Goal: Transaction & Acquisition: Register for event/course

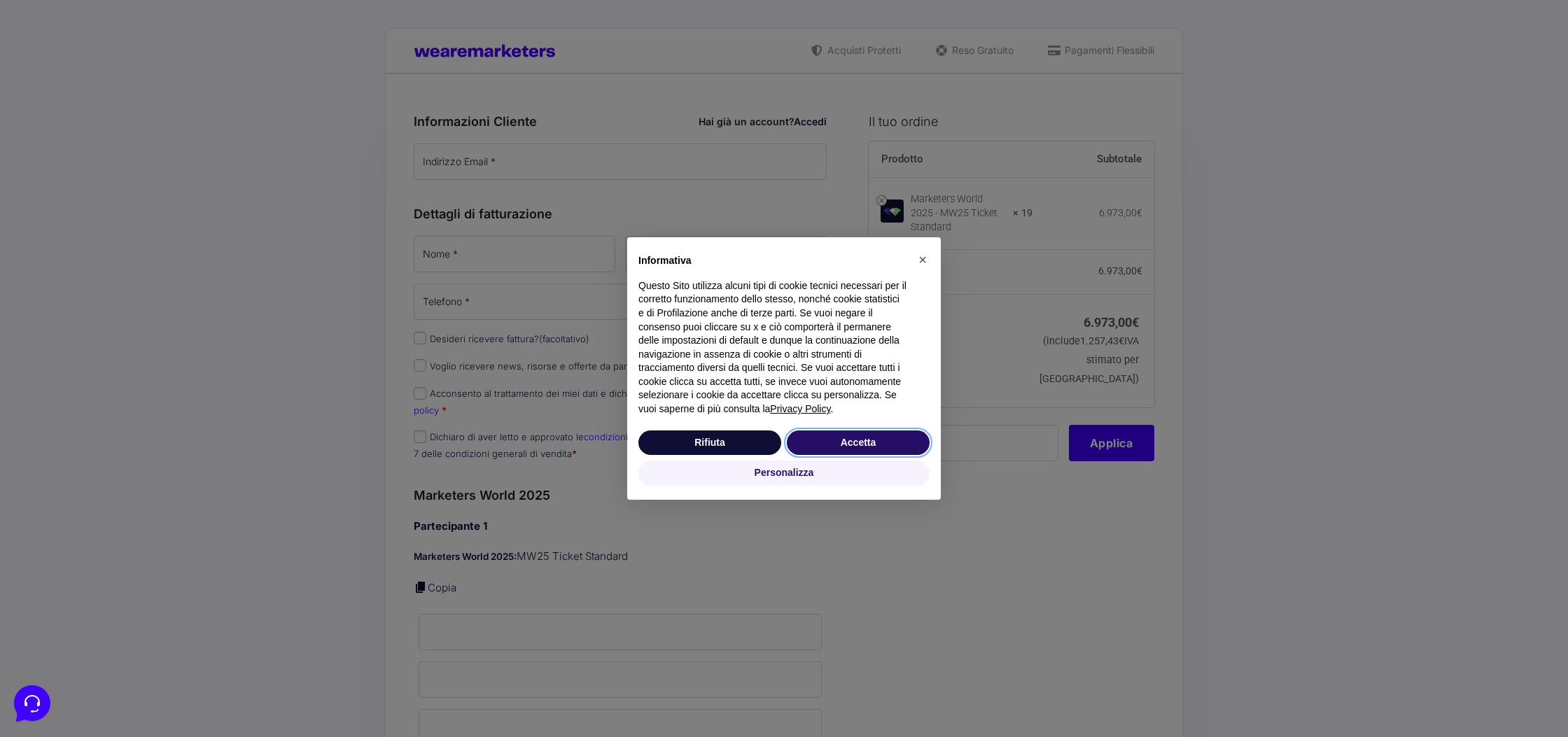
click at [839, 441] on button "Accetta" at bounding box center [858, 443] width 142 height 25
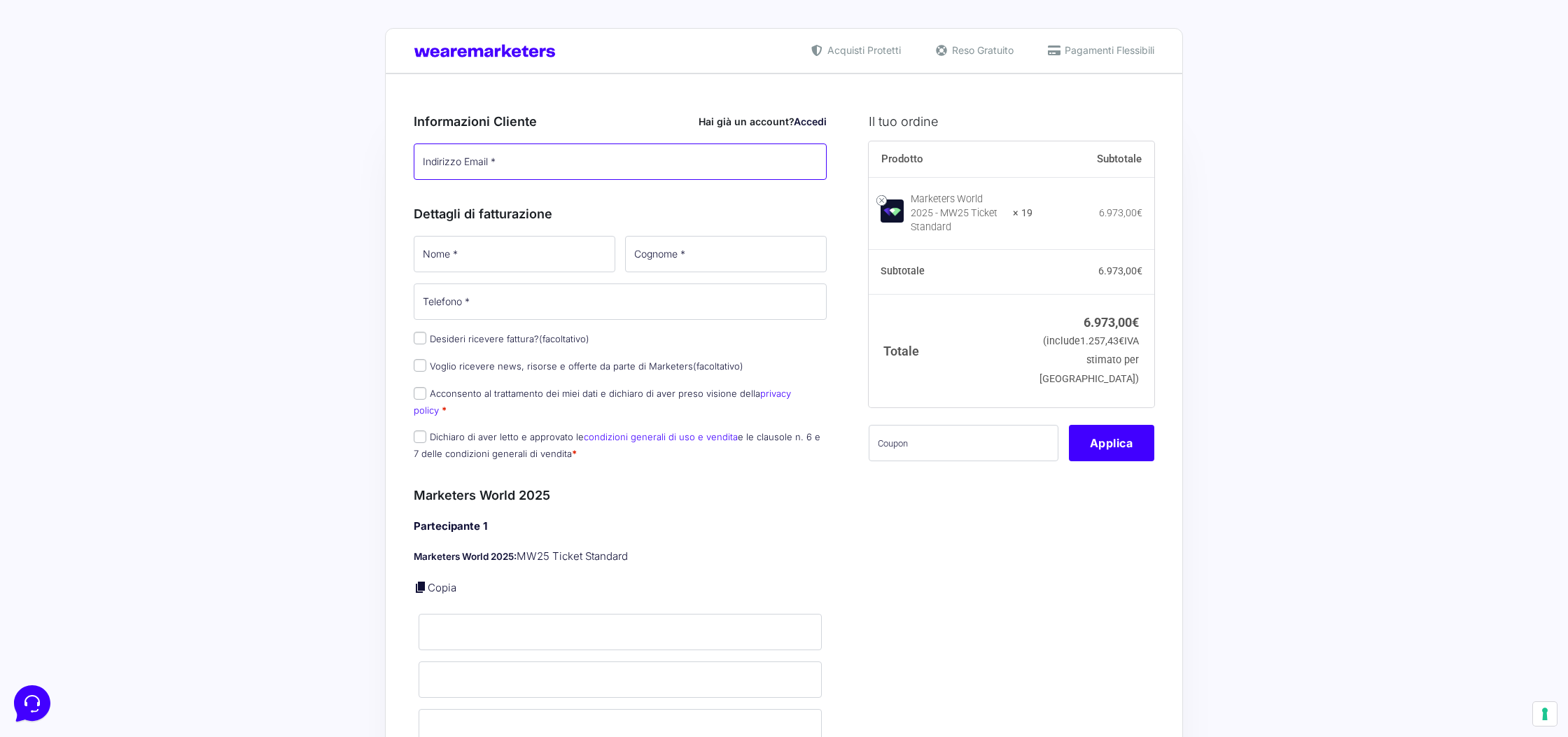
click at [524, 152] on input "Indirizzo Email *" at bounding box center [620, 161] width 413 height 36
click at [442, 164] on input "Indirizzo Email *" at bounding box center [620, 161] width 413 height 36
click at [442, 164] on input "Indirizzo Email *" at bounding box center [620, 161] width 413 height 36
click at [442, 164] on input "Indirizzo Email *" at bounding box center [620, 161] width 413 height 36
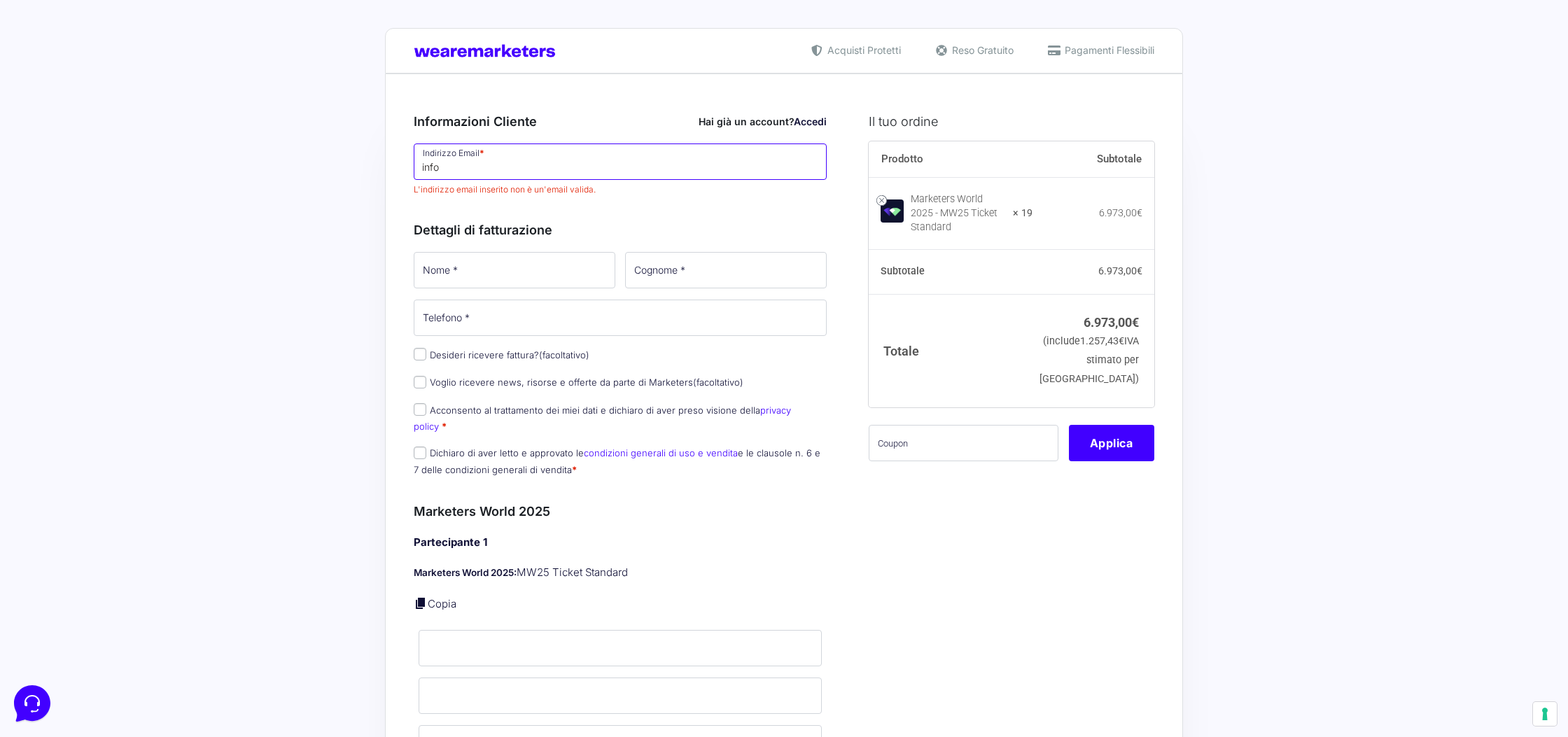
type input "[EMAIL_ADDRESS][DOMAIN_NAME]"
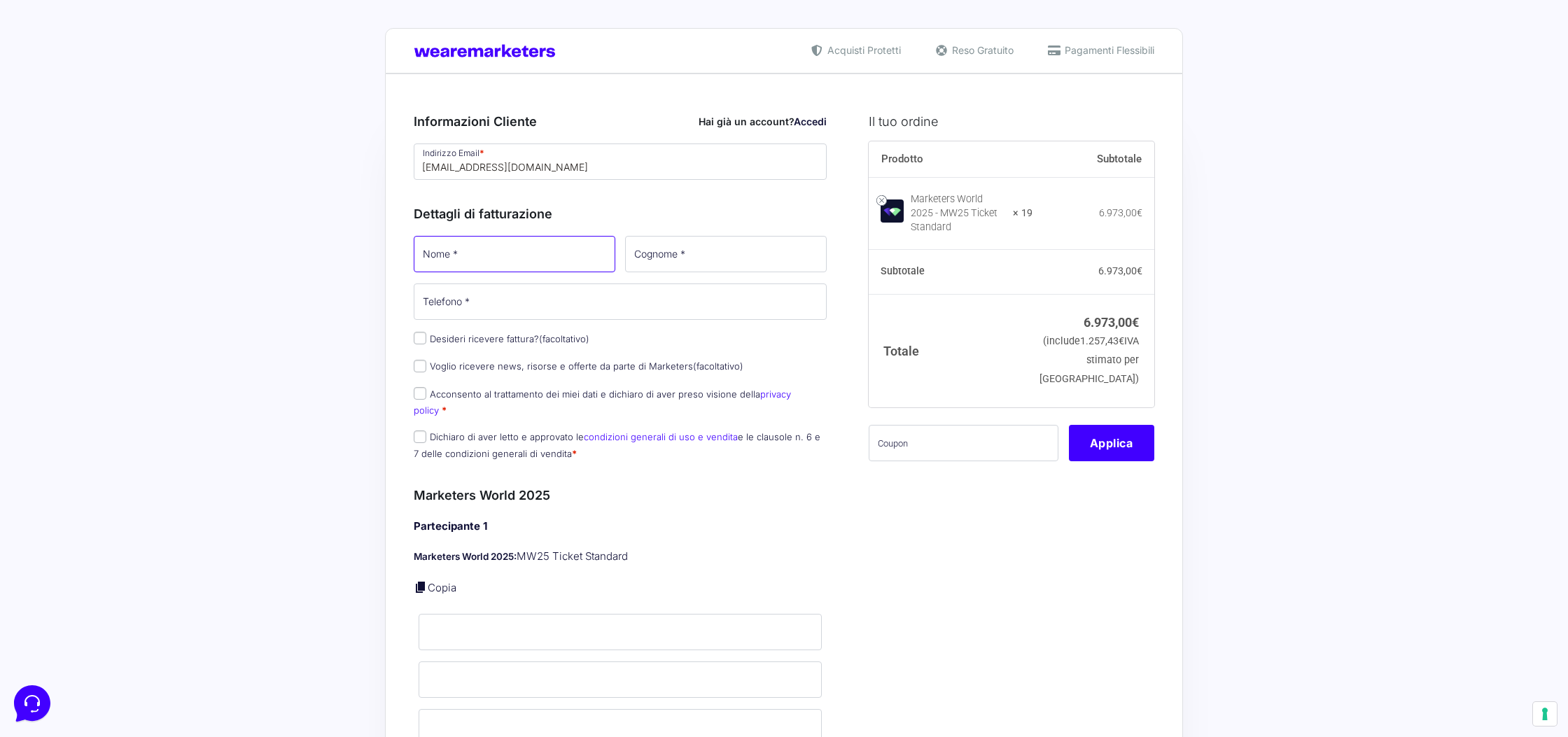
click at [470, 264] on input "Nome *" at bounding box center [514, 253] width 202 height 36
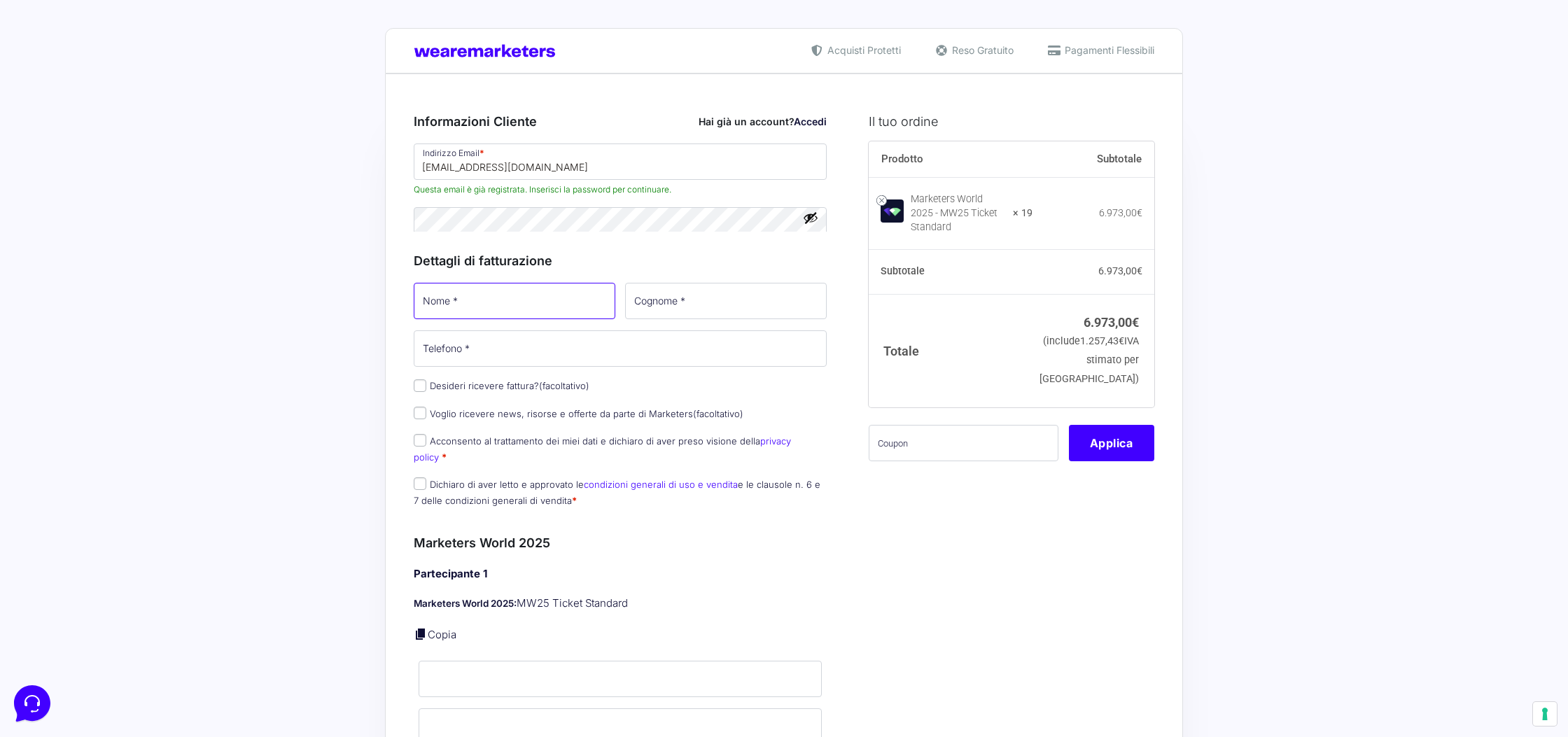
click at [429, 259] on div "Dettagli di fatturazione Nome * Cognome * Telefono * Desideri ricevere fattura?…" at bounding box center [620, 377] width 413 height 282
click at [430, 259] on input "Accesso" at bounding box center [450, 270] width 73 height 29
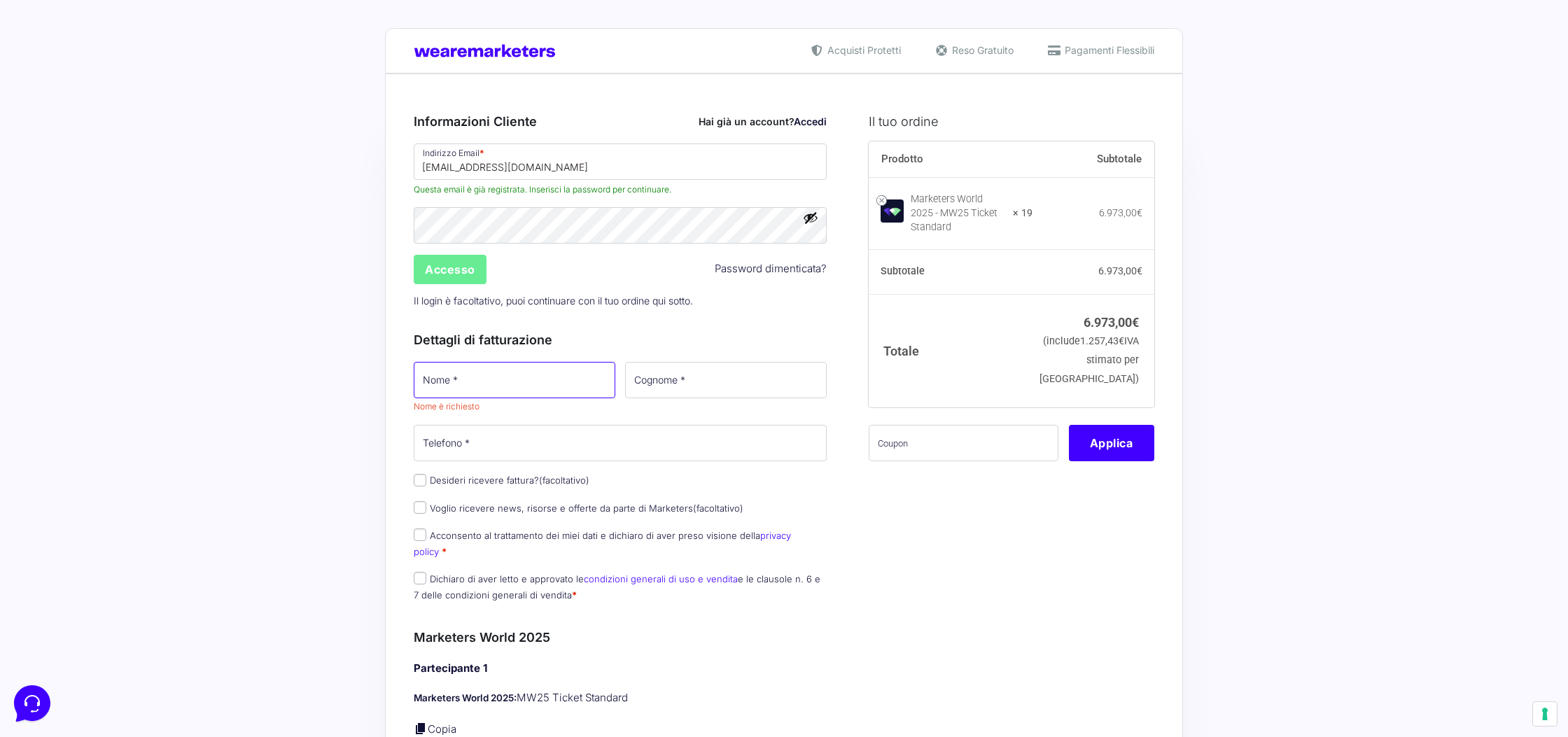
click at [454, 369] on input "Nome *" at bounding box center [514, 380] width 202 height 36
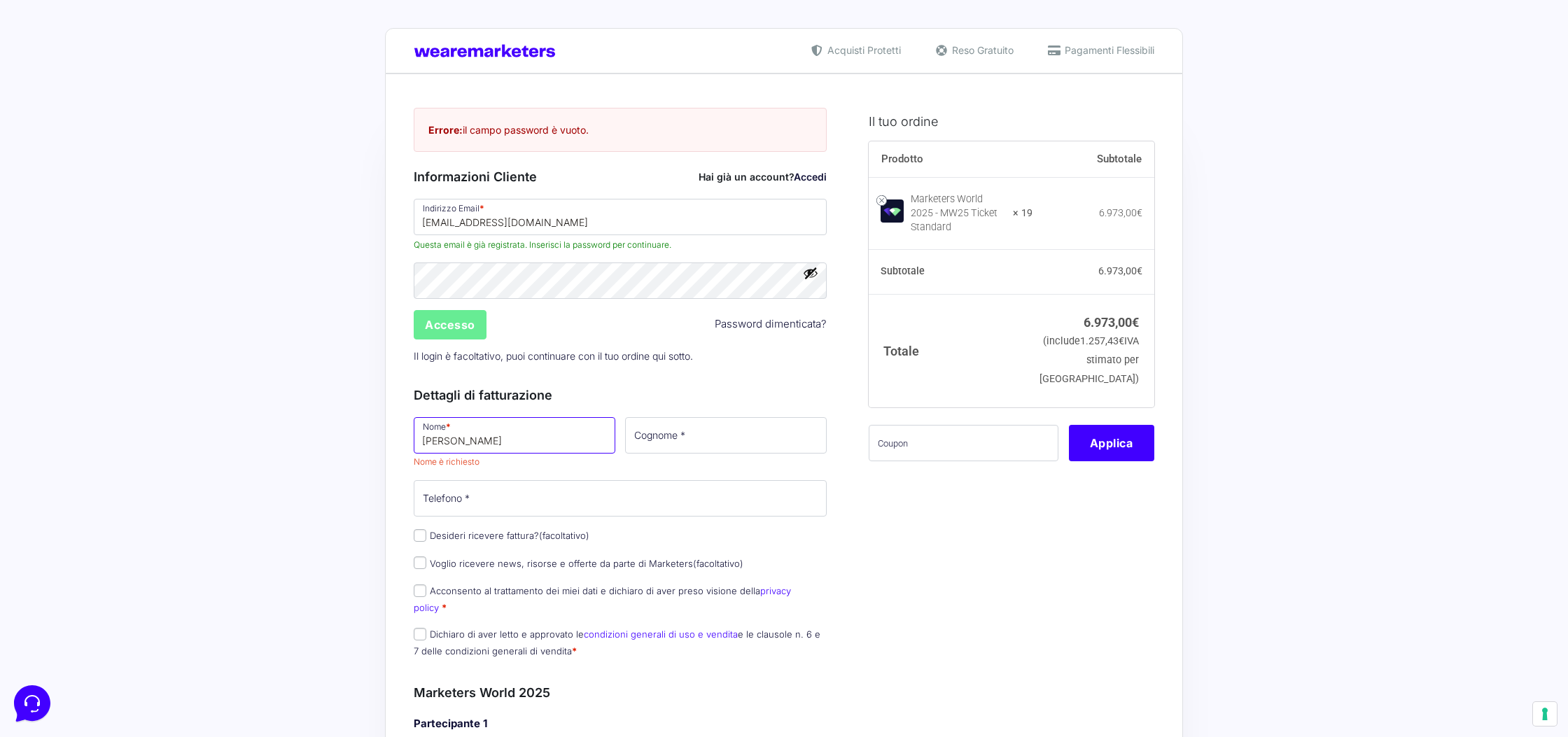
type input "Gabriele"
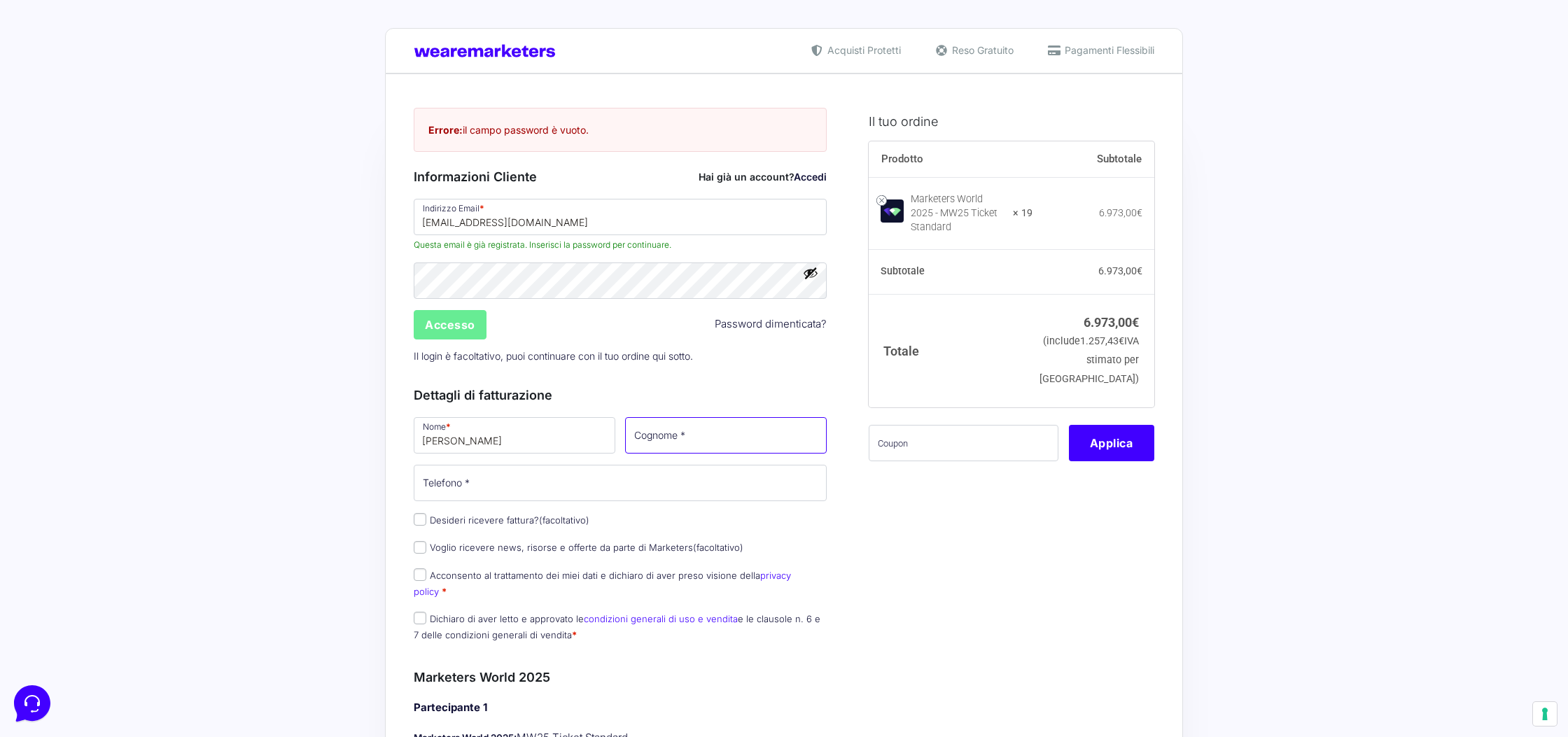
click at [721, 449] on input "Cognome *" at bounding box center [725, 435] width 202 height 36
type input "Venturini"
type input "[PHONE_NUMBER]"
click at [481, 516] on label "Desideri ricevere fattura? (facoltativo)" at bounding box center [501, 521] width 176 height 11
click at [427, 516] on input "Desideri ricevere fattura? (facoltativo)" at bounding box center [420, 520] width 13 height 13
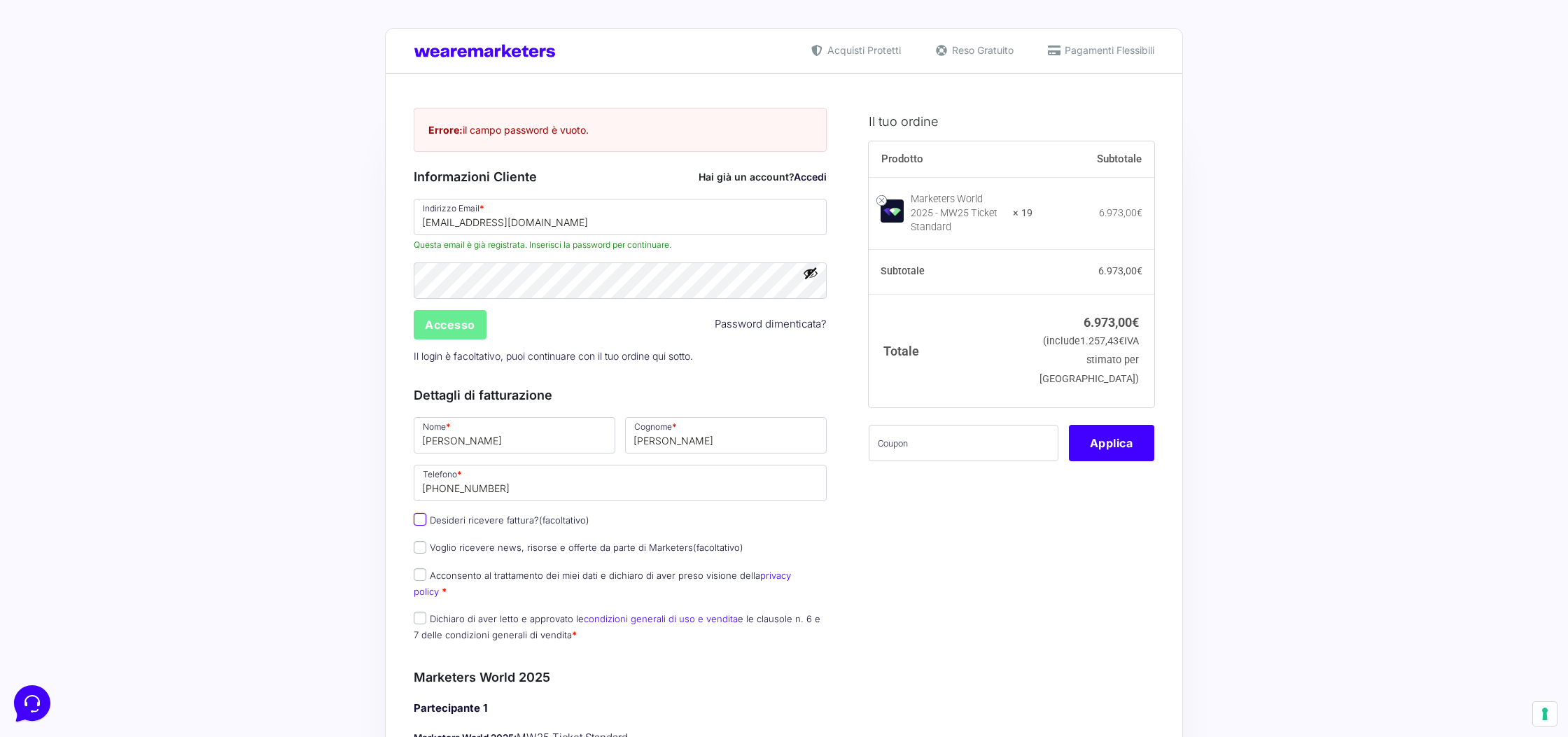
checkbox input "true"
select select "IT"
type input "0000000"
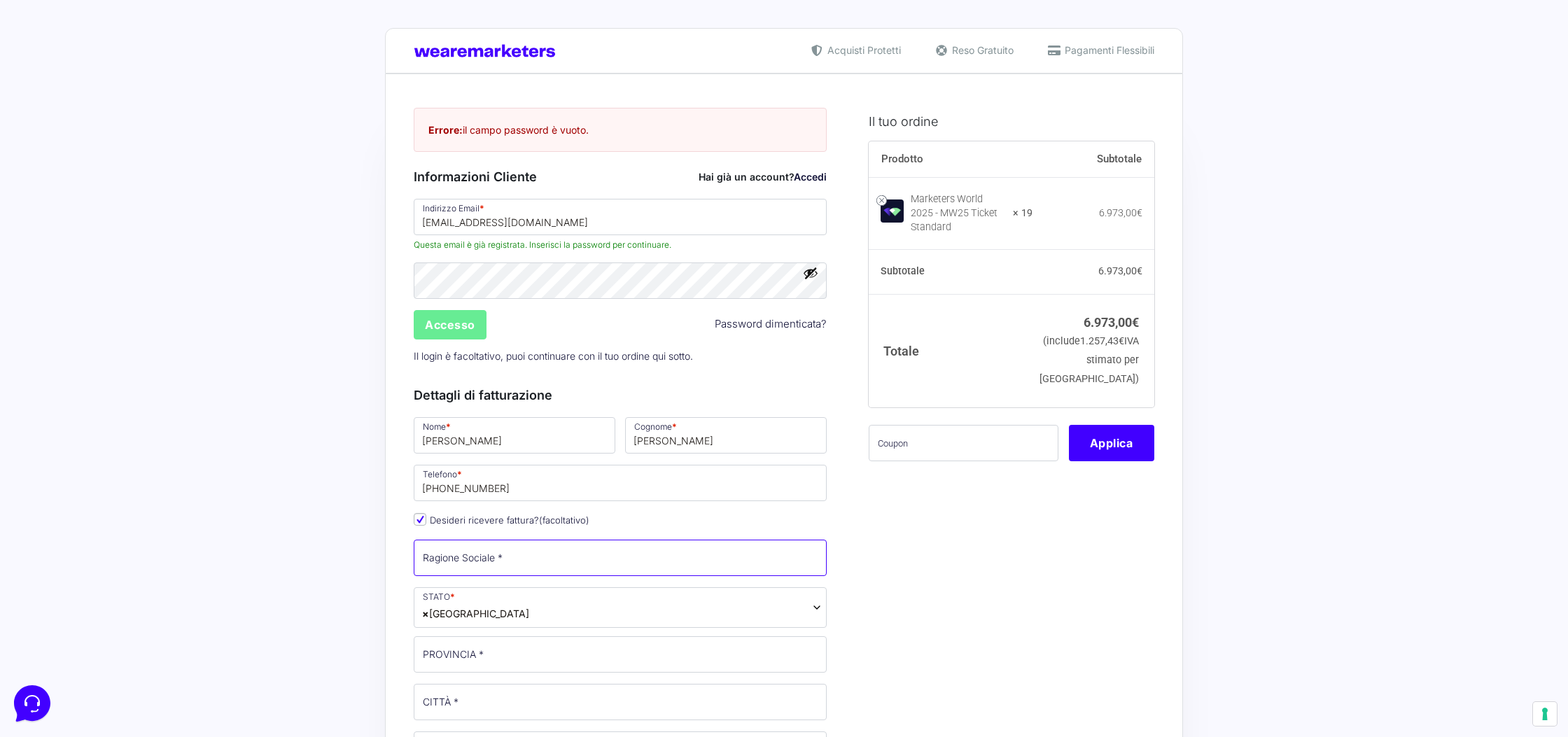
click at [479, 546] on input "Ragione Sociale *" at bounding box center [620, 558] width 413 height 36
type input "Gabrysolution"
type input "FI"
type input "Empoli"
type input "Ettore Majorana 13, 13"
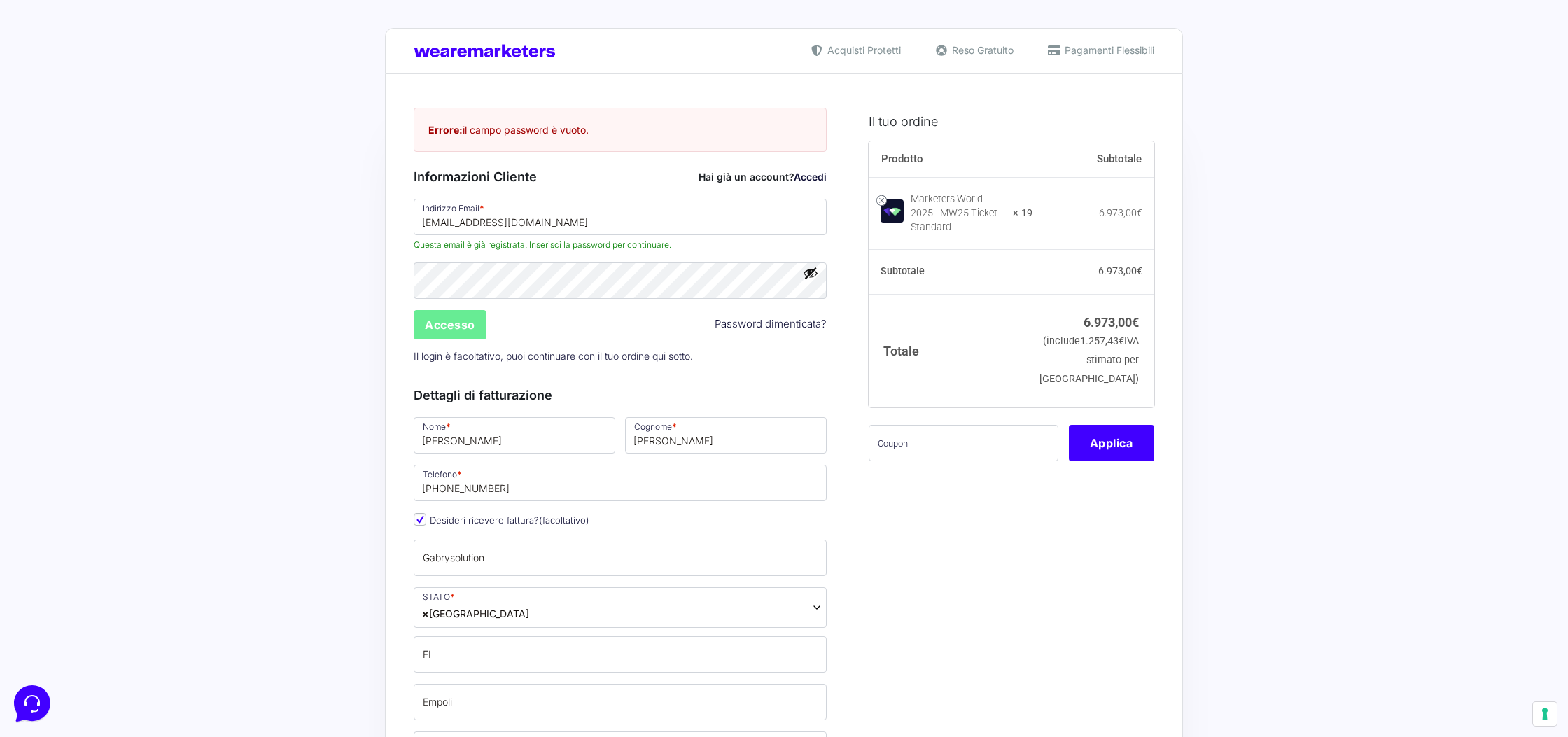
type input "50053"
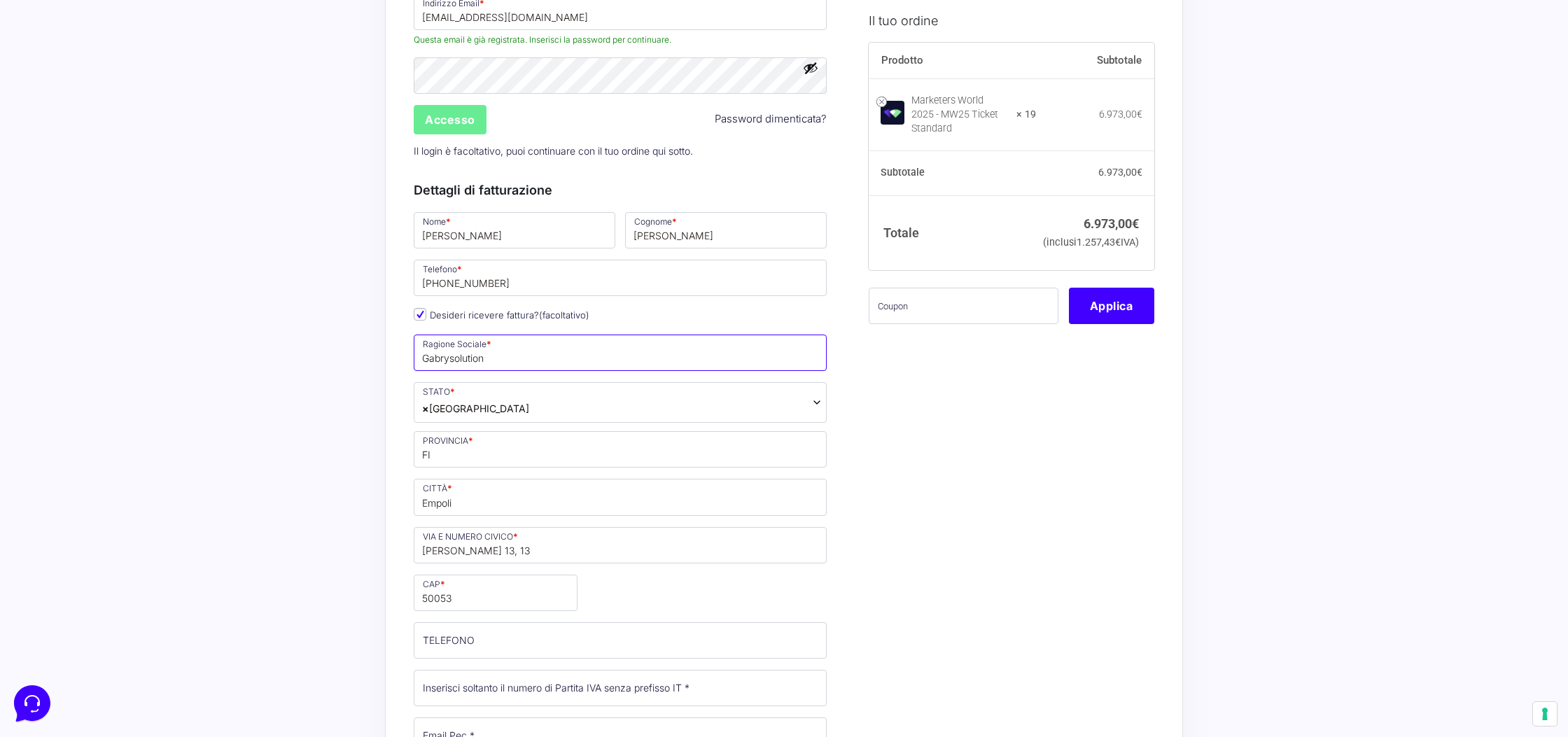
scroll to position [208, 0]
click at [448, 458] on input "FI" at bounding box center [620, 446] width 413 height 36
click at [448, 502] on input "Empoli" at bounding box center [620, 494] width 413 height 36
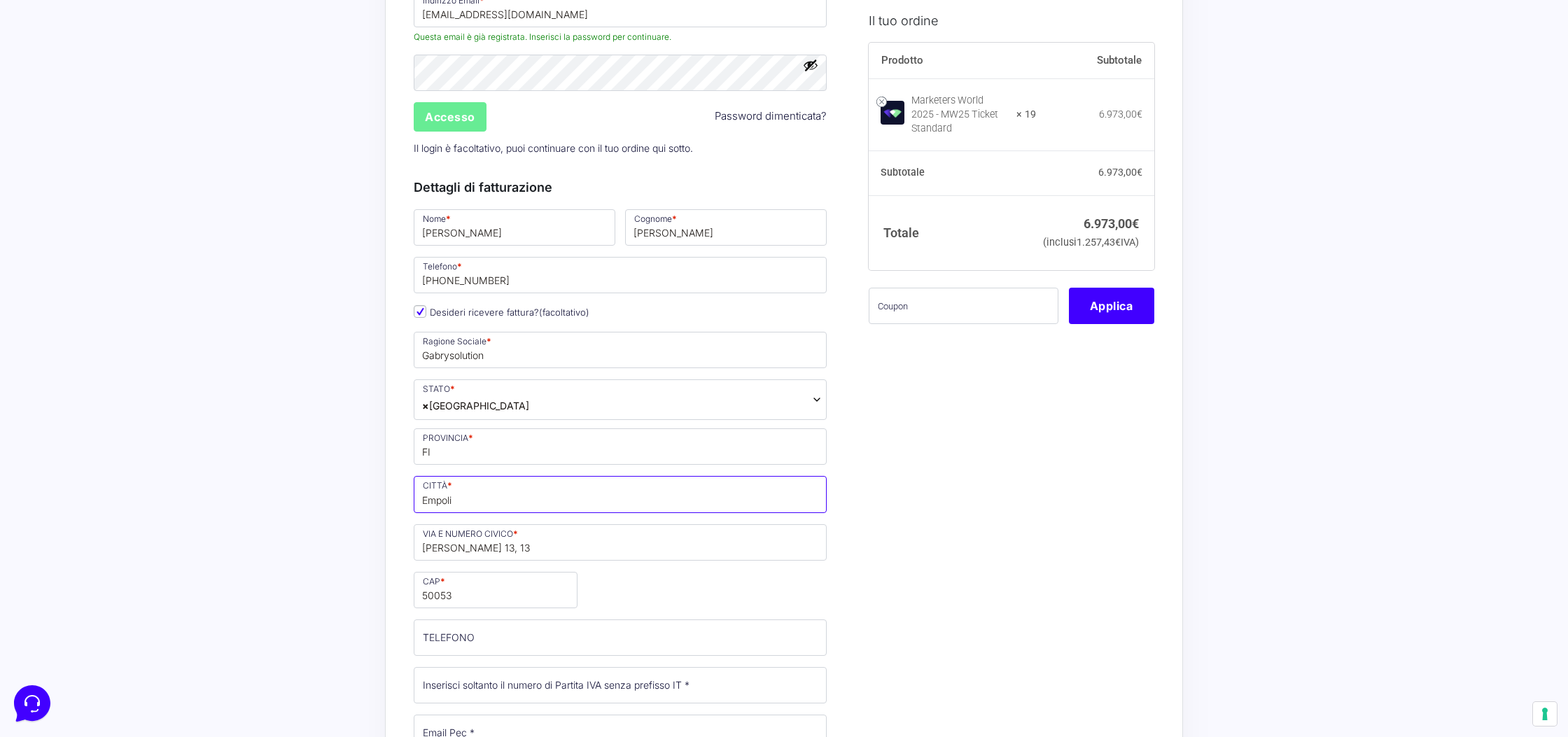
click at [448, 502] on input "Empoli" at bounding box center [620, 494] width 413 height 36
type input "Cerreto guidi"
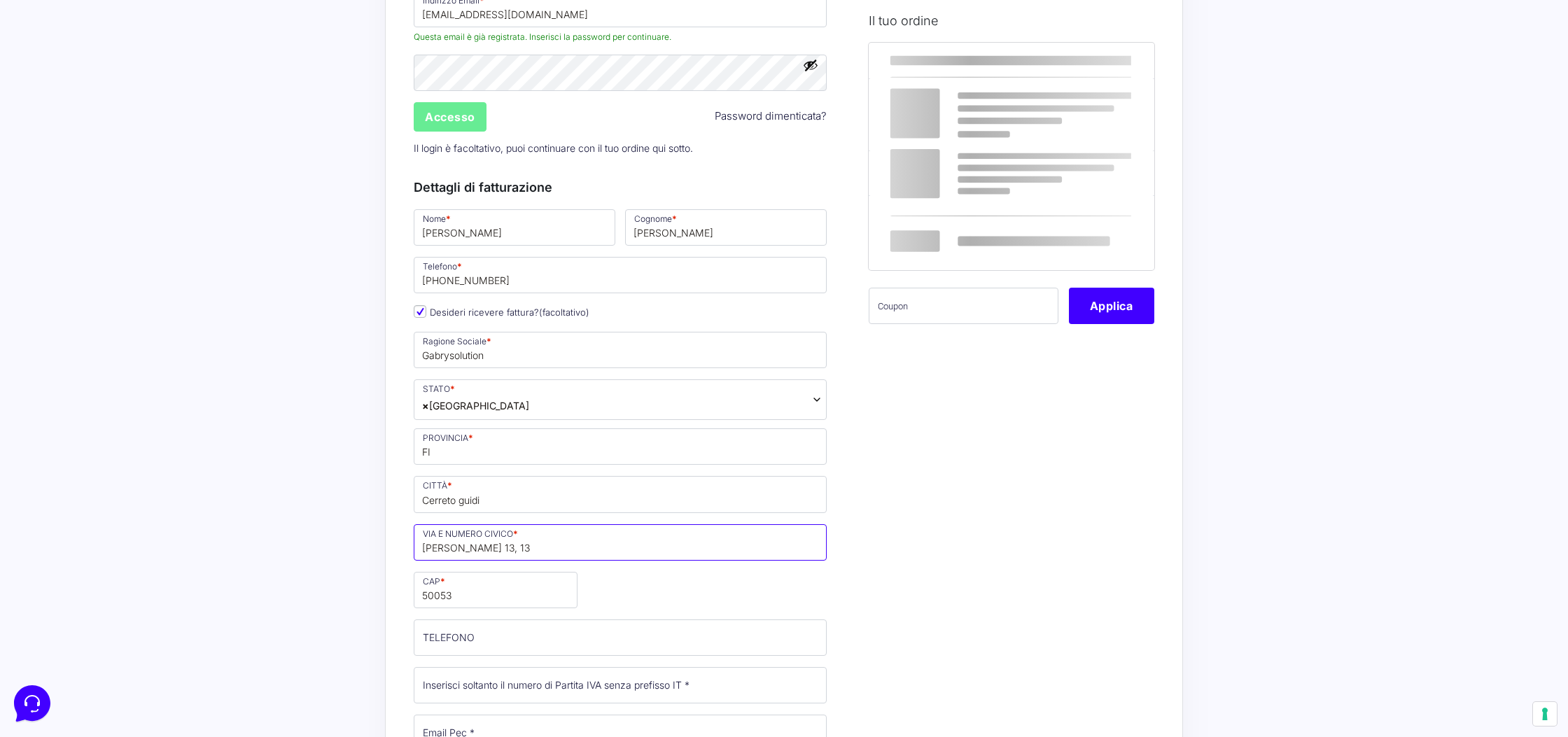
click at [498, 552] on input "Ettore Majorana 13, 13" at bounding box center [620, 543] width 413 height 36
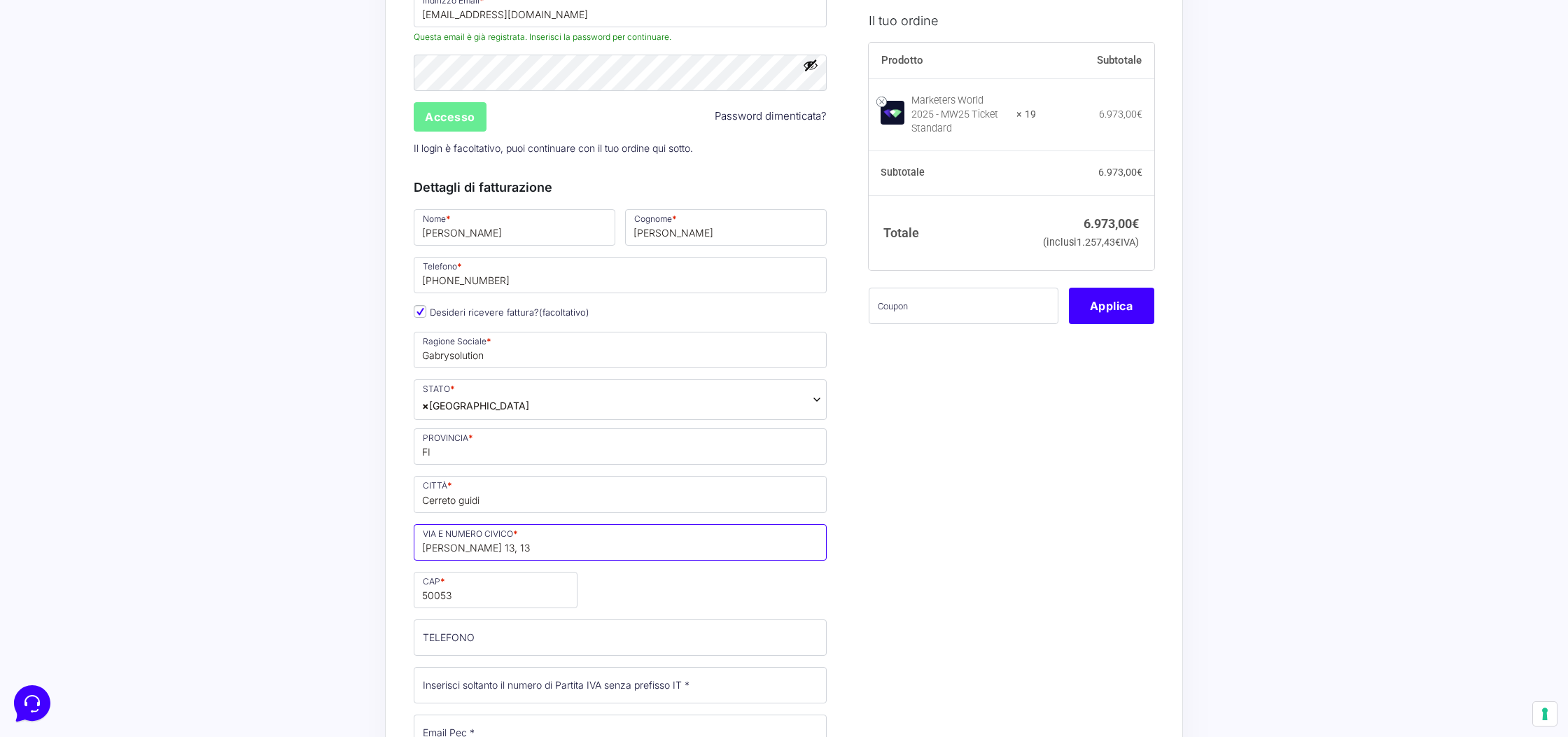
click at [499, 552] on input "Ettore Majorana 13, 13" at bounding box center [620, 543] width 413 height 36
click at [499, 552] on input "Ettore Majorana 13, 13" at bounding box center [620, 543] width 413 height 36
type input "[STREET_ADDRESS][PERSON_NAME]"
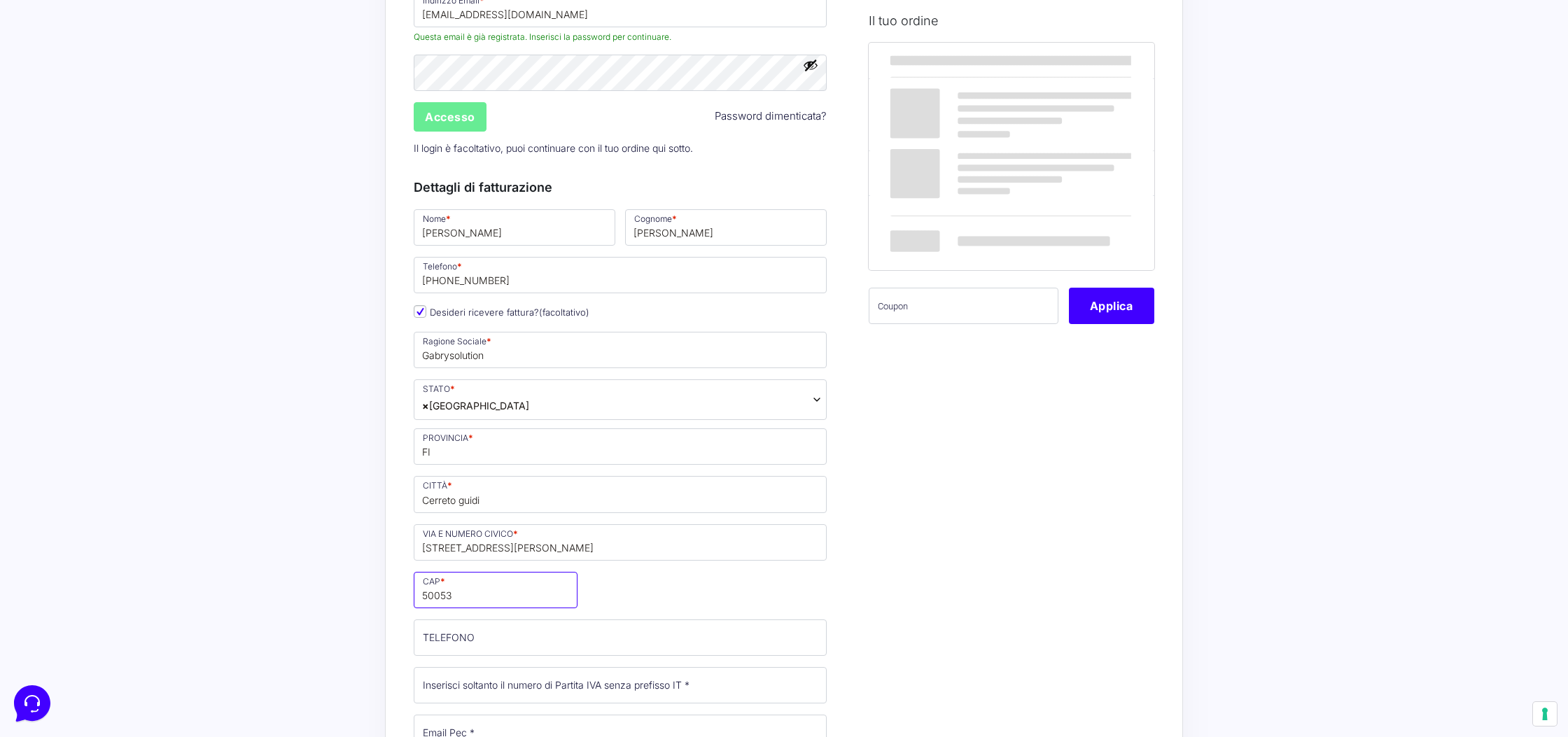
click at [483, 592] on input "50053" at bounding box center [495, 590] width 164 height 36
click at [483, 591] on input "50053" at bounding box center [495, 590] width 164 height 36
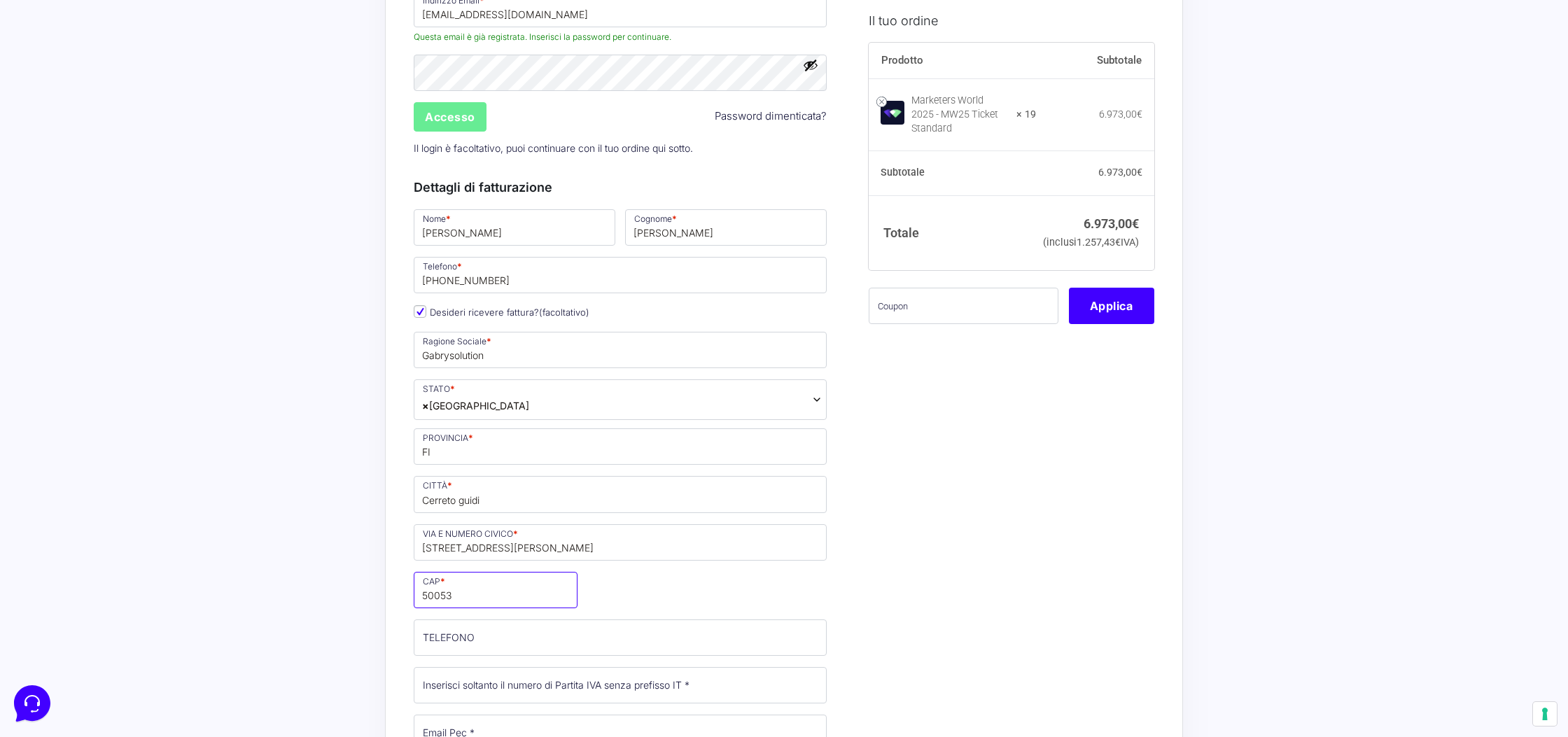
type input "50050"
click at [430, 627] on input "TELEFONO (facoltativo)" at bounding box center [620, 637] width 413 height 36
type input "[PHONE_NUMBER]"
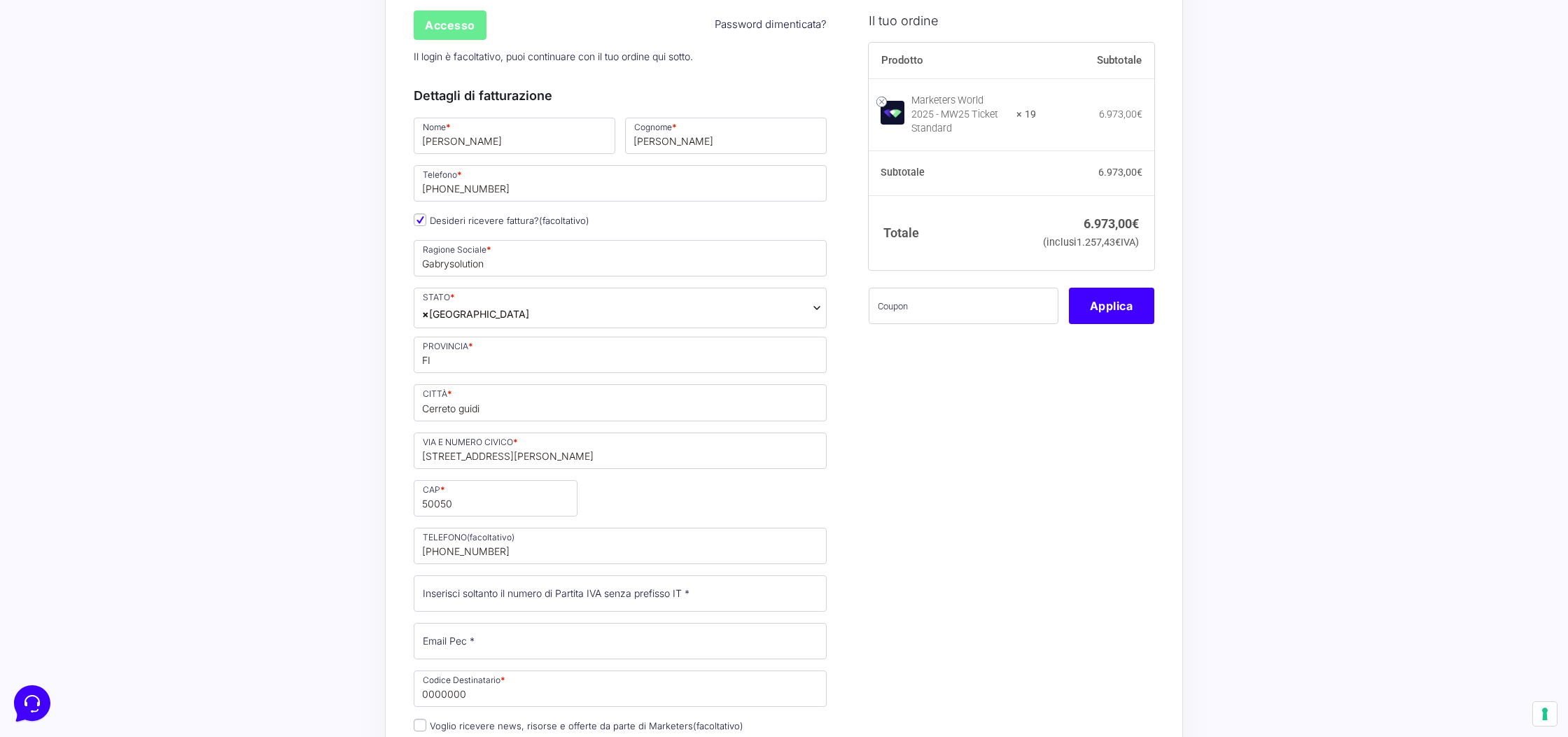
scroll to position [322, 0]
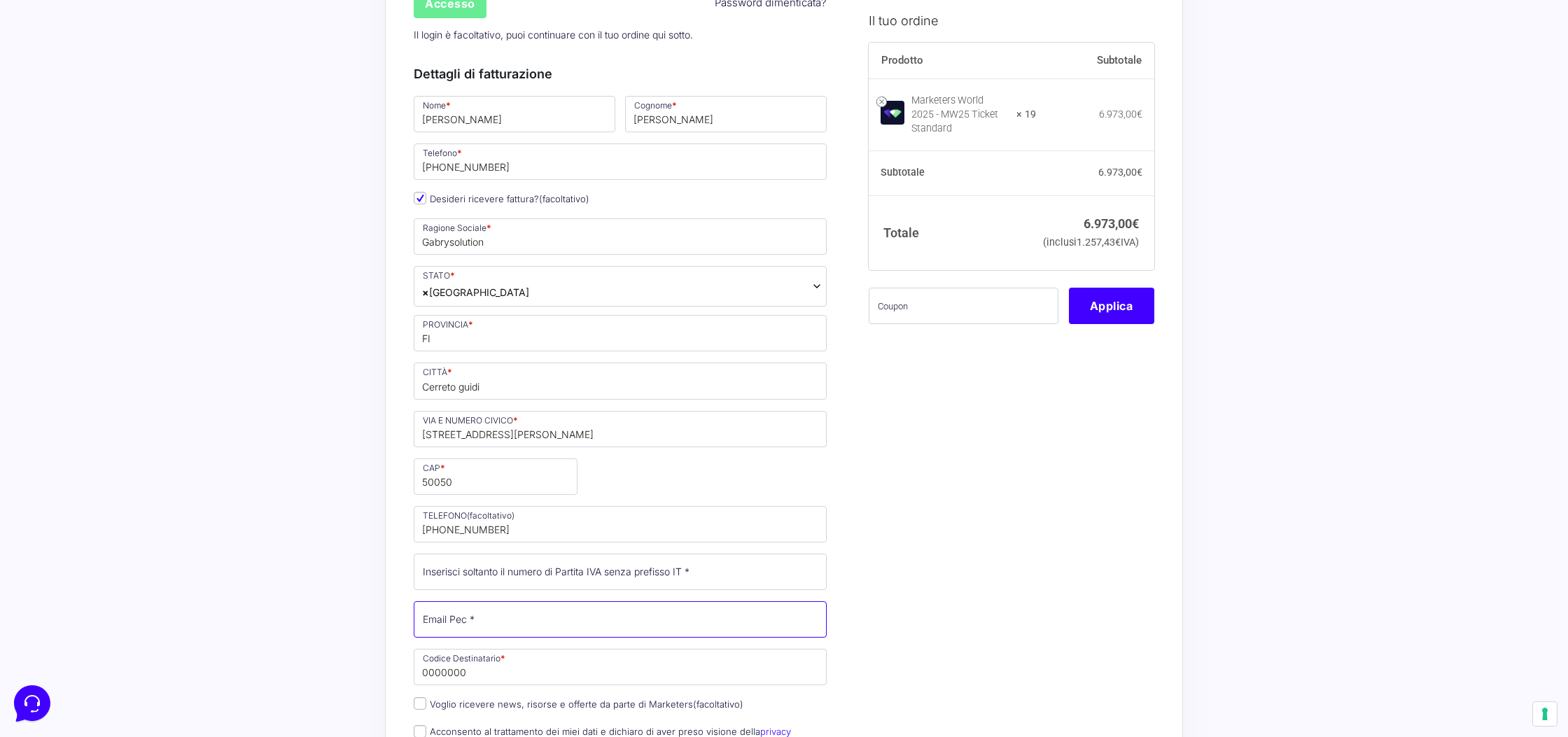
click at [482, 611] on input "Email Pec *" at bounding box center [620, 620] width 413 height 36
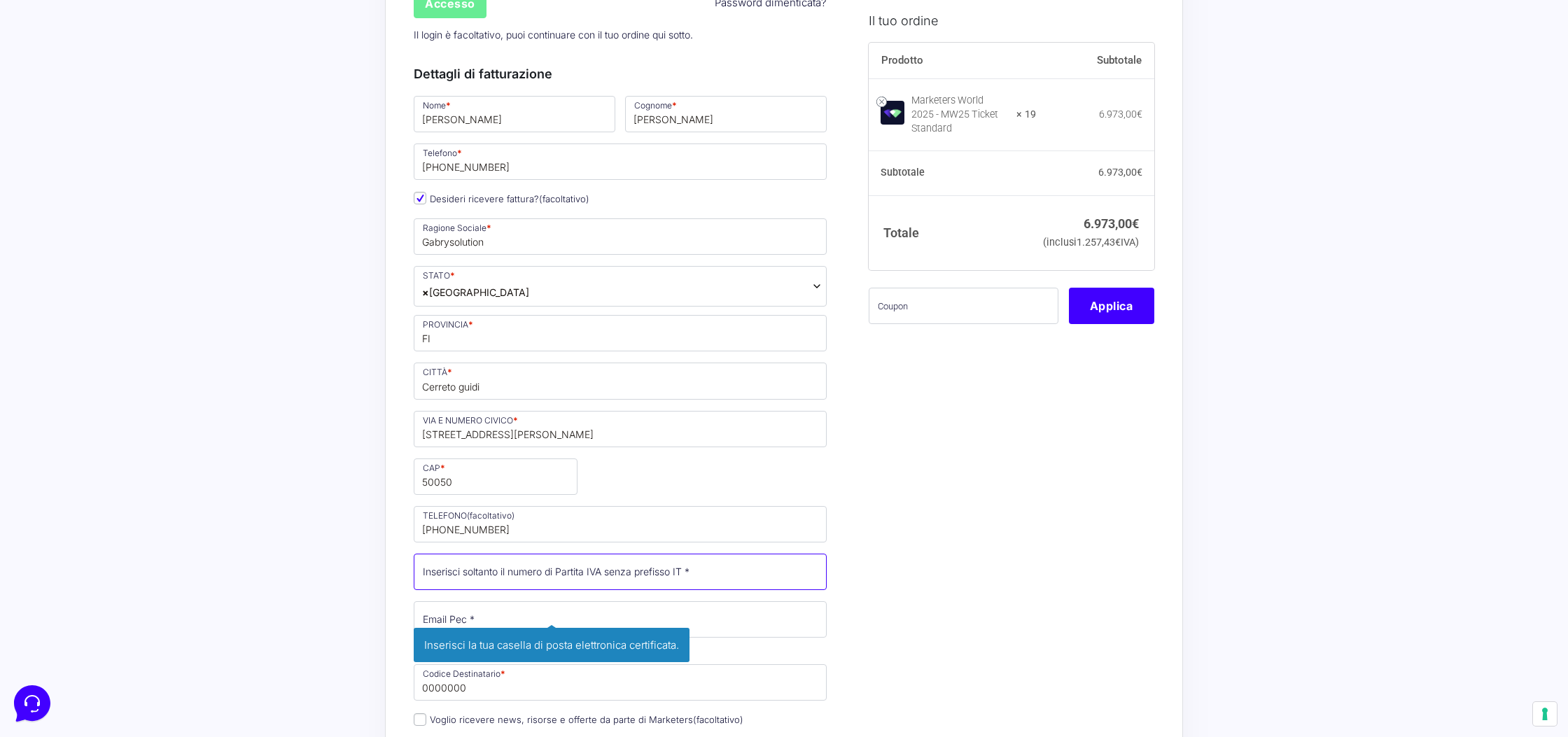
click at [481, 576] on input "Partita Iva *" at bounding box center [620, 572] width 413 height 36
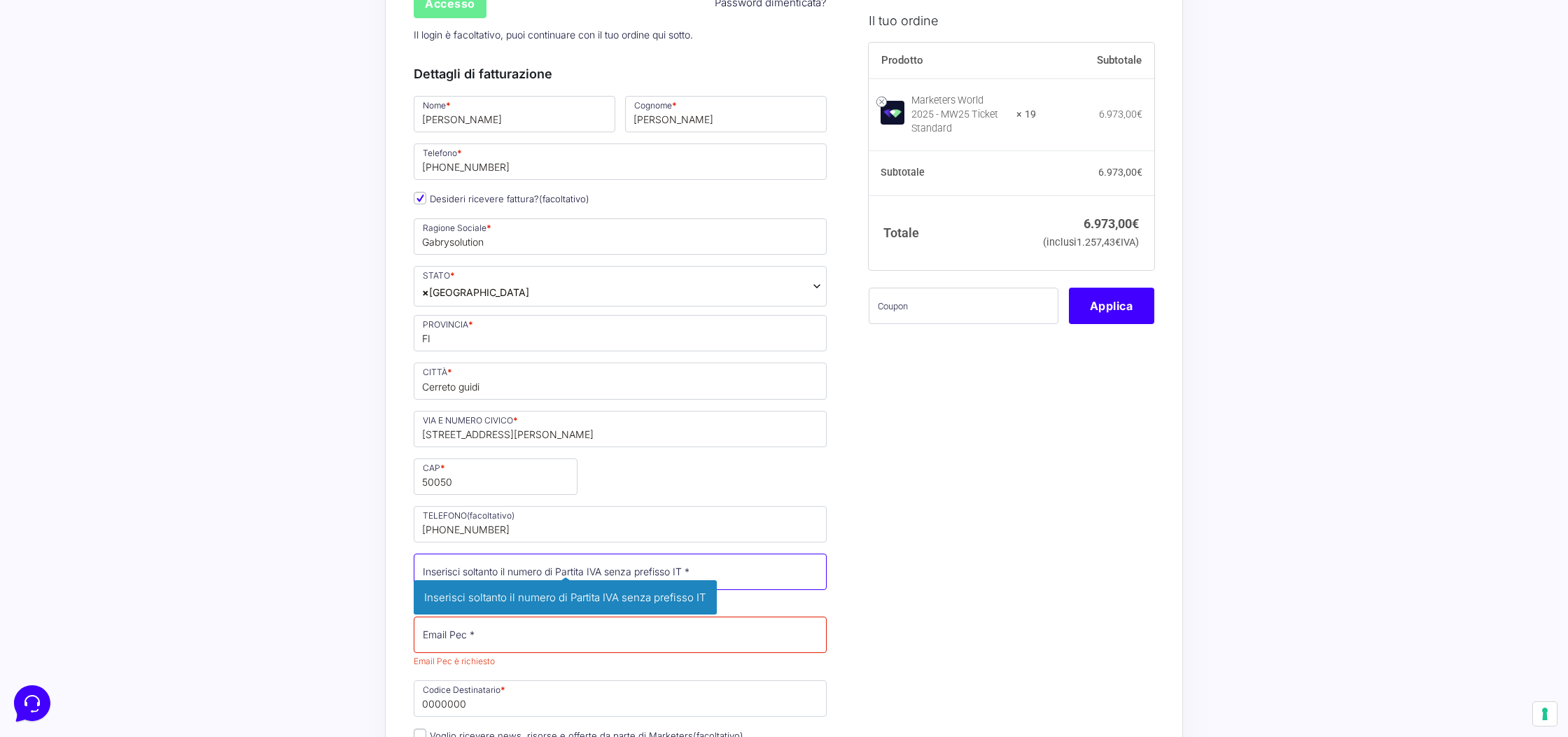
paste input "07333180482"
type input "07333180482"
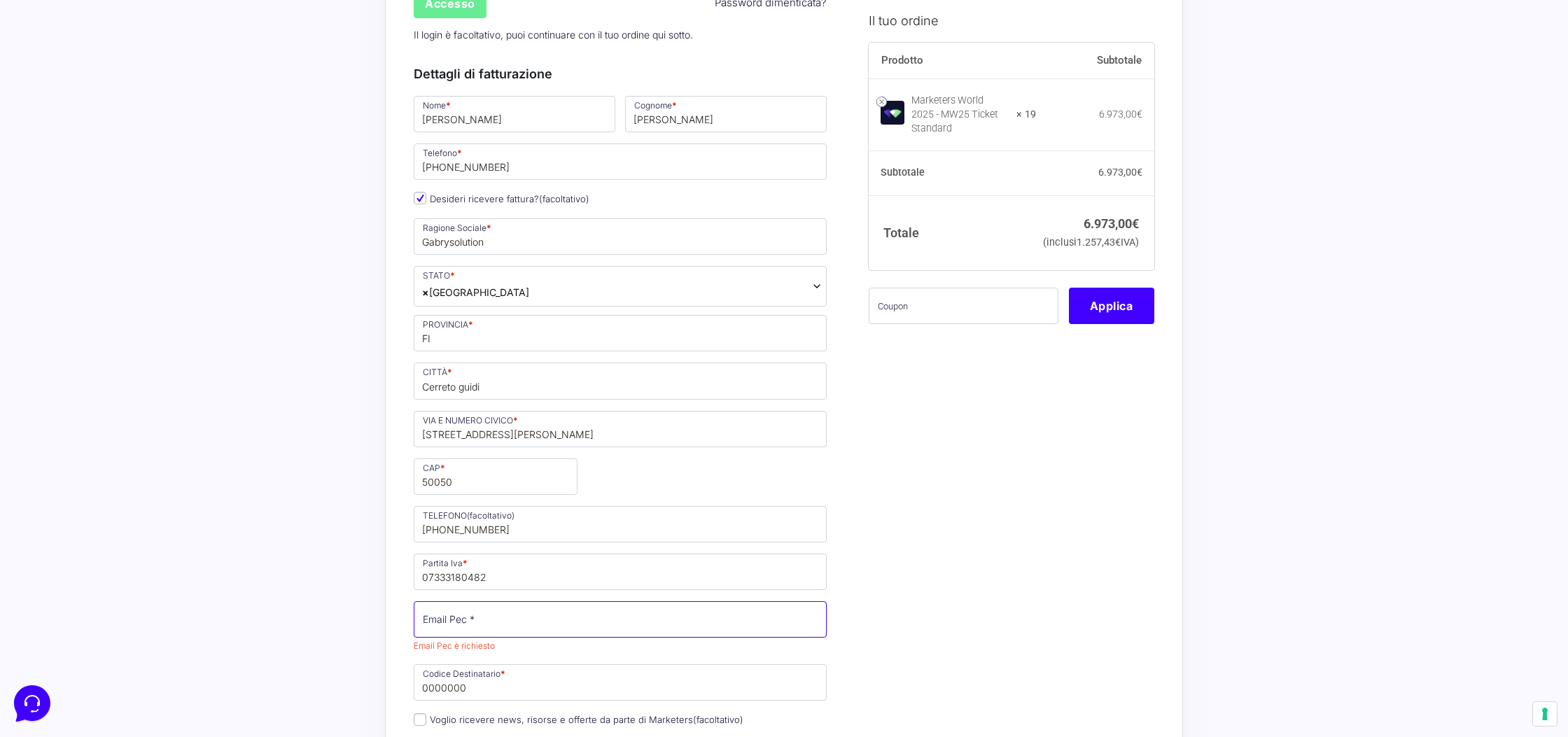
click at [427, 615] on input "Email Pec *" at bounding box center [620, 620] width 413 height 36
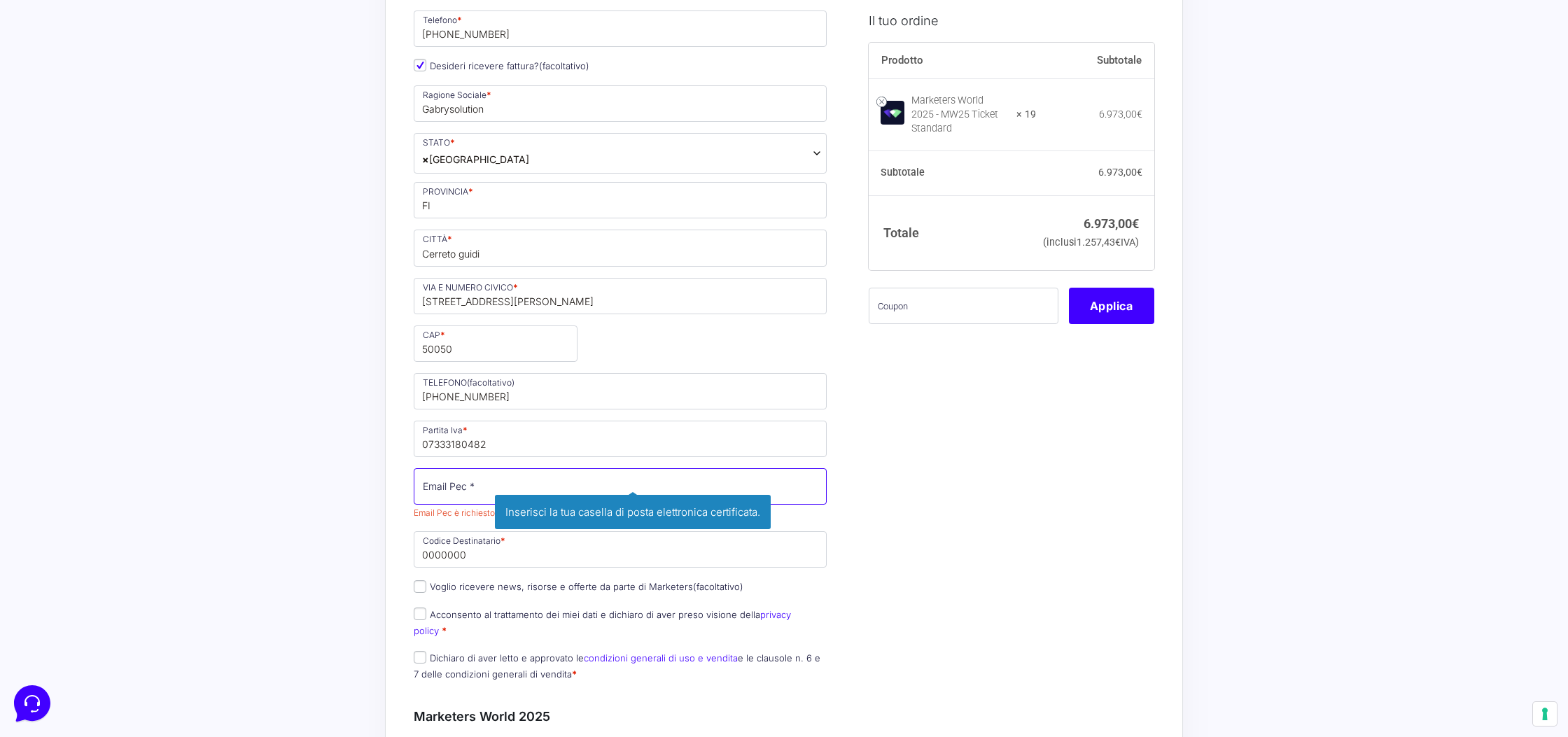
scroll to position [534, 0]
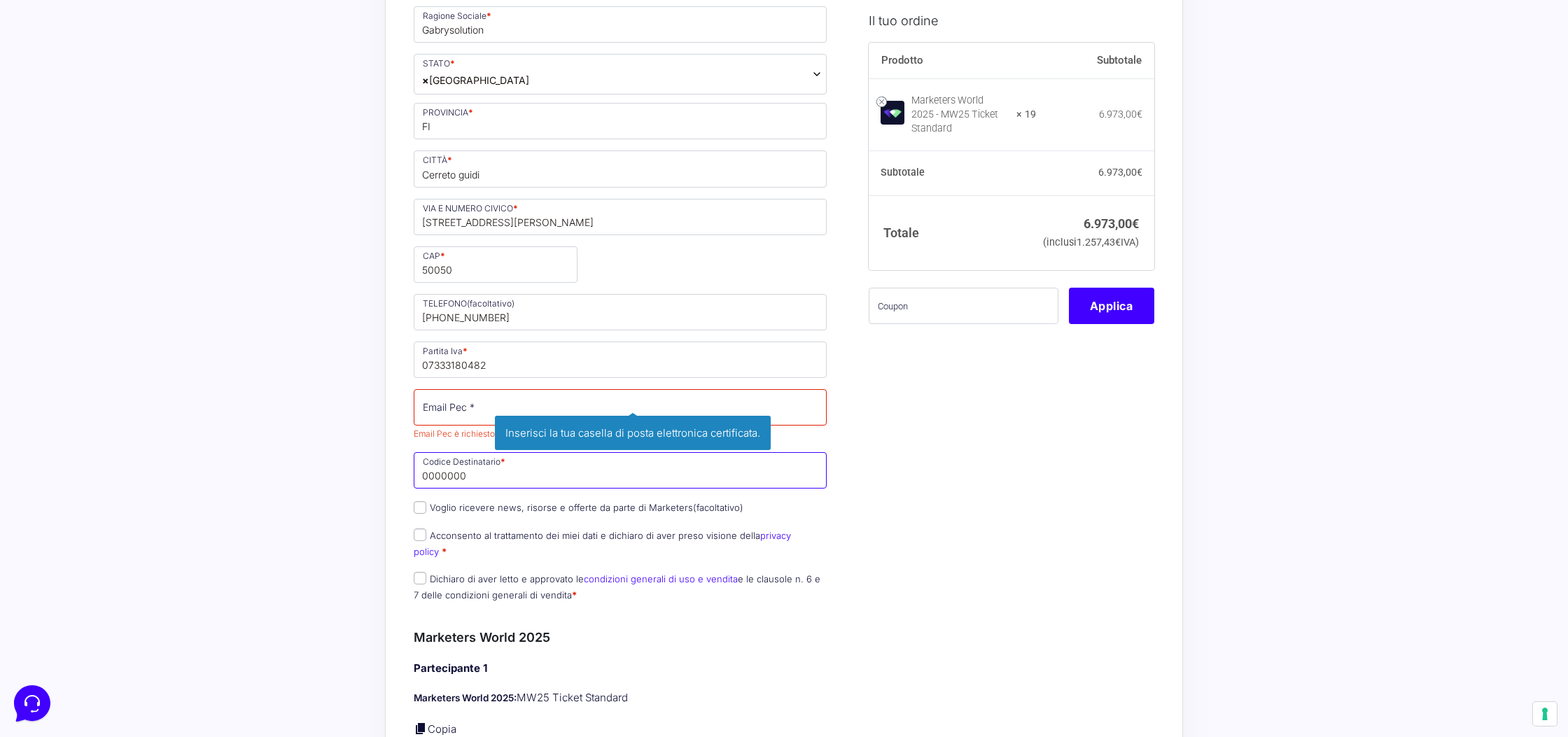
click at [538, 485] on input "0000000" at bounding box center [620, 471] width 413 height 36
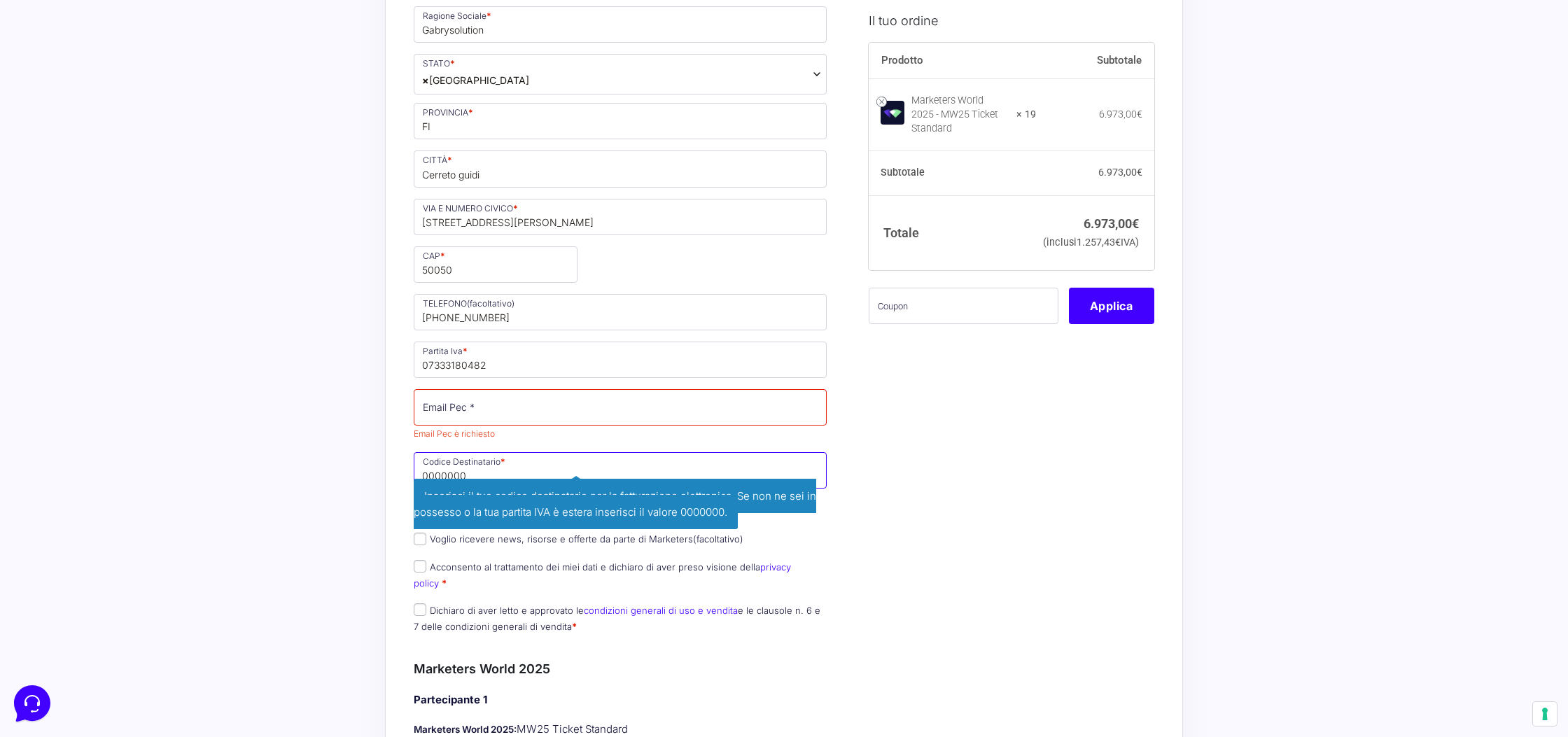
click at [504, 464] on input "0000000" at bounding box center [620, 471] width 413 height 36
drag, startPoint x: 474, startPoint y: 470, endPoint x: 463, endPoint y: 474, distance: 11.7
click at [474, 470] on input "0000000" at bounding box center [620, 471] width 413 height 36
click at [478, 466] on input "0000000" at bounding box center [620, 471] width 413 height 36
click at [479, 466] on input "0000000" at bounding box center [620, 471] width 413 height 36
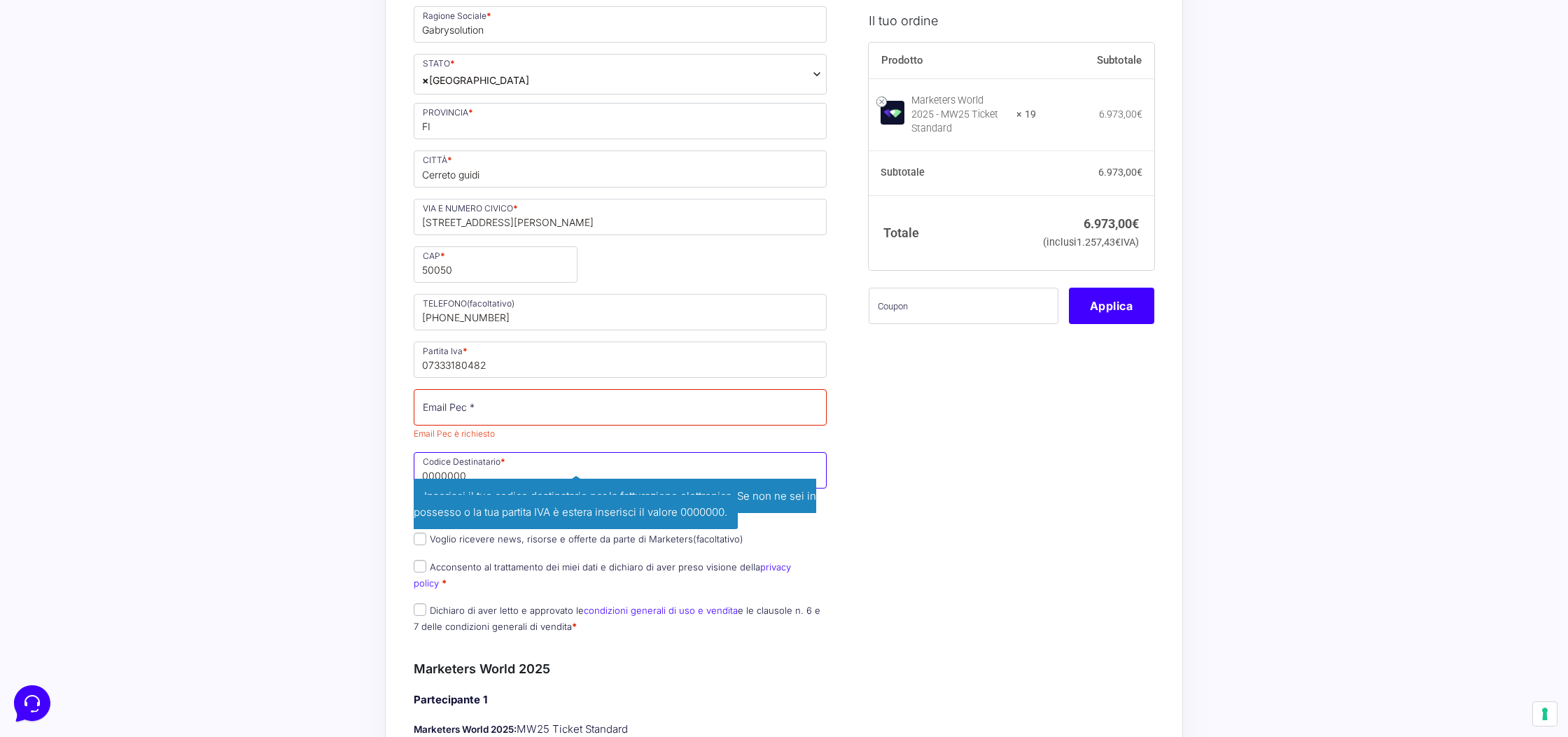
drag, startPoint x: 479, startPoint y: 466, endPoint x: 650, endPoint y: 496, distance: 173.6
click at [500, 467] on input "0000000" at bounding box center [620, 471] width 413 height 36
drag, startPoint x: 977, startPoint y: 556, endPoint x: 922, endPoint y: 552, distance: 55.1
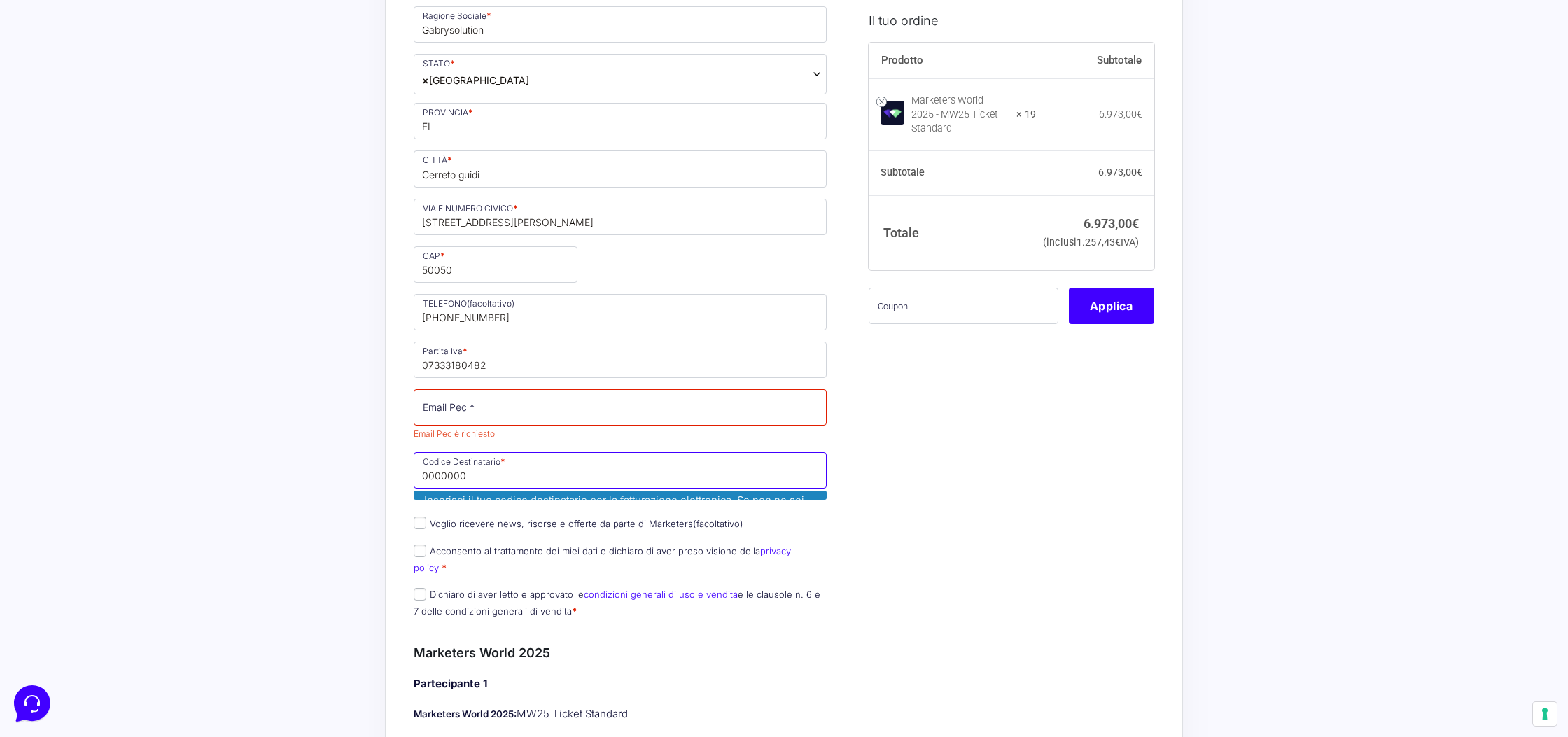
click at [585, 479] on input "0000000" at bounding box center [620, 471] width 413 height 36
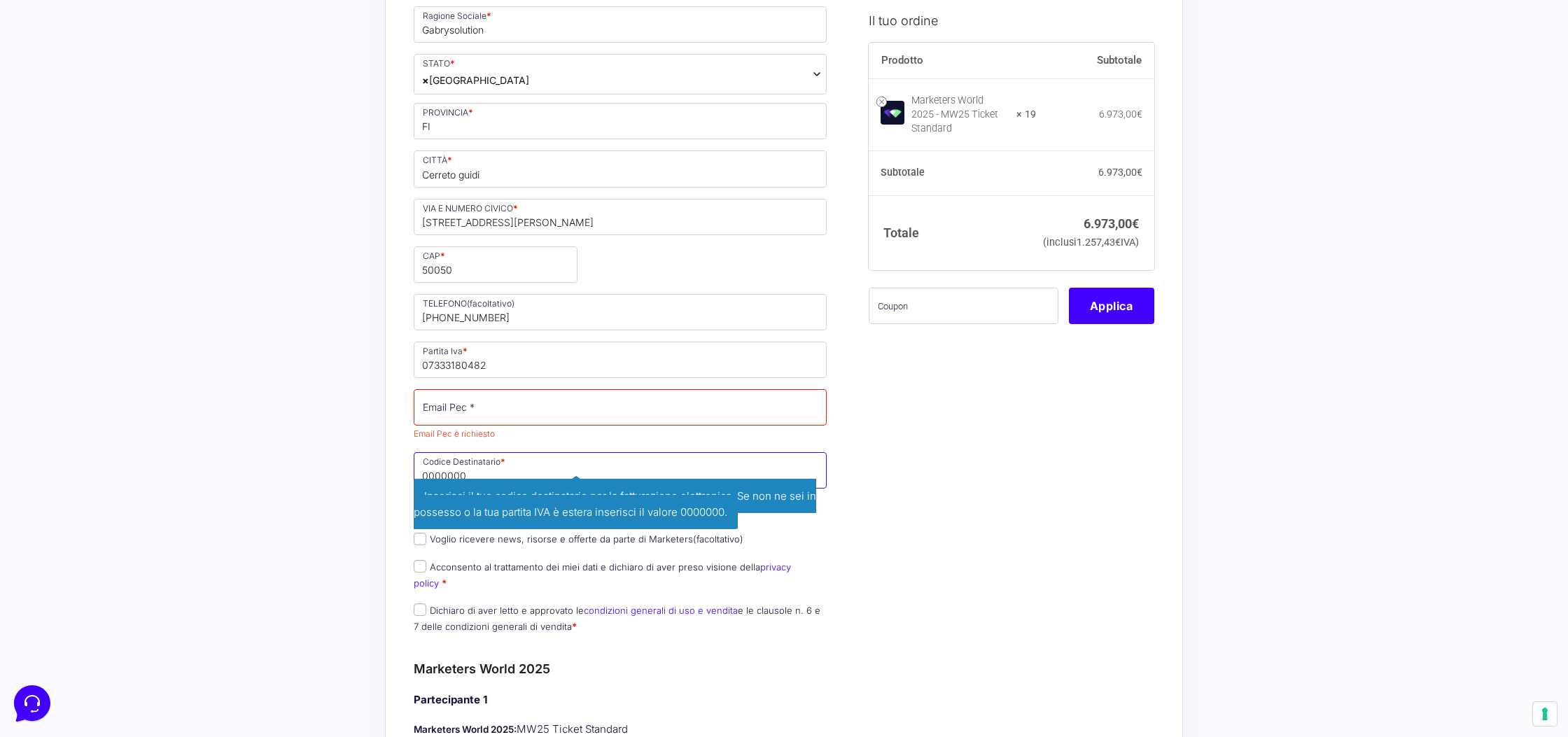
click at [587, 478] on input "0000000" at bounding box center [620, 471] width 413 height 36
click at [587, 477] on input "0000000" at bounding box center [620, 471] width 413 height 36
paste input "WY7PJ6K"
type input "WY7PJ6K"
drag, startPoint x: 933, startPoint y: 492, endPoint x: 856, endPoint y: 477, distance: 78.4
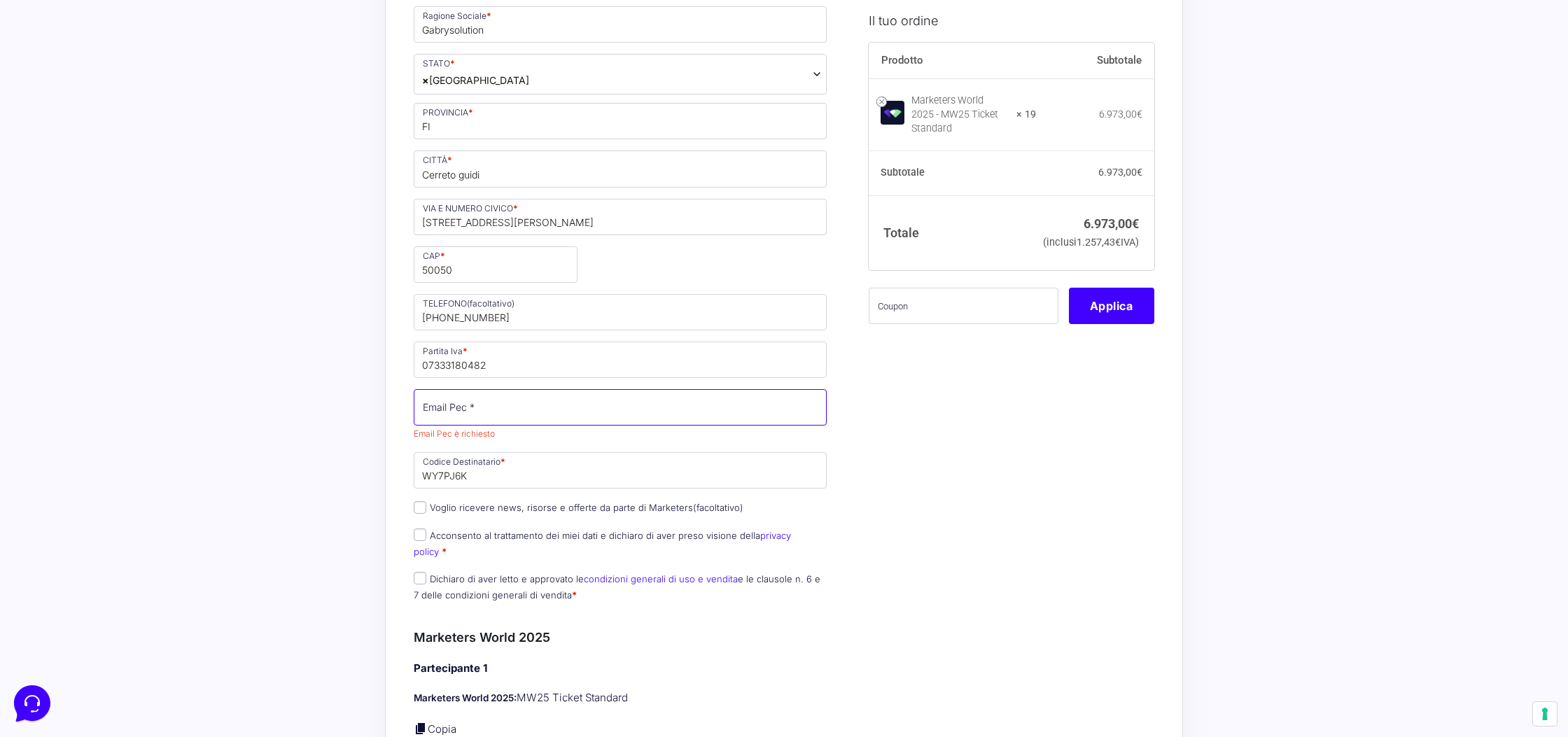
click at [533, 415] on input "Email Pec *" at bounding box center [620, 407] width 413 height 36
type input "[EMAIL_ADDRESS][DOMAIN_NAME]"
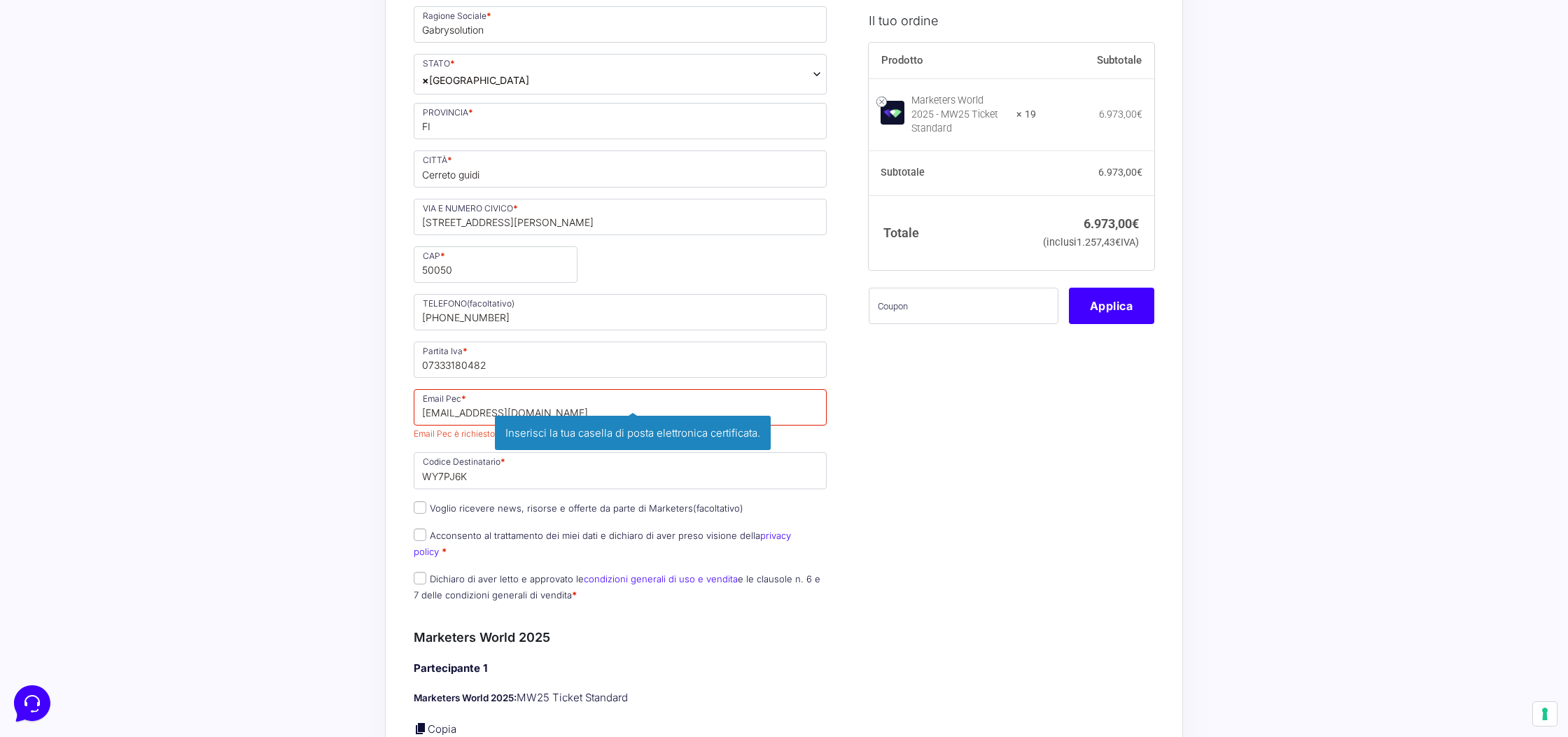
drag, startPoint x: 1451, startPoint y: 526, endPoint x: 1442, endPoint y: 525, distance: 9.1
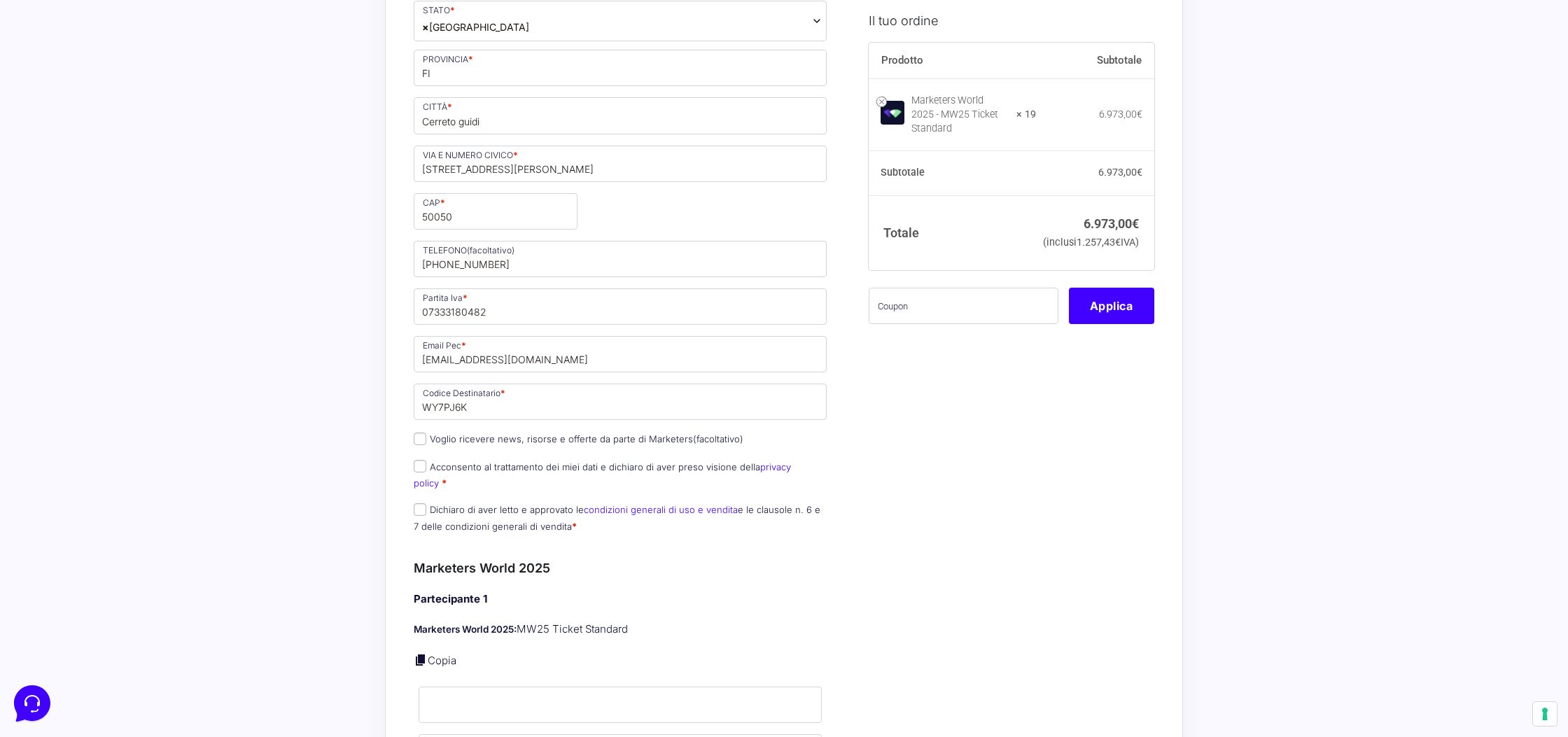
scroll to position [799, 0]
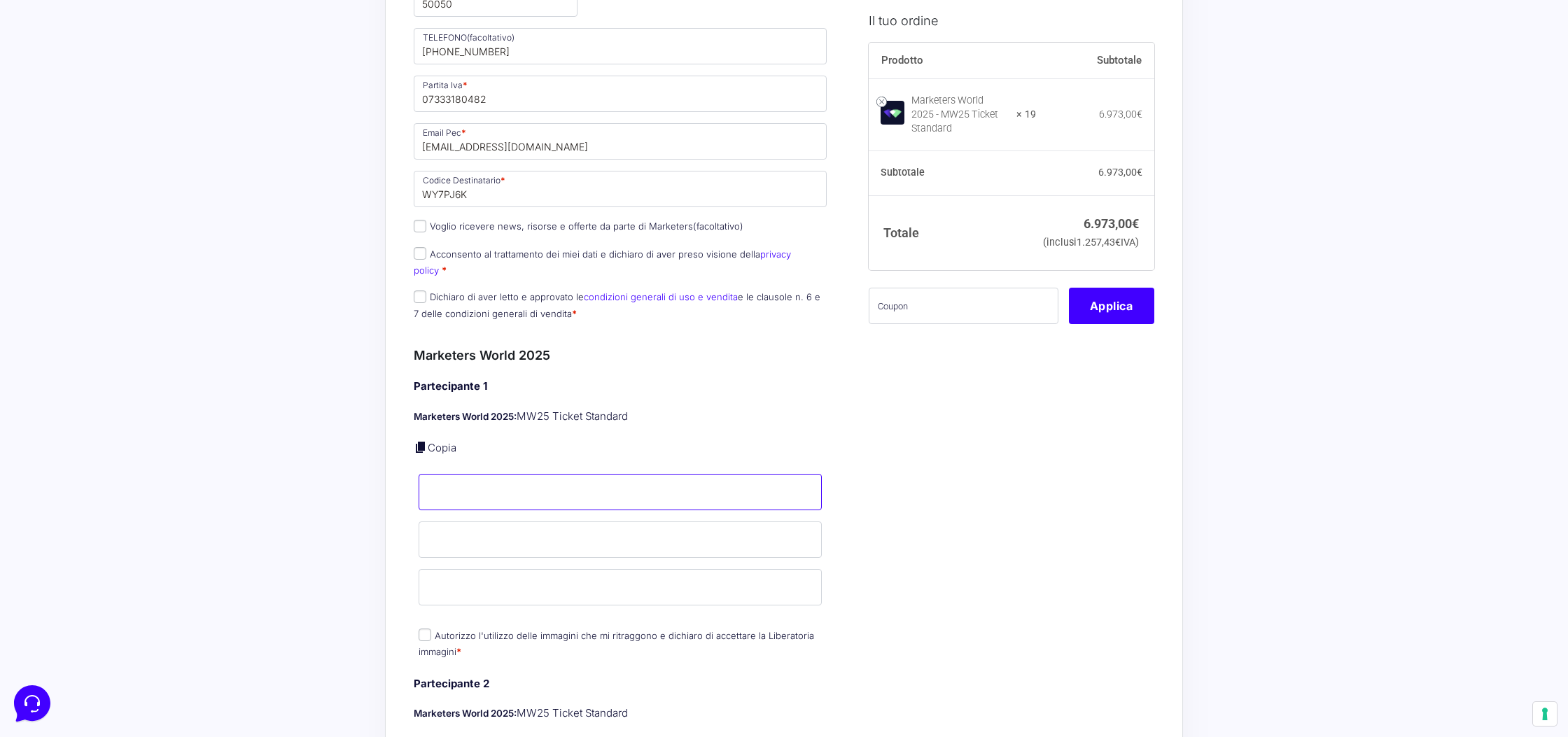
click at [564, 475] on input "Nome *" at bounding box center [620, 492] width 403 height 36
type input "Gabriele"
type input "Venturini"
click at [499, 577] on input "Email *" at bounding box center [620, 587] width 403 height 36
click at [489, 525] on input "Venturini" at bounding box center [620, 539] width 403 height 36
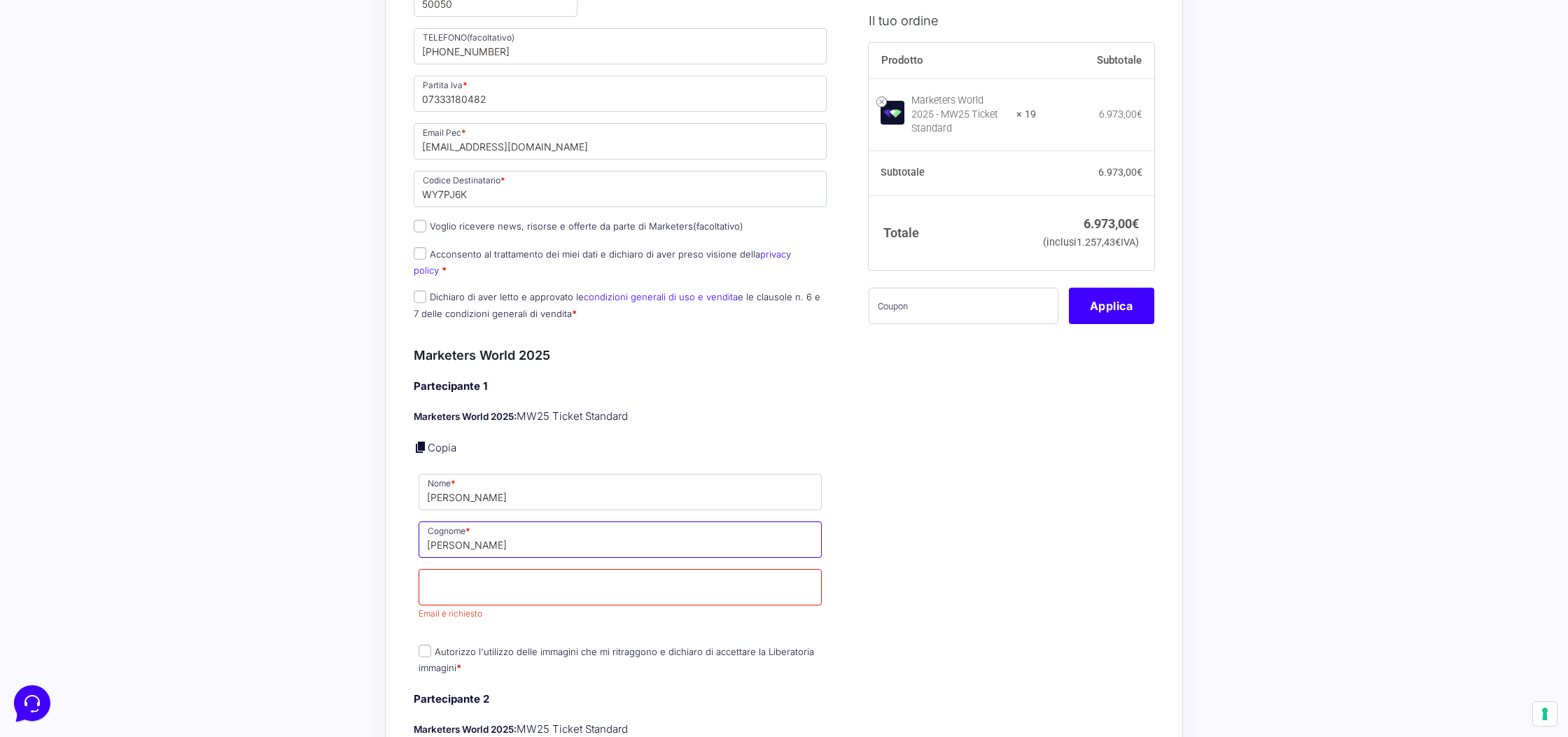
click at [489, 525] on input "Venturini" at bounding box center [620, 539] width 403 height 36
click at [495, 490] on input "Gabriele" at bounding box center [620, 492] width 403 height 36
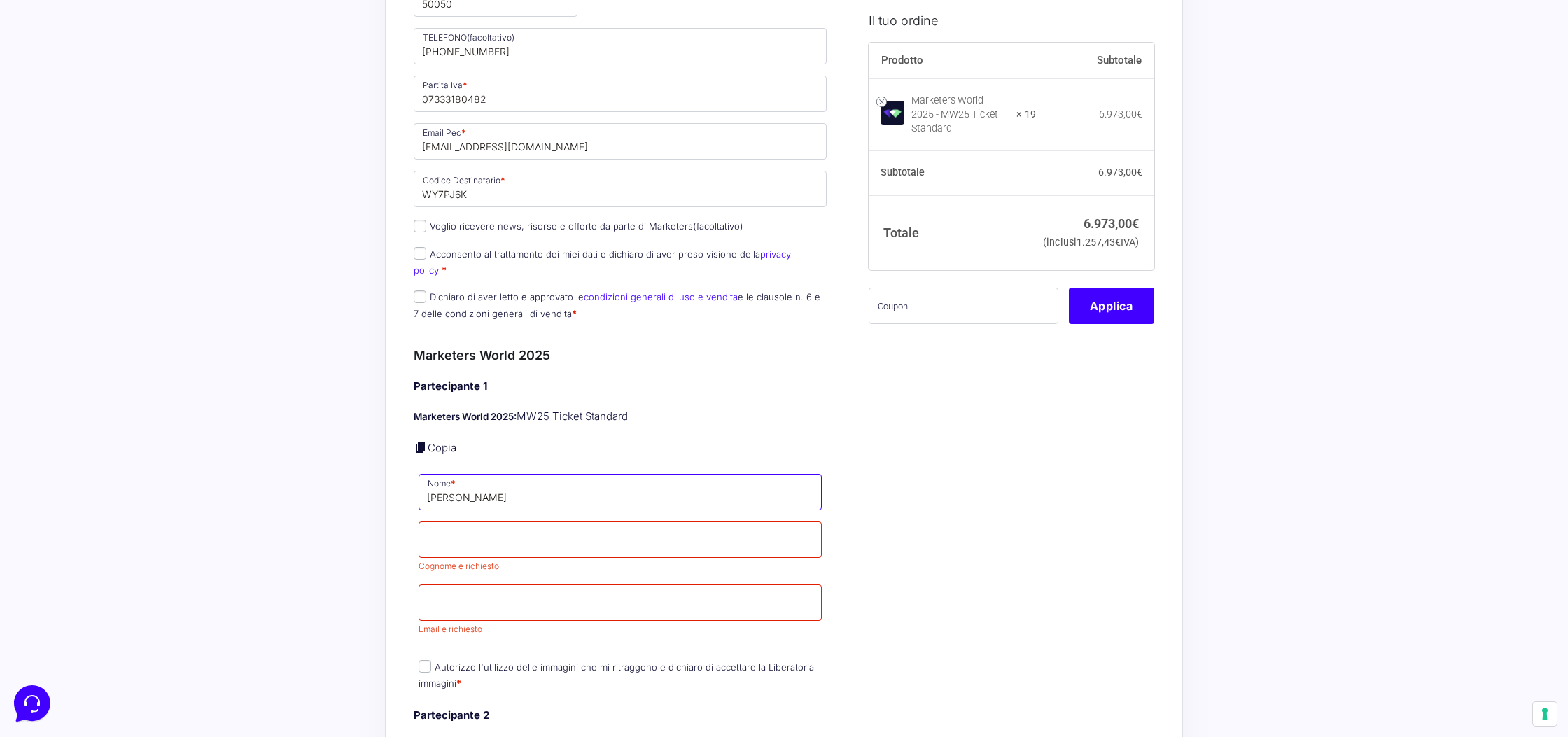
click at [495, 490] on input "Gabriele" at bounding box center [620, 492] width 403 height 36
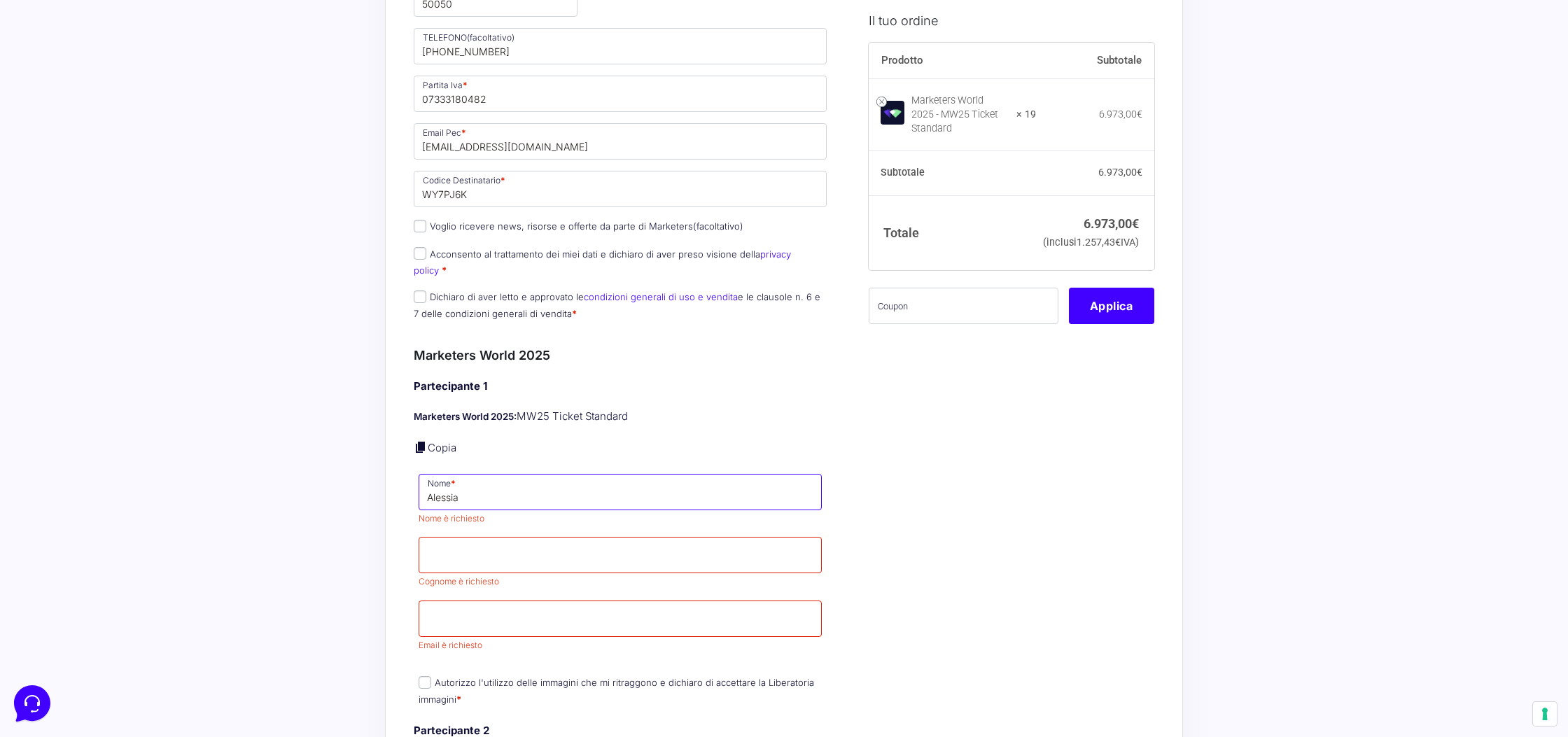
type input "Alessia"
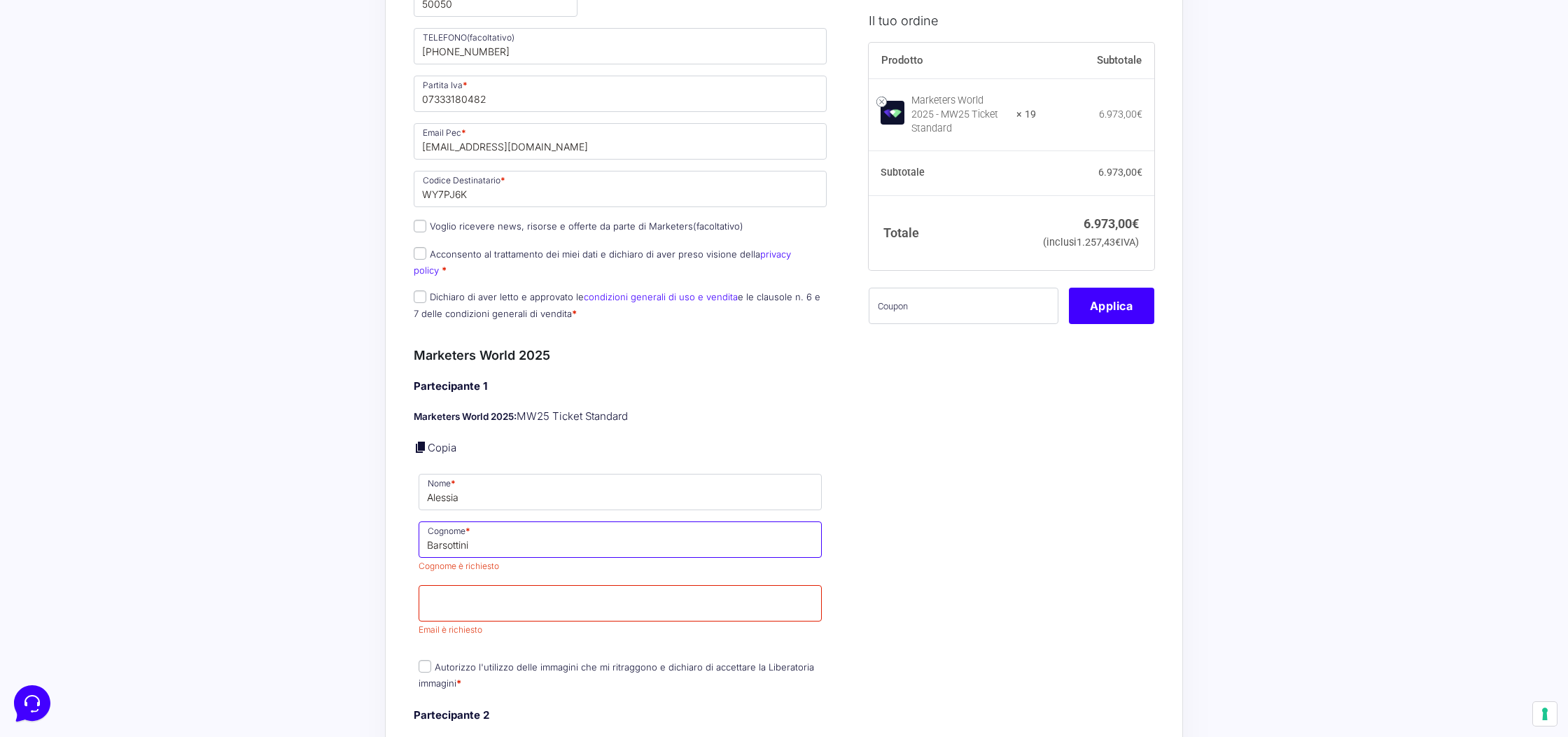
type input "Barsottini"
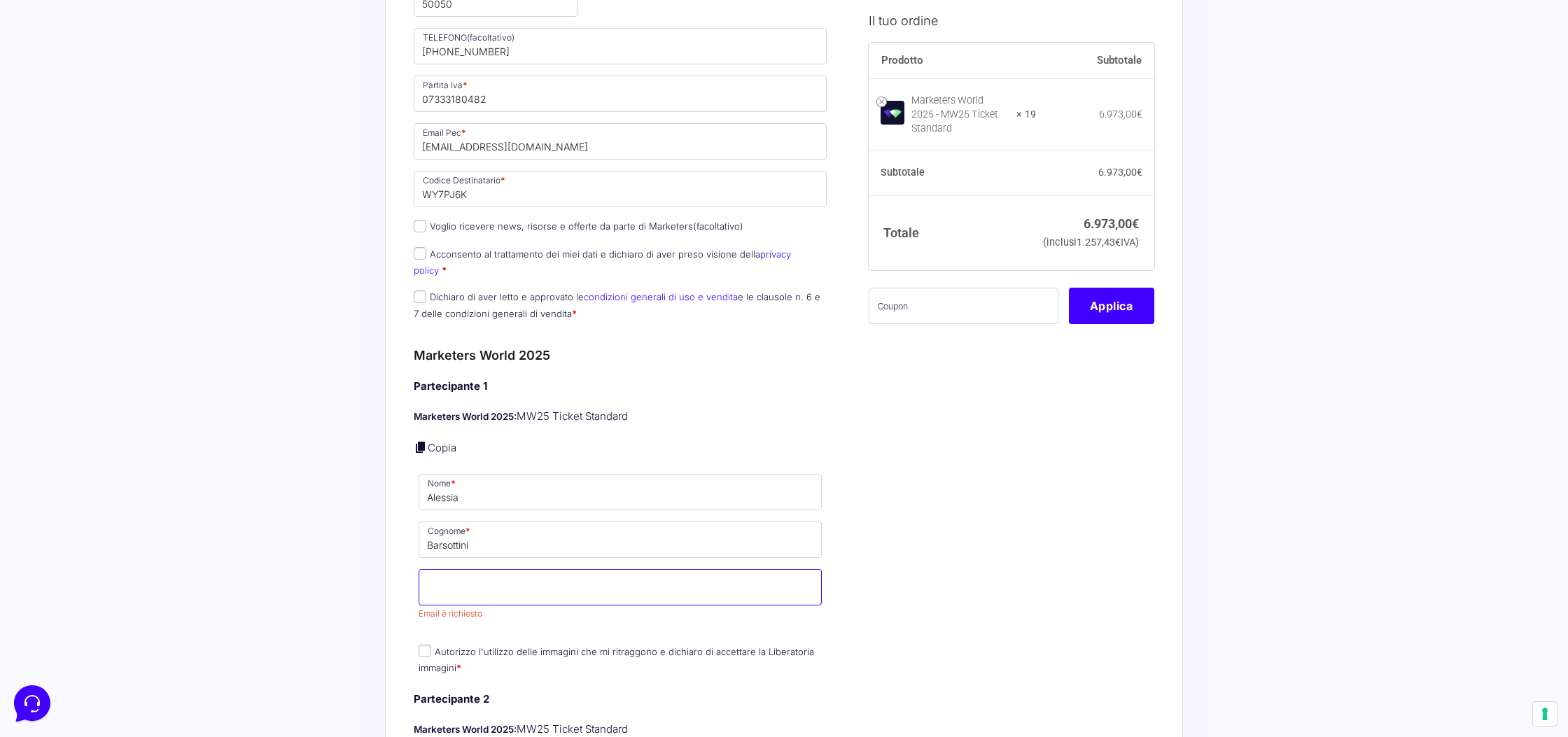
paste input "Alessia Barsottini alessiabcopywriting@gmail.com"
drag, startPoint x: 509, startPoint y: 580, endPoint x: 422, endPoint y: 564, distance: 88.5
click at [422, 569] on input "Alessia Barsottini alessiabcopywriting@gmail.com" at bounding box center [620, 587] width 403 height 36
type input "alessiabcopywriting@gmail.com"
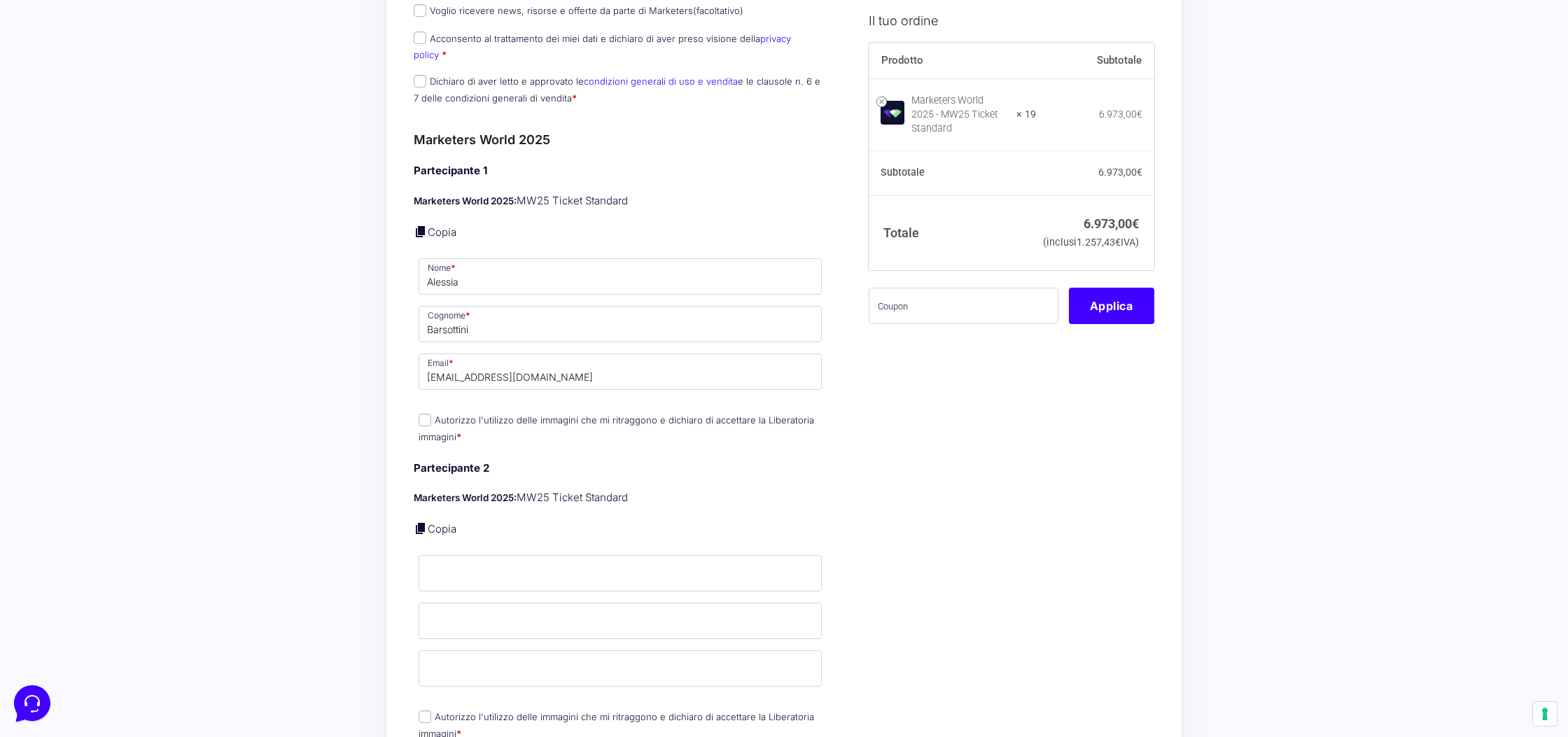
scroll to position [1050, 0]
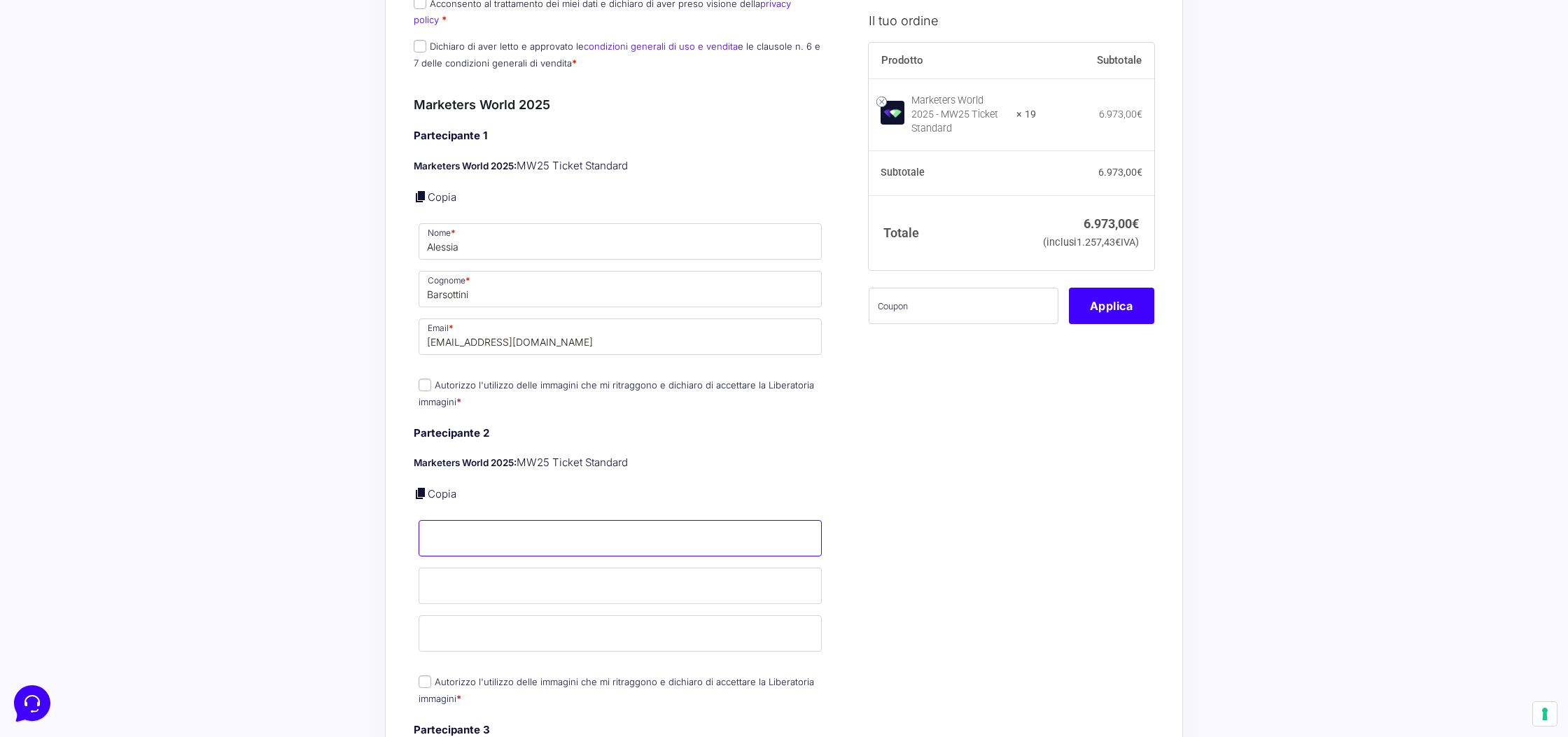
click at [551, 522] on input "Nome *" at bounding box center [620, 538] width 403 height 36
paste input "Leonardo Dilolli dilollileonardo@gmail.com"
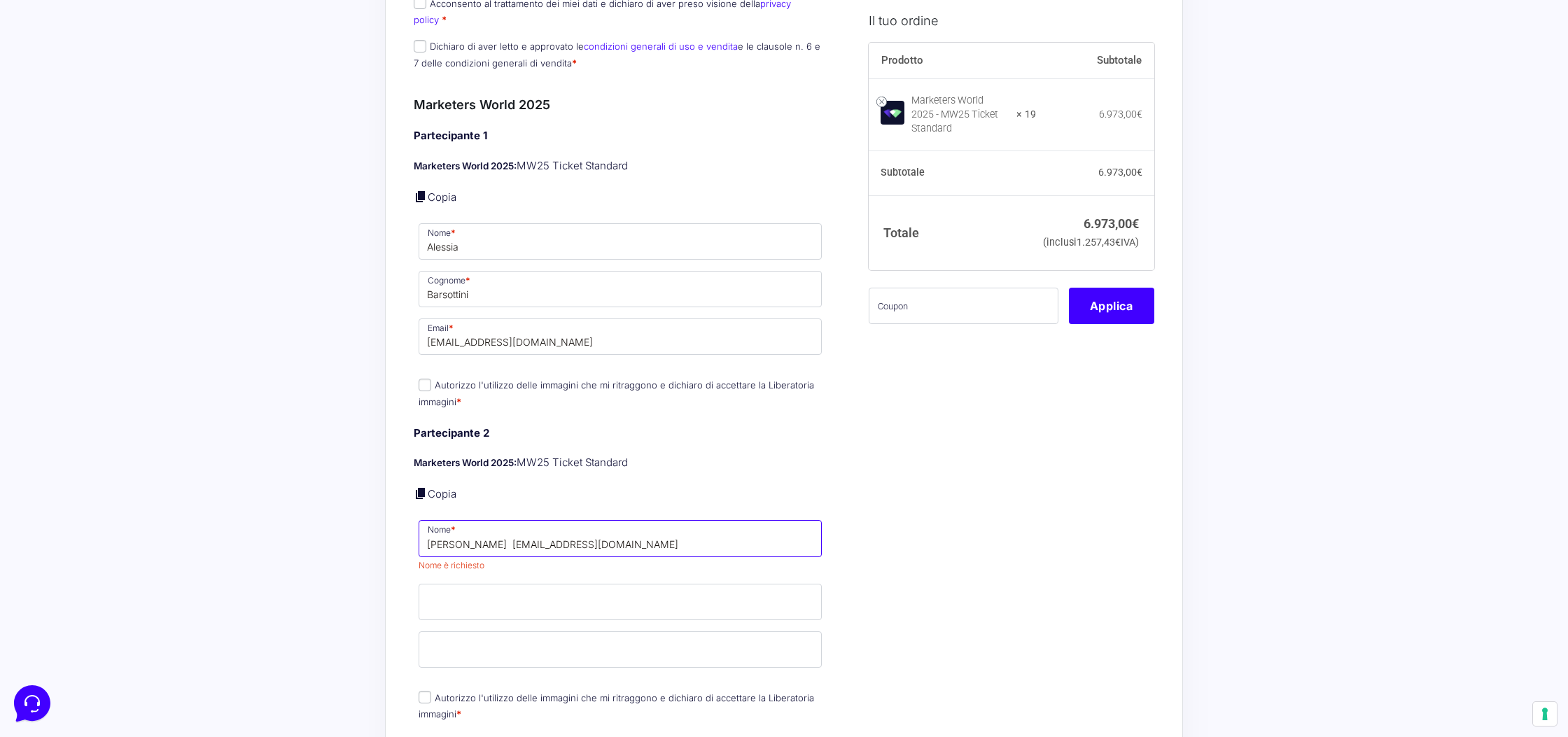
click at [483, 535] on input "Leonardo Dilolli dilollileonardo@gmail.com" at bounding box center [620, 538] width 403 height 36
click at [484, 532] on input "Leonardo Dilolli dilollileonardo@gmail.com" at bounding box center [620, 538] width 403 height 36
drag, startPoint x: 484, startPoint y: 532, endPoint x: 608, endPoint y: 534, distance: 124.0
click at [614, 534] on input "Leonardo Dilolli dilollileonardo@gmail.com" at bounding box center [620, 538] width 403 height 36
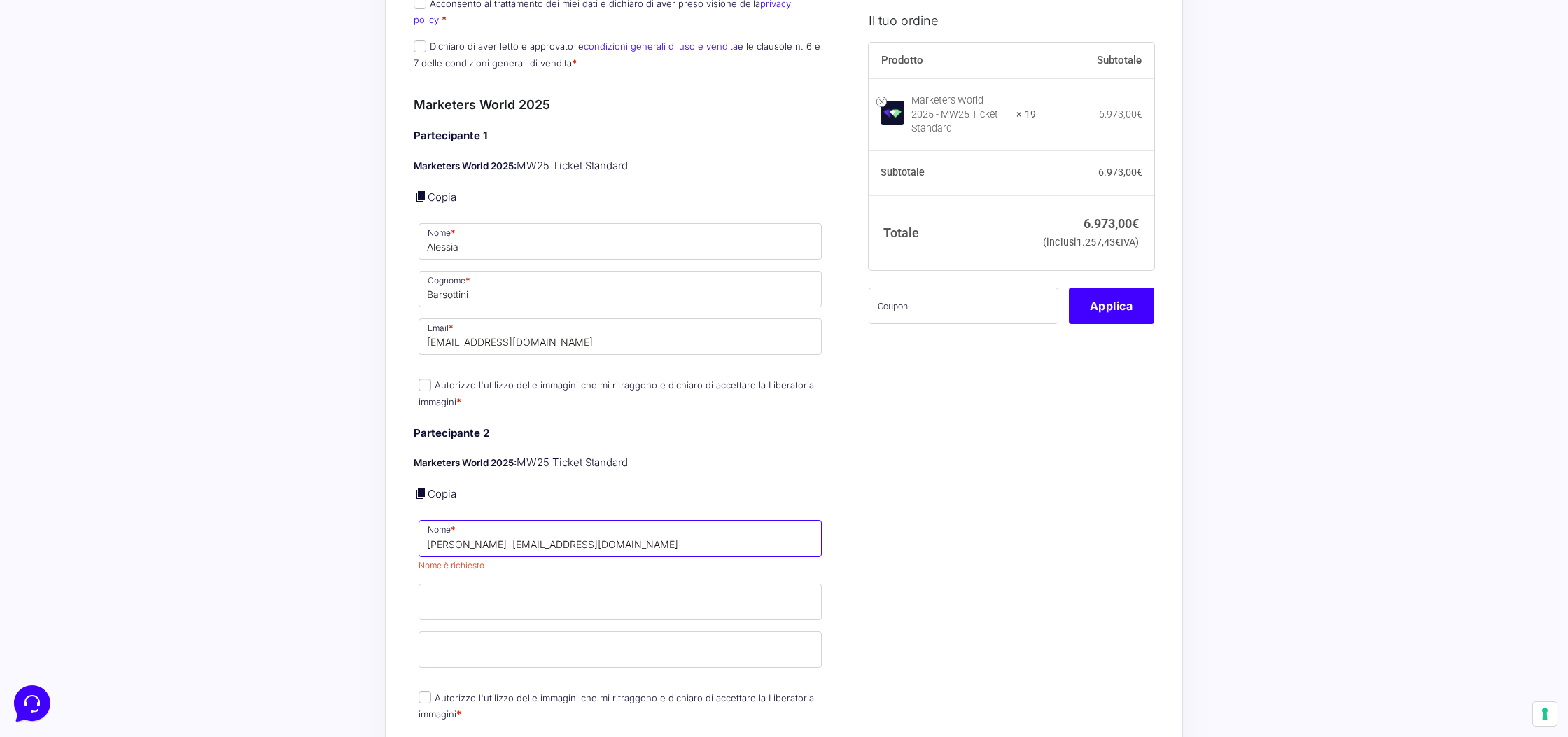
click at [608, 534] on input "Leonardo Dilolli dilollileonardo@gmail.com" at bounding box center [620, 538] width 403 height 36
drag, startPoint x: 647, startPoint y: 530, endPoint x: 474, endPoint y: 524, distance: 173.1
click at [474, 524] on input "Leonardo Dilolli dilollileonardo@gmail.com" at bounding box center [620, 538] width 403 height 36
type input "Leonardo"
click at [474, 590] on input "Cognome *" at bounding box center [620, 602] width 403 height 36
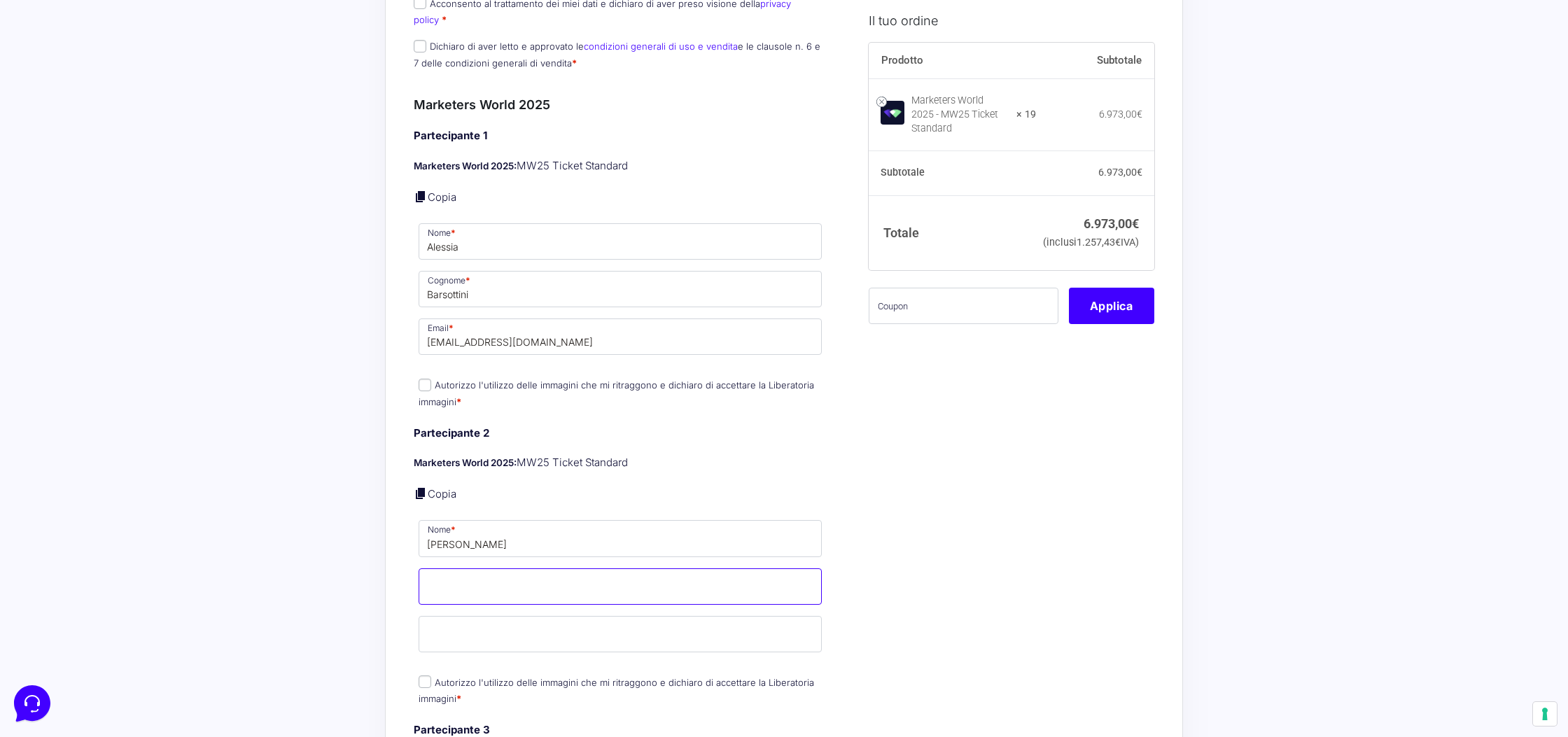
paste input "Dilolli dilollileonardo@gmail.com"
click at [464, 579] on input "Dilolli dilollileonardo@gmail.com" at bounding box center [620, 586] width 403 height 36
click at [465, 579] on input "Dilolli dilollileonardo@gmail.com" at bounding box center [620, 586] width 403 height 36
click at [465, 578] on input "Dilolli dilollileonardo@gmail.com" at bounding box center [620, 586] width 403 height 36
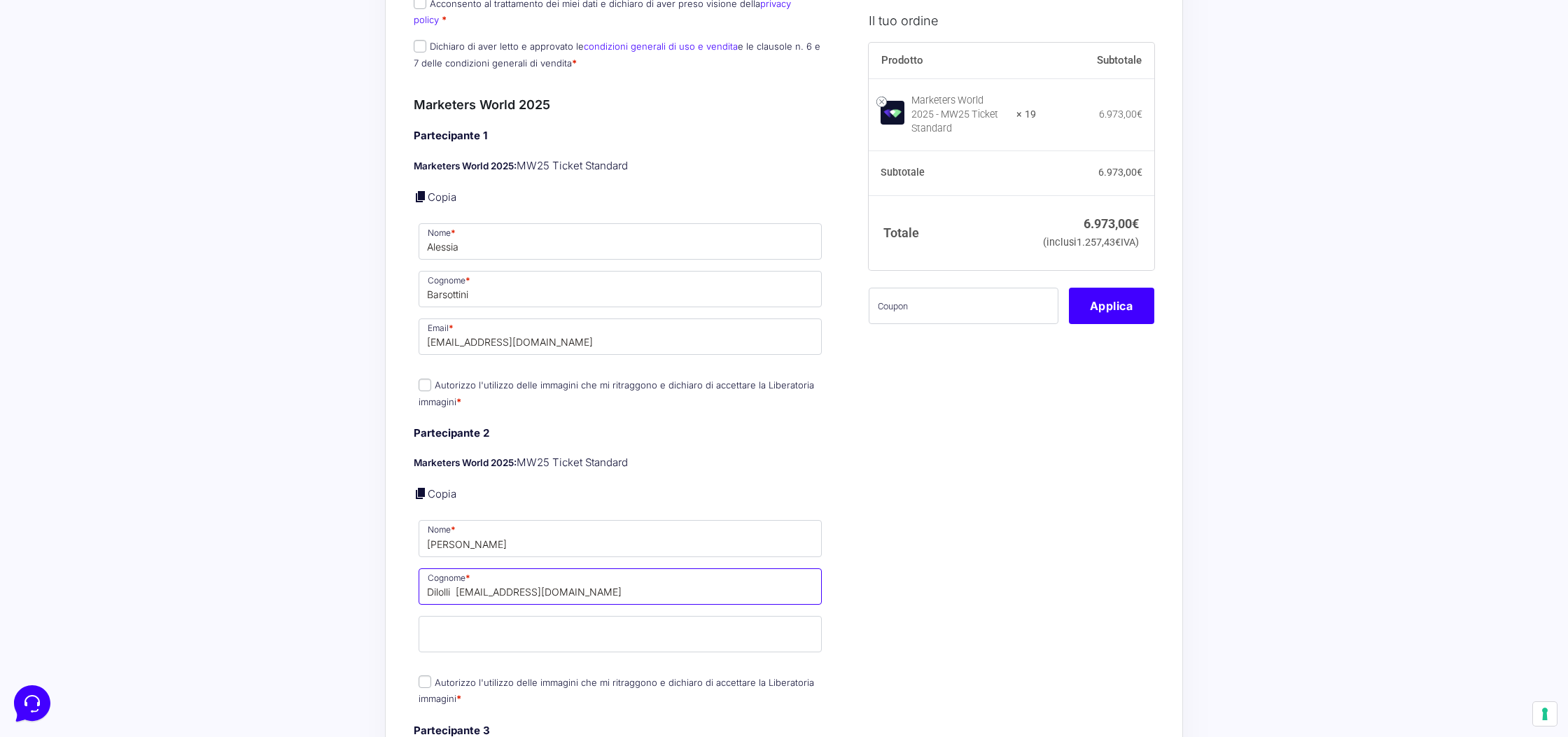
click at [467, 577] on input "Dilolli dilollileonardo@gmail.com" at bounding box center [620, 586] width 403 height 36
drag, startPoint x: 467, startPoint y: 577, endPoint x: 558, endPoint y: 582, distance: 91.1
click at [558, 582] on input "Dilolli dilollileonardo@gmail.com" at bounding box center [620, 586] width 403 height 36
type input "Dilolli"
drag, startPoint x: 541, startPoint y: 614, endPoint x: 532, endPoint y: 628, distance: 16.6
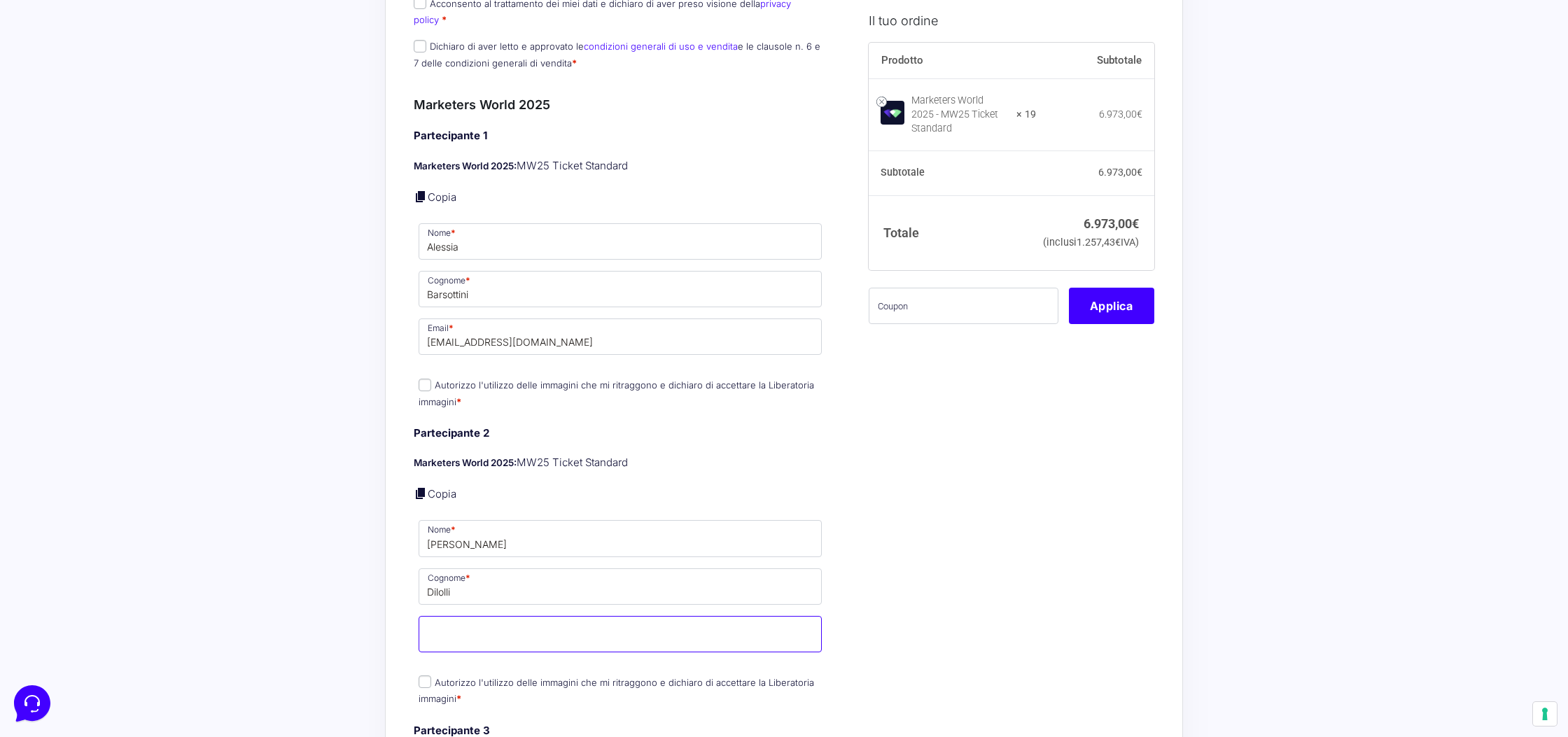
click at [541, 616] on input "Email *" at bounding box center [620, 634] width 403 height 36
paste input "dilollileonardo@gmail.com"
type input "dilollileonardo@gmail.com"
click at [431, 380] on label "Autorizzo l'utilizzo delle immagini che mi ritraggono e dichiaro di accettare l…" at bounding box center [616, 394] width 396 height 28
click at [431, 379] on input "Autorizzo l'utilizzo delle immagini che mi ritraggono e dichiaro di accettare l…" at bounding box center [425, 386] width 13 height 13
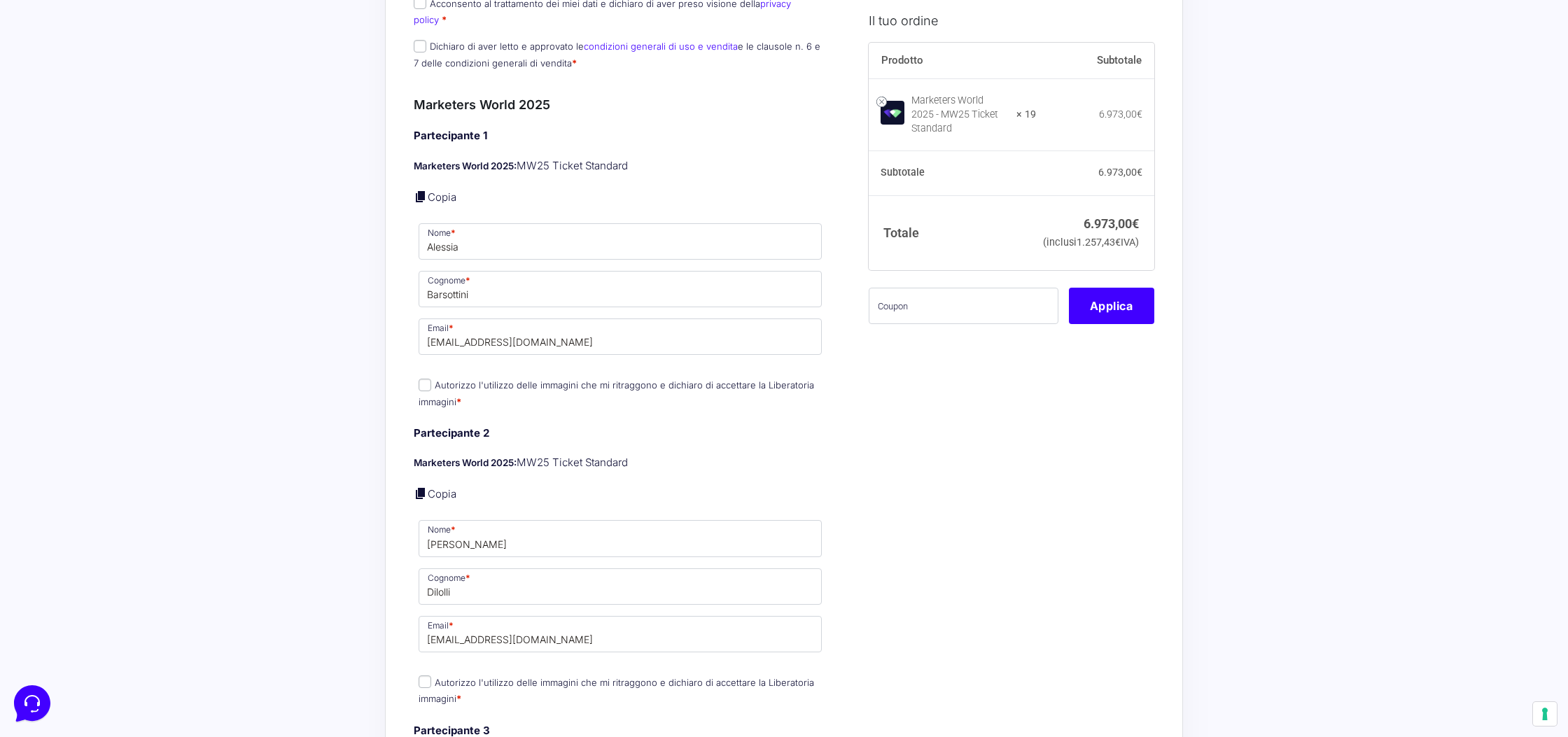
checkbox input "true"
click at [426, 675] on input "Autorizzo l'utilizzo delle immagini che mi ritraggono e dichiaro di accettare l…" at bounding box center [425, 682] width 13 height 13
checkbox input "true"
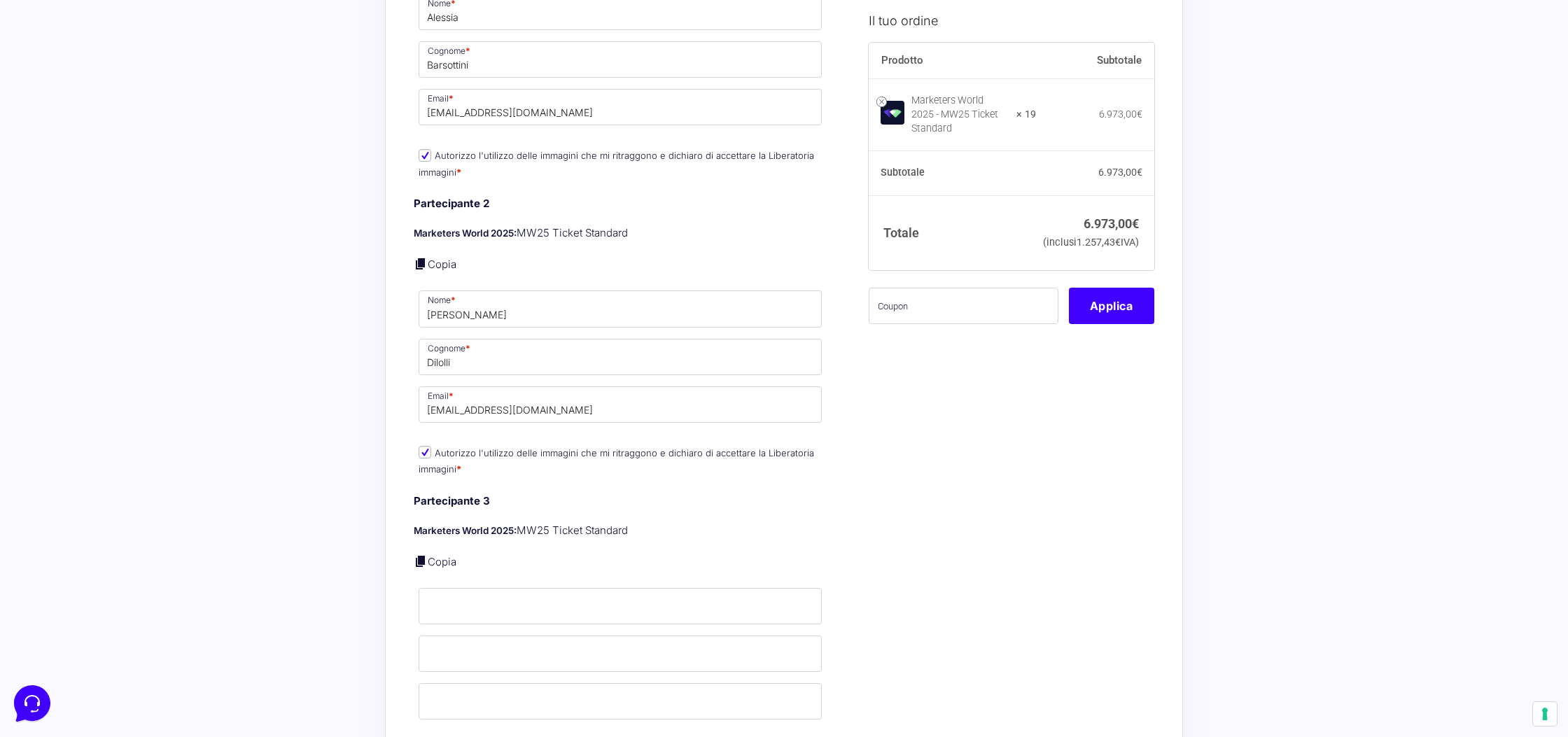
scroll to position [1299, 0]
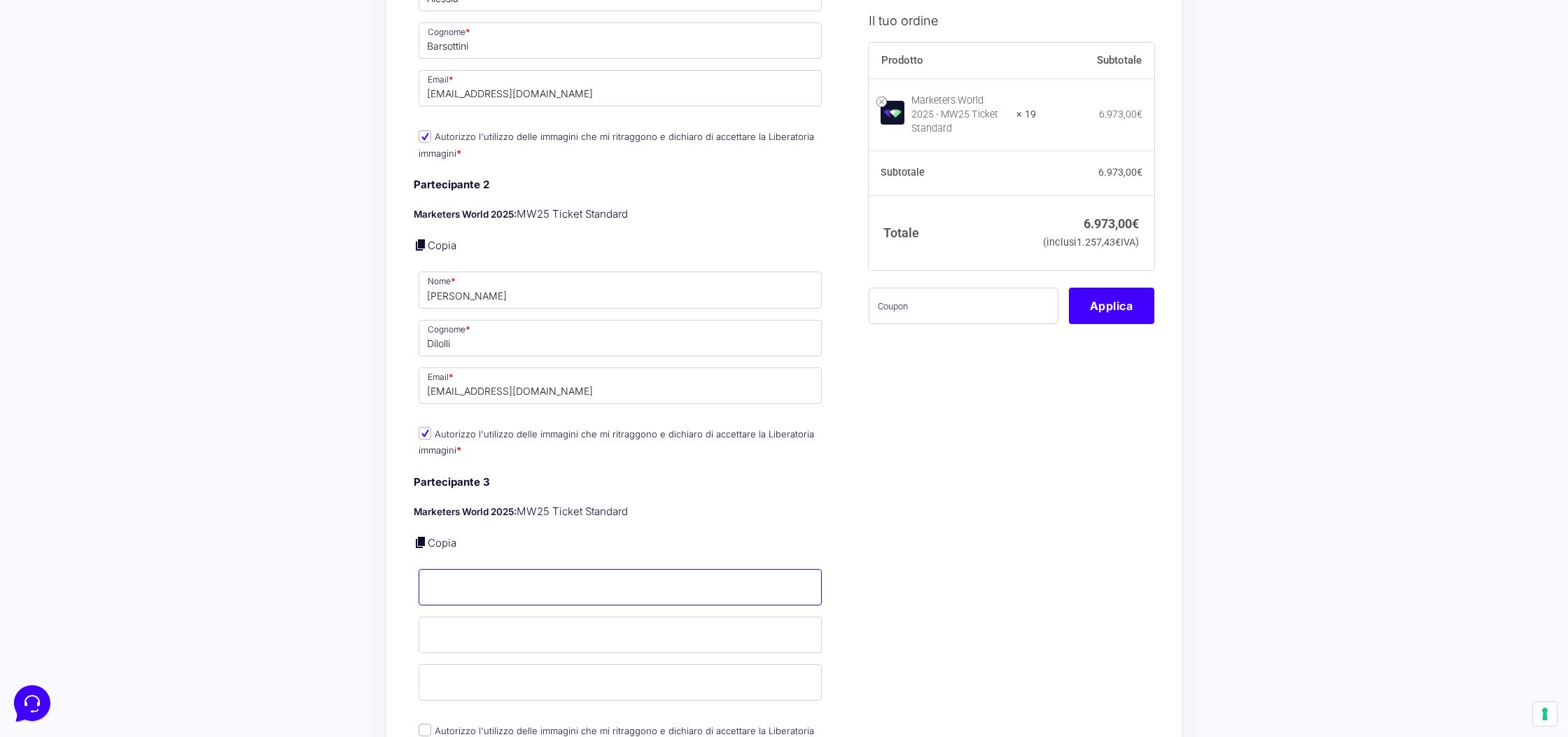
click at [487, 569] on input "Nome *" at bounding box center [620, 587] width 403 height 36
paste input "Fabio Rossi fabiorossi.fi@gmail.com"
click at [467, 575] on input "Fabio Rossi fabiorossi.fi@gmail.com" at bounding box center [620, 587] width 403 height 36
drag, startPoint x: 469, startPoint y: 575, endPoint x: 602, endPoint y: 578, distance: 133.0
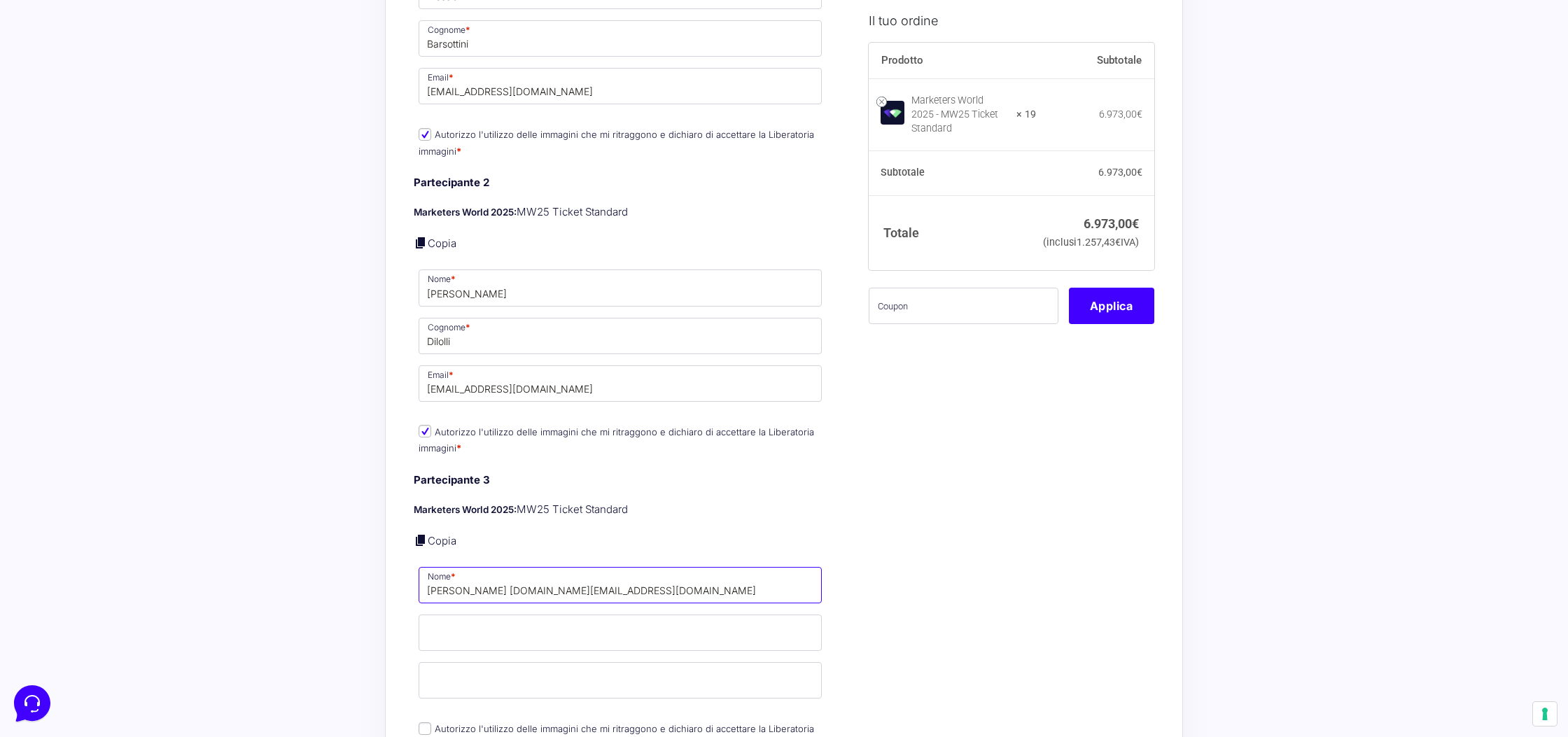
click at [630, 575] on input "Fabio Rossi fabiorossi.fi@gmail.com" at bounding box center [620, 585] width 403 height 36
type input "Fabio Rossi fabiorossi.fi@gmail.com"
click at [537, 620] on input "Cognome *" at bounding box center [620, 633] width 403 height 36
paste input "Rossi fabiorossi.fi@gmail.com"
type input "Rossi fabiorossi.fi@gmail.com"
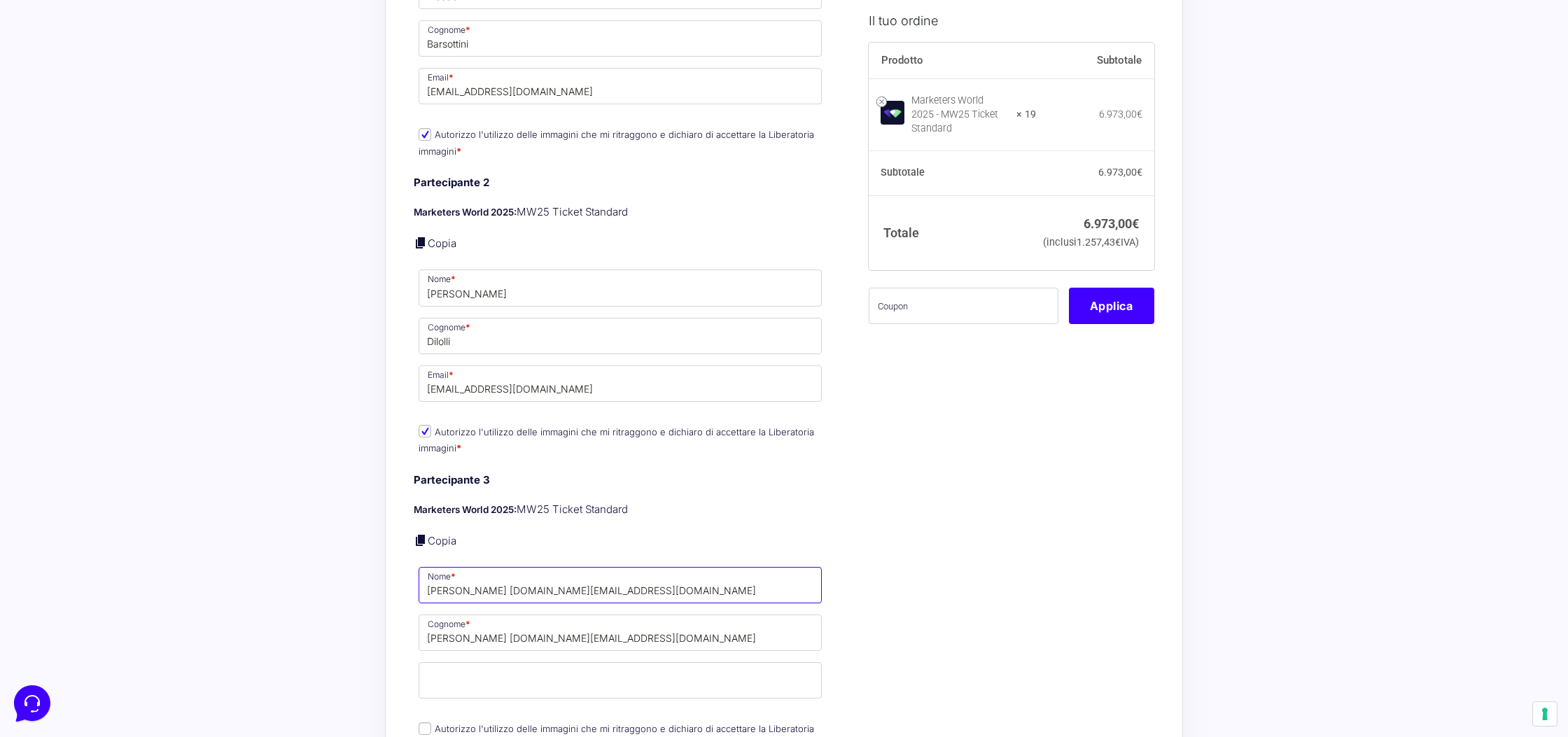
click at [498, 576] on input "Fabio Rossi fabiorossi.fi@gmail.com" at bounding box center [620, 585] width 403 height 36
drag, startPoint x: 498, startPoint y: 576, endPoint x: 597, endPoint y: 572, distance: 99.1
click at [597, 572] on input "Fabio Rossi fabiorossi.fi@gmail.com" at bounding box center [620, 585] width 403 height 36
click at [465, 574] on input "Fabio Rossi" at bounding box center [620, 585] width 403 height 36
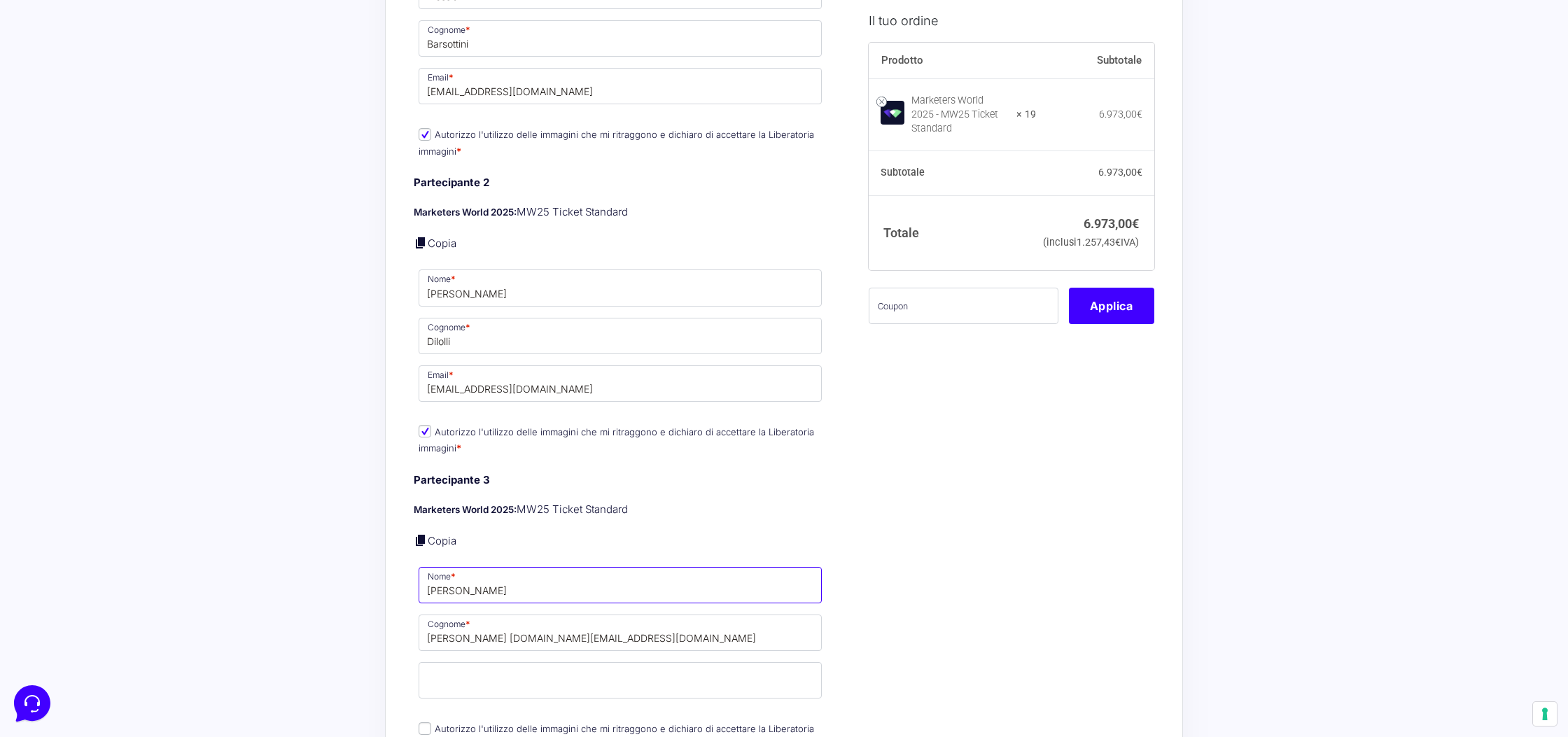
click at [464, 573] on input "Fabio Rossi" at bounding box center [620, 585] width 403 height 36
drag, startPoint x: 464, startPoint y: 573, endPoint x: 469, endPoint y: 579, distance: 7.8
click at [464, 573] on input "Fabio Rossi" at bounding box center [620, 585] width 403 height 36
type input "Fabio"
click at [470, 628] on input "Rossi fabiorossi.fi@gmail.com" at bounding box center [620, 633] width 403 height 36
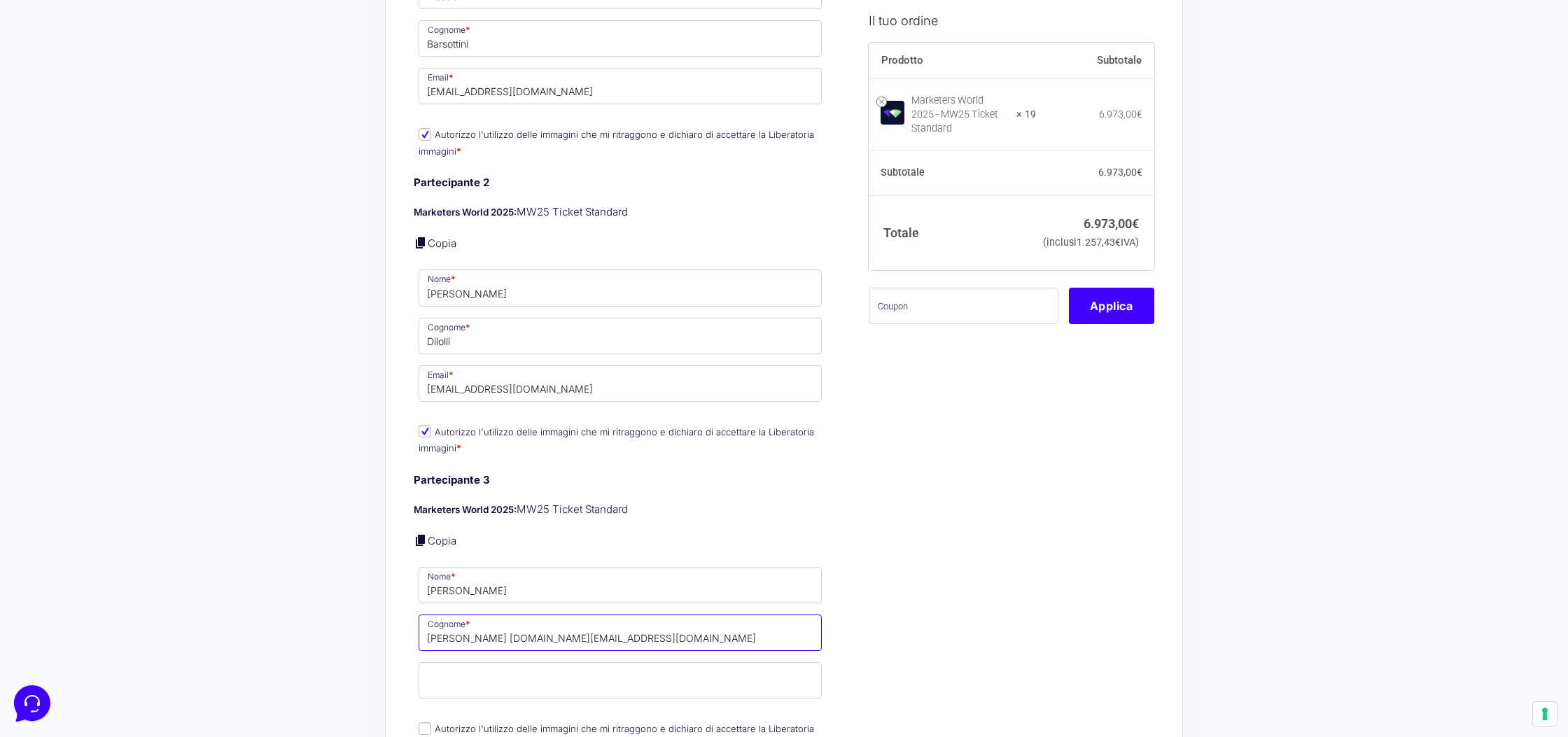
drag, startPoint x: 470, startPoint y: 628, endPoint x: 565, endPoint y: 628, distance: 95.0
click at [565, 628] on input "Rossi fabiorossi.fi@gmail.com" at bounding box center [620, 633] width 403 height 36
type input "Rossi"
click at [525, 662] on input "Email *" at bounding box center [620, 680] width 403 height 36
paste input "fabiorossi.fi@gmail.com"
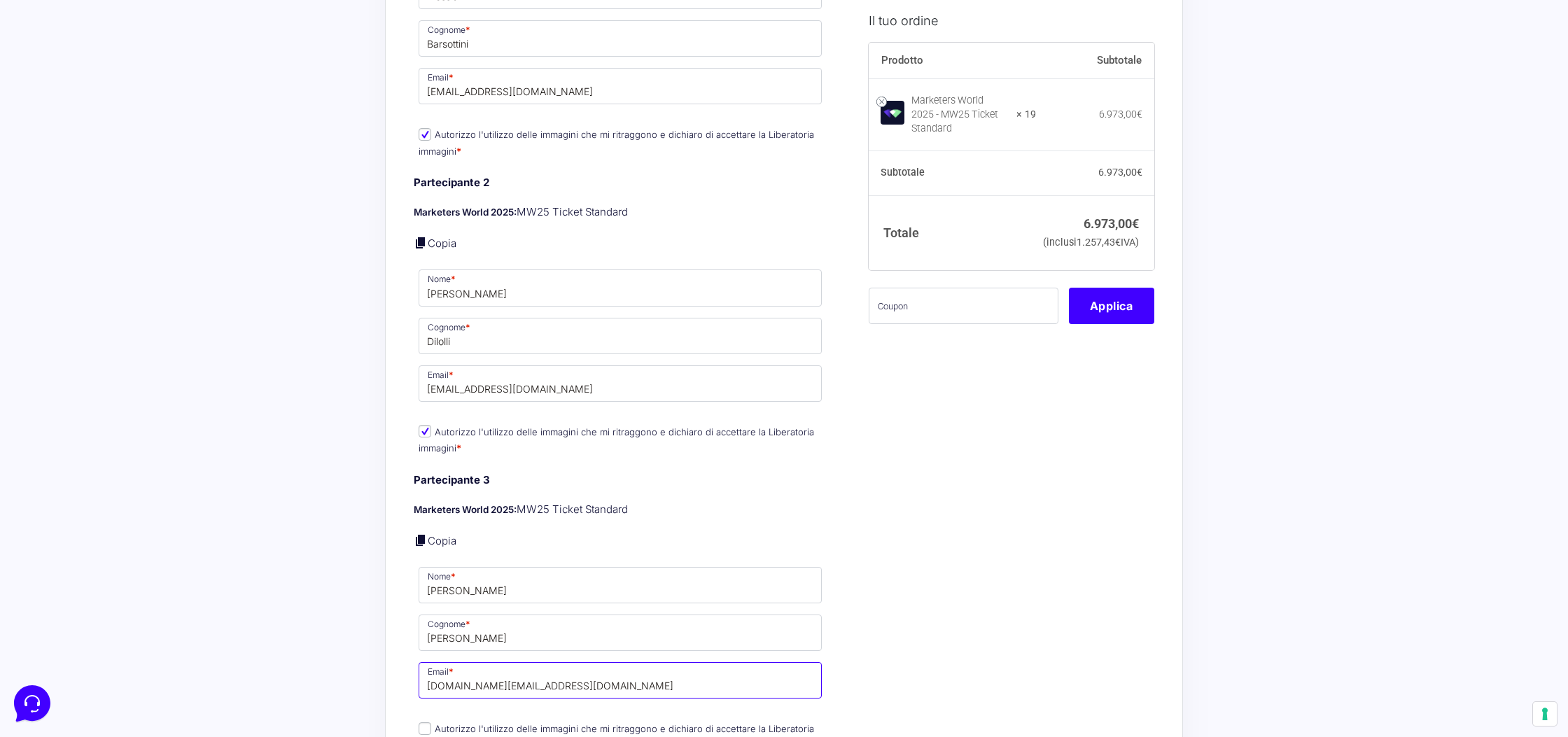
type input "fabiorossi.fi@gmail.com"
click at [421, 722] on input "Autorizzo l'utilizzo delle immagini che mi ritraggono e dichiaro di accettare l…" at bounding box center [425, 729] width 13 height 13
checkbox input "true"
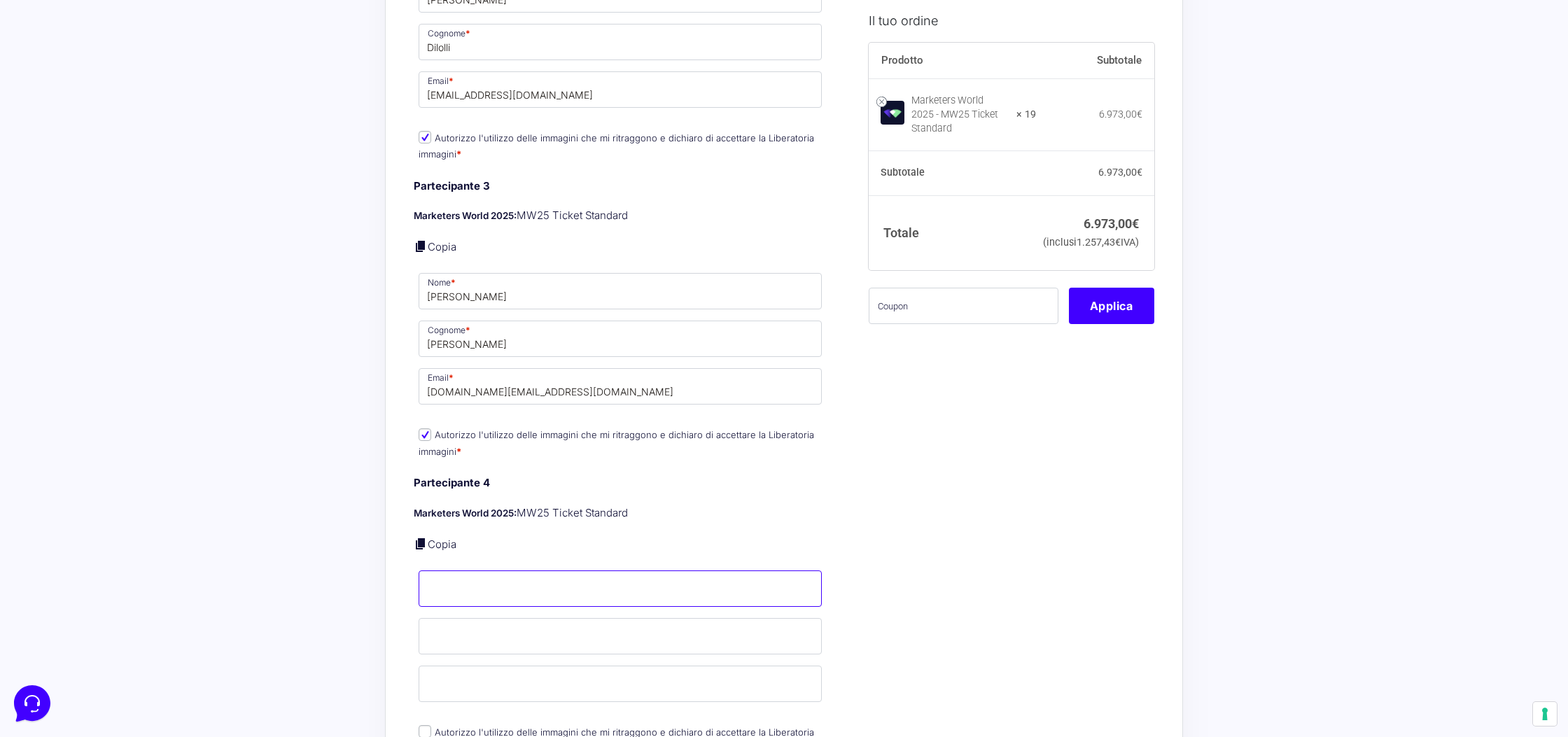
click at [468, 577] on input "Nome *" at bounding box center [620, 589] width 403 height 36
type input "Vito"
type input "Tangorra"
paste input "Vitotango1@gmail.com"
type input "Vitotango1@gmail.com"
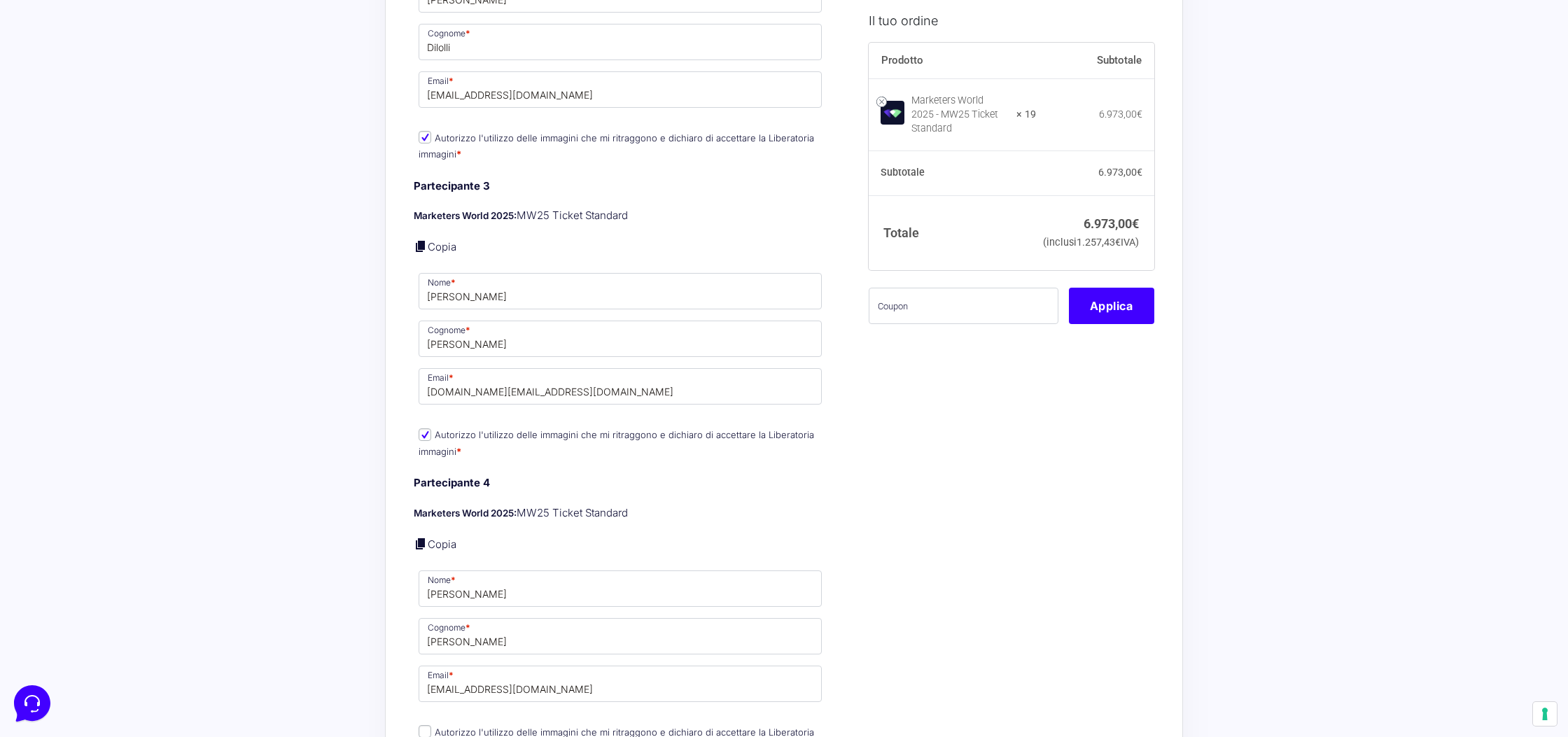
click at [428, 726] on input "Autorizzo l'utilizzo delle immagini che mi ritraggono e dichiaro di accettare l…" at bounding box center [425, 732] width 13 height 13
checkbox input "true"
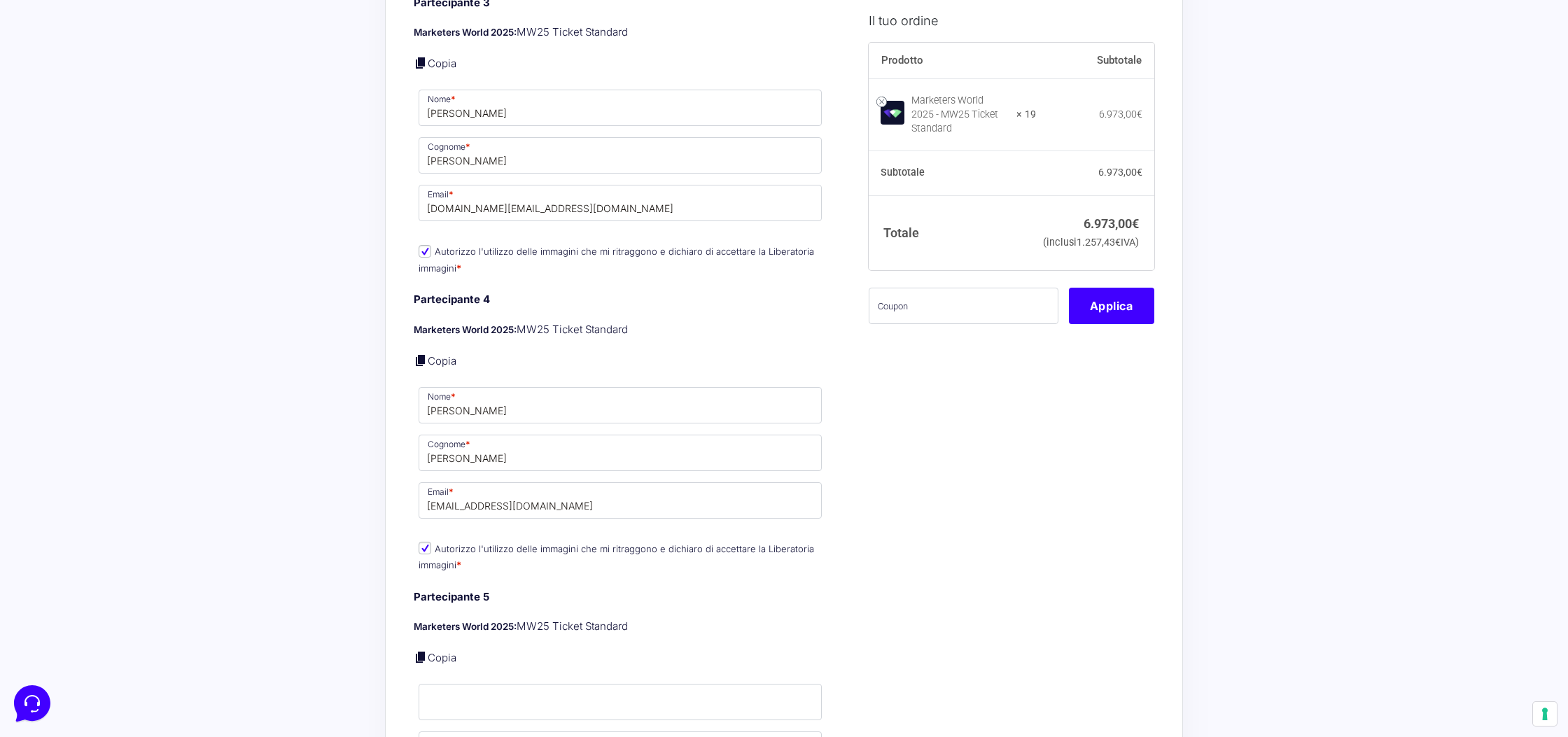
scroll to position [1798, 0]
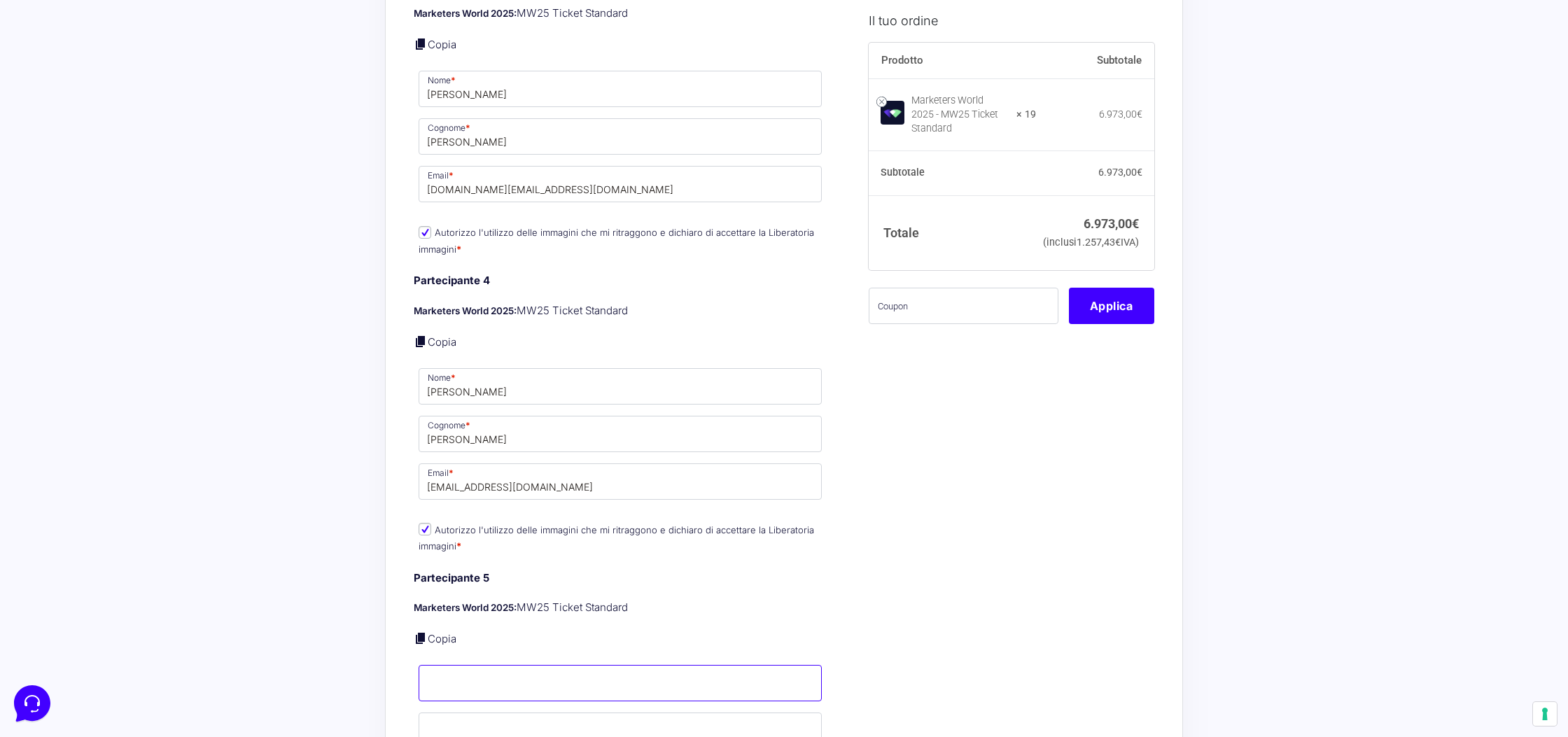
click at [482, 670] on input "Nome *" at bounding box center [620, 683] width 403 height 36
type input "Donato"
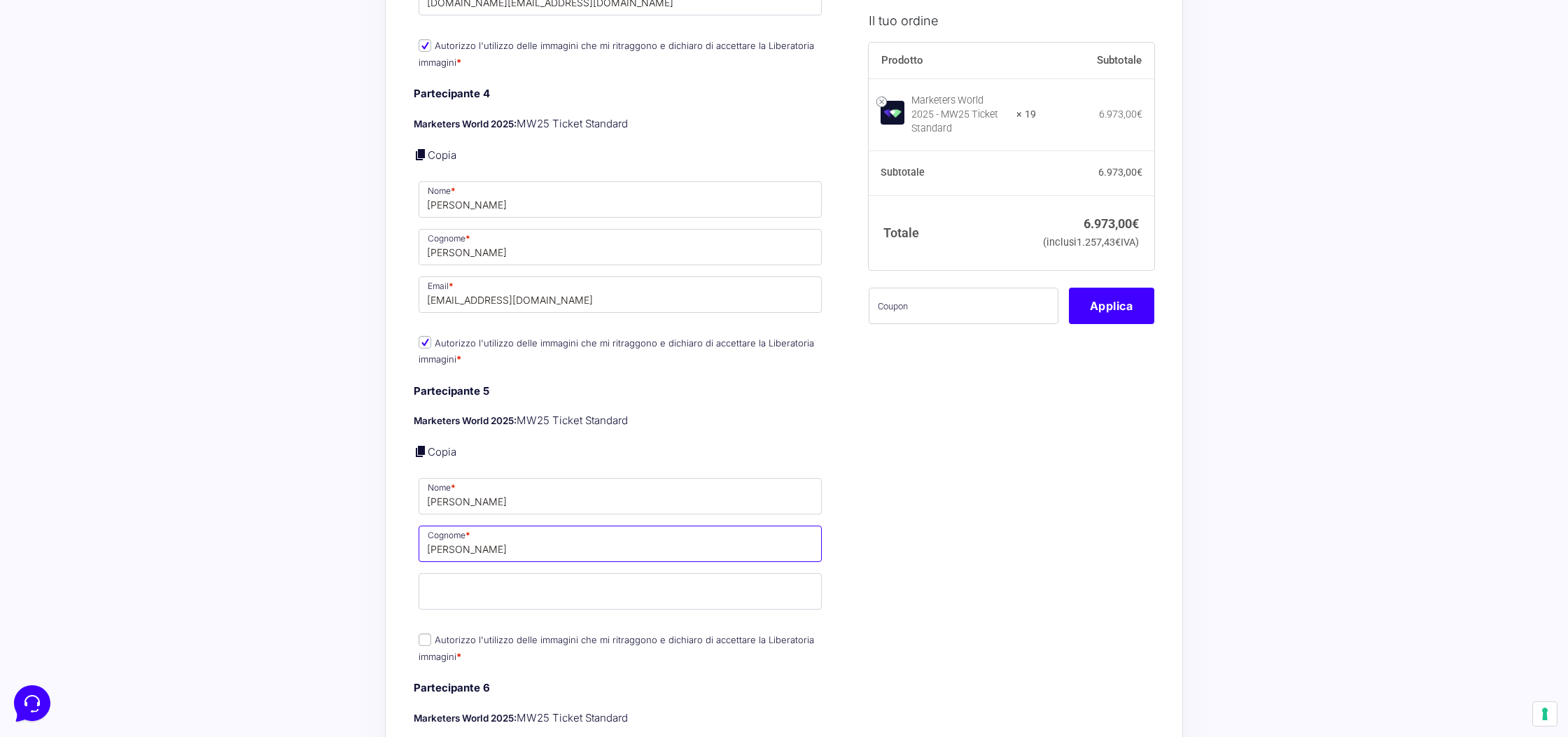
type input "Paolo Bovi"
click at [576, 577] on input "Email *" at bounding box center [620, 591] width 403 height 36
paste input "donatopaolobovi@gmail.com"
type input "donatopaolobovi@gmail.com"
click at [435, 635] on label "Autorizzo l'utilizzo delle immagini che mi ritraggono e dichiaro di accettare l…" at bounding box center [616, 649] width 396 height 28
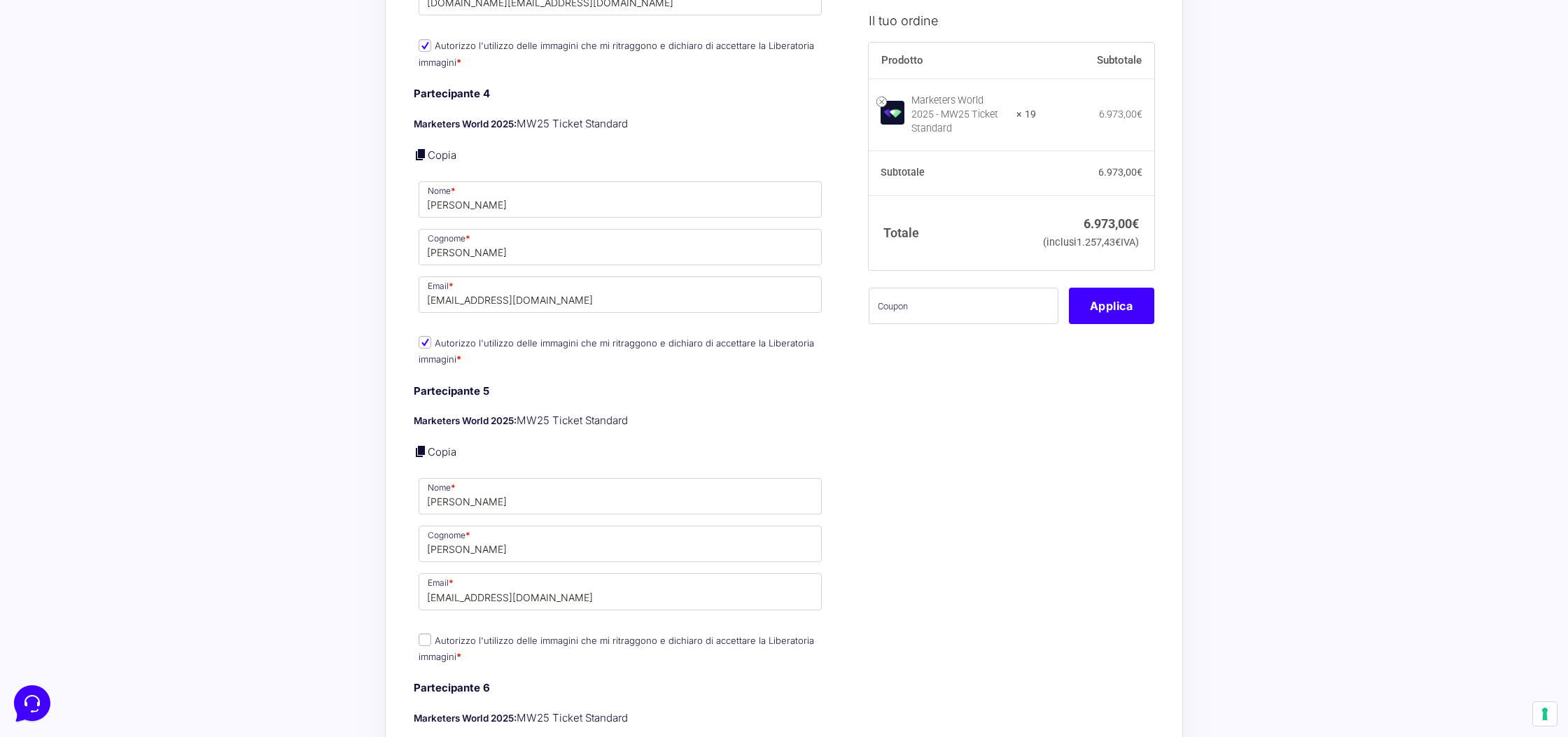
click at [431, 634] on input "Autorizzo l'utilizzo delle immagini che mi ritraggono e dichiaro di accettare l…" at bounding box center [425, 641] width 13 height 13
checkbox input "true"
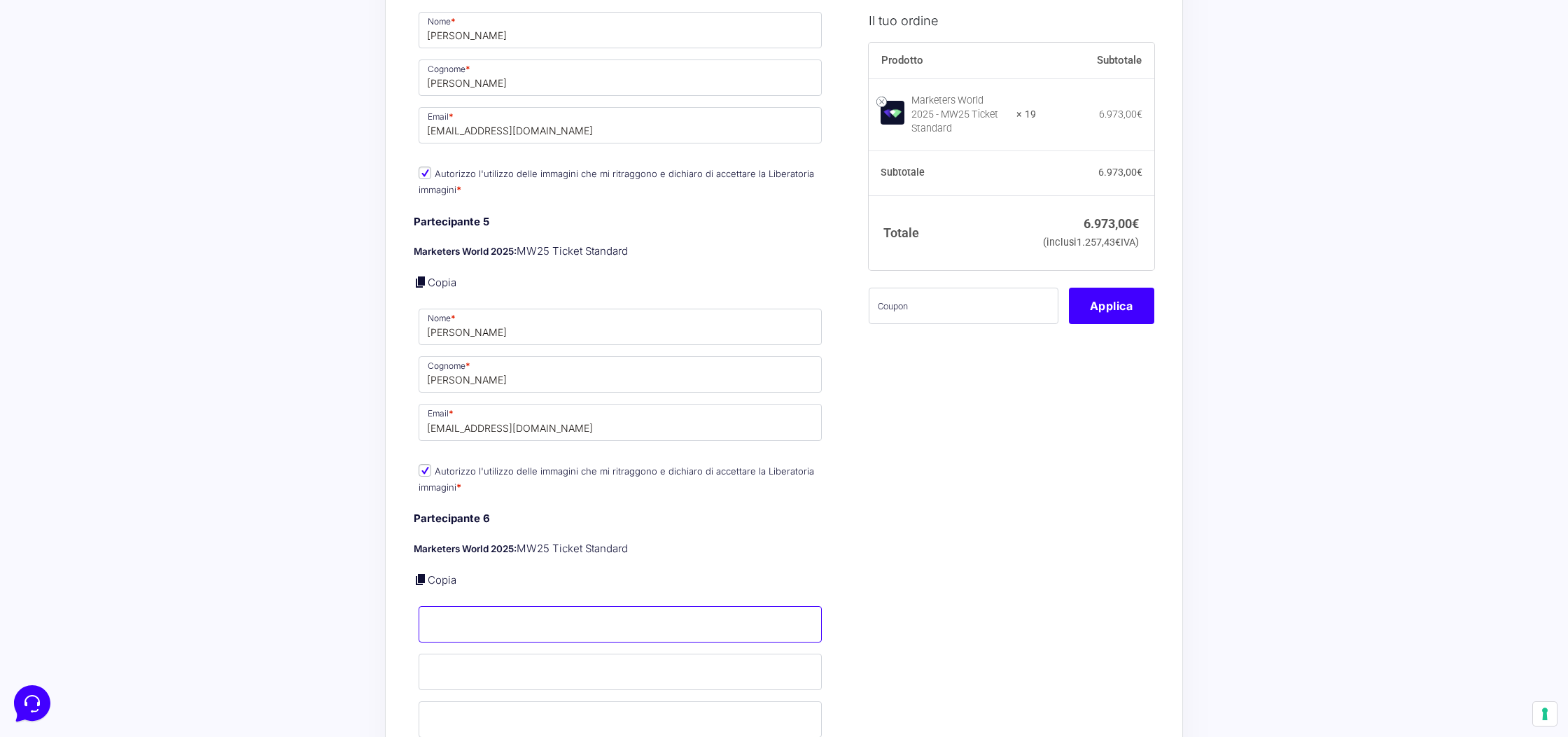
click at [446, 607] on input "Nome *" at bounding box center [620, 624] width 403 height 36
type input "Martina"
type input "Negrini"
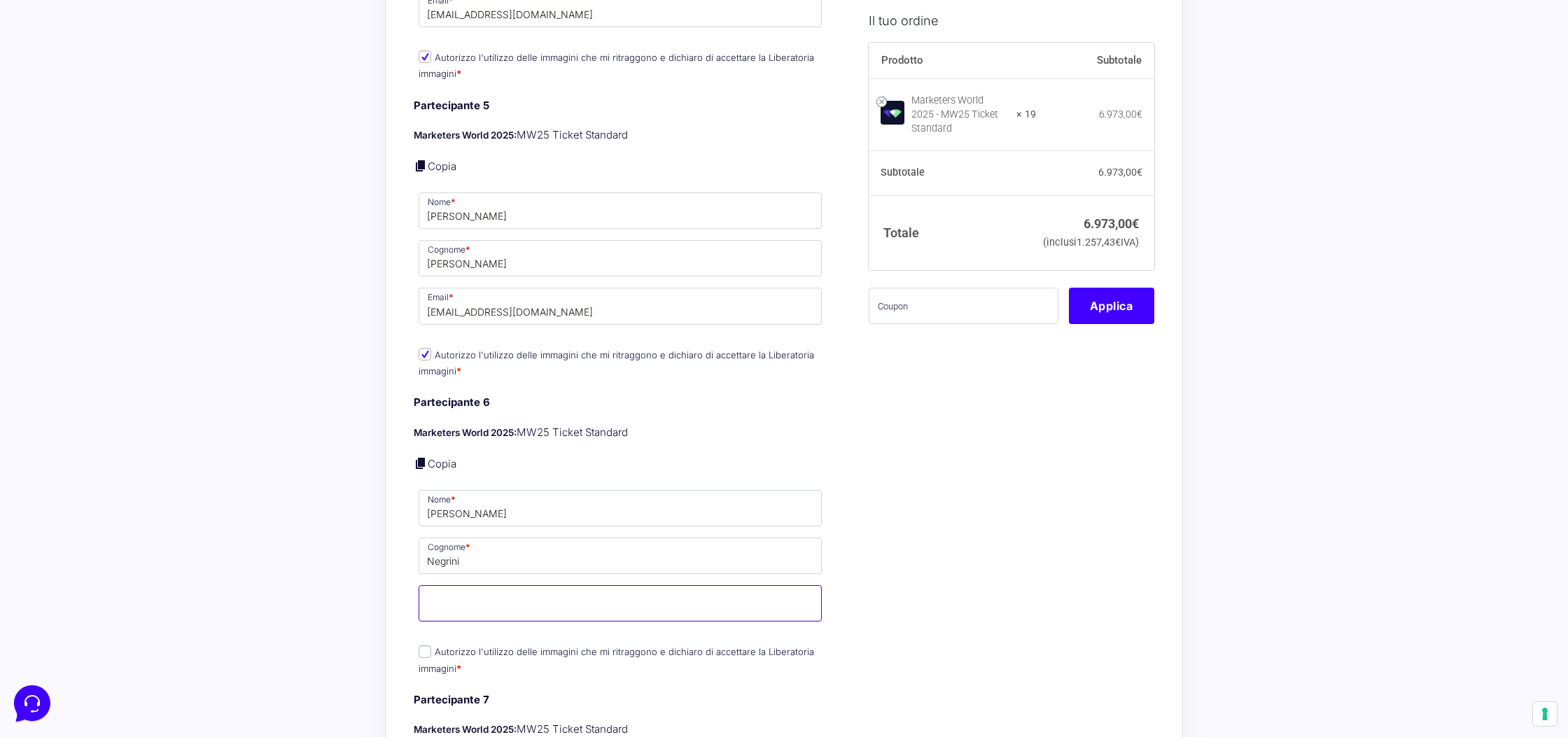
click at [465, 589] on input "Email *" at bounding box center [620, 603] width 403 height 36
paste input "m.negrinidigital@gmail.com"
type input "m.negrinidigital@gmail.com"
click at [424, 645] on input "Autorizzo l'utilizzo delle immagini che mi ritraggono e dichiaro di accettare l…" at bounding box center [425, 652] width 13 height 13
checkbox input "true"
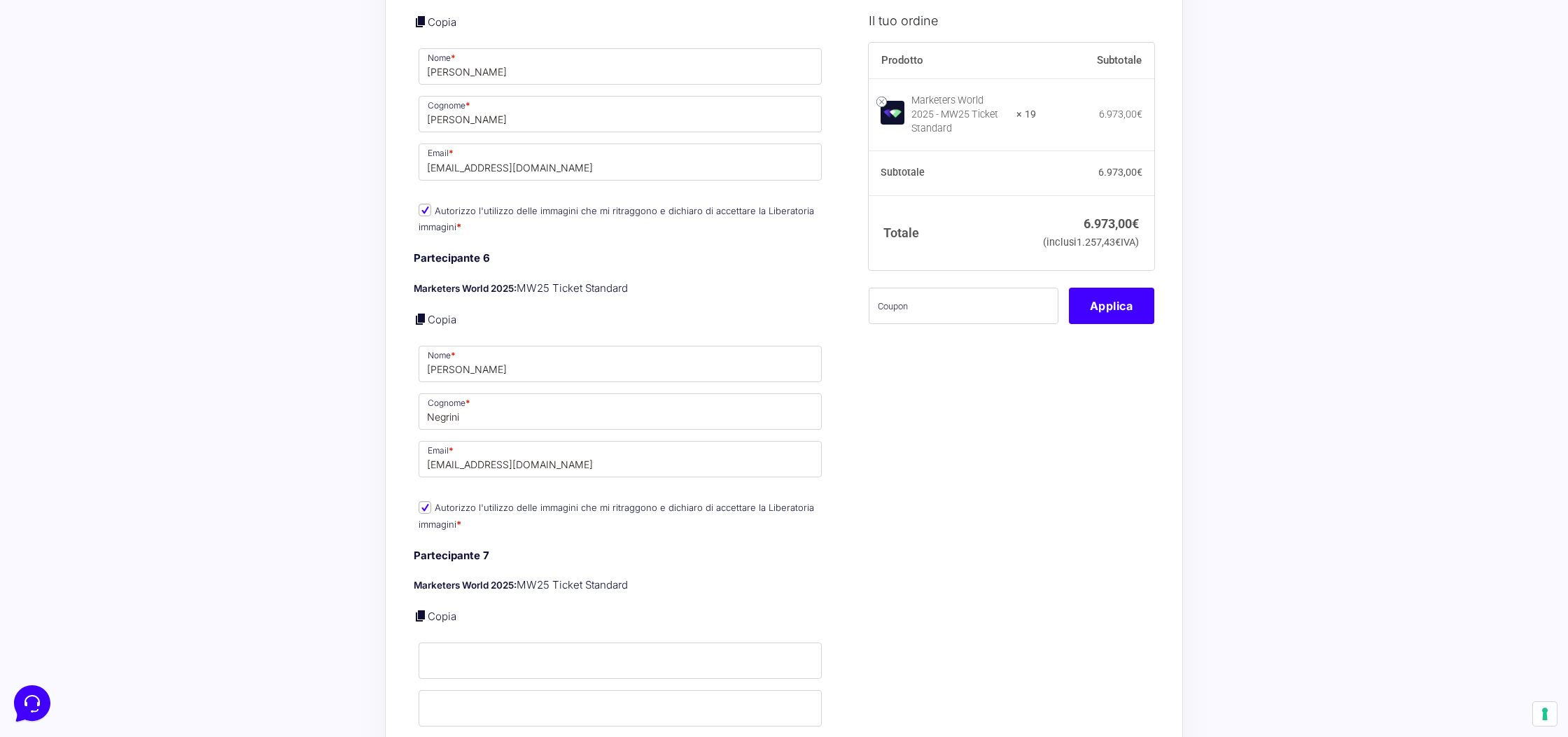
scroll to position [2415, 0]
click at [456, 642] on input "Nome *" at bounding box center [620, 660] width 403 height 36
type input "Carlo"
type input "Cericola"
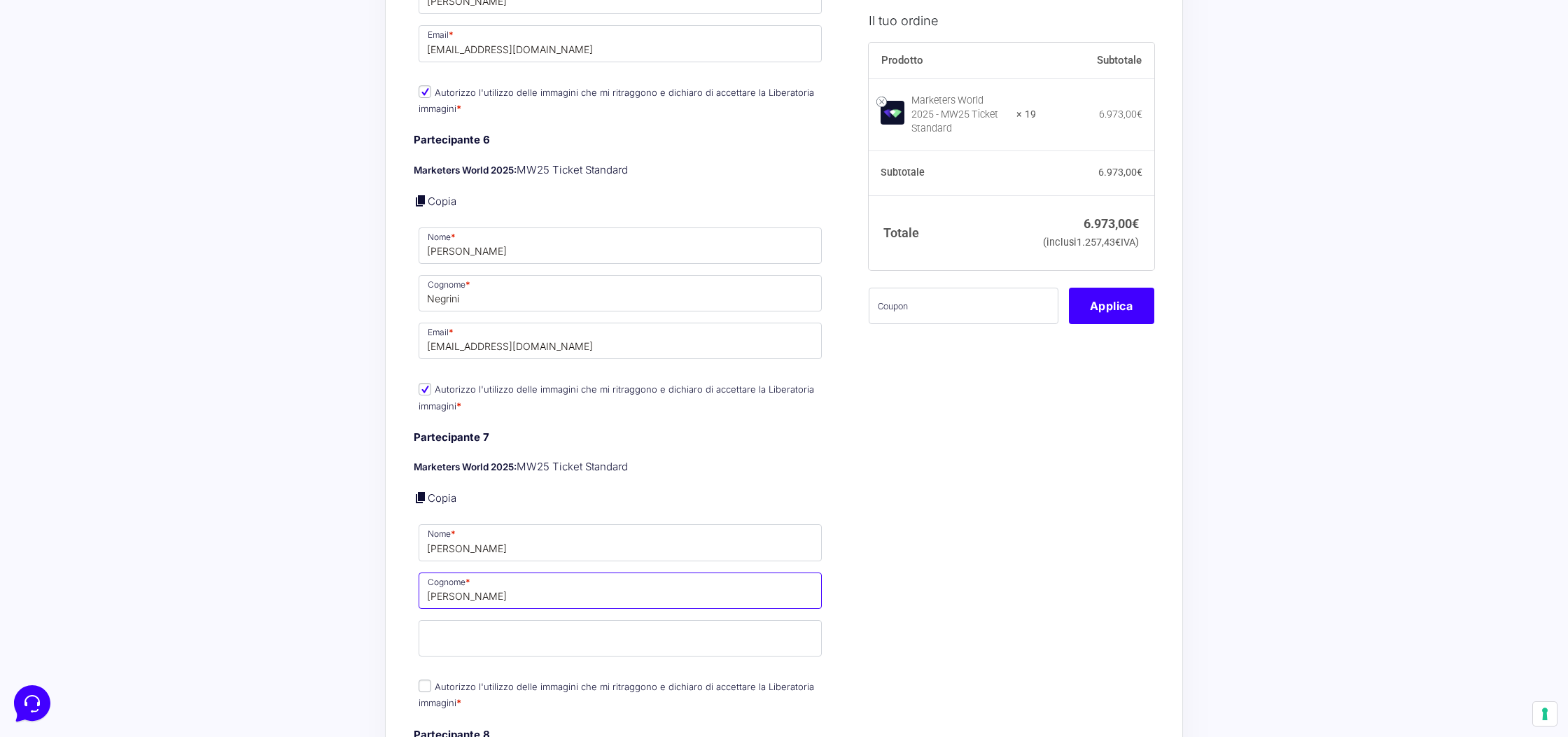
scroll to position [2534, 0]
click at [595, 638] on input "Email *" at bounding box center [620, 637] width 403 height 36
paste input "info@batudesignstudio.com"
type input "info@batudesignstudio.com"
click at [425, 679] on p "Autorizzo l'utilizzo delle immagini che mi ritraggono e dichiaro di accettare l…" at bounding box center [620, 693] width 413 height 36
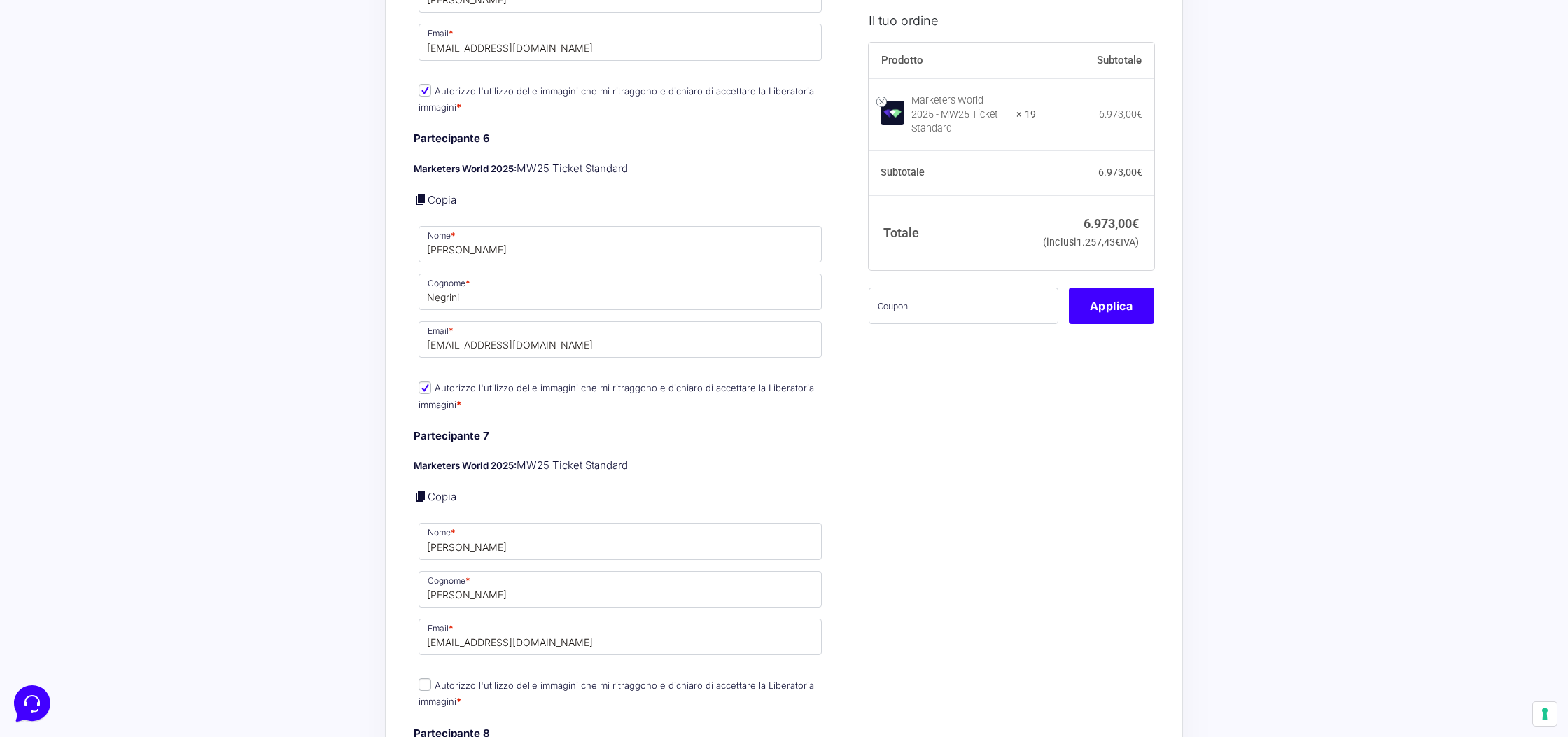
click at [426, 679] on input "Autorizzo l'utilizzo delle immagini che mi ritraggono e dichiaro di accettare l…" at bounding box center [425, 685] width 13 height 13
checkbox input "true"
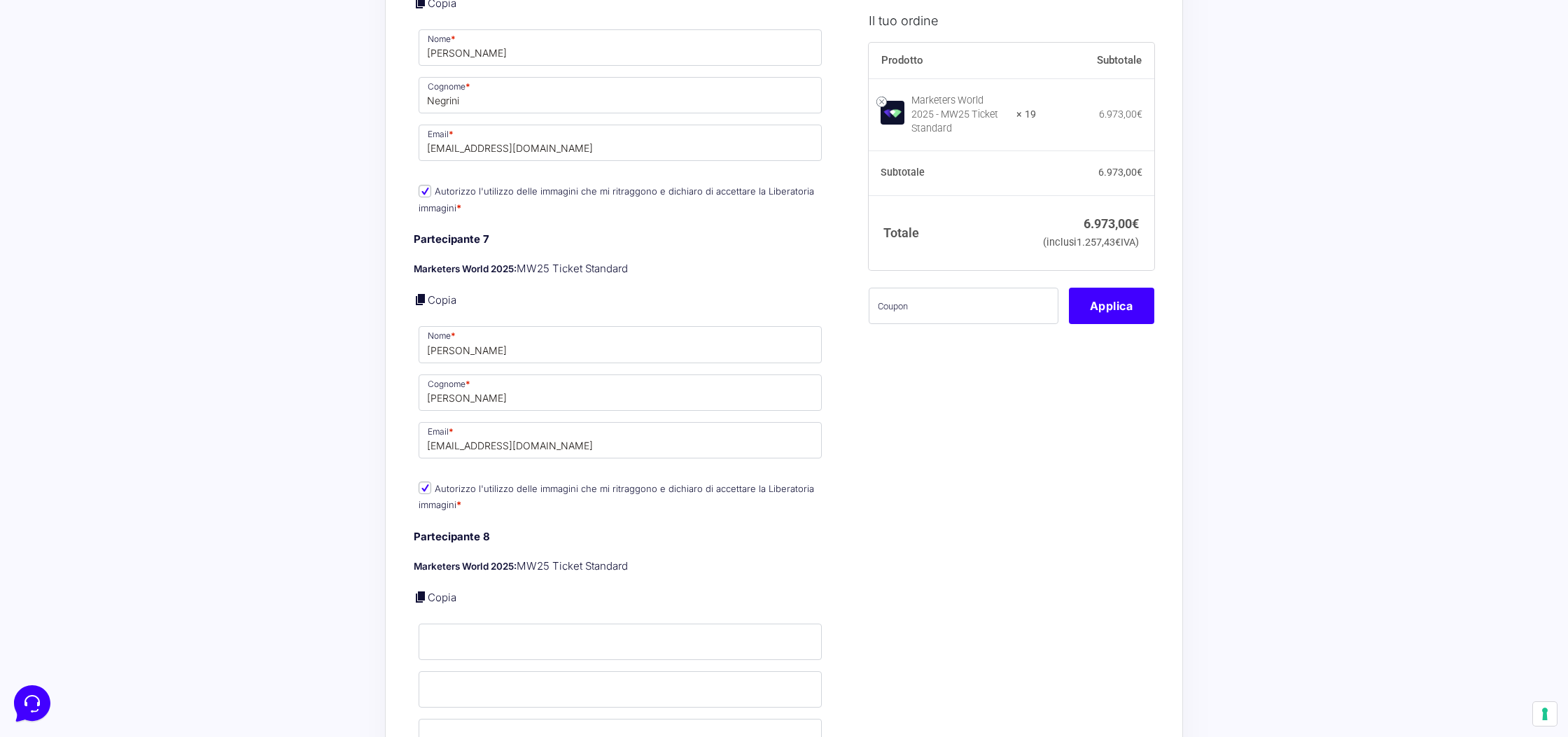
scroll to position [2772, 0]
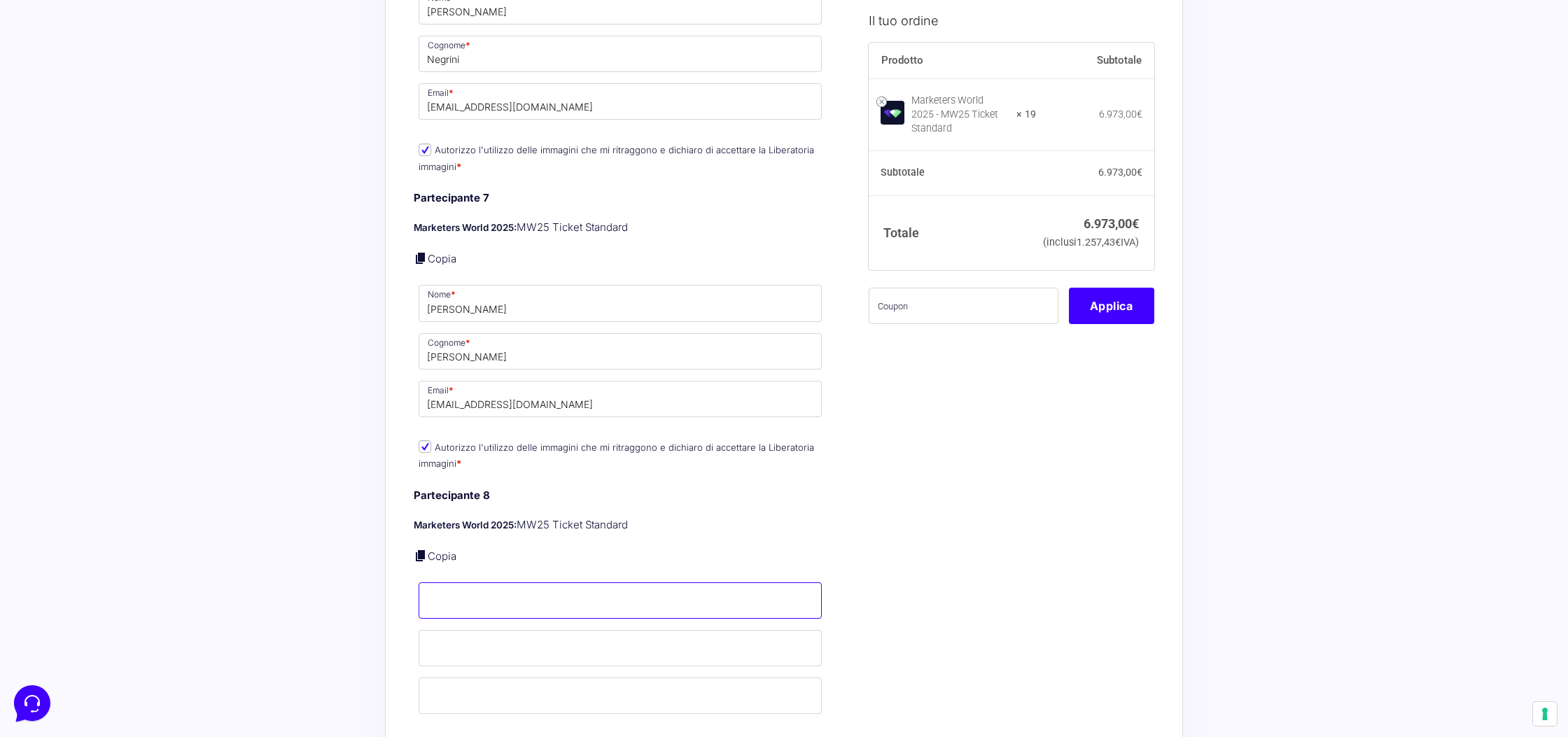
click at [580, 598] on input "Nome *" at bounding box center [620, 600] width 403 height 36
type input "Federico"
type input "Magnolfi"
paste input "info@federicomagnolfi.com"
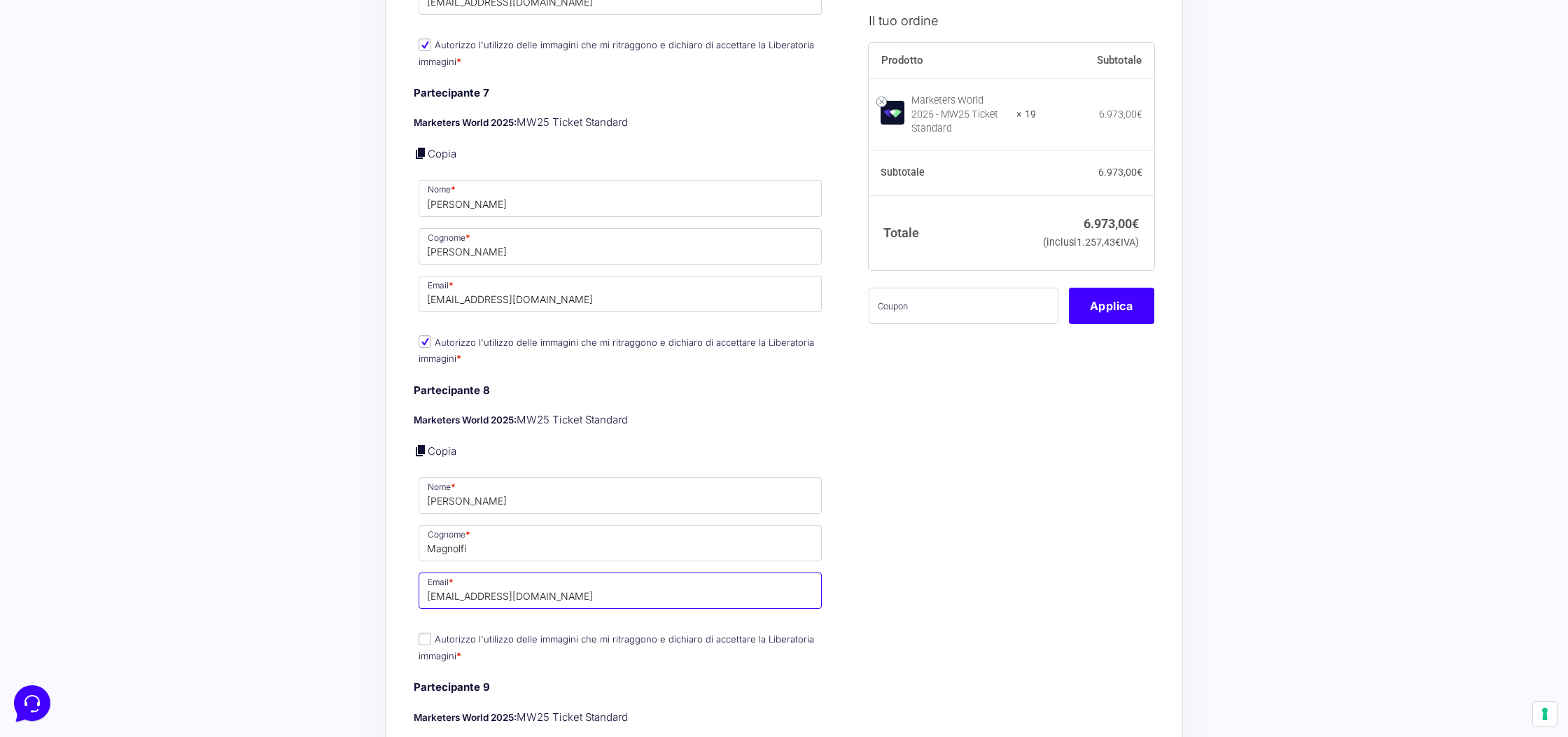
type input "info@federicomagnolfi.com"
click at [448, 634] on label "Autorizzo l'utilizzo delle immagini che mi ritraggono e dichiaro di accettare l…" at bounding box center [616, 648] width 396 height 28
click at [431, 633] on input "Autorizzo l'utilizzo delle immagini che mi ritraggono e dichiaro di accettare l…" at bounding box center [425, 640] width 13 height 13
checkbox input "true"
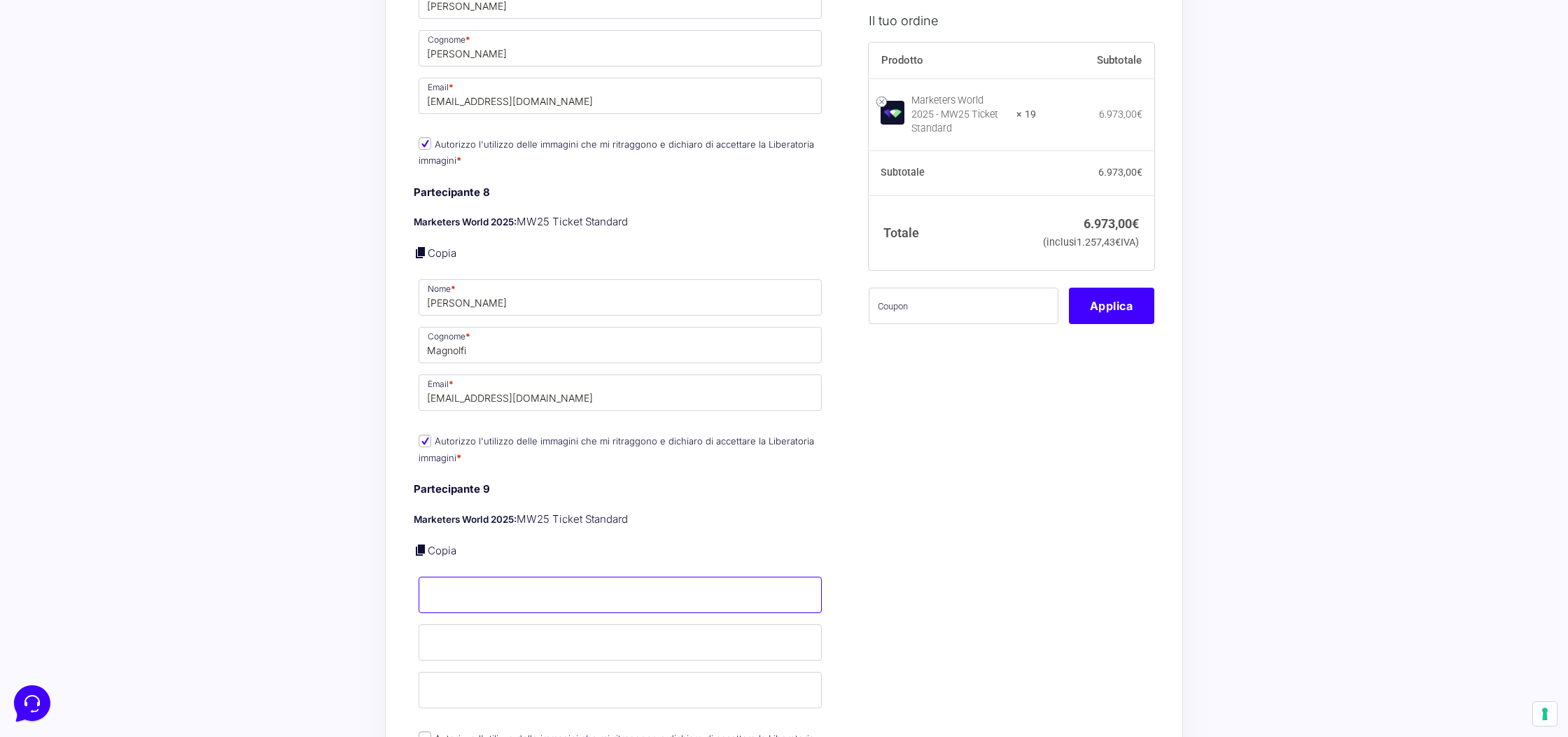
click at [567, 577] on input "Nome *" at bounding box center [620, 594] width 403 height 36
type input "Federica"
type input "Paolucci"
paste input "Federica Paolucci federica.paolucci98@gmail.com"
drag, startPoint x: 501, startPoint y: 684, endPoint x: 423, endPoint y: 690, distance: 78.2
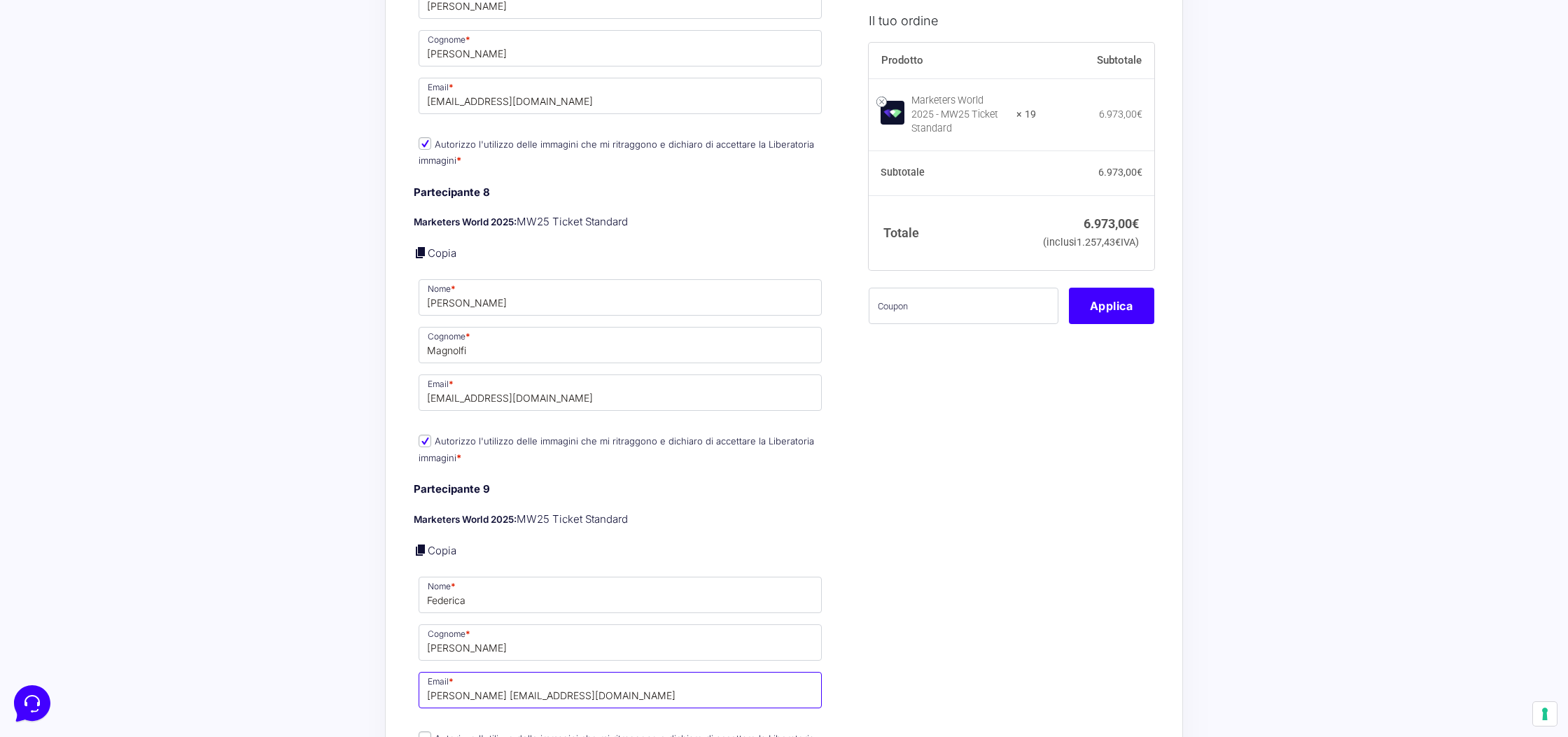
click at [419, 684] on input "Federica Paolucci federica.paolucci98@gmail.com" at bounding box center [620, 690] width 403 height 36
type input "federica.paolucci98@gmail.com"
click at [426, 729] on p "Autorizzo l'utilizzo delle immagini che mi ritraggono e dichiaro di accettare l…" at bounding box center [620, 747] width 413 height 36
click at [428, 732] on input "Autorizzo l'utilizzo delle immagini che mi ritraggono e dichiaro di accettare l…" at bounding box center [425, 739] width 13 height 13
checkbox input "true"
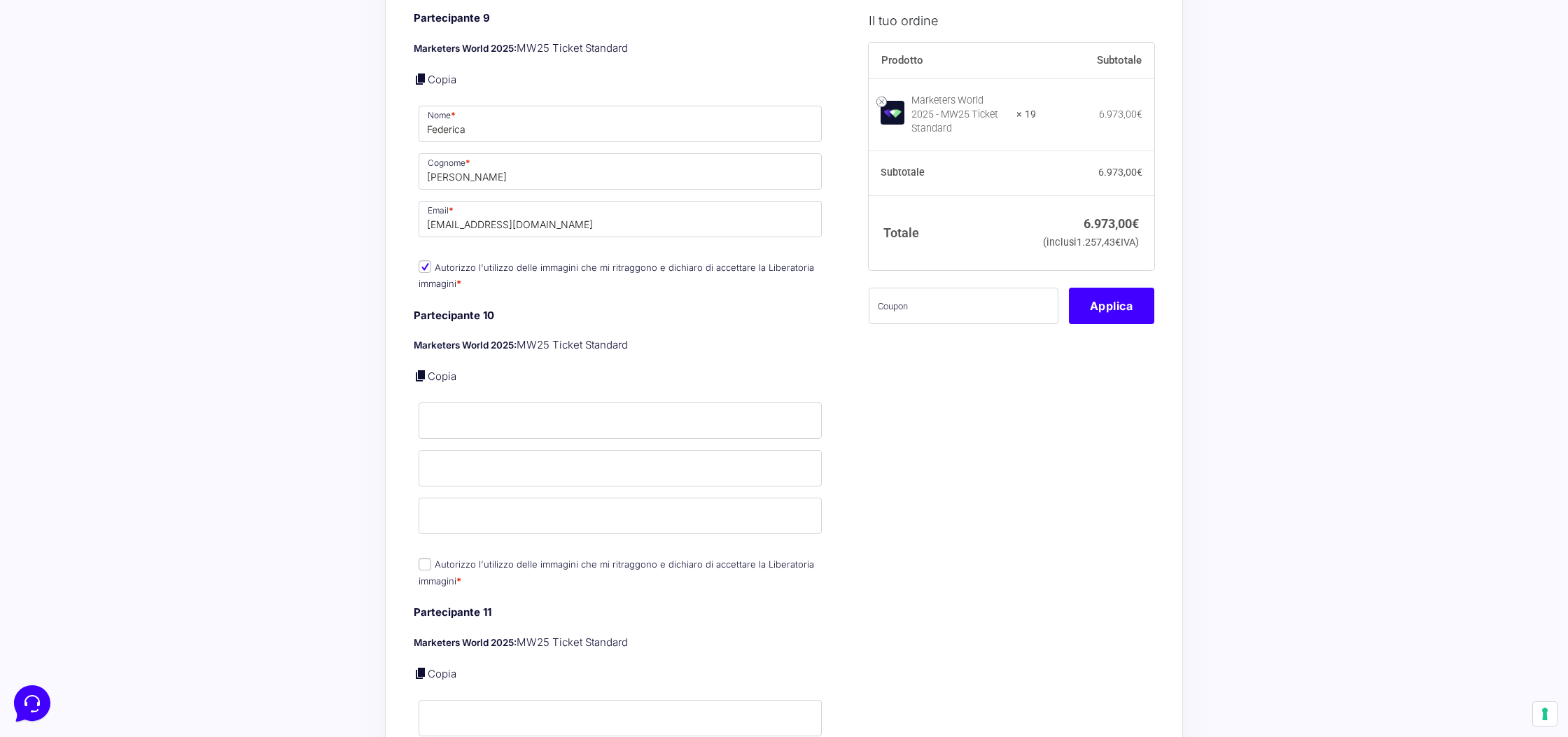
scroll to position [3677, 0]
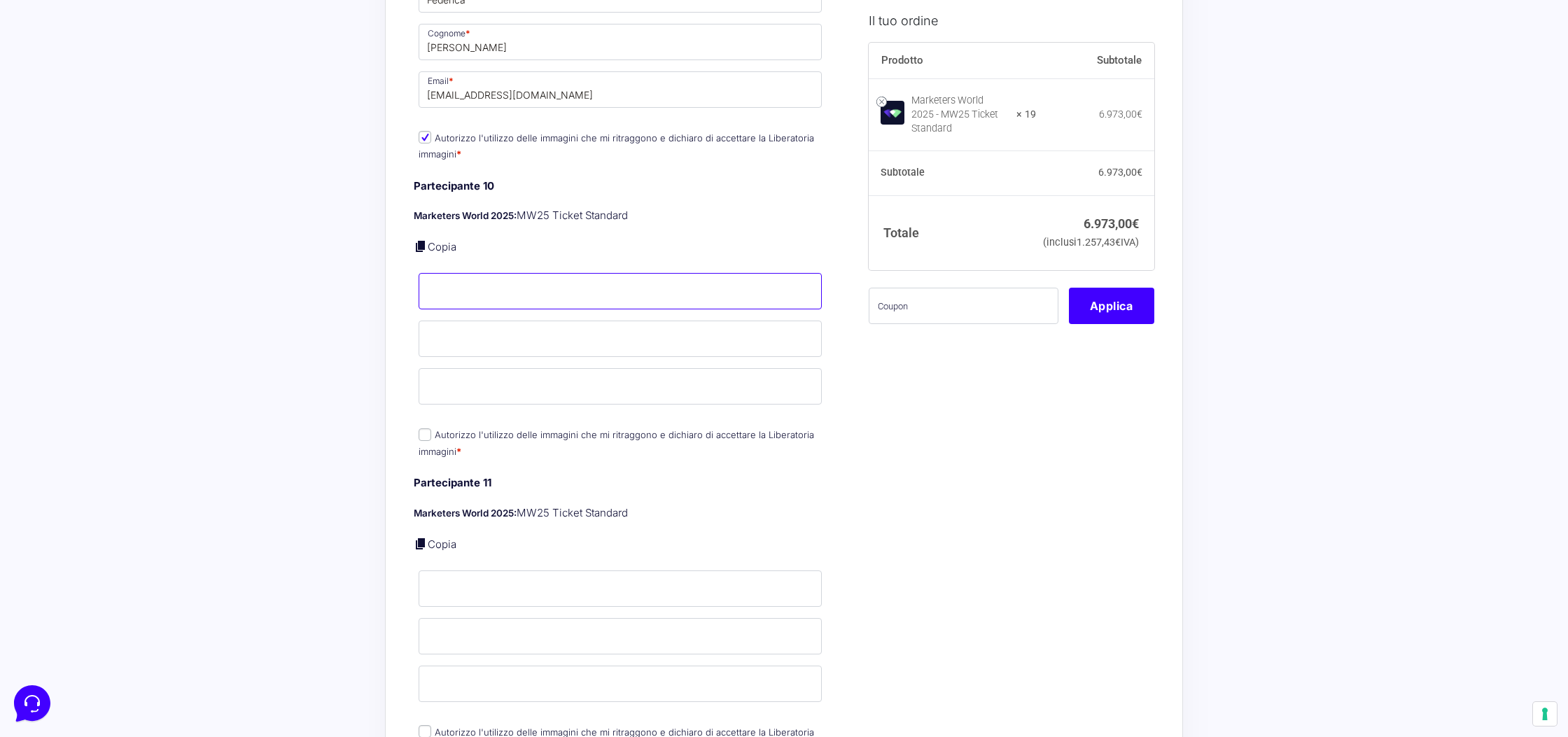
click at [505, 282] on input "Nome *" at bounding box center [620, 291] width 403 height 36
type input "Flavio"
type input "Belfiore"
paste input "belfiore.flavio02@gmail.com"
type input "belfiore.flavio02@gmail.com"
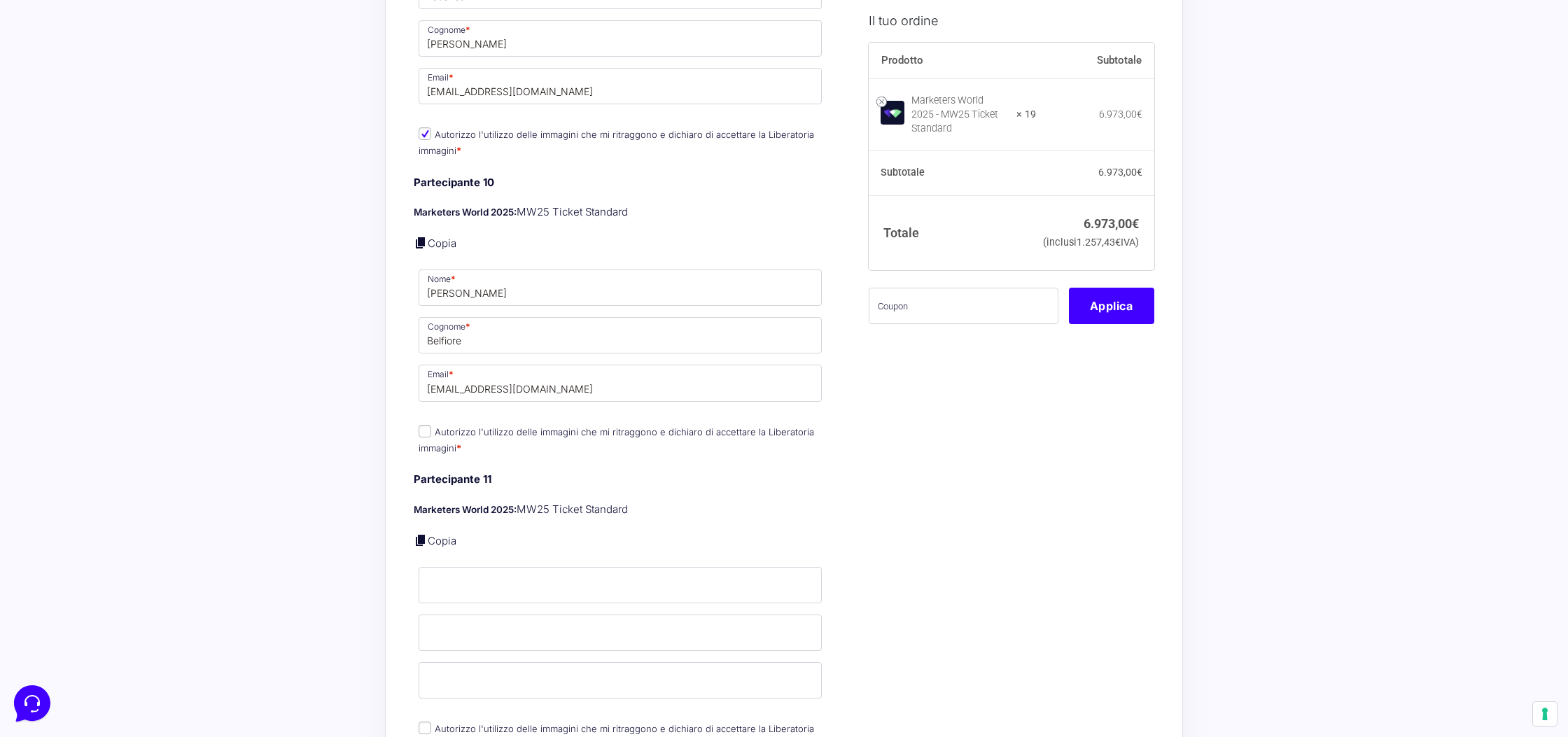
click at [463, 427] on label "Autorizzo l'utilizzo delle immagini che mi ritraggono e dichiaro di accettare l…" at bounding box center [616, 441] width 396 height 28
click at [431, 425] on input "Autorizzo l'utilizzo delle immagini che mi ritraggono e dichiaro di accettare l…" at bounding box center [425, 432] width 13 height 13
checkbox input "true"
click at [561, 590] on input "Nome *" at bounding box center [620, 586] width 403 height 36
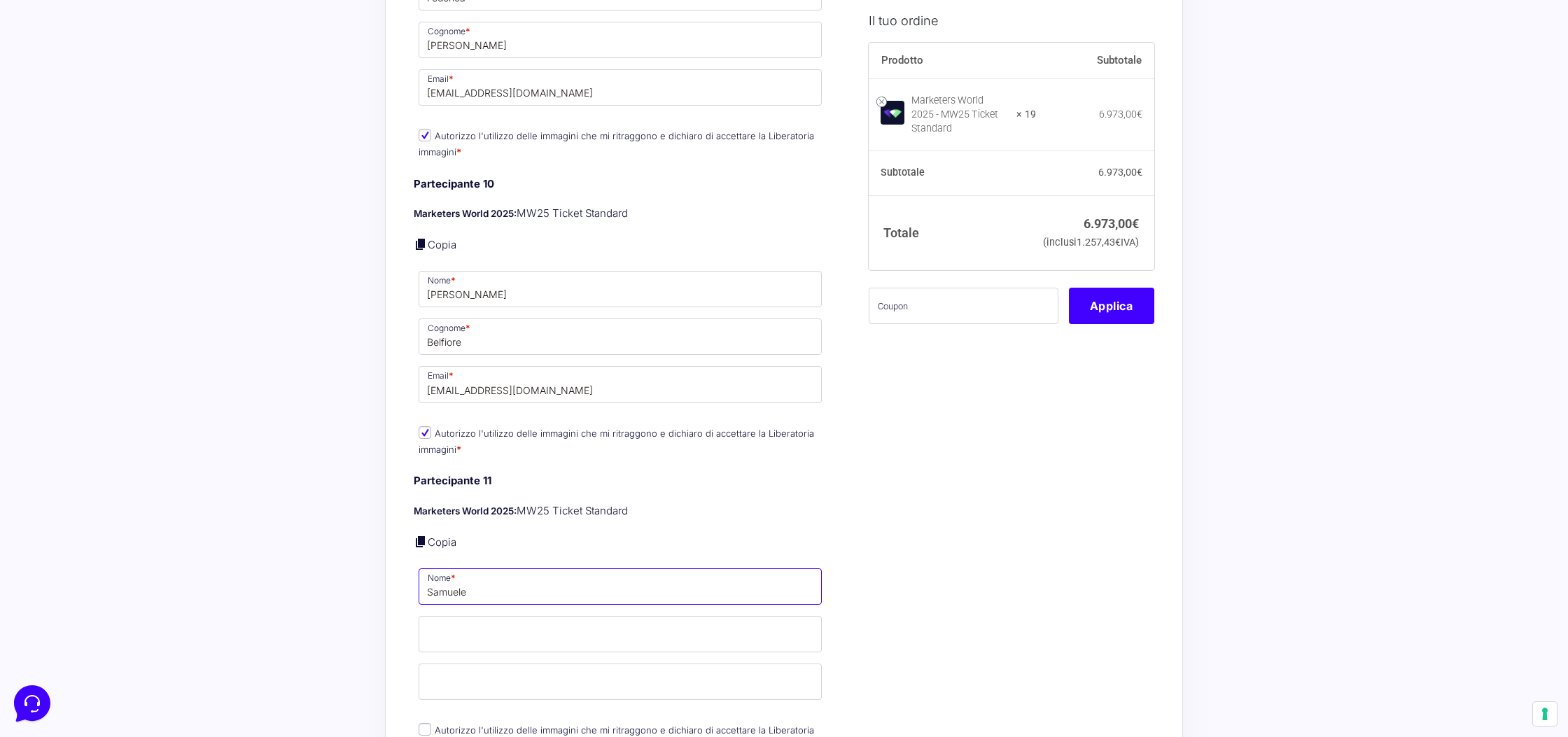
type input "Samuele"
type input "Stabile"
paste input "samueltwinx26@gmail.com"
type input "samueltwinx26@gmail.com"
click at [461, 729] on p "Autorizzo l'utilizzo delle immagini che mi ritraggono e dichiaro di accettare l…" at bounding box center [620, 739] width 413 height 36
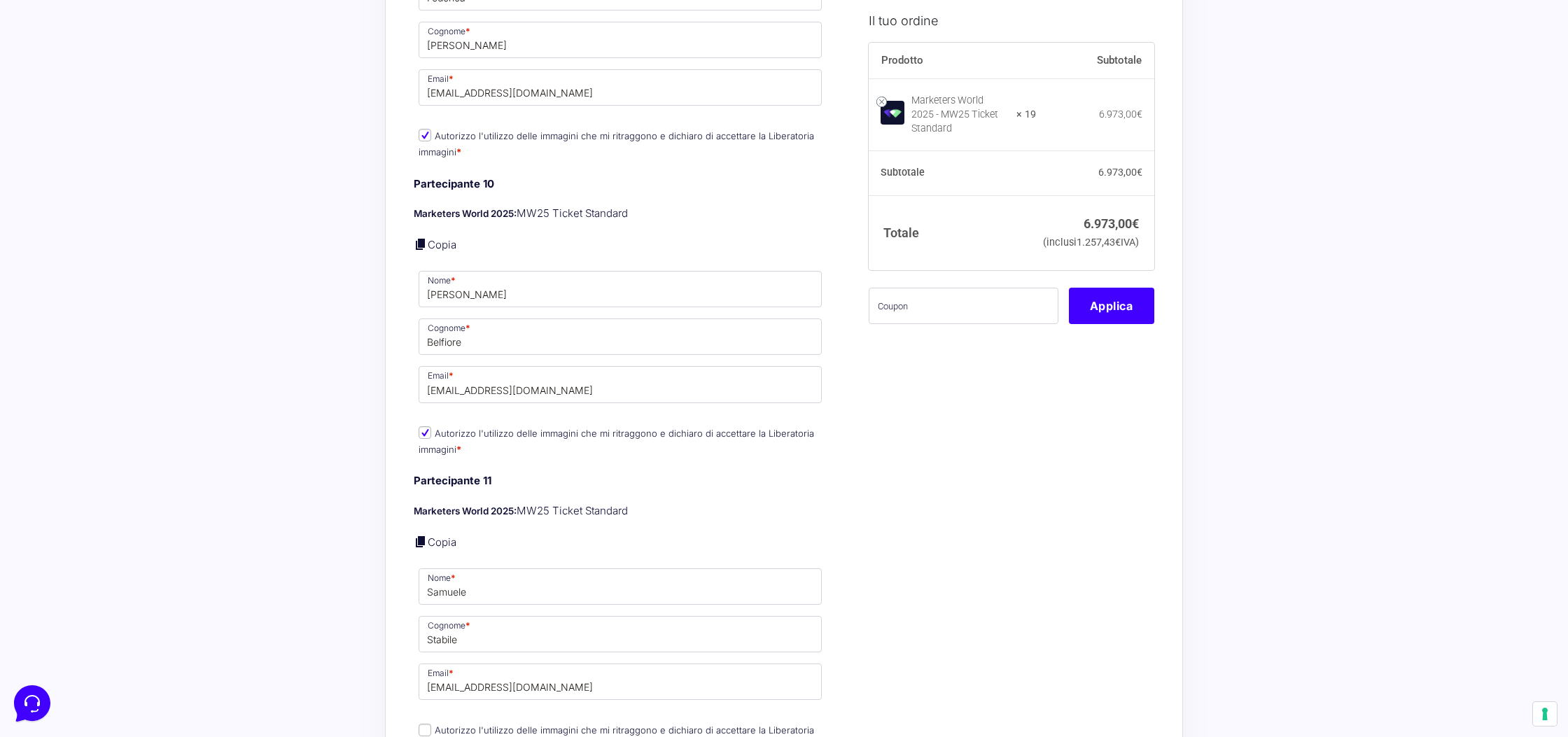
click at [465, 725] on label "Autorizzo l'utilizzo delle immagini che mi ritraggono e dichiaro di accettare l…" at bounding box center [616, 739] width 396 height 28
click at [431, 725] on input "Autorizzo l'utilizzo delle immagini che mi ritraggono e dichiaro di accettare l…" at bounding box center [425, 731] width 13 height 13
checkbox input "true"
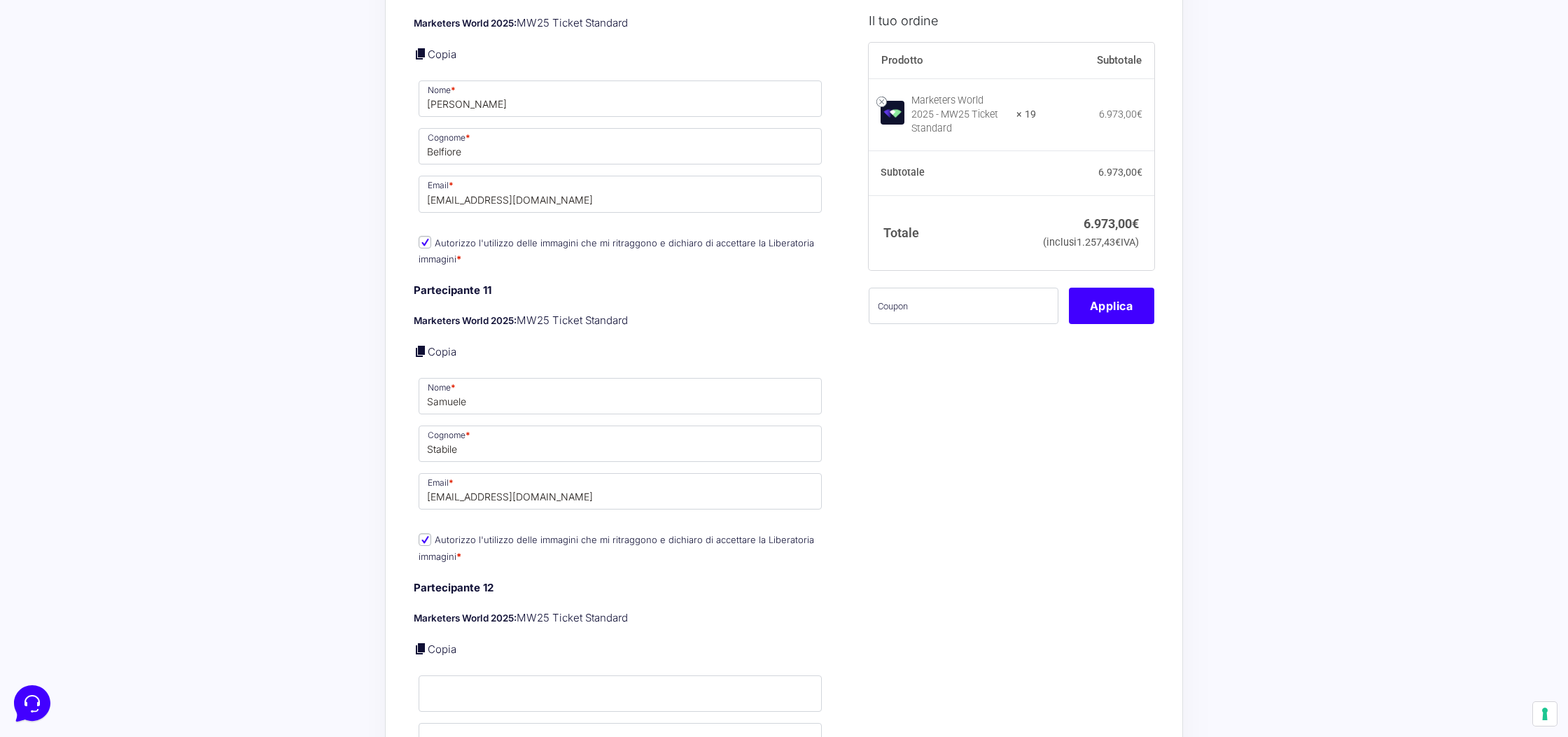
scroll to position [4060, 0]
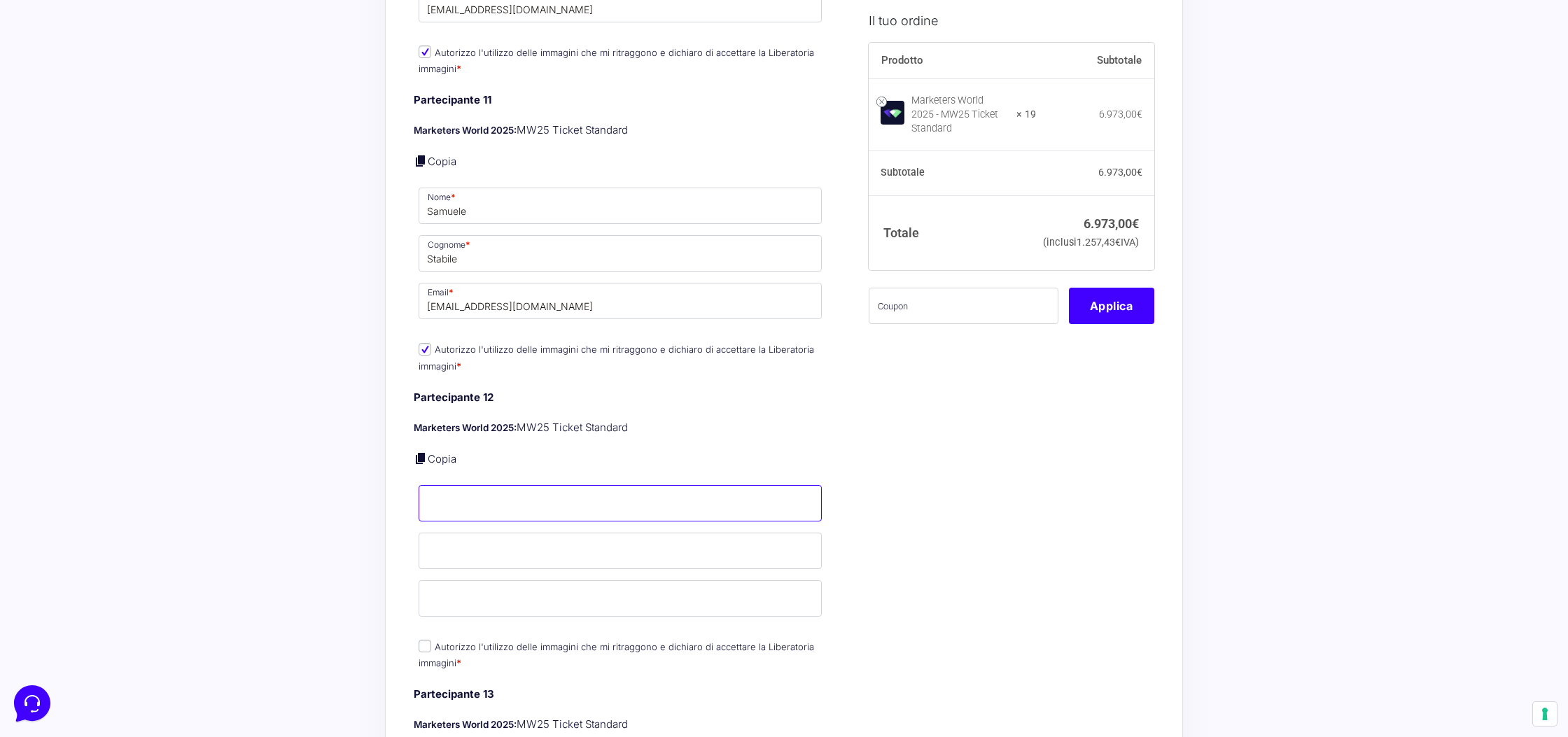
click at [462, 499] on input "Nome *" at bounding box center [620, 503] width 403 height 36
paste input "Valeriia Mamalyha valeriiamamalyha98@gmail.com"
click at [472, 492] on input "Valeriia Mamalyha valeriiamamalyha98@gmail.com" at bounding box center [620, 503] width 403 height 36
drag, startPoint x: 472, startPoint y: 492, endPoint x: 676, endPoint y: 488, distance: 204.0
click at [676, 488] on input "Valeriia Mamalyha valeriiamamalyha98@gmail.com" at bounding box center [620, 503] width 403 height 36
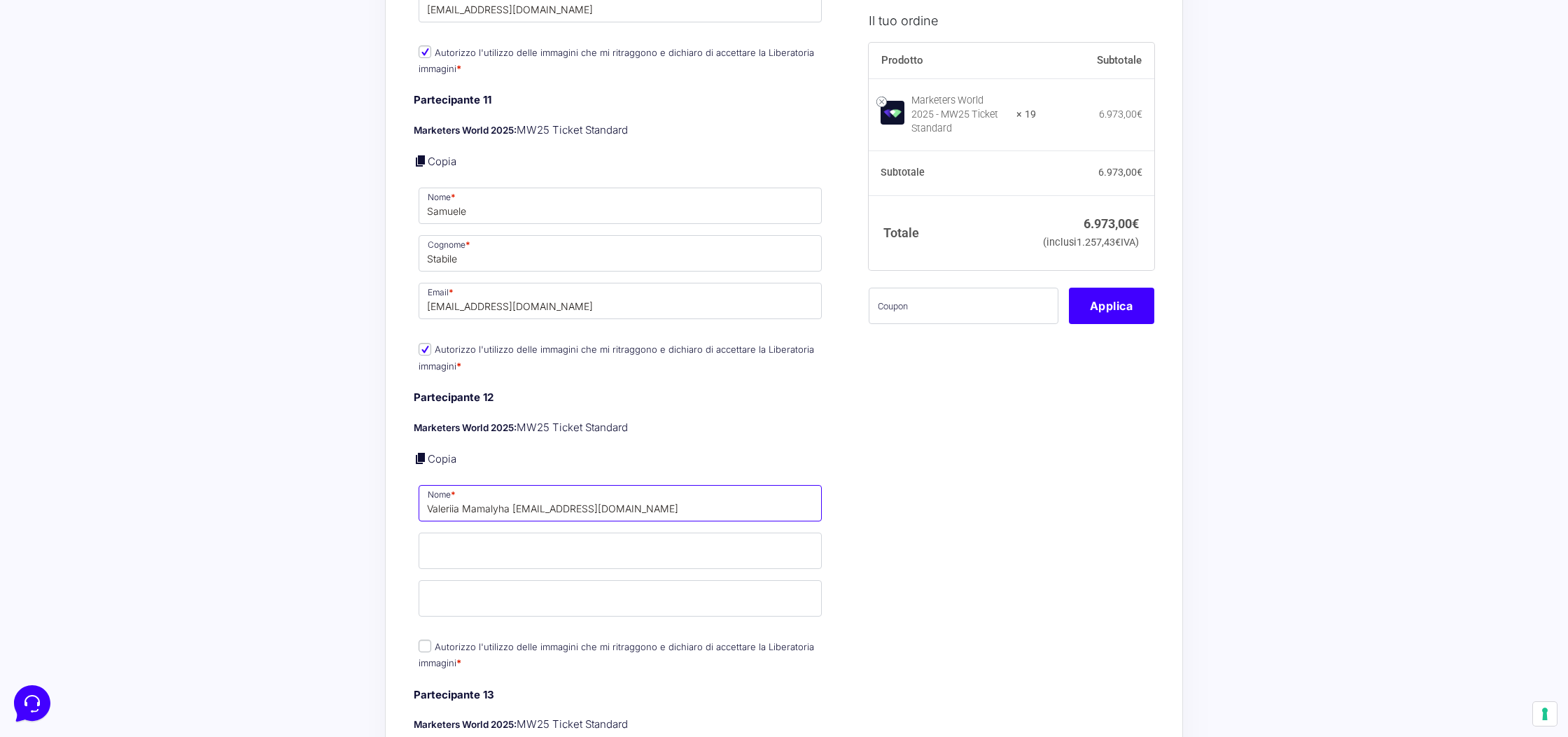
drag, startPoint x: 660, startPoint y: 498, endPoint x: 462, endPoint y: 496, distance: 198.0
click at [462, 496] on input "Valeriia Mamalyha valeriiamamalyha98@gmail.com" at bounding box center [620, 503] width 403 height 36
type input "Valeriia"
click at [478, 543] on input "Cognome *" at bounding box center [620, 551] width 403 height 36
paste input "Mamalyha valeriiamamalyha98@gmail.com"
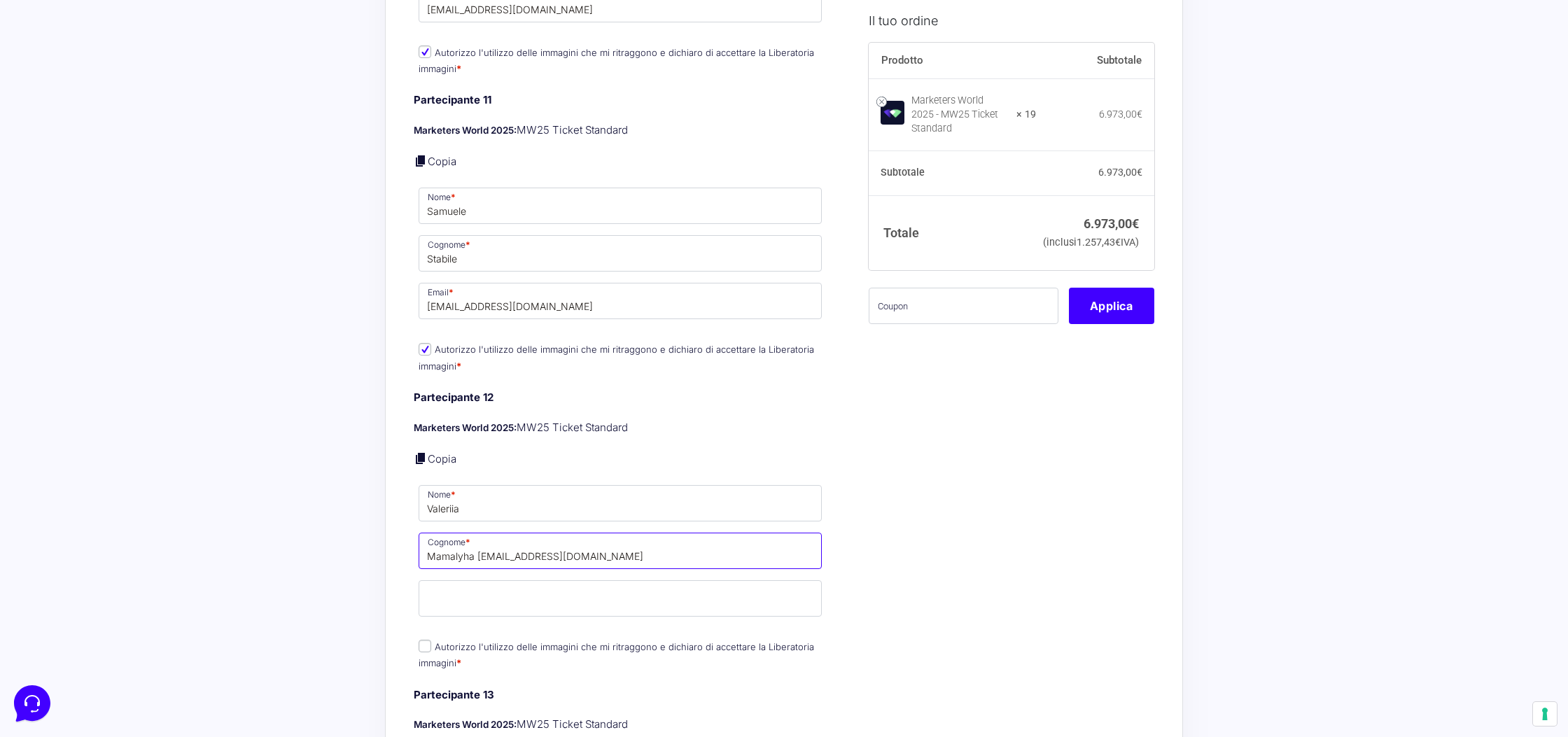
drag, startPoint x: 475, startPoint y: 546, endPoint x: 644, endPoint y: 544, distance: 169.0
click at [644, 544] on input "Mamalyha valeriiamamalyha98@gmail.com" at bounding box center [620, 551] width 403 height 36
type input "Mamalyha"
click at [606, 593] on input "Email *" at bounding box center [620, 599] width 403 height 36
paste input "valeriiamamalyha98@gmail.com"
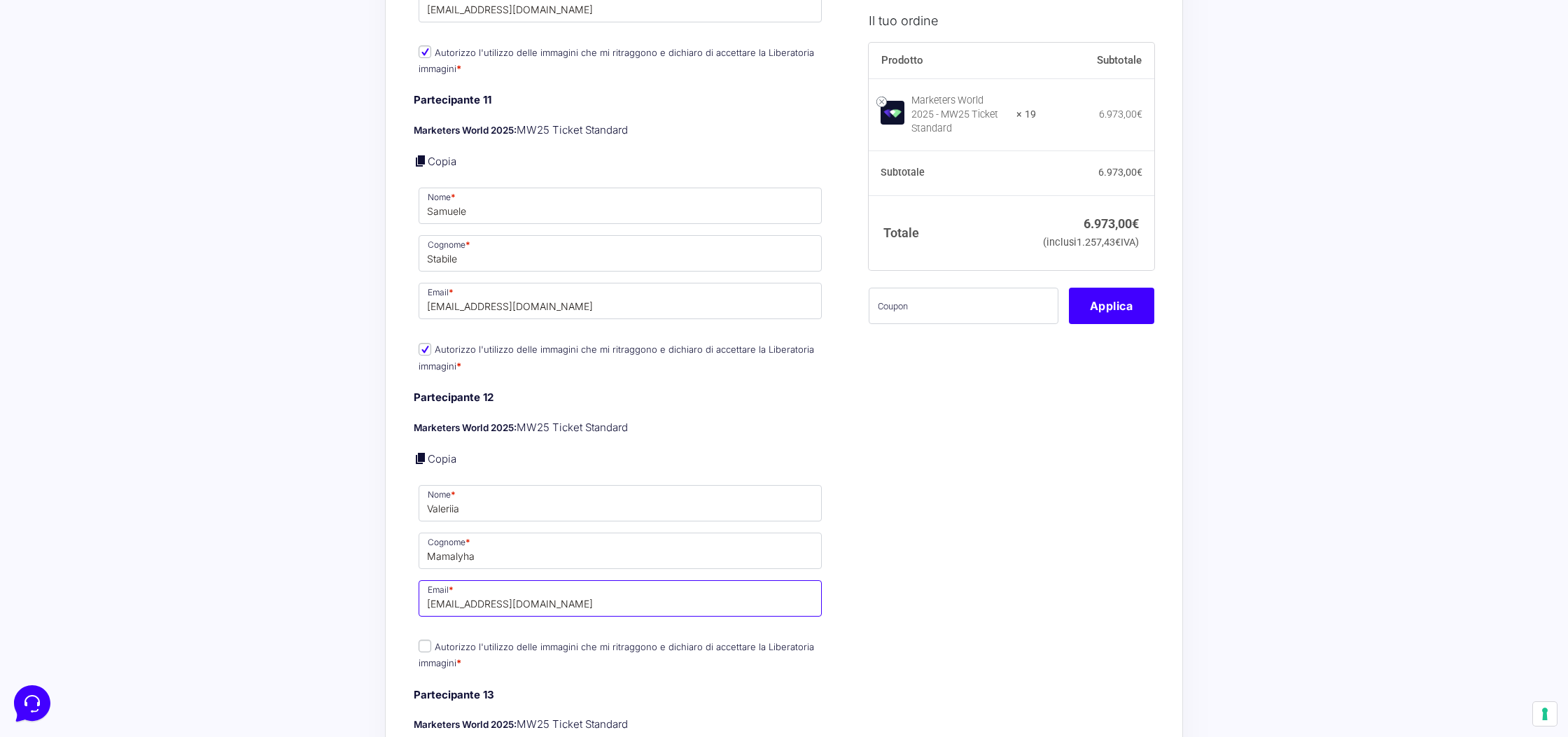
type input "valeriiamamalyha98@gmail.com"
click at [424, 640] on input "Autorizzo l'utilizzo delle immagini che mi ritraggono e dichiaro di accettare l…" at bounding box center [425, 646] width 13 height 13
checkbox input "true"
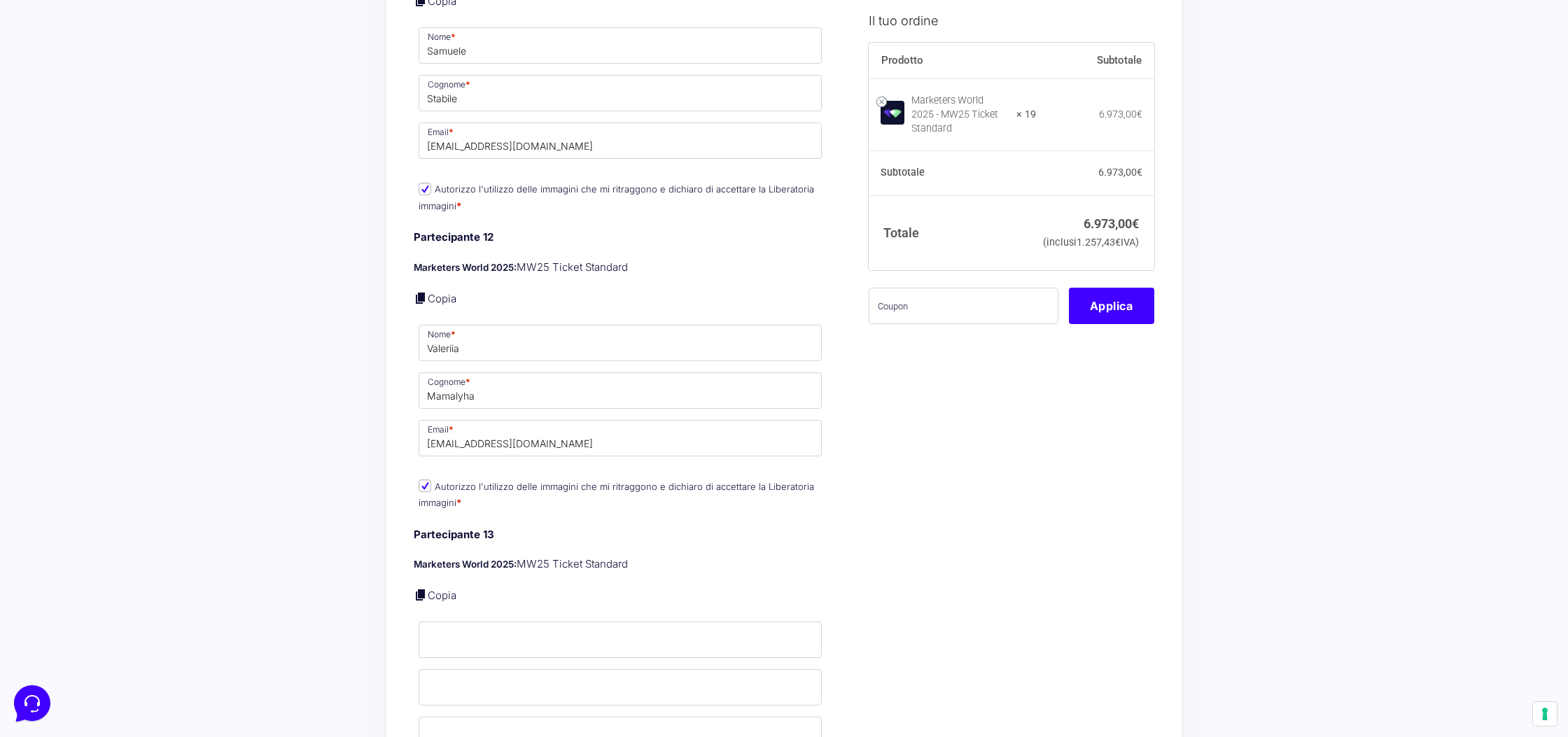
scroll to position [4223, 0]
click at [427, 427] on input "valeriiamamalyha98@gmail.com" at bounding box center [620, 435] width 403 height 36
type input "valeriiamamalyha98@gmail.com"
click at [448, 619] on input "Nome *" at bounding box center [620, 637] width 403 height 36
type input "Simone"
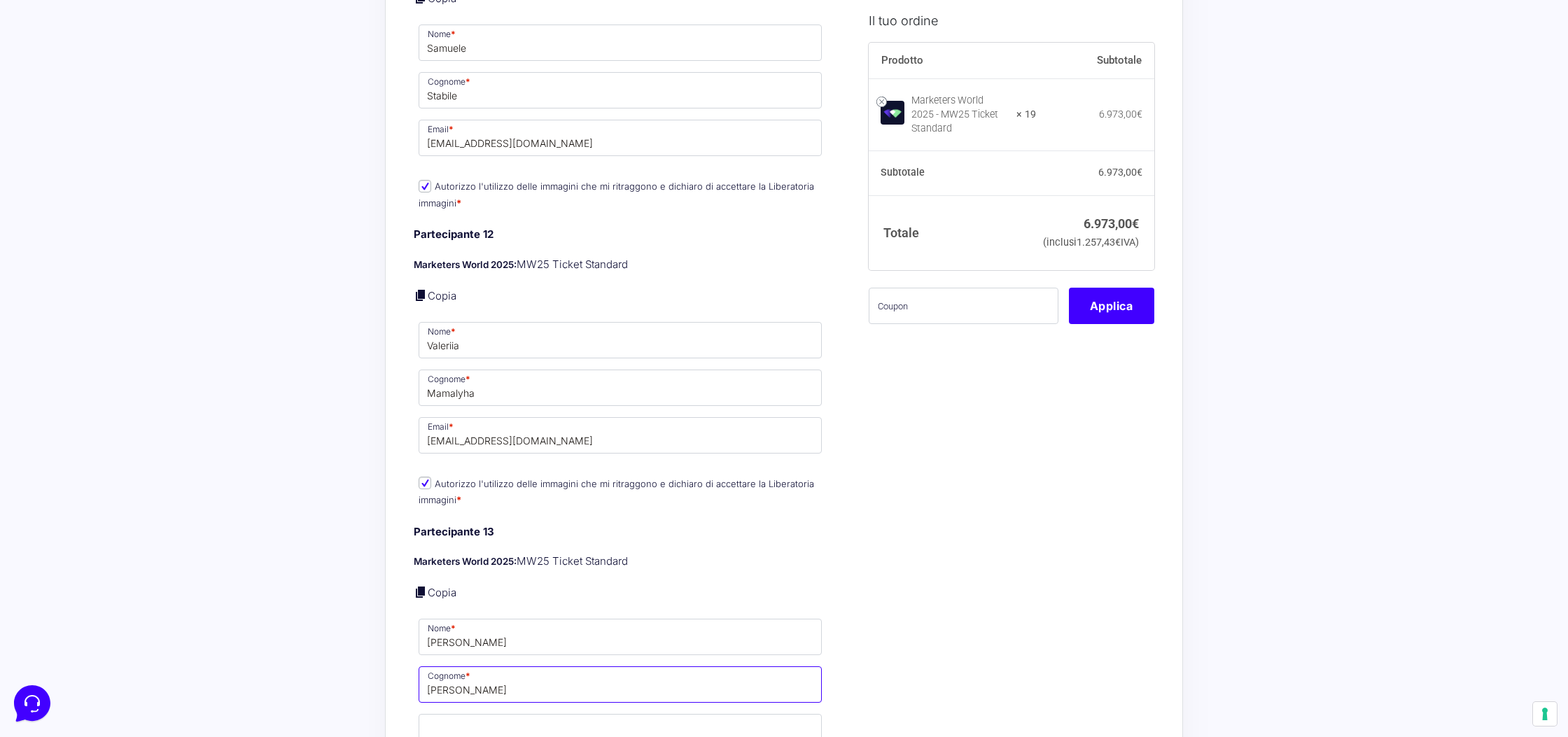
type input "Mastropietro"
paste input "simonemastropietro18@gmail.com"
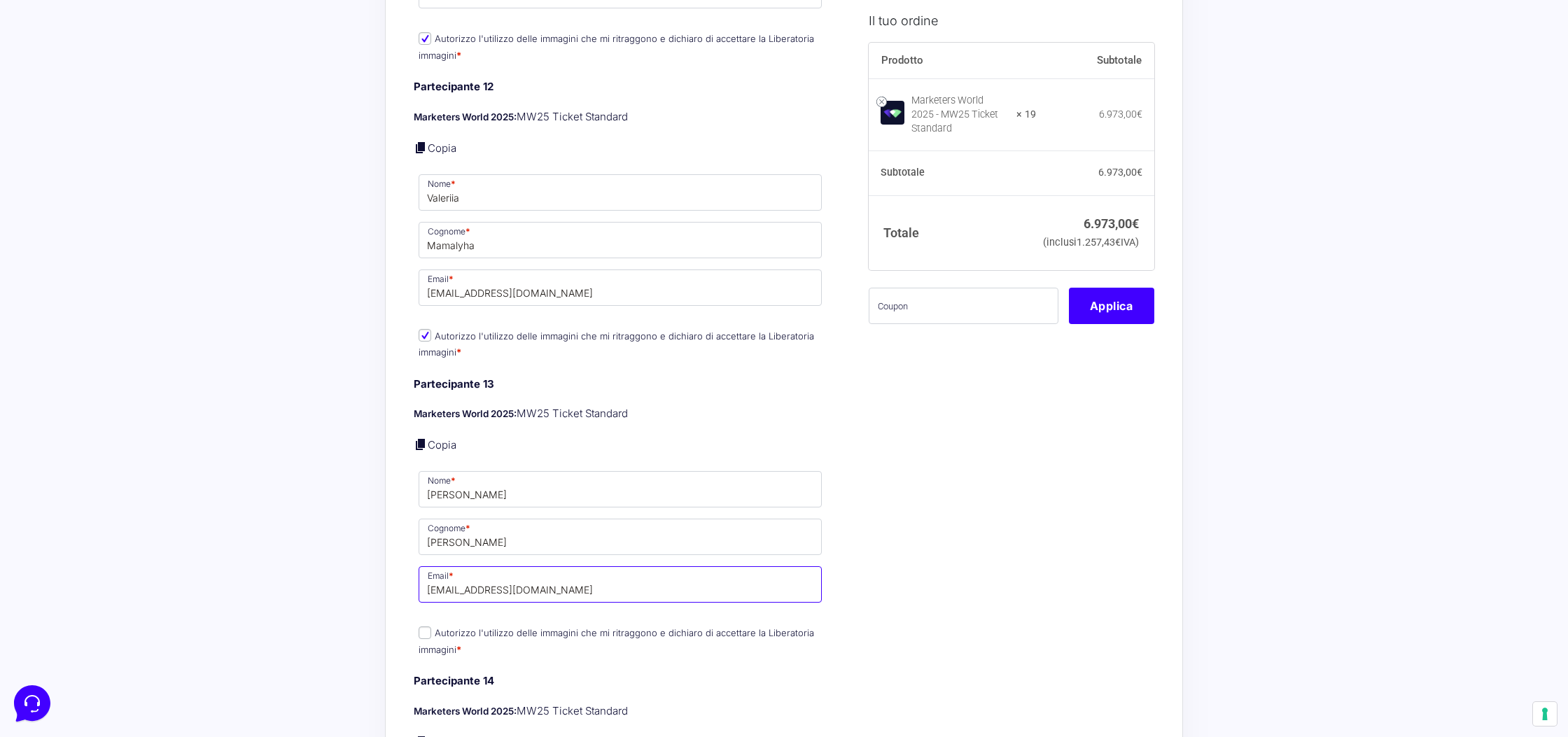
scroll to position [4398, 0]
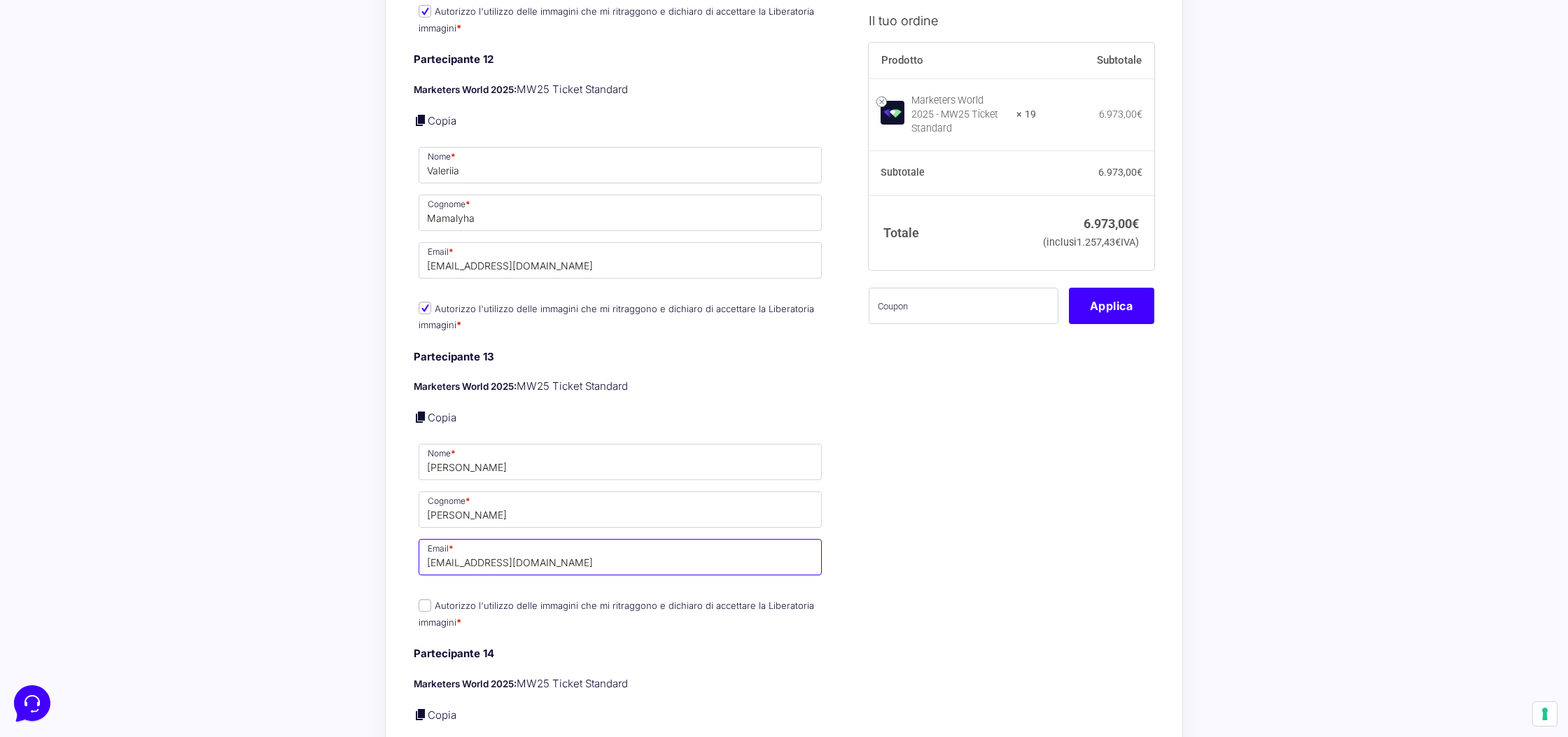
type input "simonemastropietro18@gmail.com"
click at [433, 600] on label "Autorizzo l'utilizzo delle immagini che mi ritraggono e dichiaro di accettare l…" at bounding box center [616, 614] width 396 height 28
click at [431, 599] on input "Autorizzo l'utilizzo delle immagini che mi ritraggono e dichiaro di accettare l…" at bounding box center [425, 606] width 13 height 13
checkbox input "true"
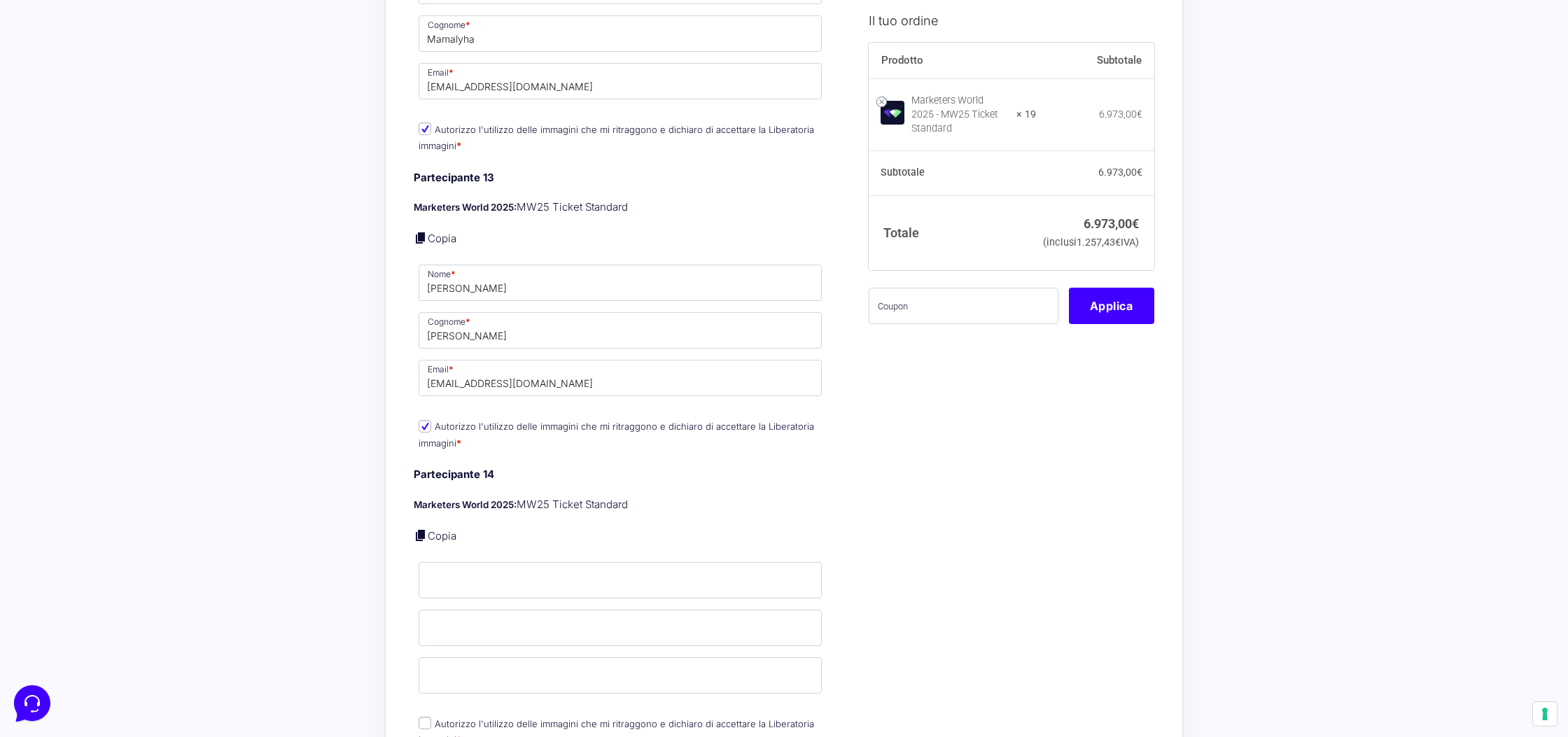
scroll to position [4709, 0]
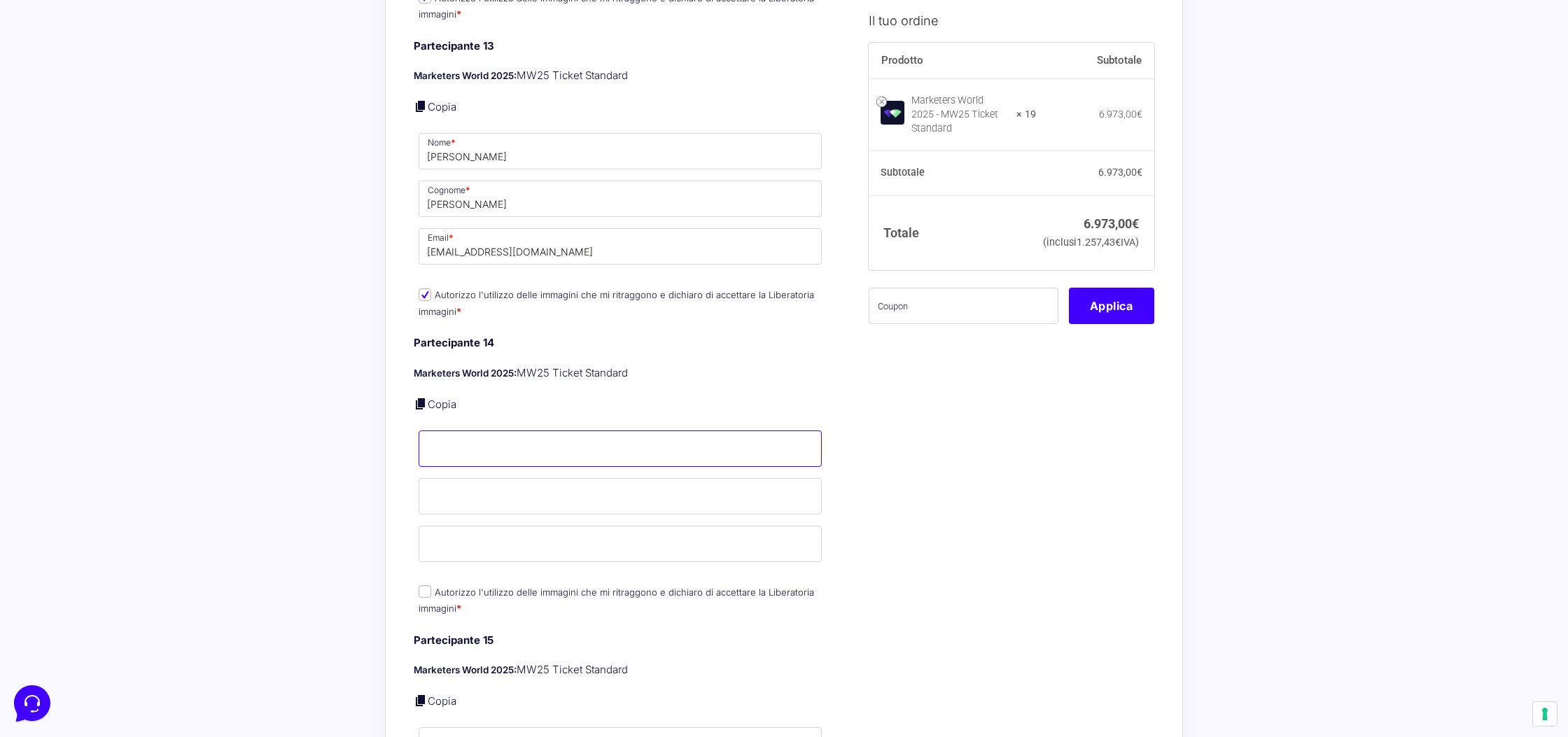
click at [548, 431] on input "Nome *" at bounding box center [620, 449] width 403 height 36
paste input "Gabriel Ralbovski ralbovski.gabriel@gmail.com"
click at [487, 444] on input "Gabriel Ralbovski ralbovski.gabriel@gmail.com" at bounding box center [620, 449] width 403 height 36
drag, startPoint x: 610, startPoint y: 443, endPoint x: 728, endPoint y: 441, distance: 118.0
click at [728, 441] on input "Gabriel Ralbovski ralbovski.gabriel@gmail.com" at bounding box center [620, 449] width 403 height 36
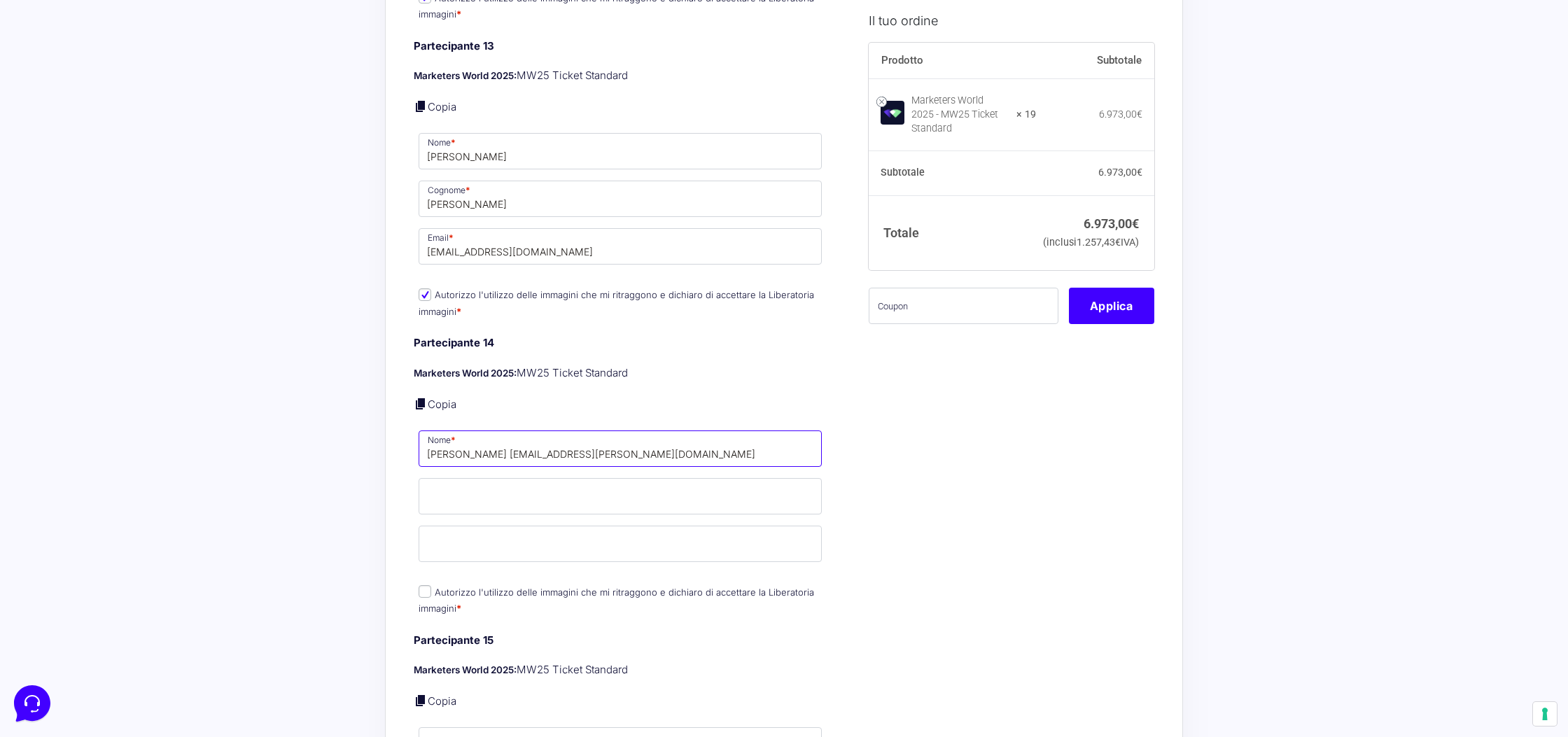
type input "Gabriel Ralbovski ralbovski.gabriel@gmail.com"
click at [624, 489] on input "Cognome *" at bounding box center [620, 496] width 403 height 36
paste input "Ralbovski ralbovski.gabriel@gmail.com"
type input "Ralbovski ralbovski.gabriel@gmail.com"
click at [478, 531] on input "Email *" at bounding box center [620, 543] width 403 height 36
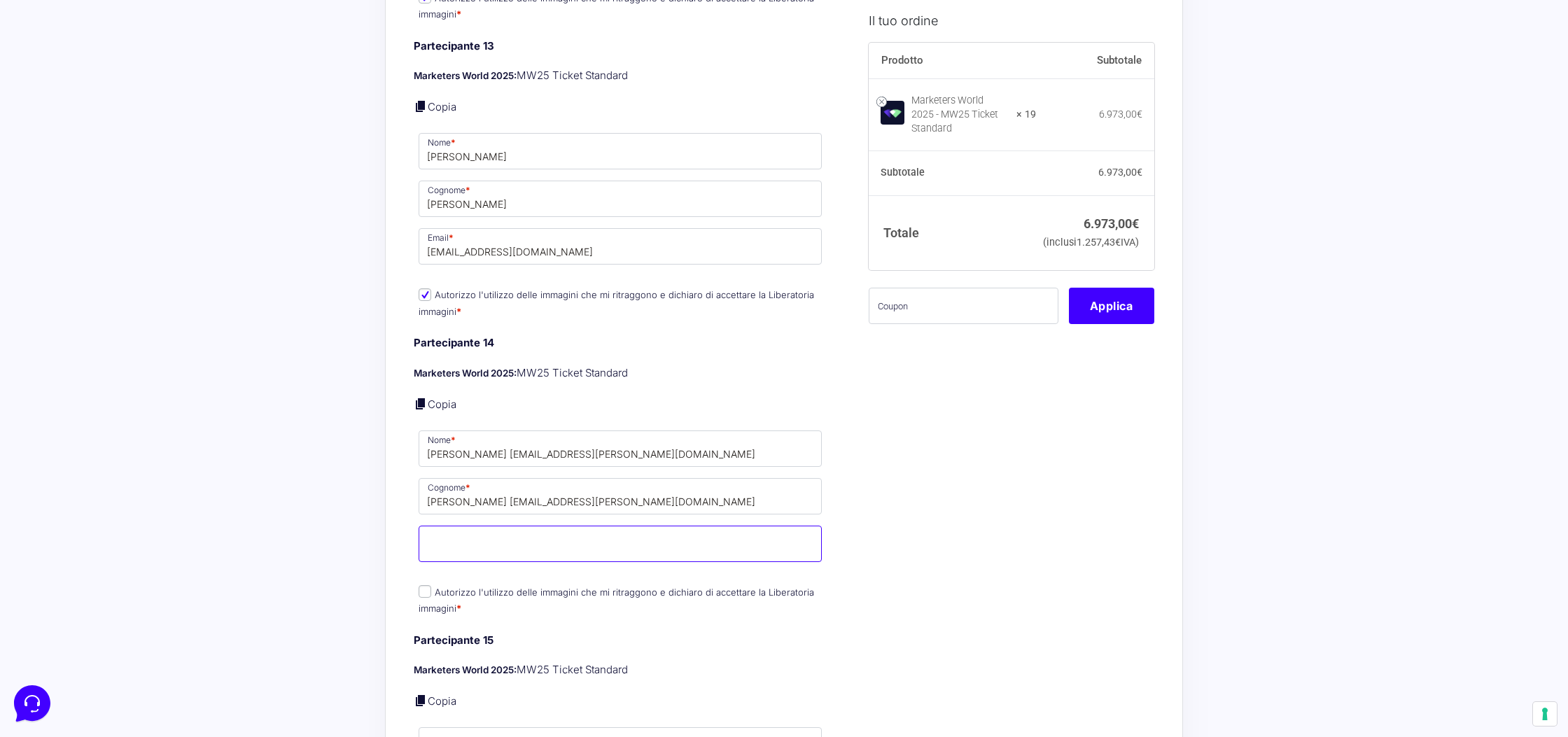
paste input "Ralbovski ralbovski.gabriel@gmail.com"
click at [456, 544] on input "Ralbovski ralbovski.gabriel@gmail.com" at bounding box center [620, 543] width 403 height 36
type input "ralbovski.gabriel@gmail.com"
click at [489, 492] on input "Ralbovski ralbovski.gabriel@gmail.com" at bounding box center [620, 496] width 403 height 36
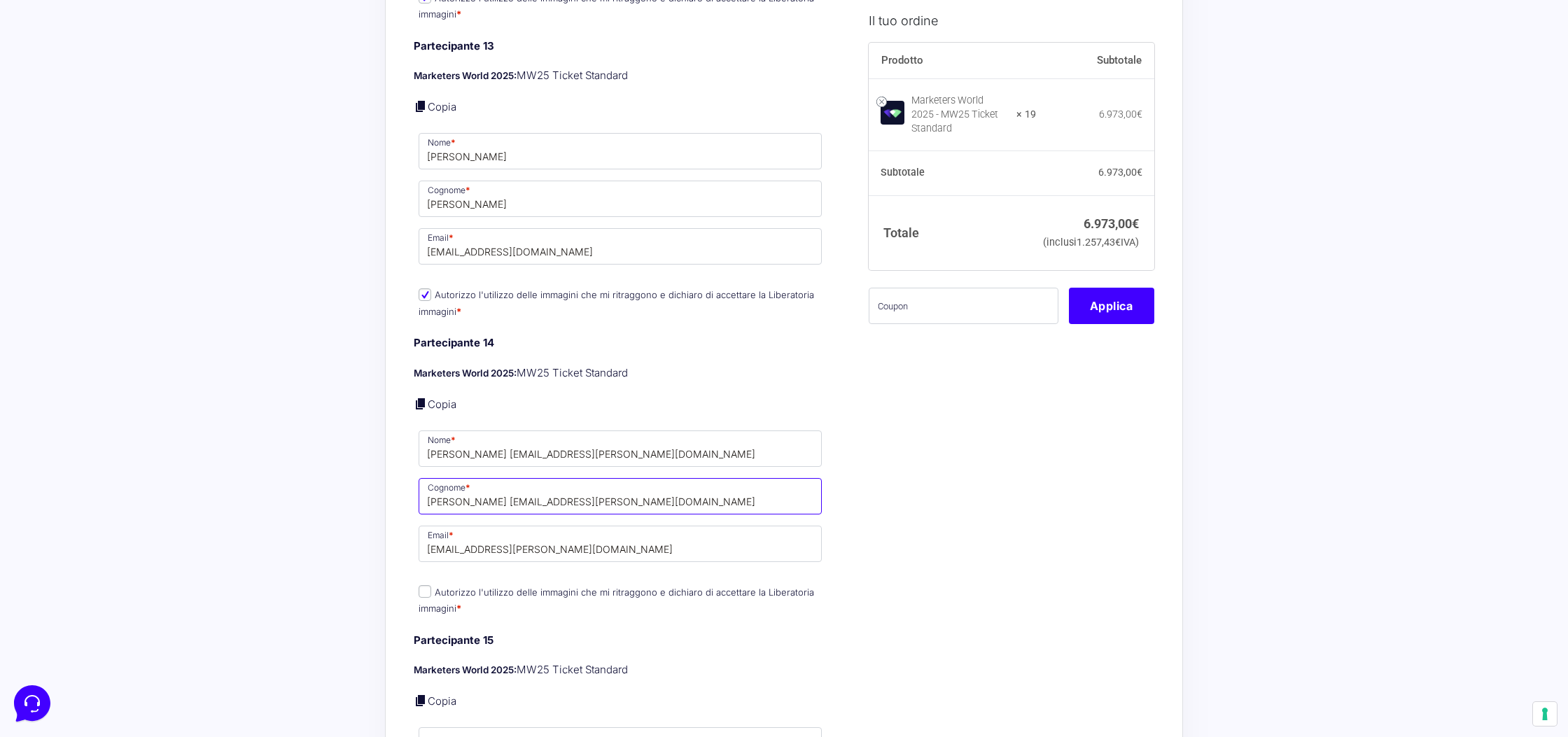
drag, startPoint x: 489, startPoint y: 492, endPoint x: 639, endPoint y: 497, distance: 150.1
click at [639, 497] on input "Ralbovski ralbovski.gabriel@gmail.com" at bounding box center [620, 496] width 403 height 36
type input "Ralbovski"
click at [488, 445] on input "Gabriel Ralbovski ralbovski.gabriel@gmail.com" at bounding box center [620, 449] width 403 height 36
drag, startPoint x: 505, startPoint y: 445, endPoint x: 672, endPoint y: 445, distance: 167.0
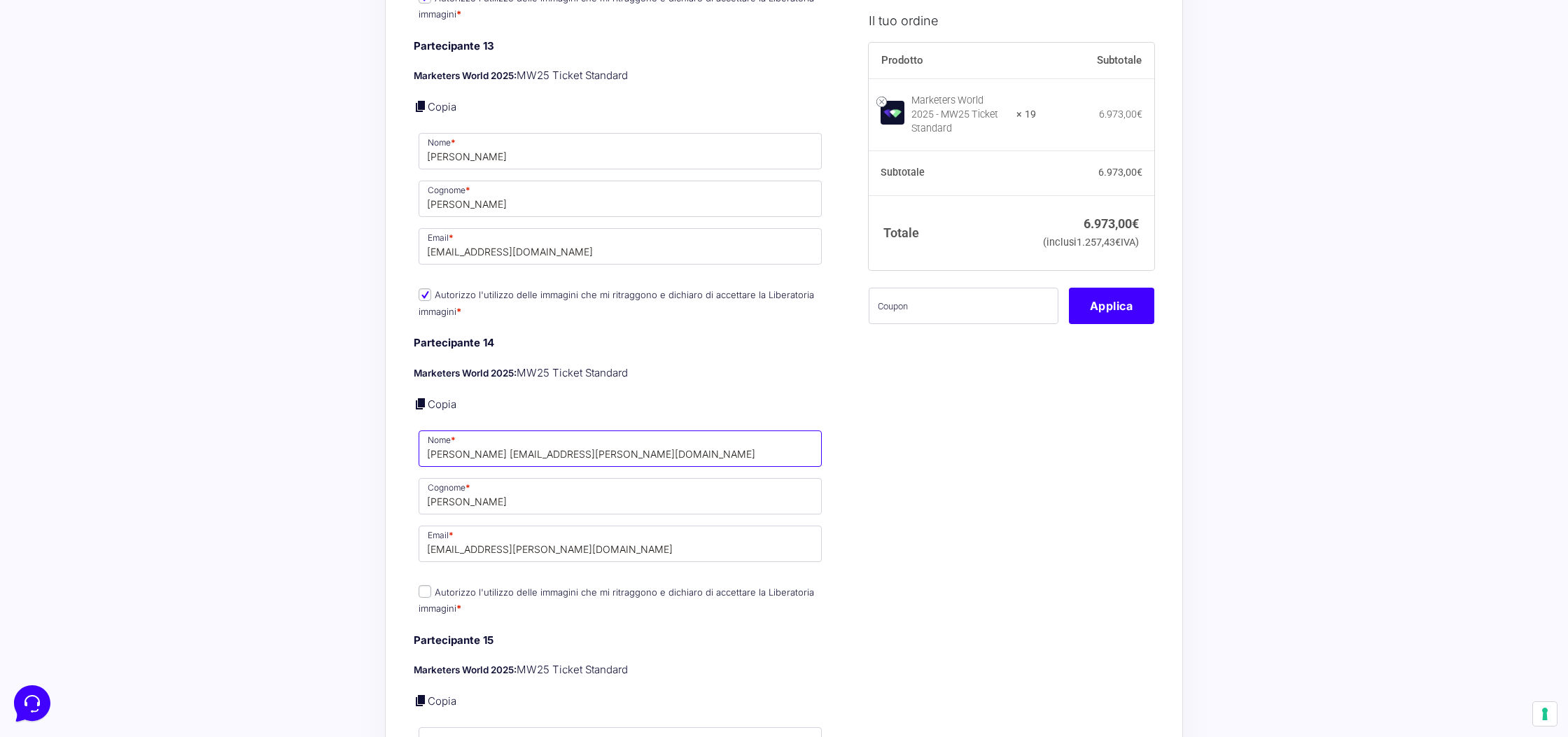
click at [672, 445] on input "Gabriel Ralbovski ralbovski.gabriel@gmail.com" at bounding box center [620, 449] width 403 height 36
type input "Gabriel"
click at [444, 587] on label "Autorizzo l'utilizzo delle immagini che mi ritraggono e dichiaro di accettare l…" at bounding box center [616, 601] width 396 height 28
click at [431, 586] on input "Autorizzo l'utilizzo delle immagini che mi ritraggono e dichiaro di accettare l…" at bounding box center [425, 592] width 13 height 13
checkbox input "true"
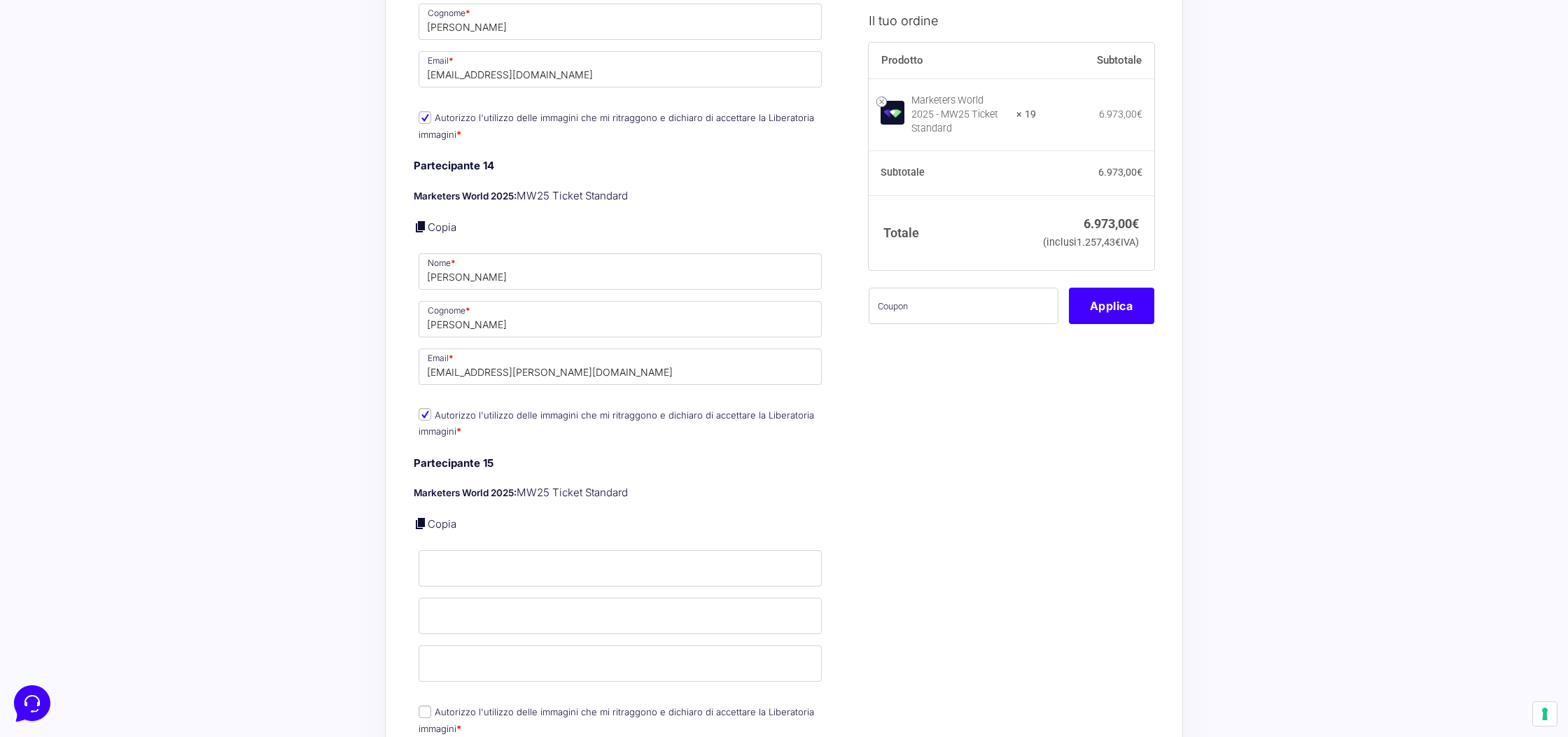
scroll to position [5069, 0]
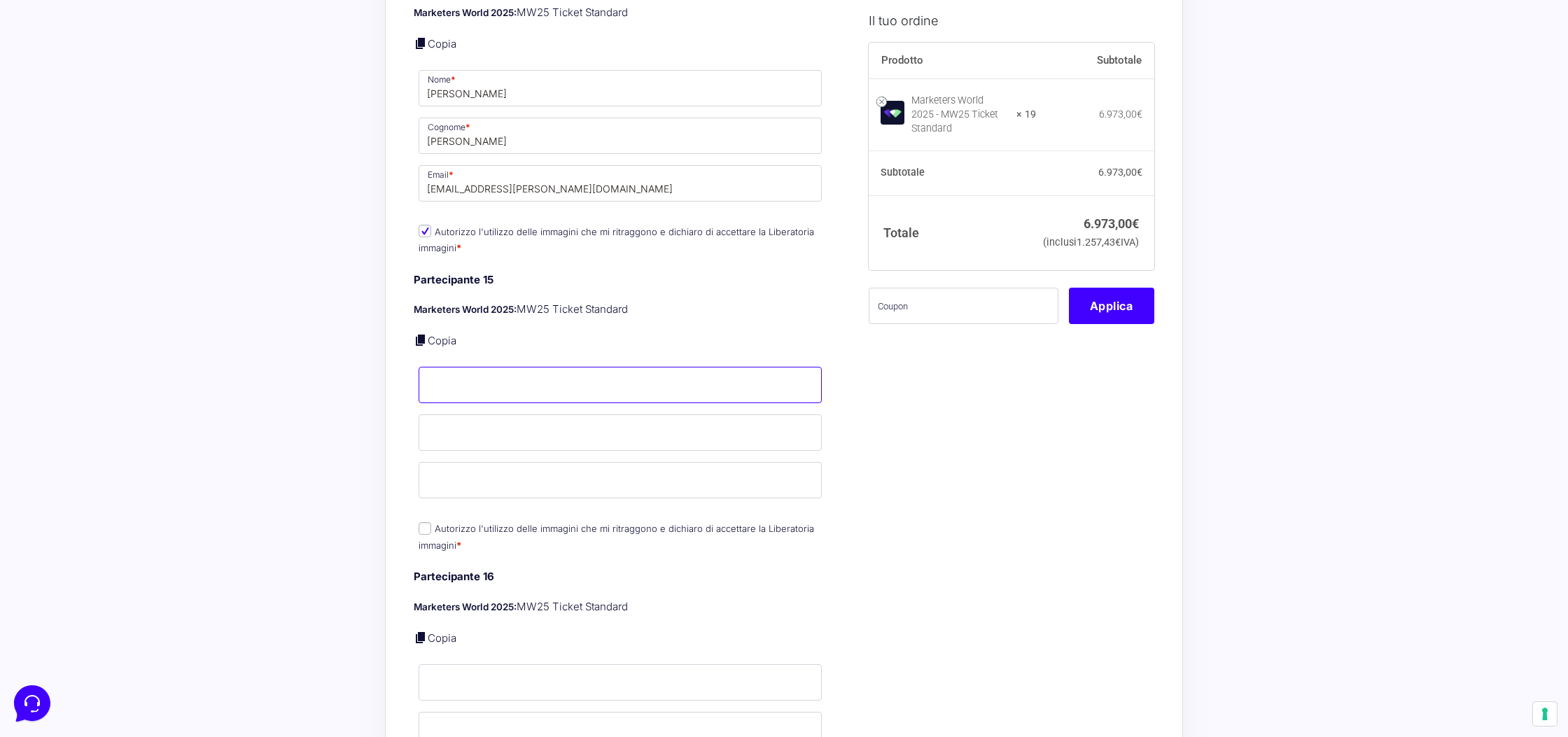
click at [504, 367] on input "Nome *" at bounding box center [620, 385] width 403 height 36
type input "Riccardo"
type input "Guerini"
paste input "Riccardo Guerini riccardo.guerini@rawstudiophotography.it"
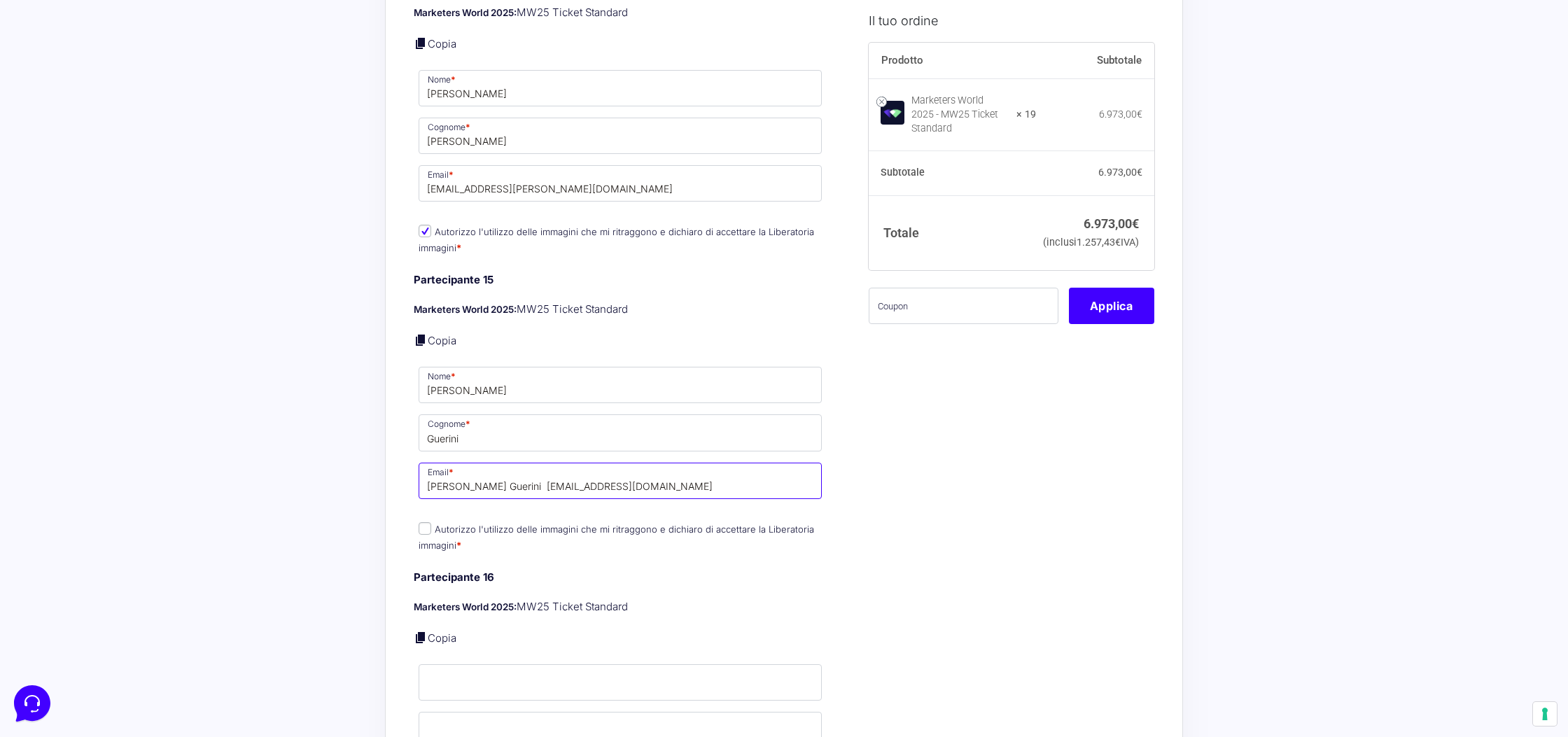
drag, startPoint x: 506, startPoint y: 475, endPoint x: 350, endPoint y: 458, distance: 156.9
type input "riccardo.guerini@rawstudiophotography.it"
click at [421, 524] on input "Autorizzo l'utilizzo delle immagini che mi ritraggono e dichiaro di accettare l…" at bounding box center [425, 529] width 13 height 13
checkbox input "true"
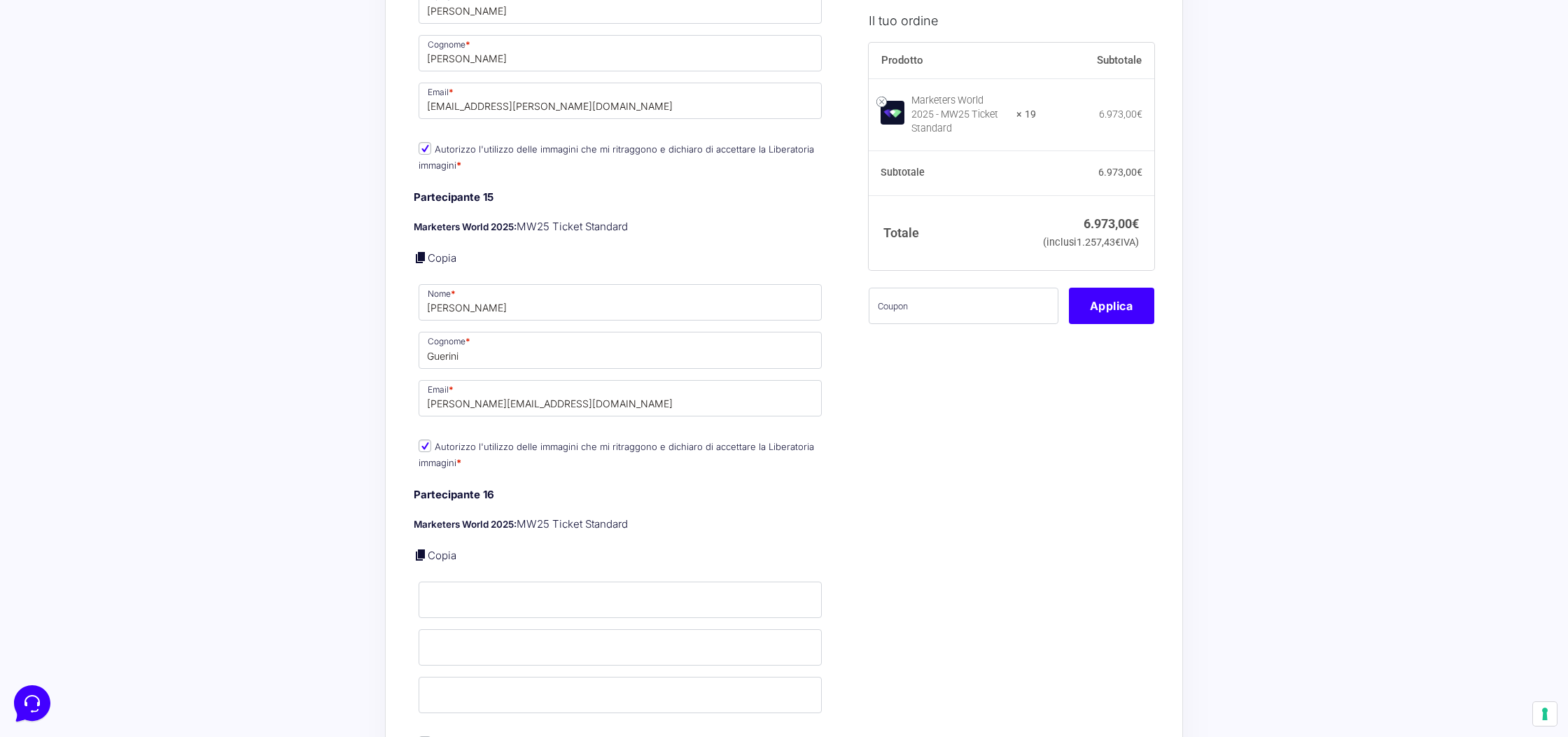
scroll to position [5345, 0]
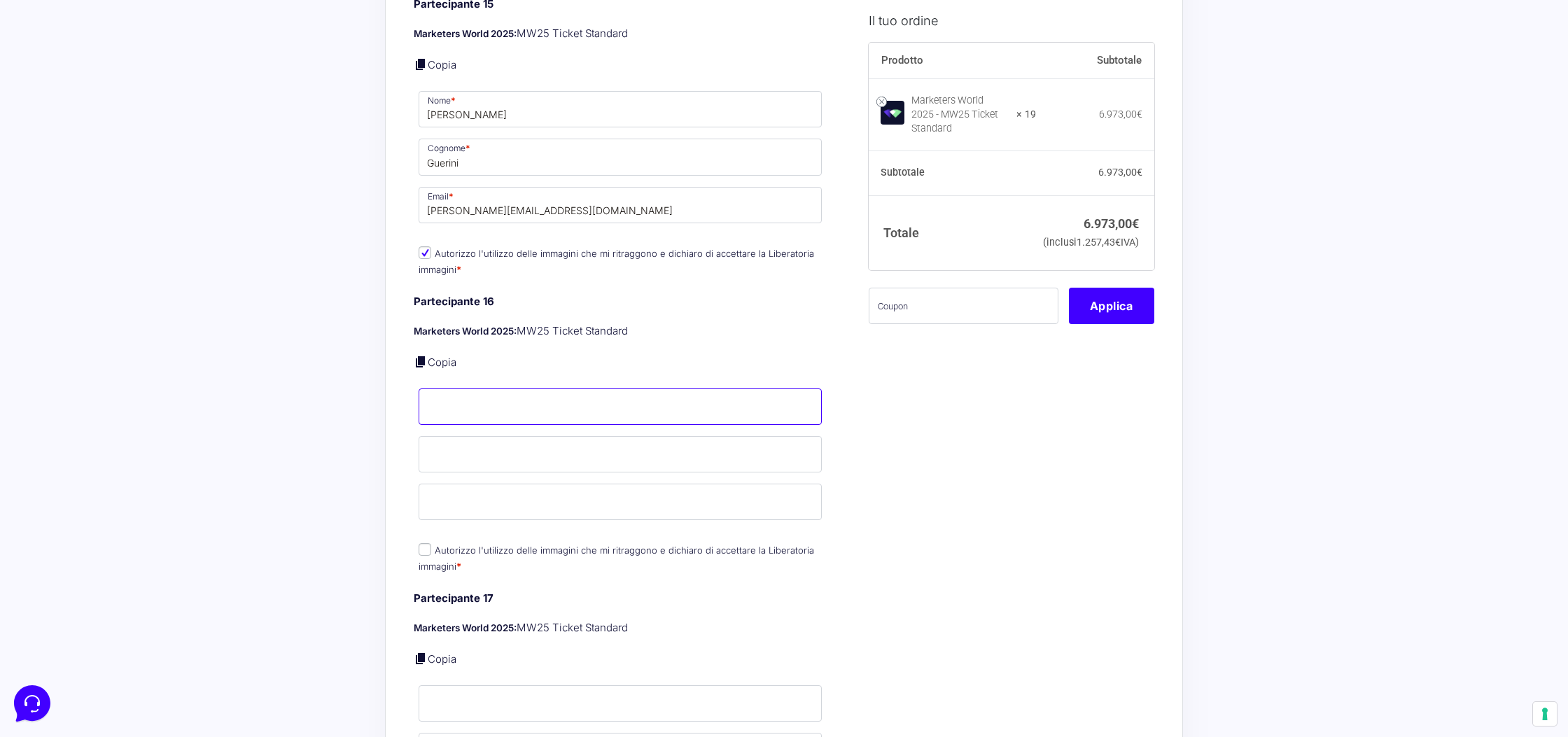
click at [608, 409] on input "Nome *" at bounding box center [620, 407] width 403 height 36
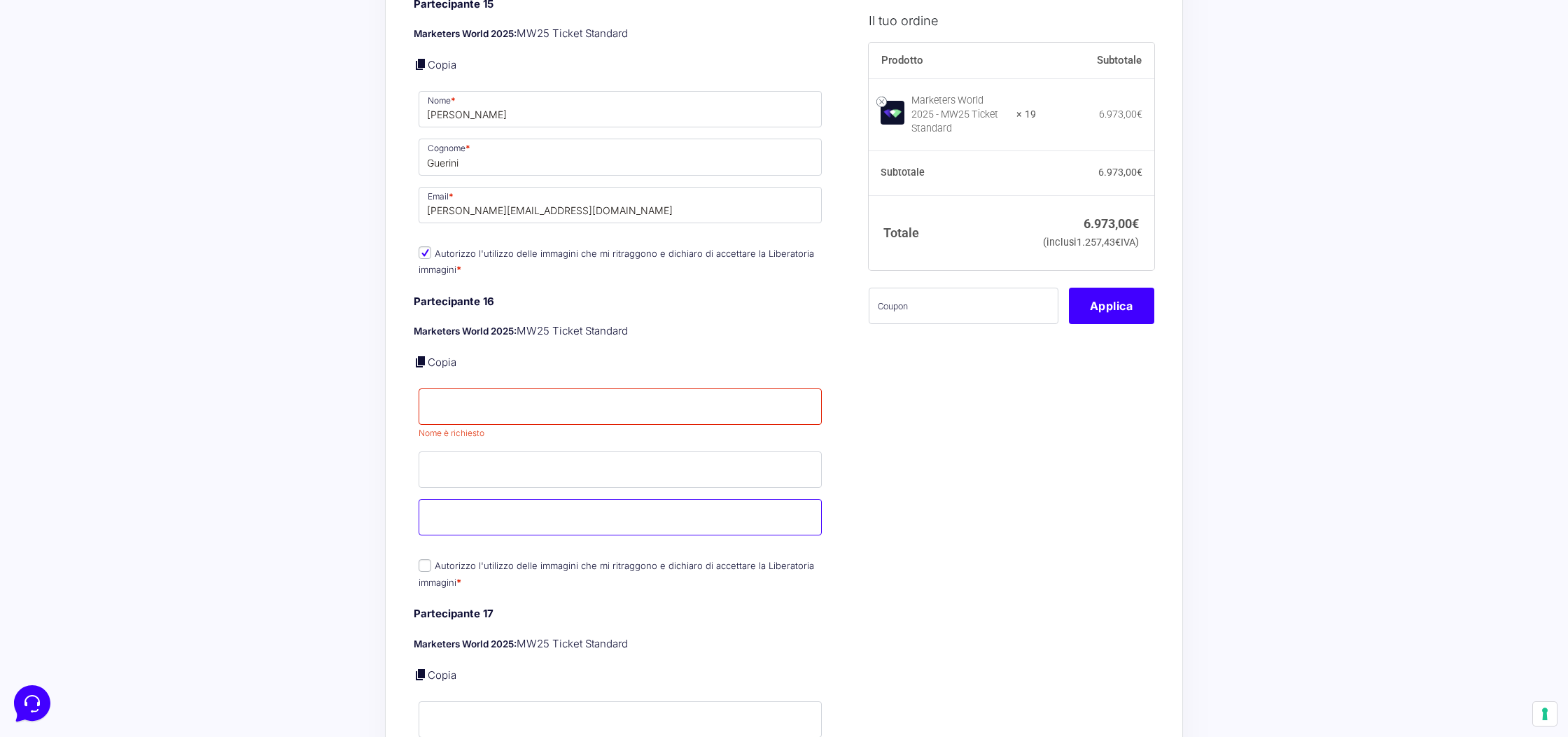
click at [534, 500] on input "Email *" at bounding box center [620, 518] width 403 height 36
paste input "battipede89@gmail.com"
type input "battipede89@gmail.com"
click at [504, 399] on input "Nome *" at bounding box center [620, 407] width 403 height 36
type input "Benedetto"
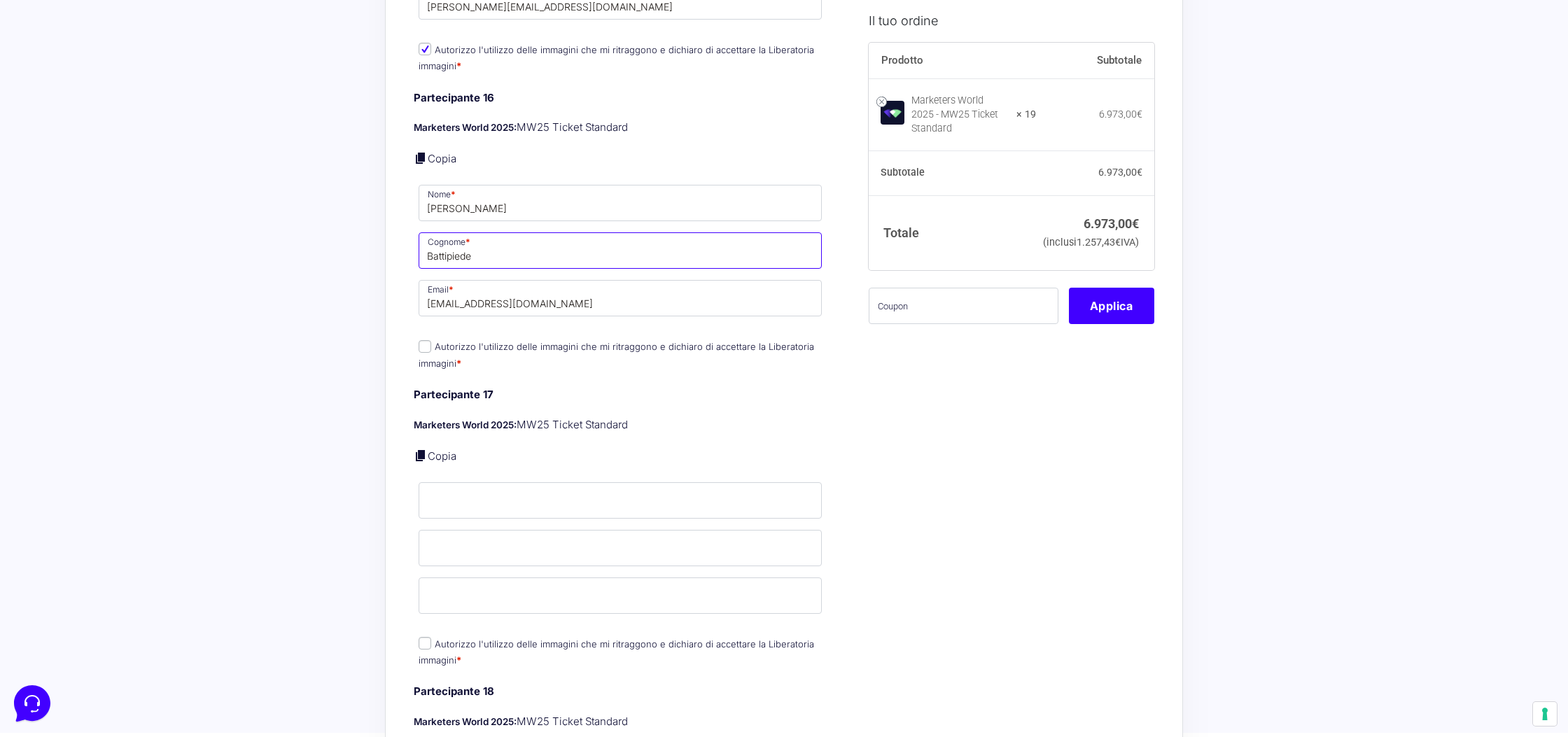
scroll to position [5739, 0]
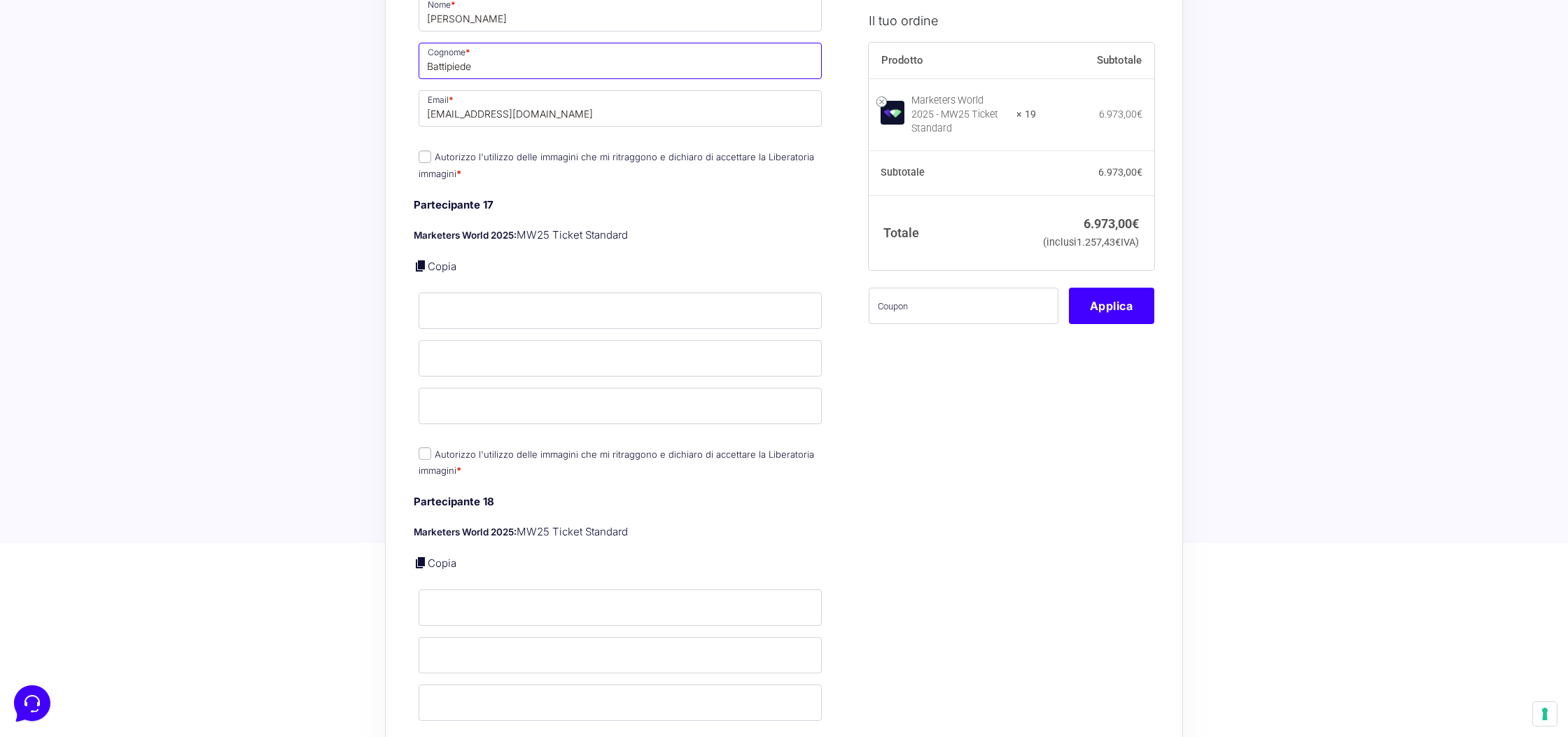
type input "Battipiede"
click at [465, 152] on label "Autorizzo l'utilizzo delle immagini che mi ritraggono e dichiaro di accettare l…" at bounding box center [616, 165] width 396 height 28
drag, startPoint x: 420, startPoint y: 149, endPoint x: 427, endPoint y: 173, distance: 25.0
click at [420, 151] on input "Autorizzo l'utilizzo delle immagini che mi ritraggono e dichiaro di accettare l…" at bounding box center [425, 157] width 13 height 13
checkbox input "true"
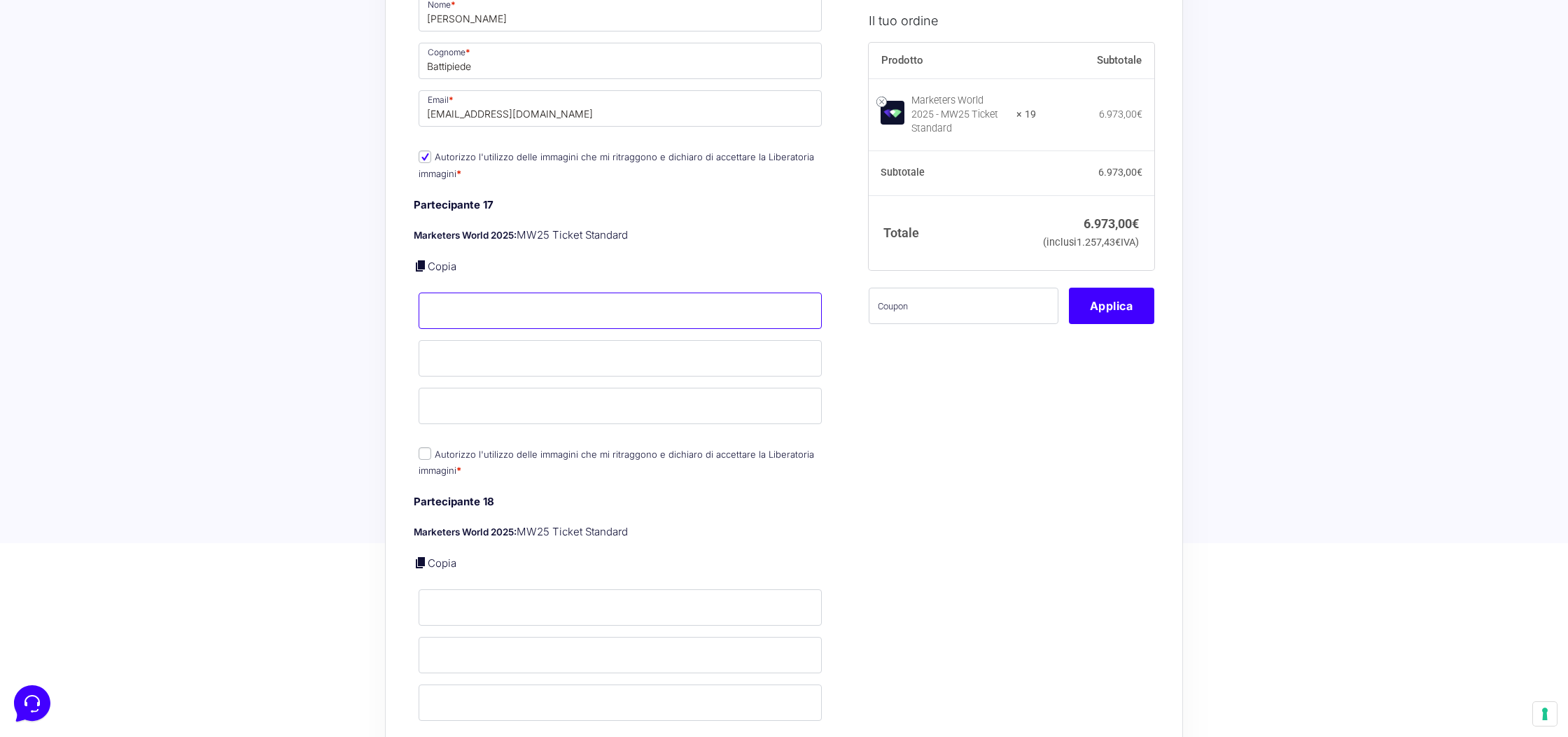
click at [462, 292] on input "Nome *" at bounding box center [620, 310] width 403 height 36
type input "Jacopo"
type input "Incoronato"
click at [556, 393] on input "Email *" at bounding box center [620, 406] width 403 height 36
click at [514, 403] on input "jaco" at bounding box center [620, 406] width 403 height 36
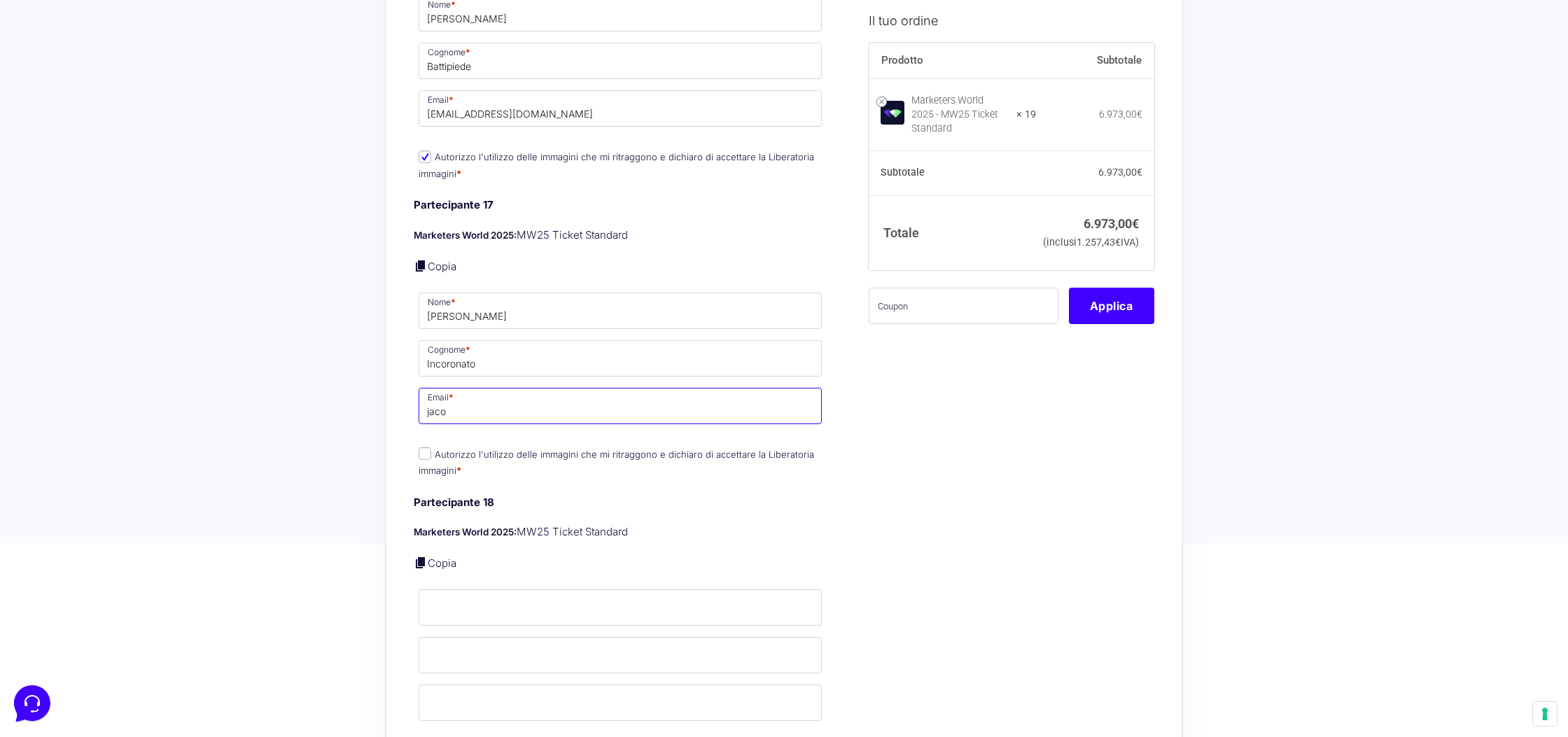
click at [514, 403] on input "jaco" at bounding box center [620, 406] width 403 height 36
paste input "incoronato.jacopo@gmail.com"
type input "incoronato.jacopo@gmail.com"
click at [427, 448] on input "Autorizzo l'utilizzo delle immagini che mi ritraggono e dichiaro di accettare l…" at bounding box center [425, 454] width 13 height 13
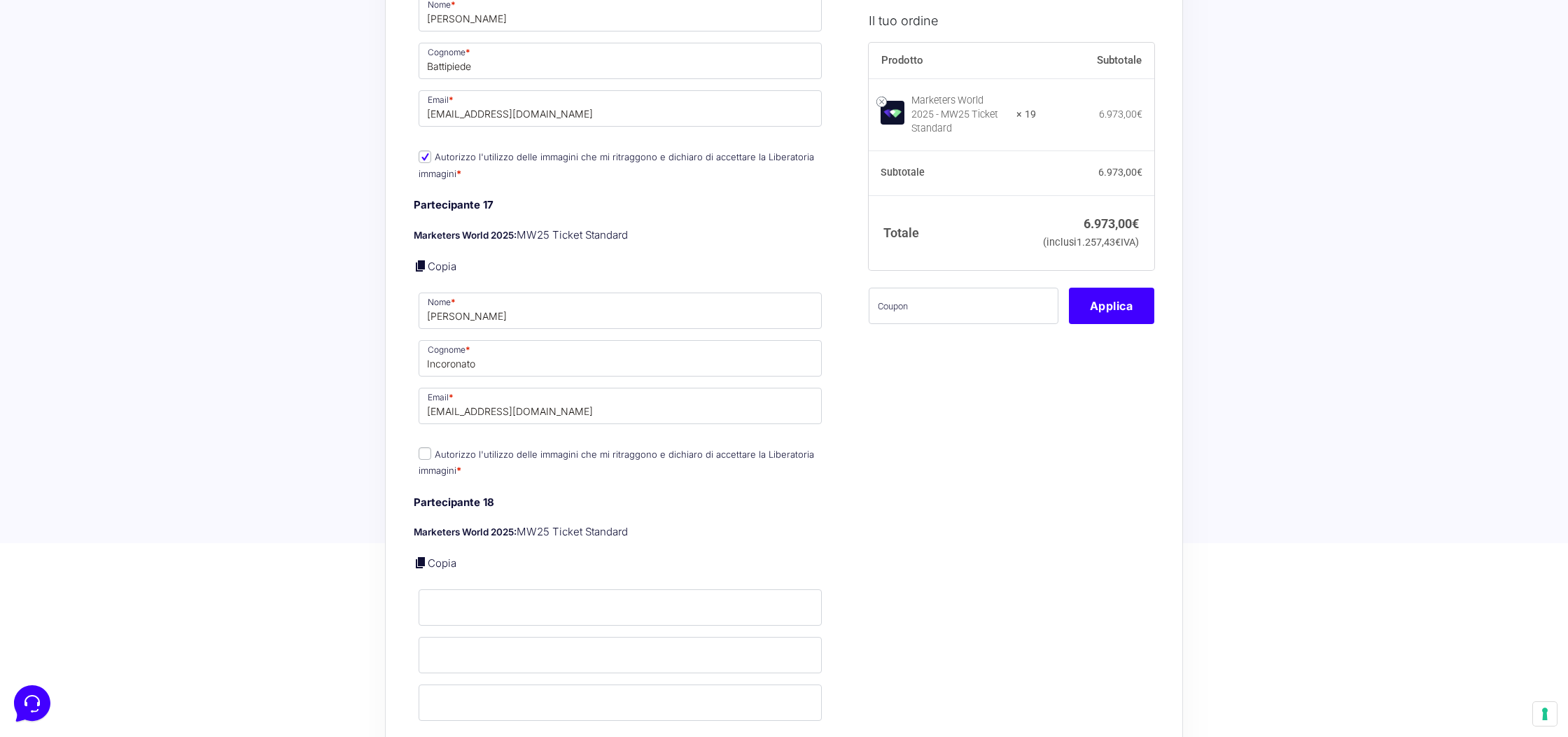
checkbox input "true"
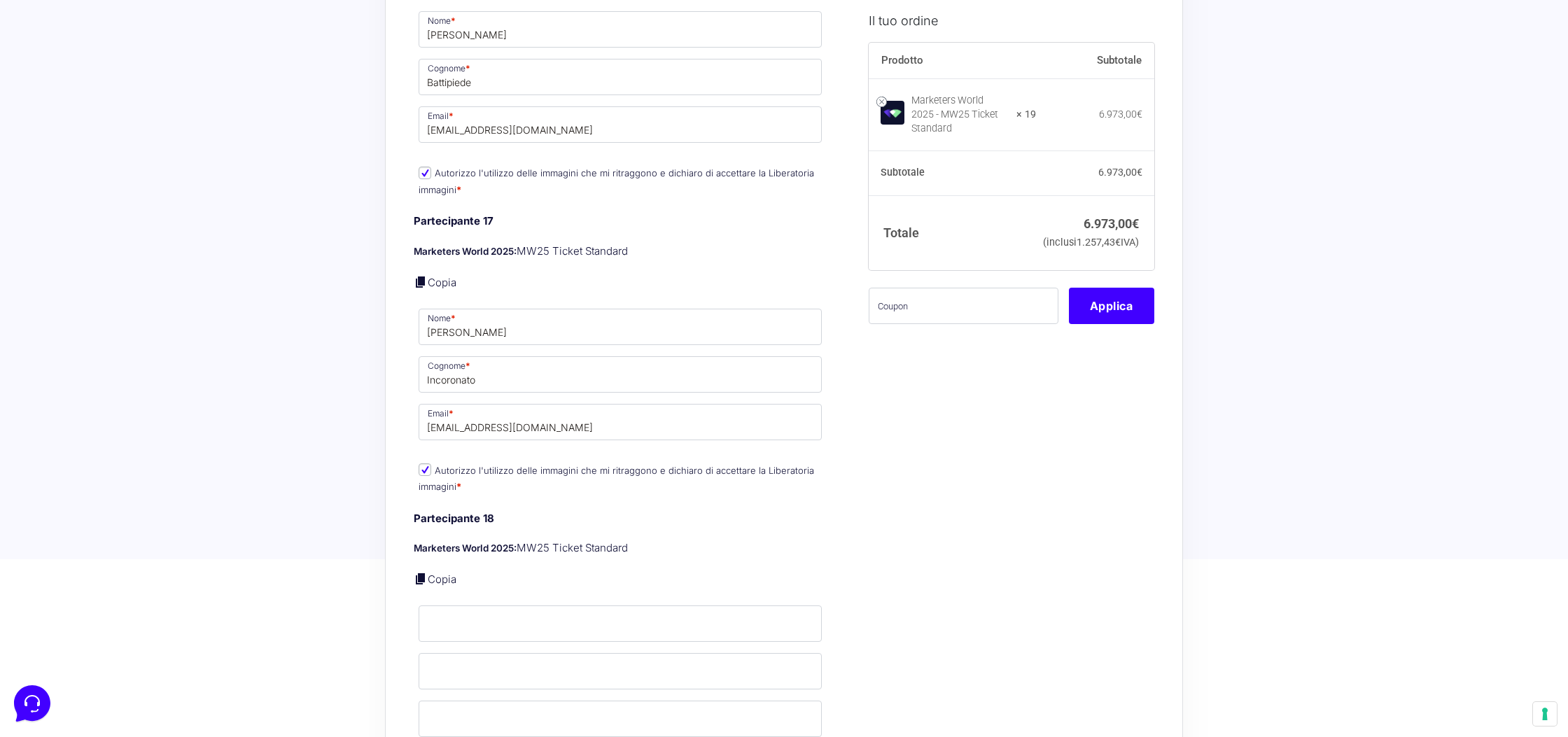
scroll to position [5834, 0]
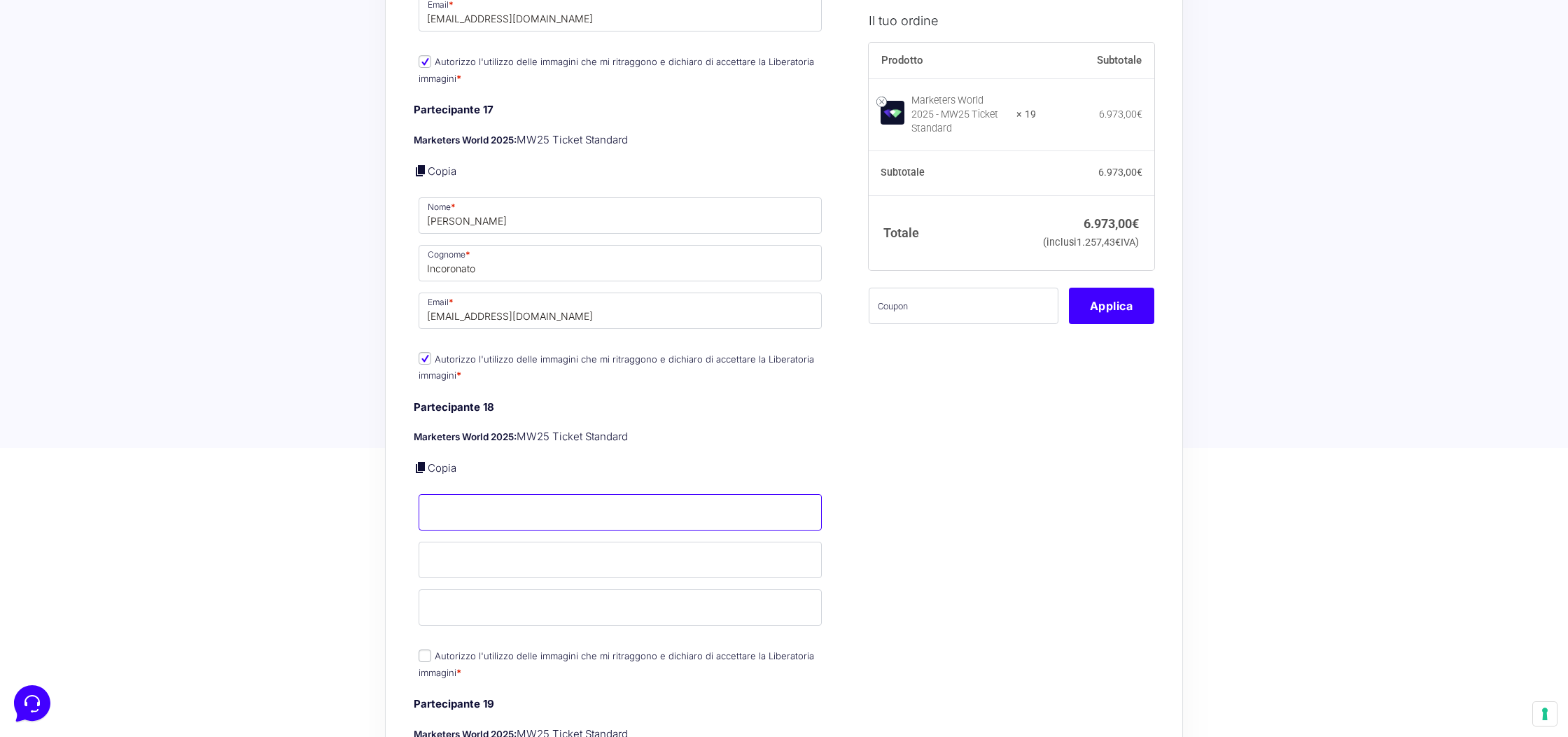
click at [486, 509] on input "Nome *" at bounding box center [620, 512] width 403 height 36
type input "Rosario"
click at [470, 552] on input "Cognome *" at bounding box center [620, 560] width 403 height 36
click at [478, 606] on input "Email *" at bounding box center [620, 607] width 403 height 36
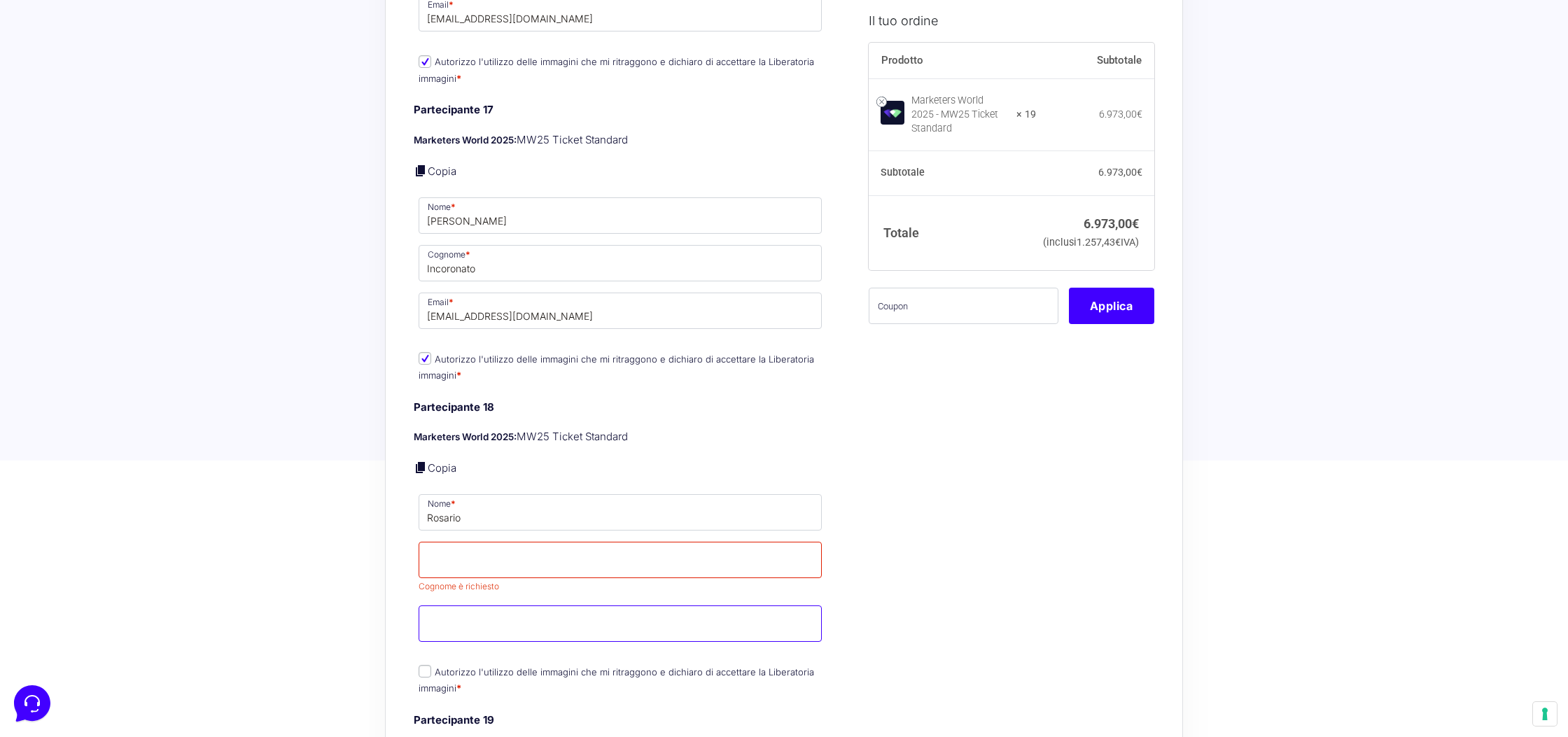
paste input "Rosario Iannicelli <ros.iannicelli@gmail.com>"
click at [485, 624] on input "Rosario Iannicelli <ros.iannicelli@gmail.com>" at bounding box center [620, 624] width 403 height 36
click at [486, 623] on input "Rosario Iannicelli <ros.iannicelli@gmail.com>" at bounding box center [620, 624] width 403 height 36
type input "Rosario Iannicelli <ros.iannicelli@gmail.com>"
click at [478, 556] on input "Cognome *" at bounding box center [620, 560] width 403 height 36
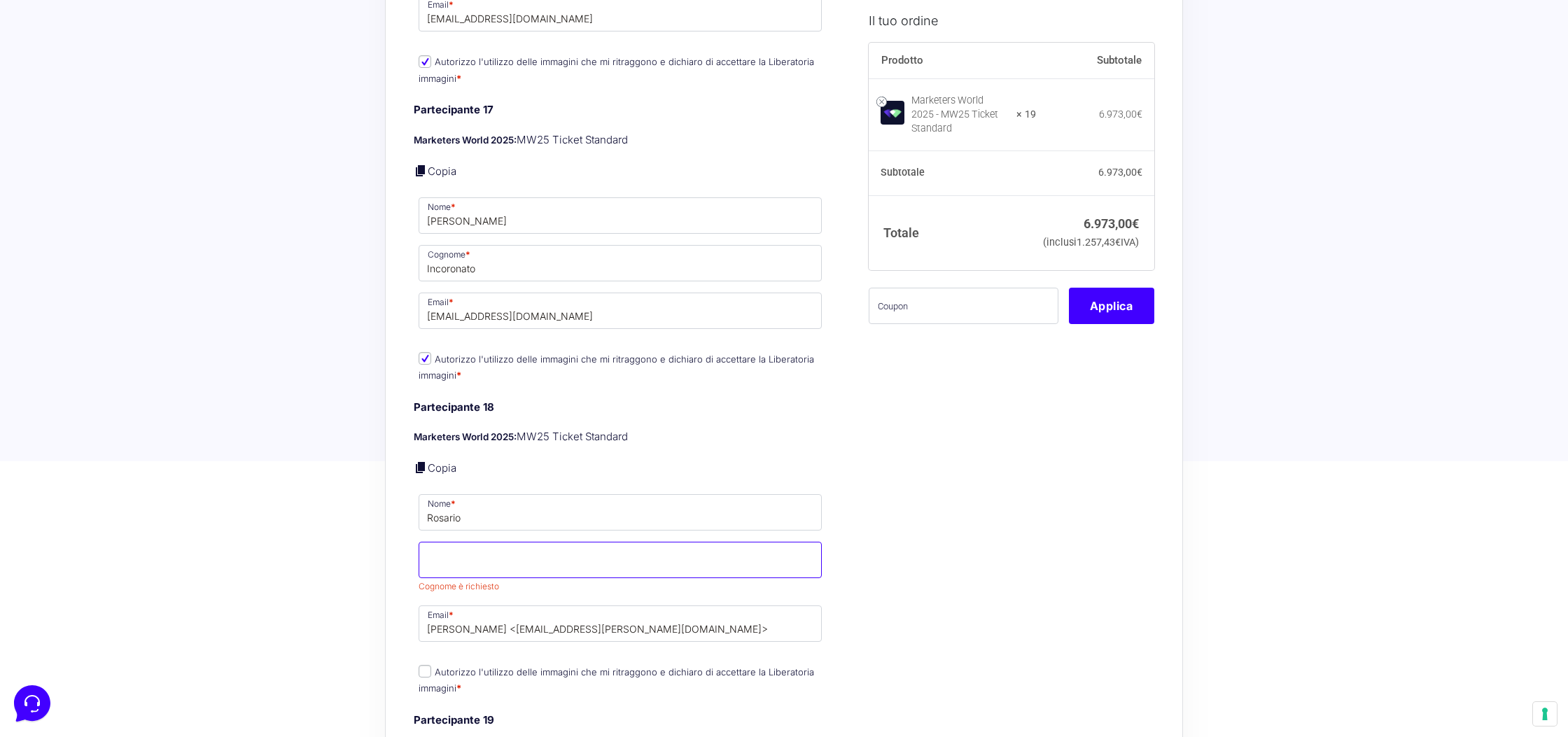
paste input "Iannicelli"
type input "Iannicelli"
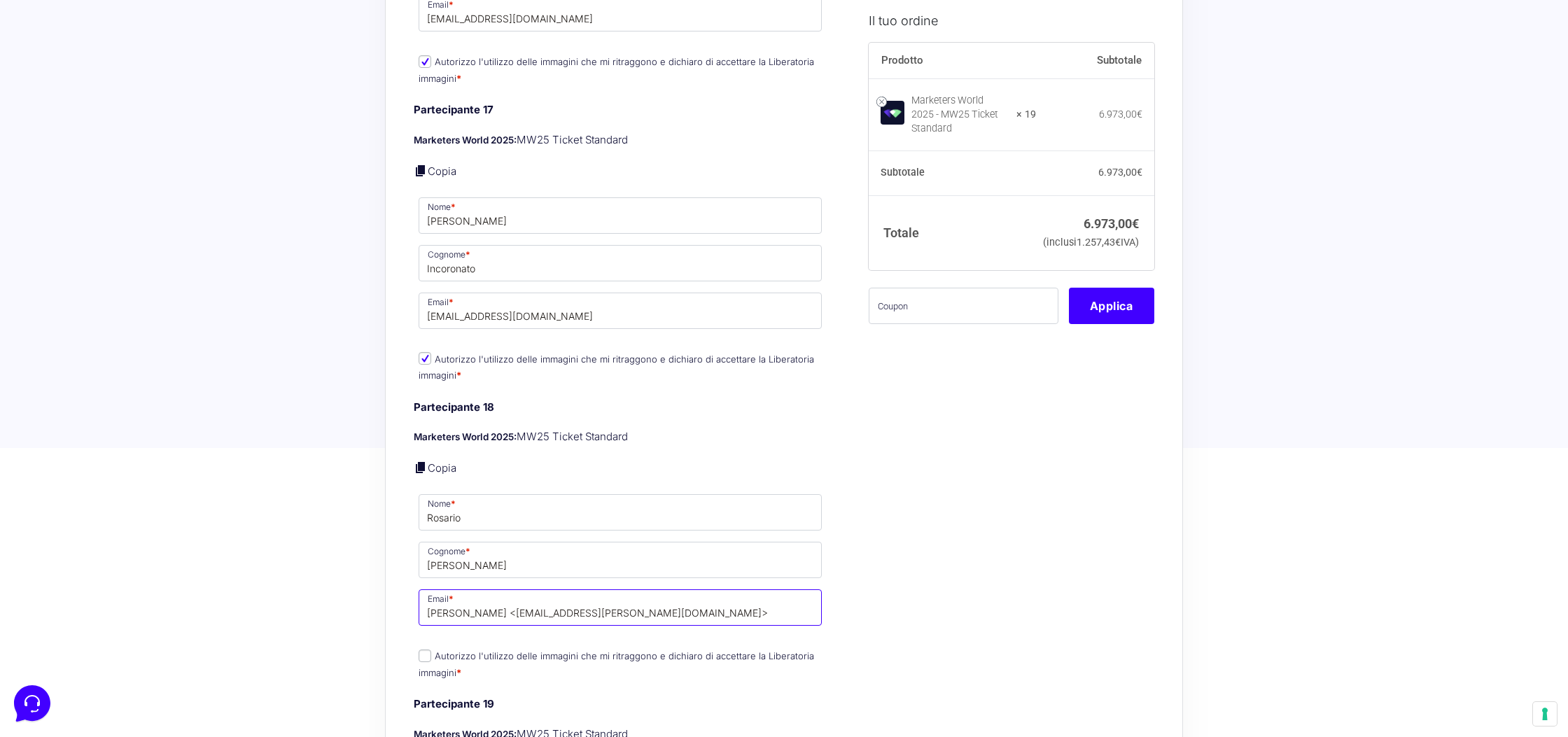
drag, startPoint x: 512, startPoint y: 619, endPoint x: 467, endPoint y: 591, distance: 53.0
click at [479, 590] on input "Rosario Iannicelli <ros.iannicelli@gmail.com>" at bounding box center [620, 607] width 403 height 36
drag, startPoint x: 512, startPoint y: 605, endPoint x: 418, endPoint y: 600, distance: 94.1
click at [418, 600] on p "Email * Rosario Iannicelli <ros.iannicelli@gmail.com>" at bounding box center [620, 607] width 413 height 40
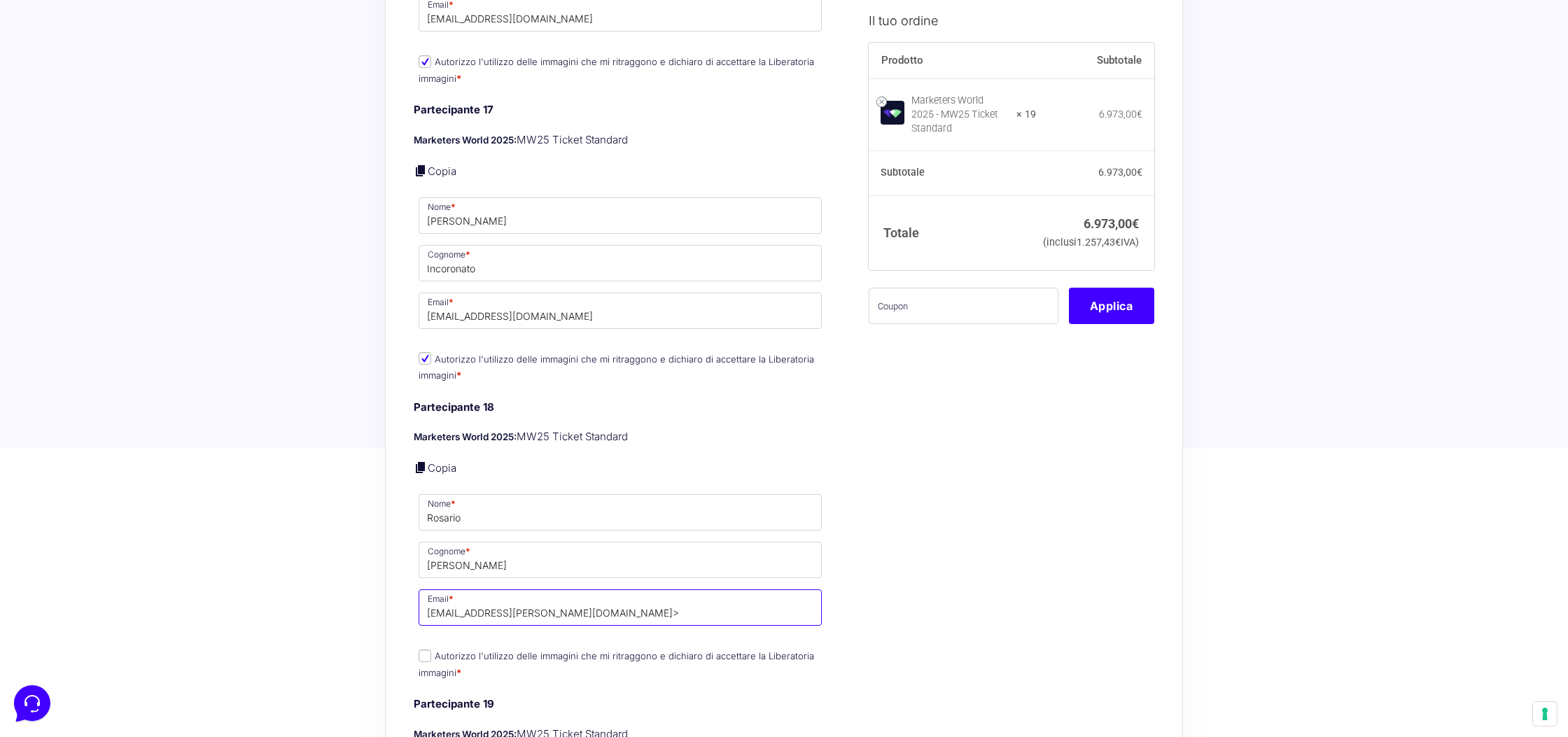
click at [569, 602] on input "ros.iannicelli@gmail.com>" at bounding box center [620, 607] width 403 height 36
type input "ros.iannicelli@gmail.com"
click at [446, 650] on label "Autorizzo l'utilizzo delle immagini che mi ritraggono e dichiaro di accettare l…" at bounding box center [616, 664] width 396 height 28
click at [431, 650] on input "Autorizzo l'utilizzo delle immagini che mi ritraggono e dichiaro di accettare l…" at bounding box center [425, 656] width 13 height 13
checkbox input "true"
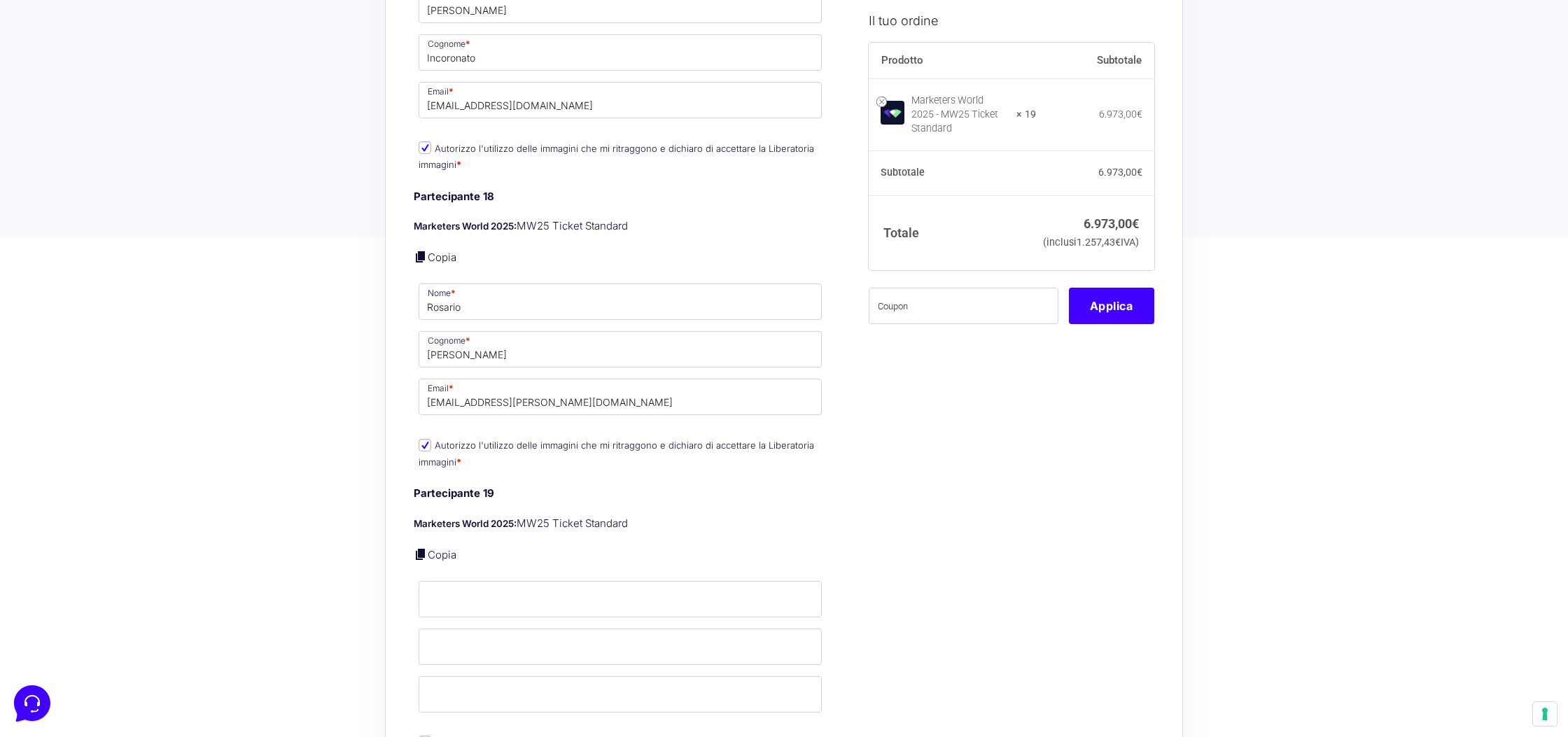
scroll to position [6118, 0]
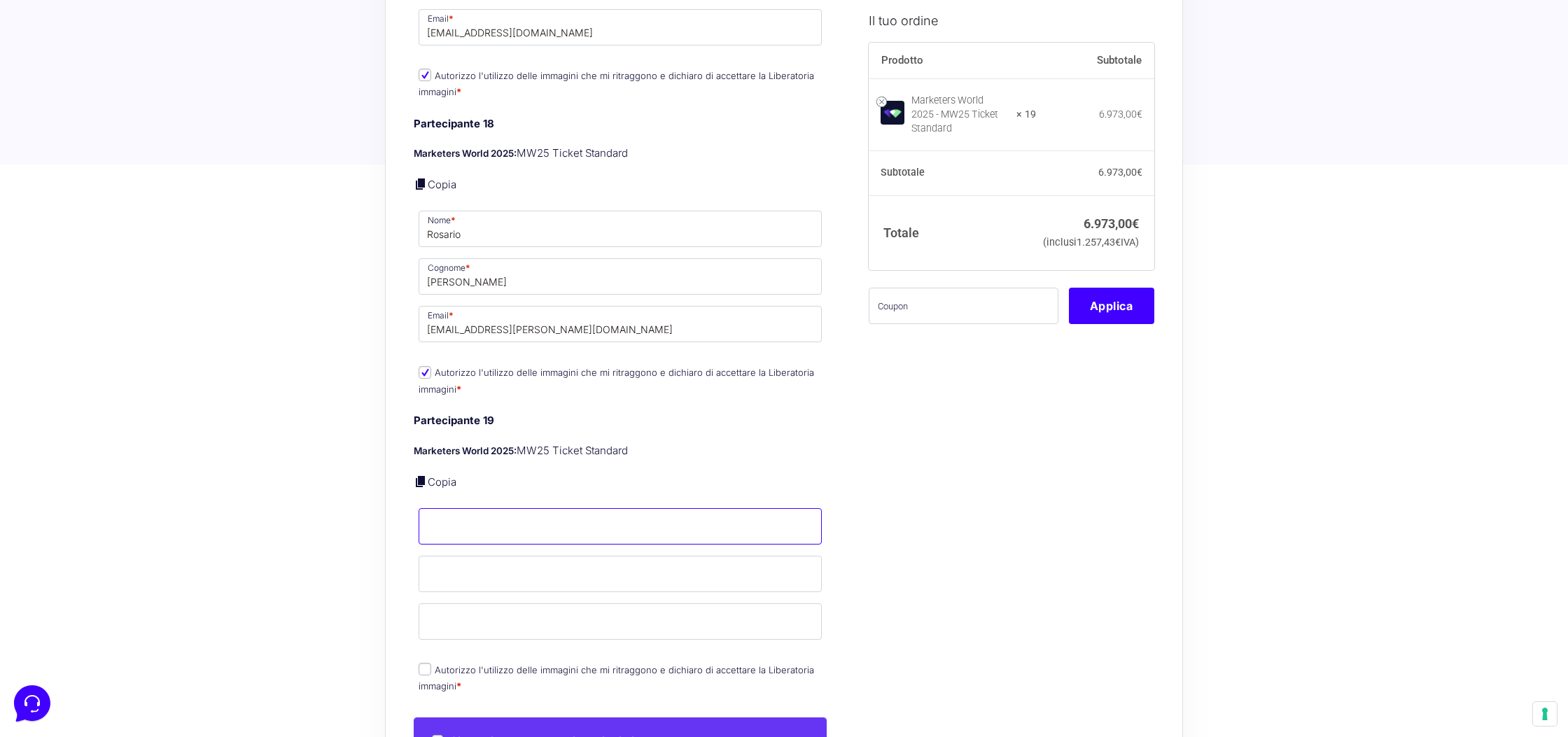
click at [558, 513] on input "Nome *" at bounding box center [620, 526] width 403 height 36
type input "Matteo"
type input "Ortili"
drag, startPoint x: 499, startPoint y: 629, endPoint x: 505, endPoint y: 623, distance: 8.5
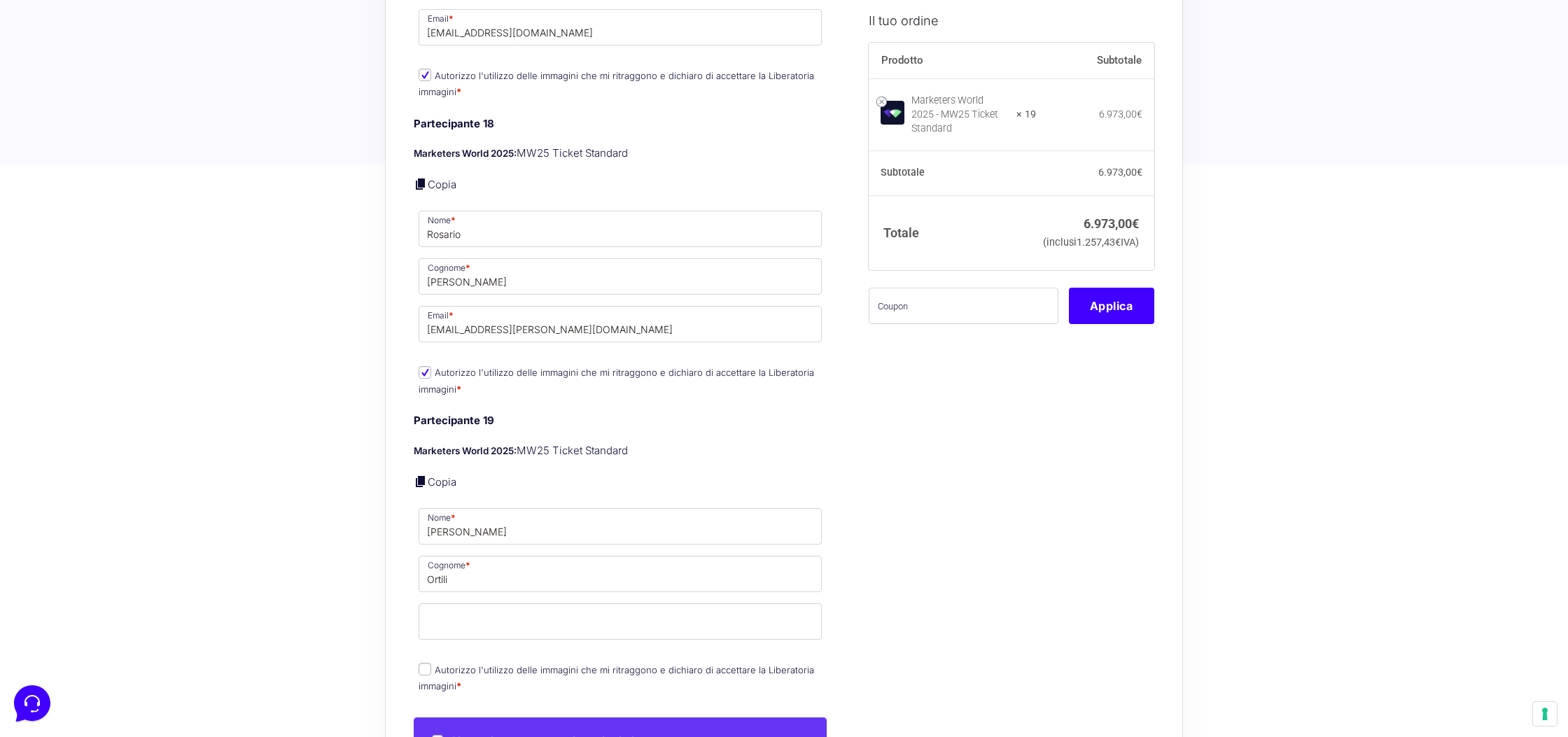
click at [504, 624] on div "Partecipante 19 Marketers World 2025: MW25 Ticket Standard Copia Nome * Matteo …" at bounding box center [620, 555] width 413 height 283
click at [507, 618] on input "Email *" at bounding box center [620, 621] width 403 height 36
paste input "matteo.ortili97@gmail.com"
type input "matteo.ortili97@gmail.com"
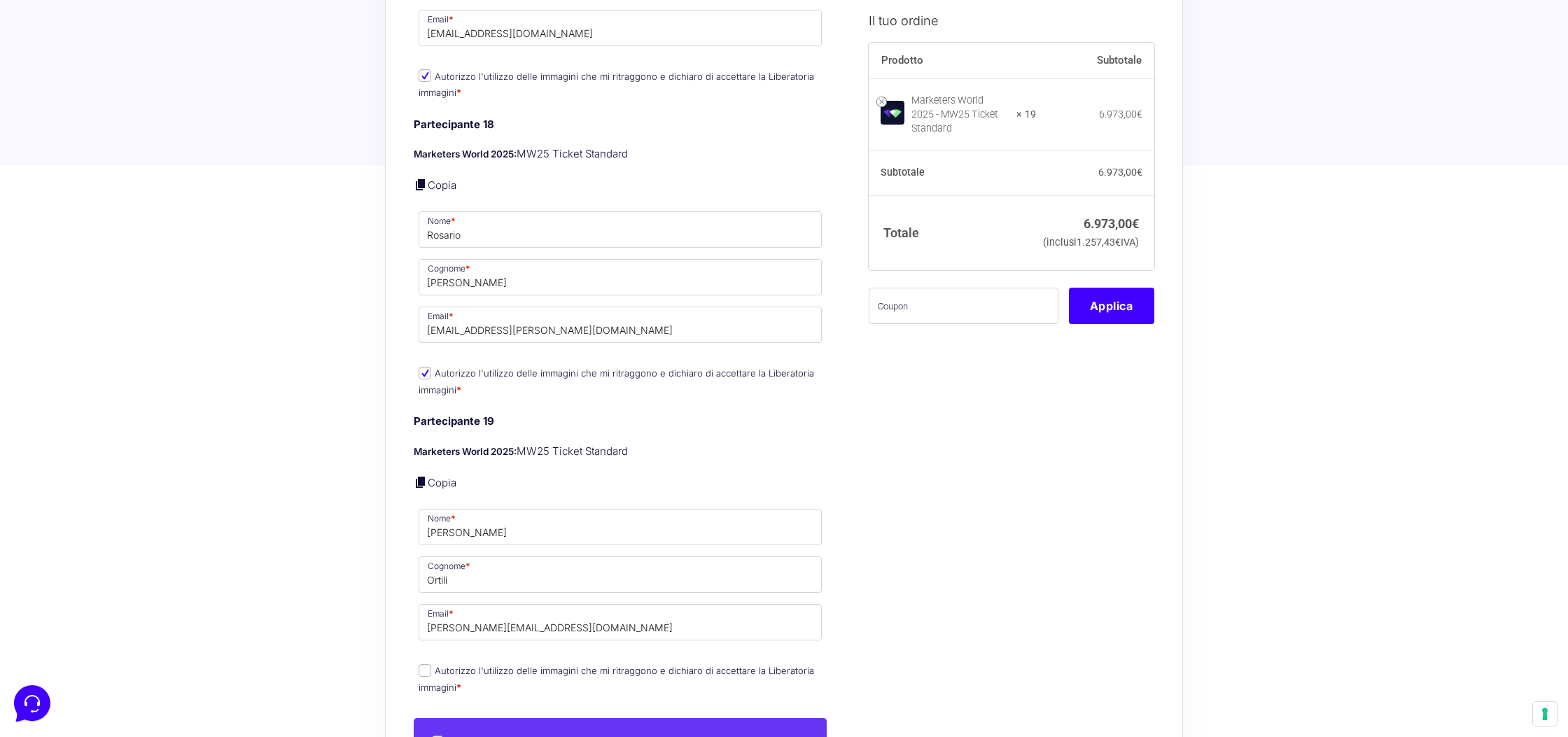
click at [437, 666] on label "Autorizzo l'utilizzo delle immagini che mi ritraggono e dichiaro di accettare l…" at bounding box center [616, 679] width 396 height 28
click at [431, 666] on input "Autorizzo l'utilizzo delle immagini che mi ritraggono e dichiaro di accettare l…" at bounding box center [425, 671] width 13 height 13
checkbox input "true"
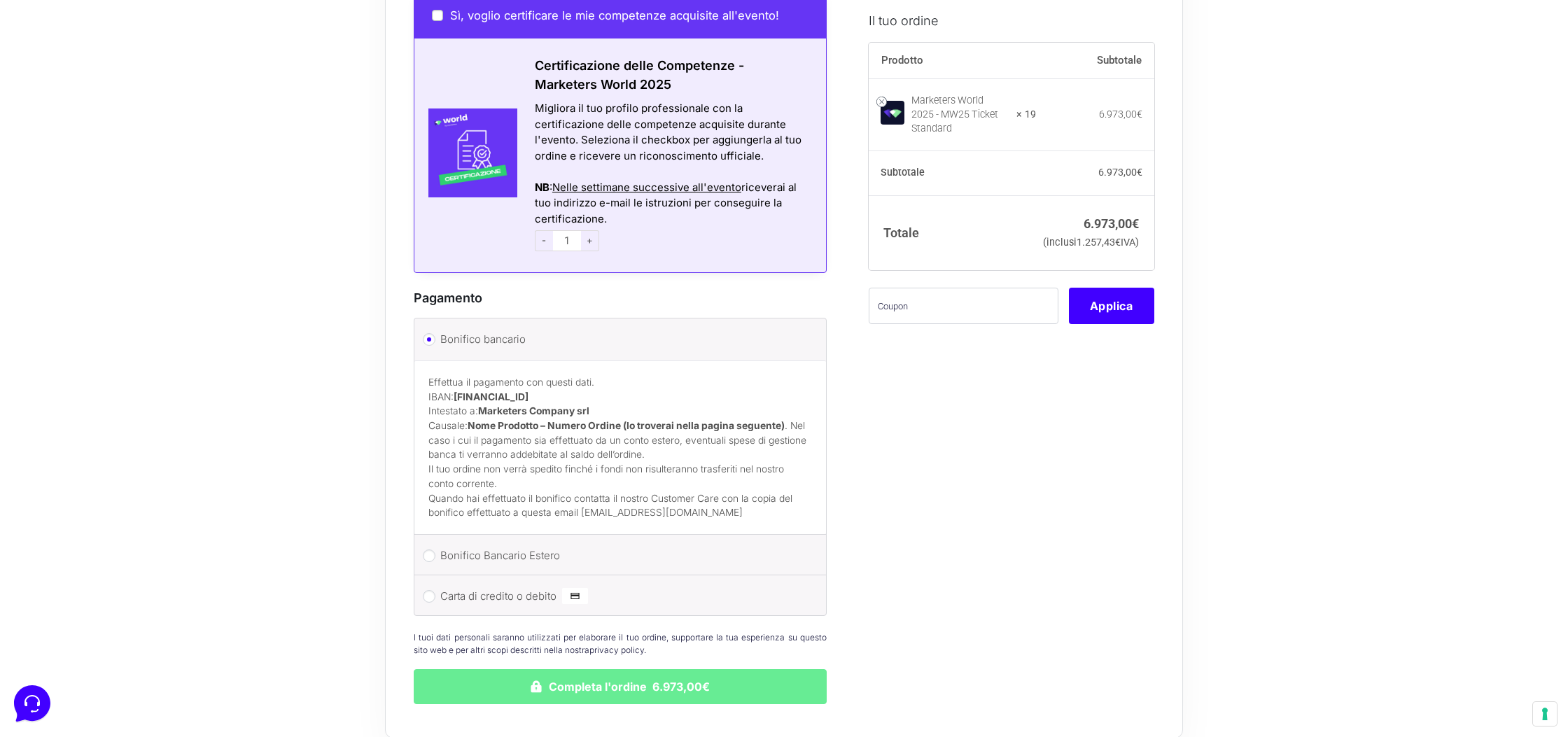
scroll to position [7076, 0]
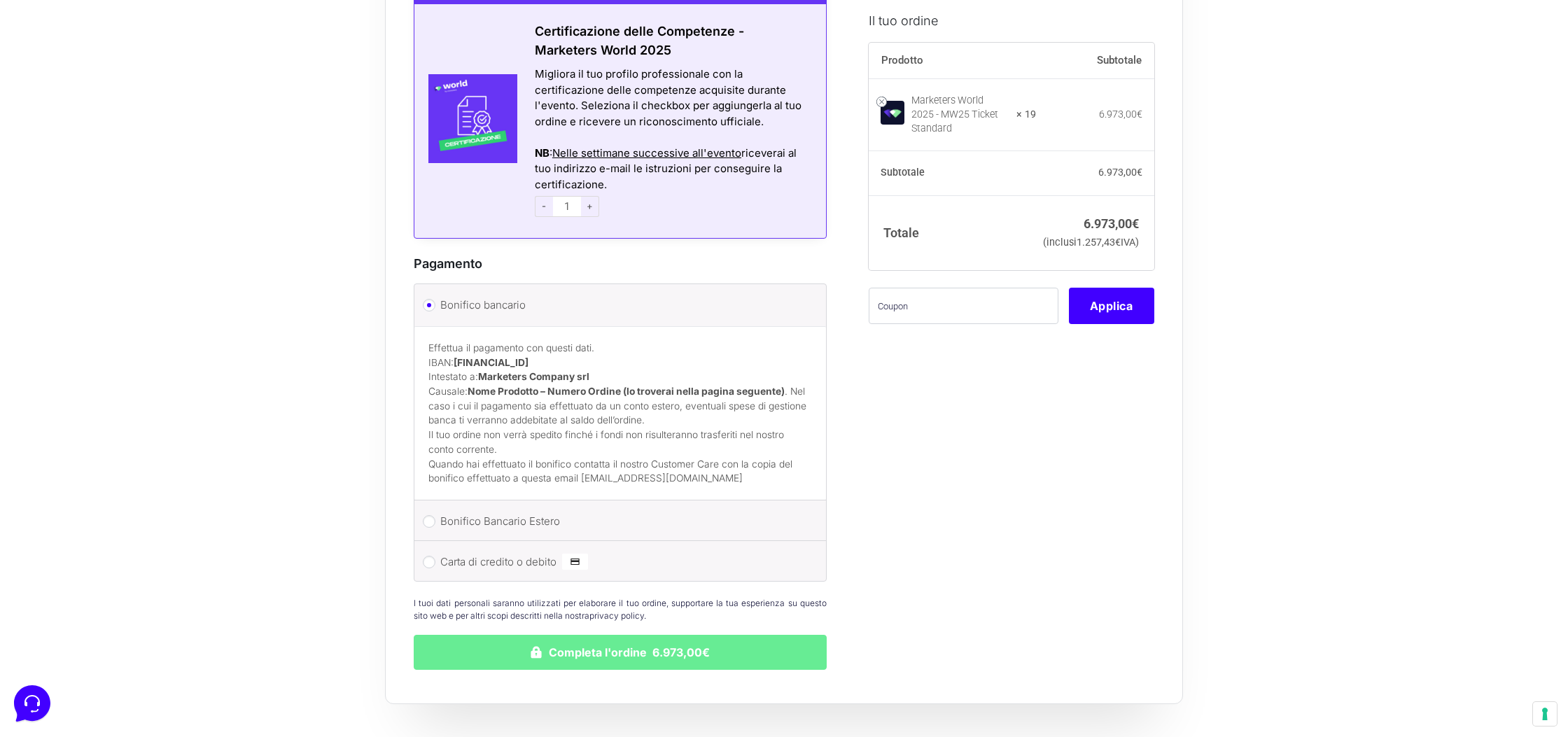
click at [450, 565] on label "Carta di credito o debito" at bounding box center [618, 562] width 355 height 21
click at [436, 565] on input "Carta di credito o debito" at bounding box center [429, 563] width 13 height 13
radio input "true"
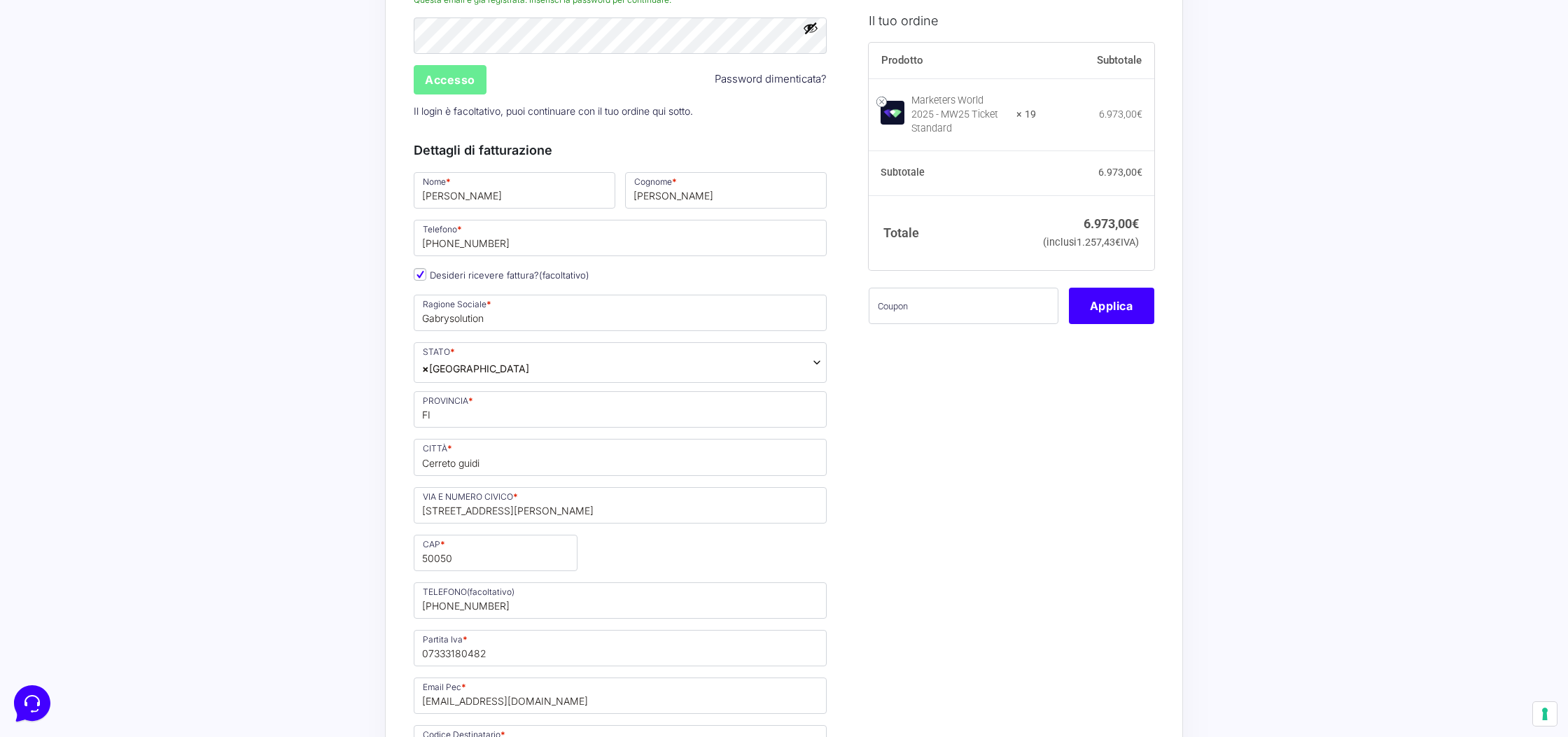
scroll to position [0, 0]
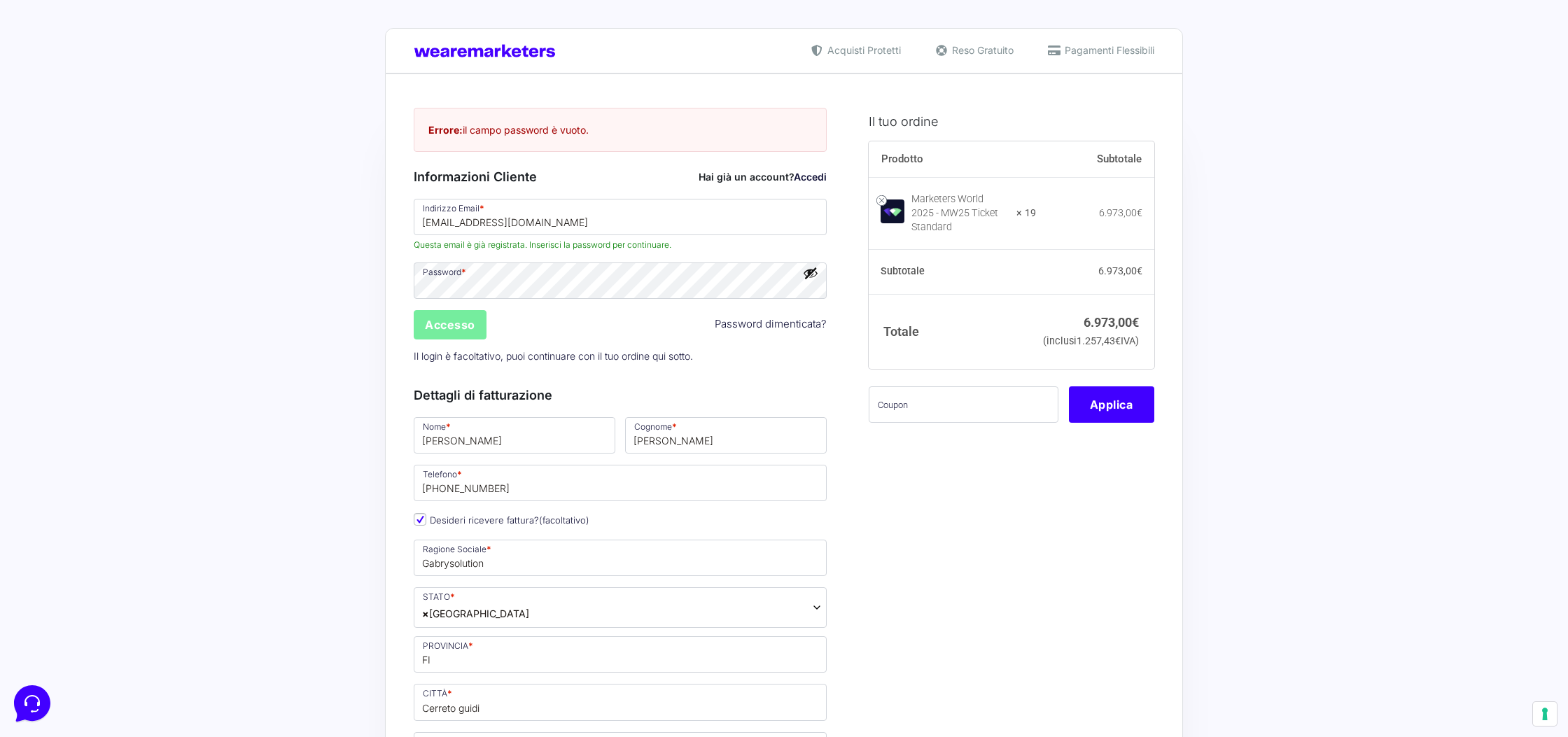
click at [474, 324] on input "Accesso" at bounding box center [450, 325] width 73 height 29
drag, startPoint x: 563, startPoint y: 332, endPoint x: 559, endPoint y: 326, distance: 7.2
click at [563, 332] on div "Accesso Password dimenticata?" at bounding box center [620, 325] width 423 height 34
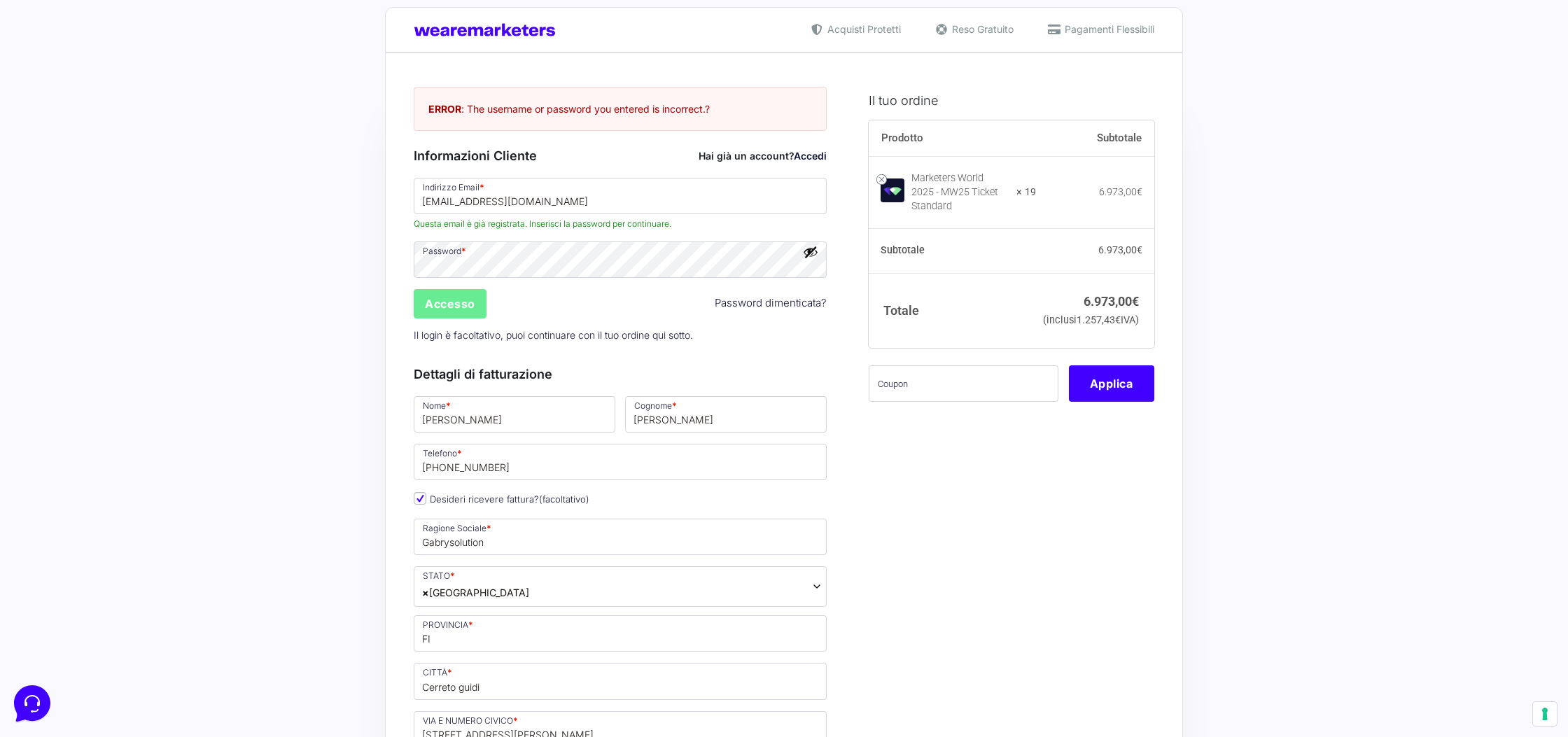
scroll to position [345, 0]
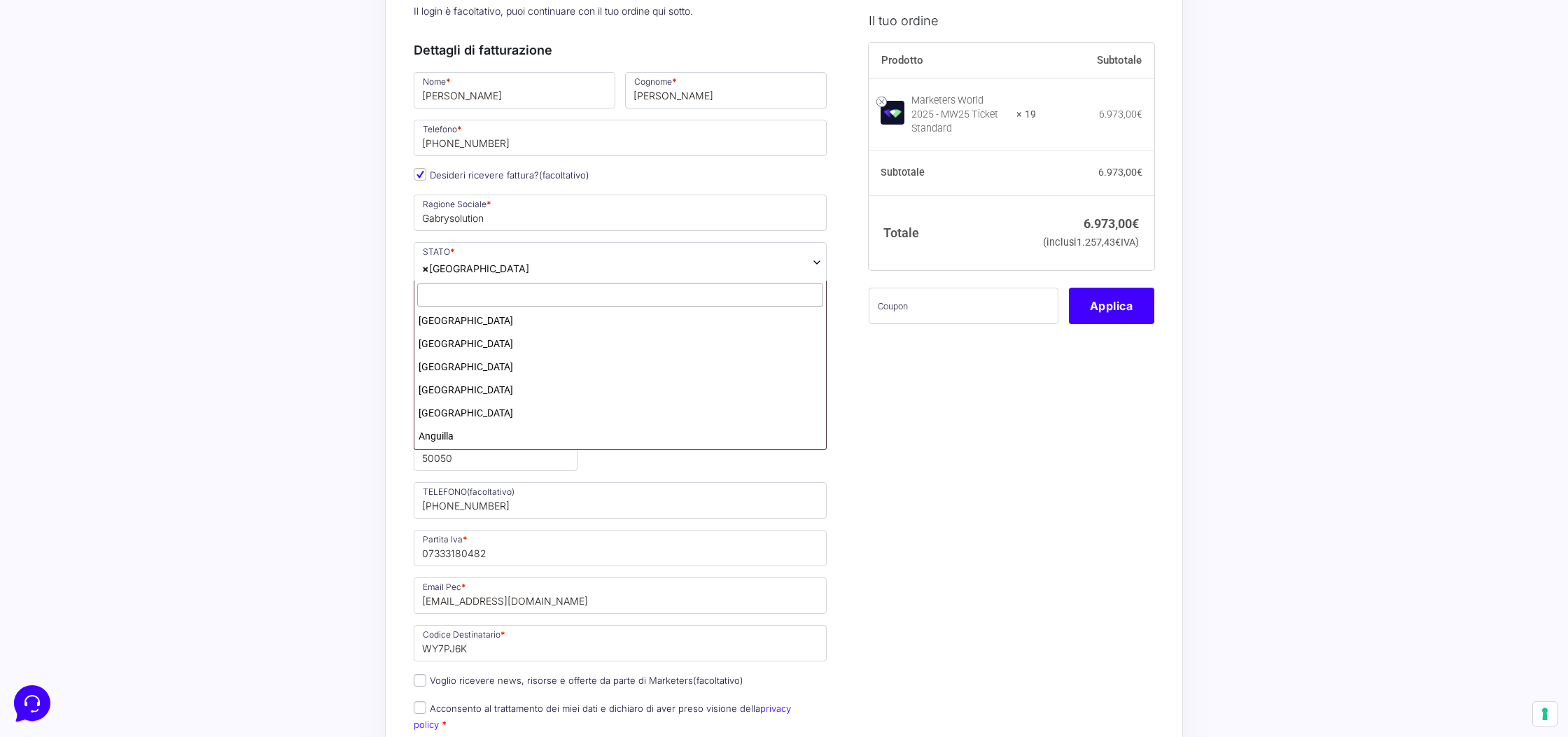
click at [519, 262] on span "× Italia" at bounding box center [620, 262] width 413 height 40
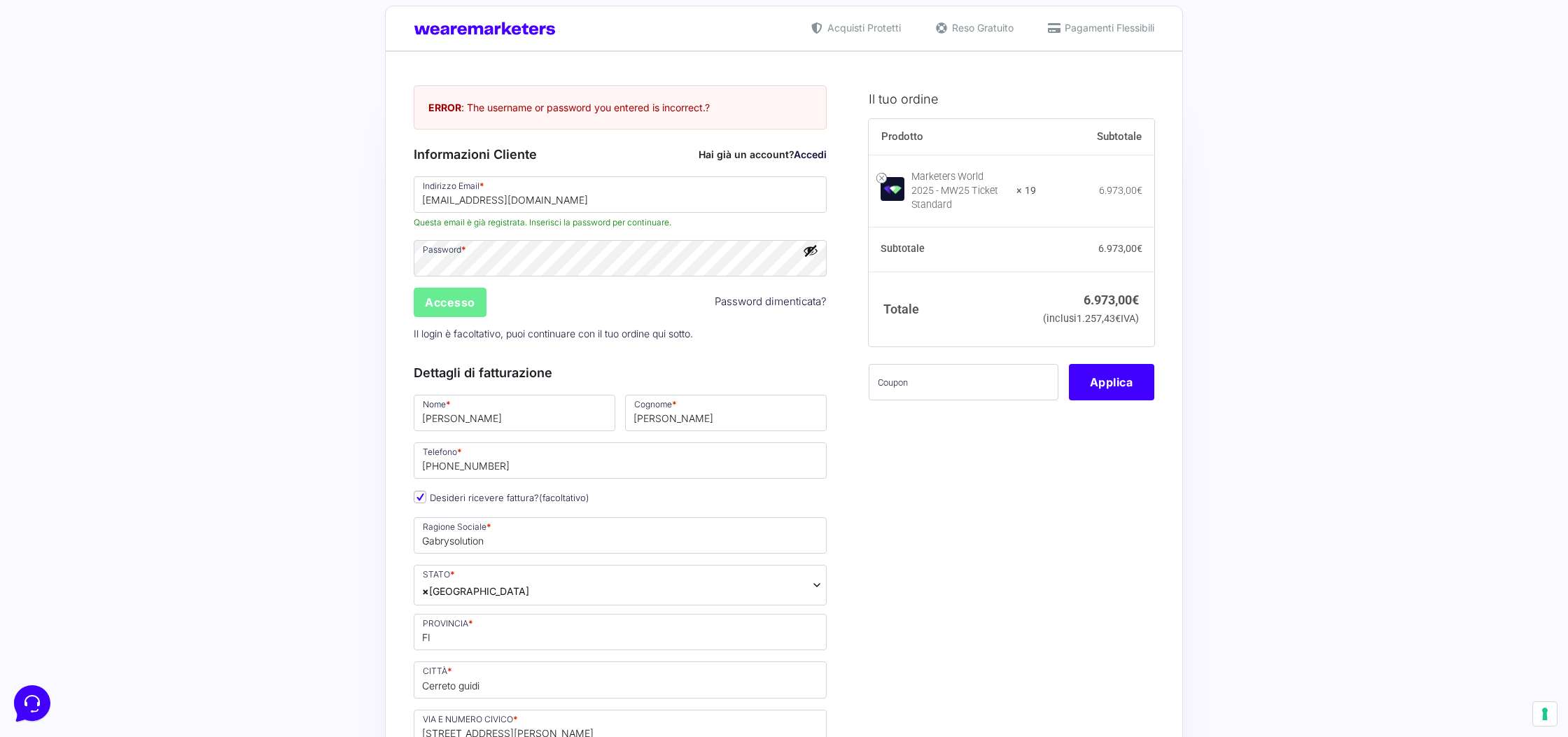
scroll to position [0, 0]
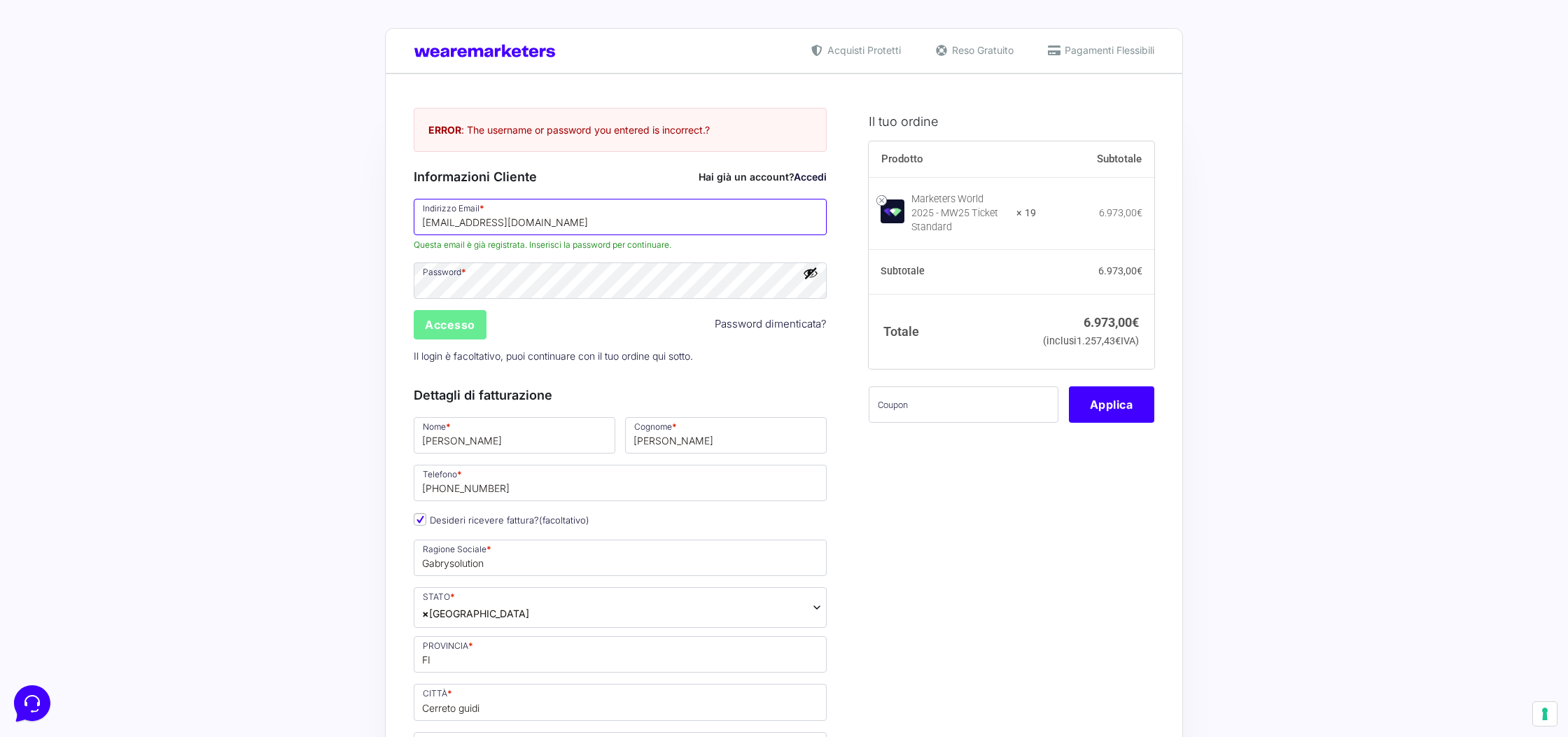
click at [570, 220] on input "[EMAIL_ADDRESS][DOMAIN_NAME]" at bounding box center [620, 217] width 413 height 36
click at [567, 213] on input "[EMAIL_ADDRESS][DOMAIN_NAME]" at bounding box center [620, 217] width 413 height 36
click at [922, 416] on input "text" at bounding box center [963, 404] width 189 height 36
paste input "MWgabry19"
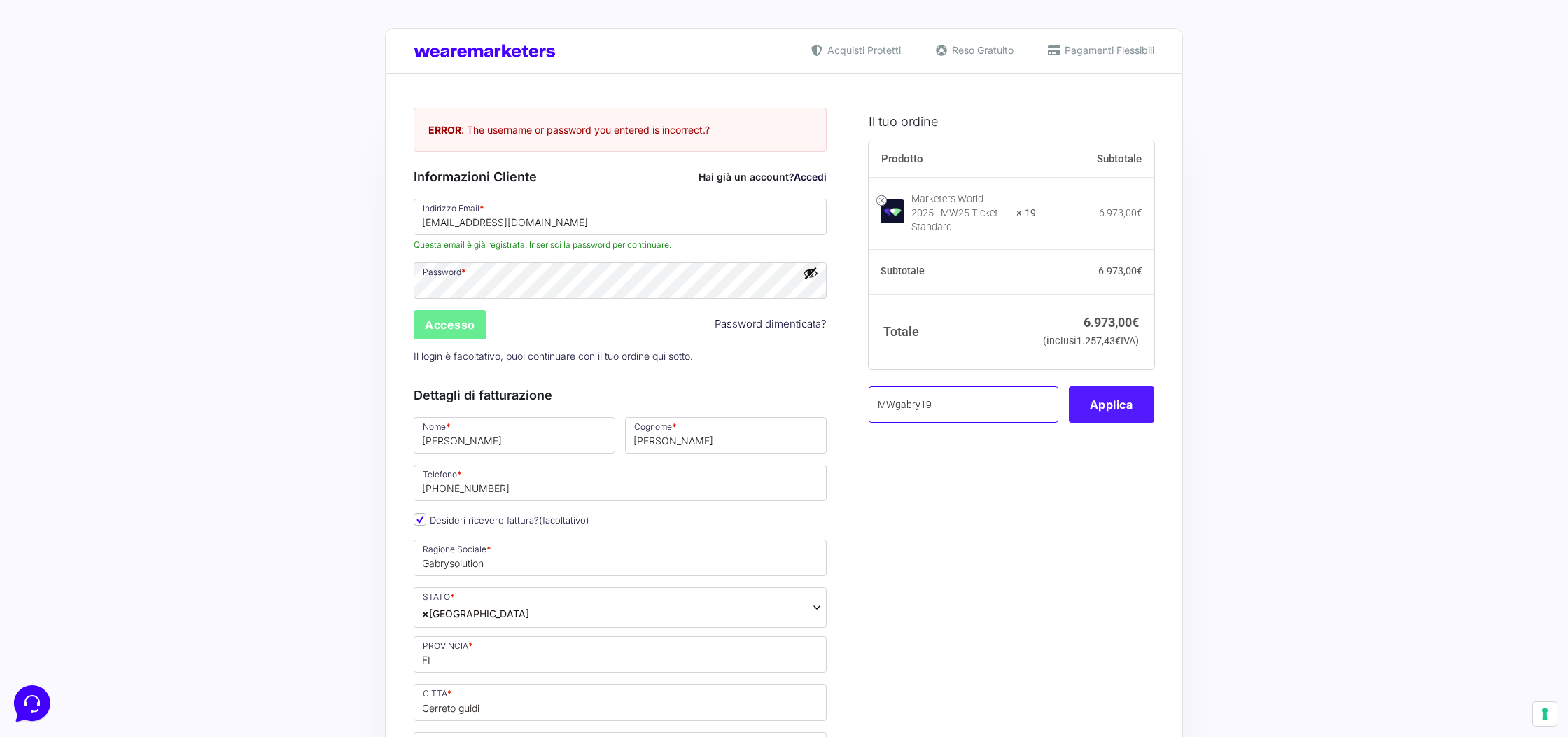
type input "MWgabry19"
click at [1117, 416] on button "Applica" at bounding box center [1111, 404] width 85 height 36
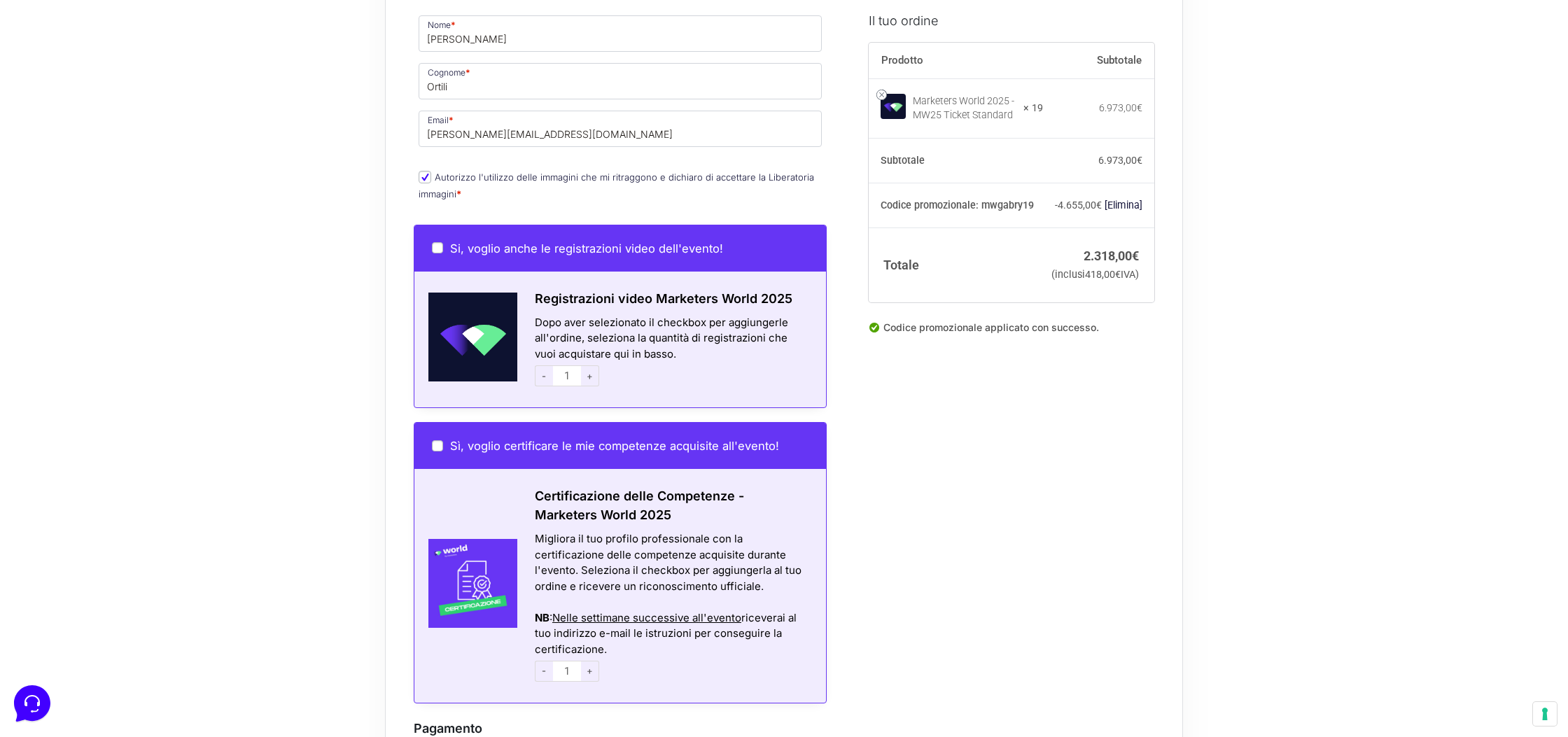
scroll to position [7294, 0]
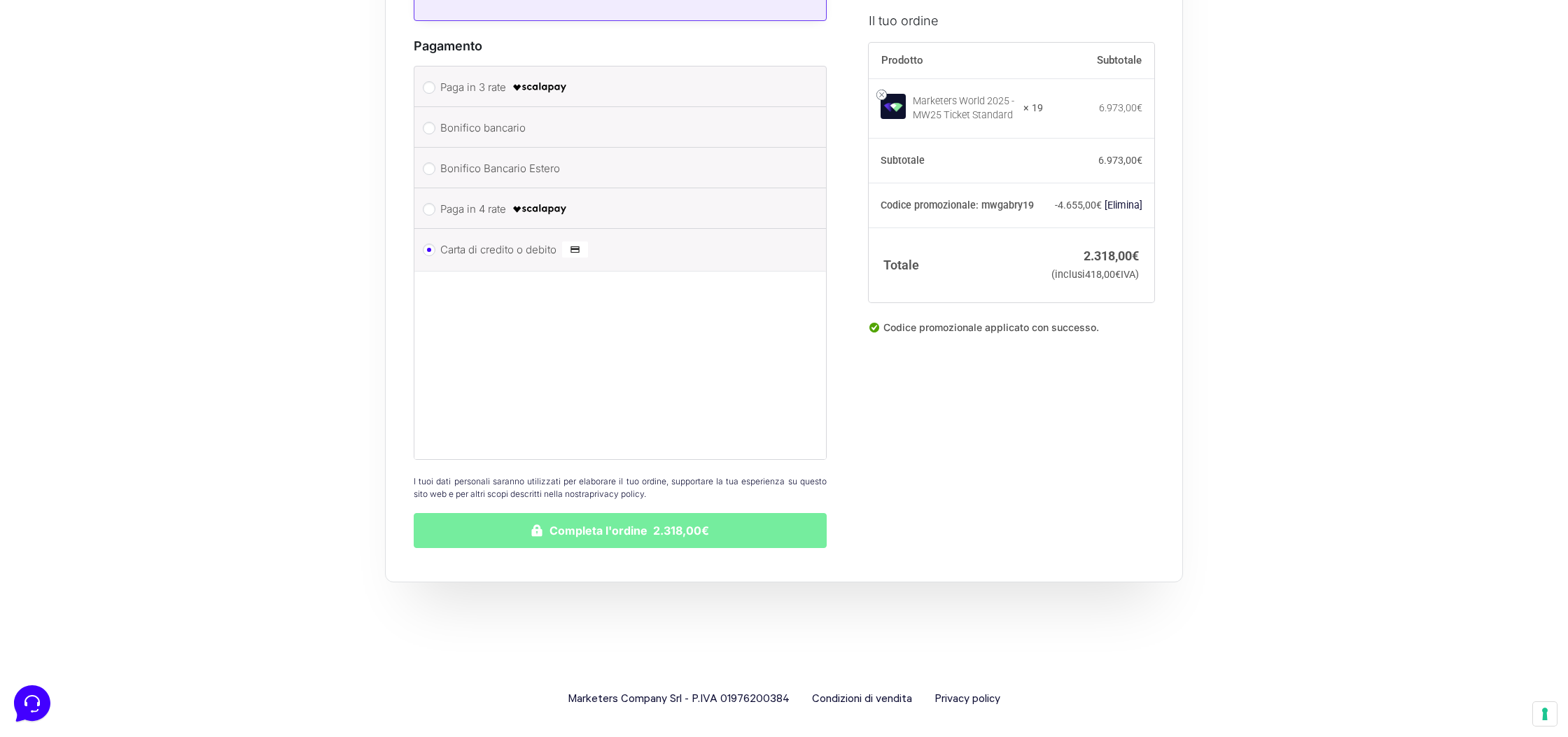
click at [618, 527] on button "Completa l'ordine 2.318,00€" at bounding box center [620, 530] width 413 height 35
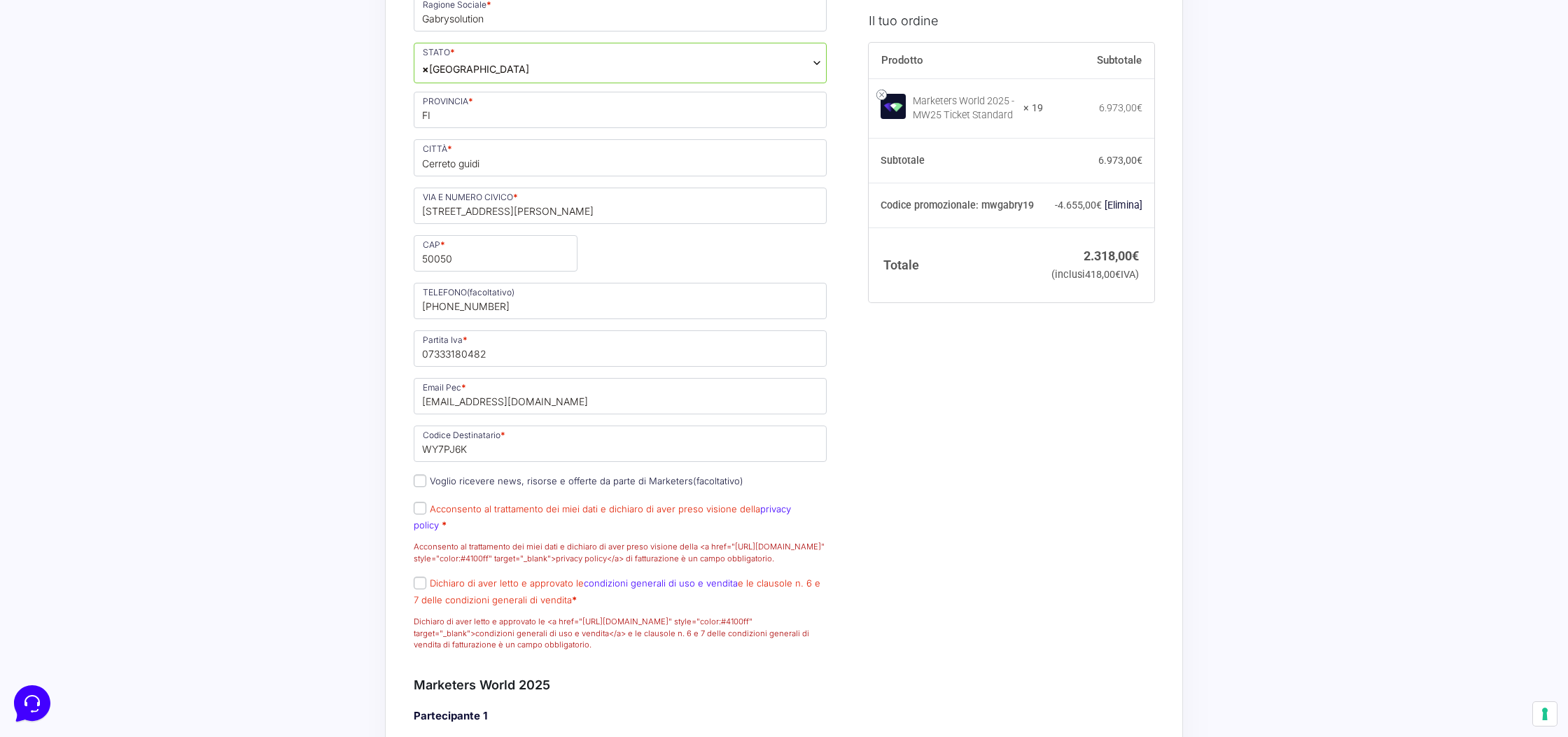
scroll to position [665, 0]
click at [423, 511] on input "Acconsento al trattamento dei miei dati e dichiaro di aver preso visione della …" at bounding box center [420, 505] width 13 height 13
checkbox input "true"
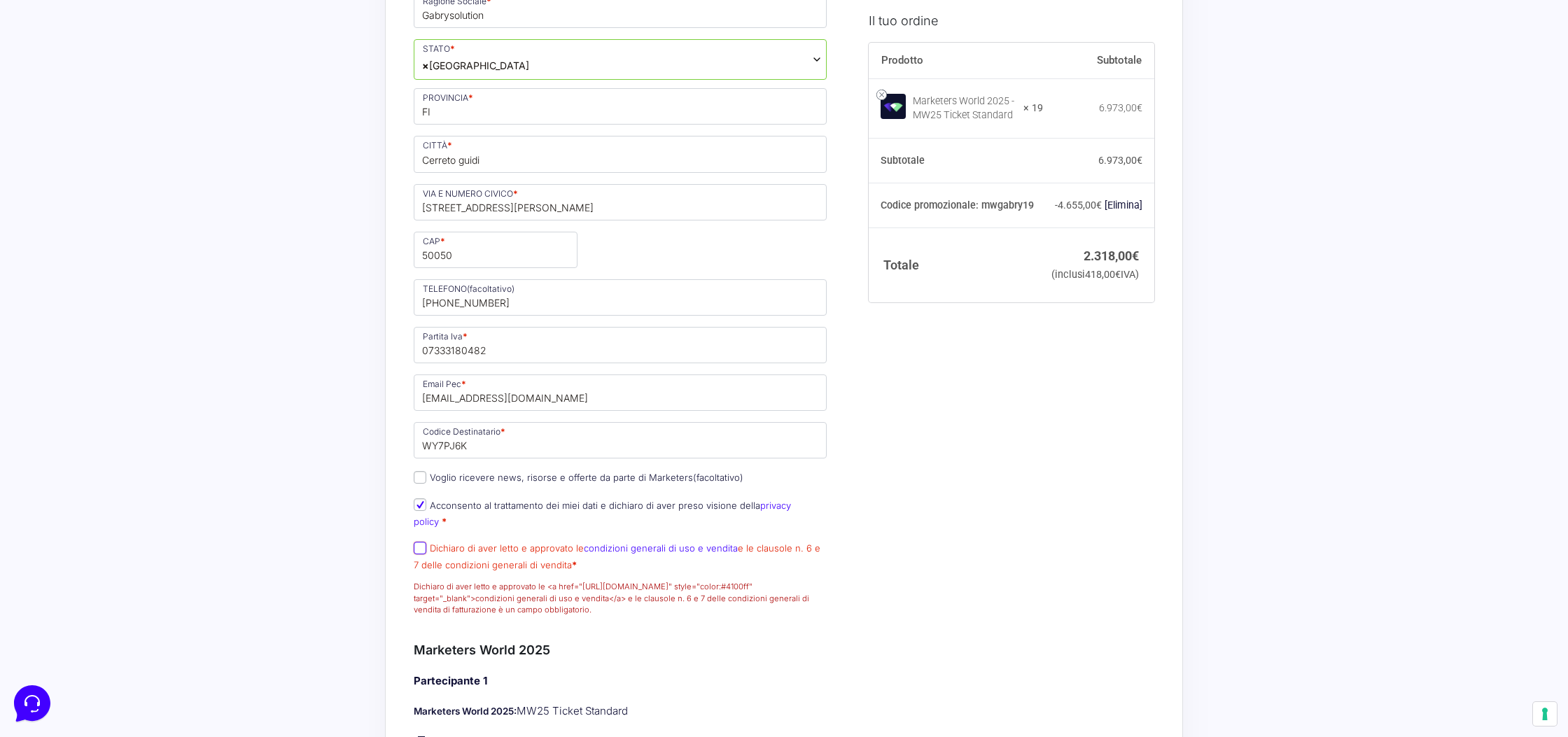
click at [422, 553] on input "Dichiaro di aver letto e approvato le condizioni generali di uso e vendita e le…" at bounding box center [420, 548] width 13 height 13
checkbox input "true"
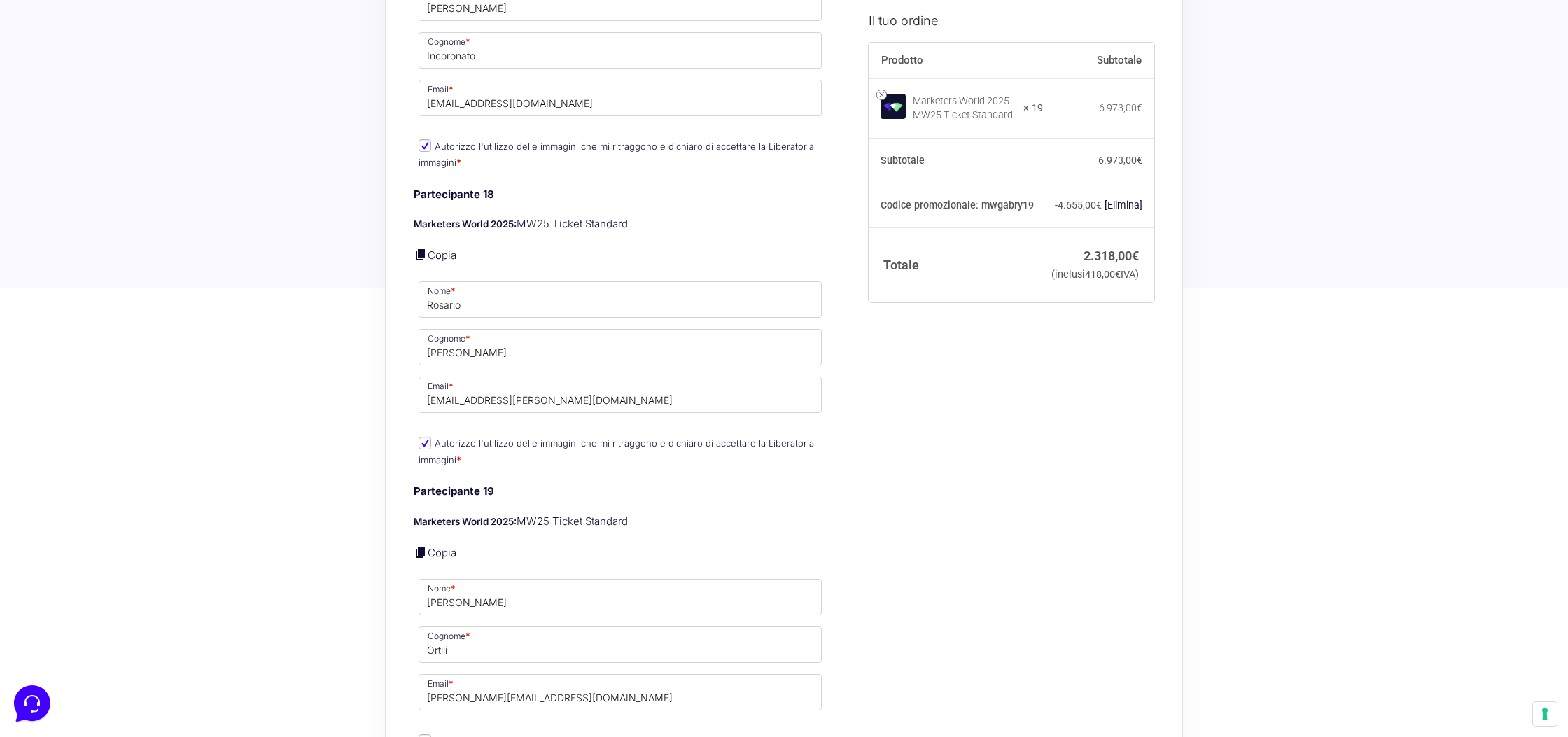
scroll to position [7425, 0]
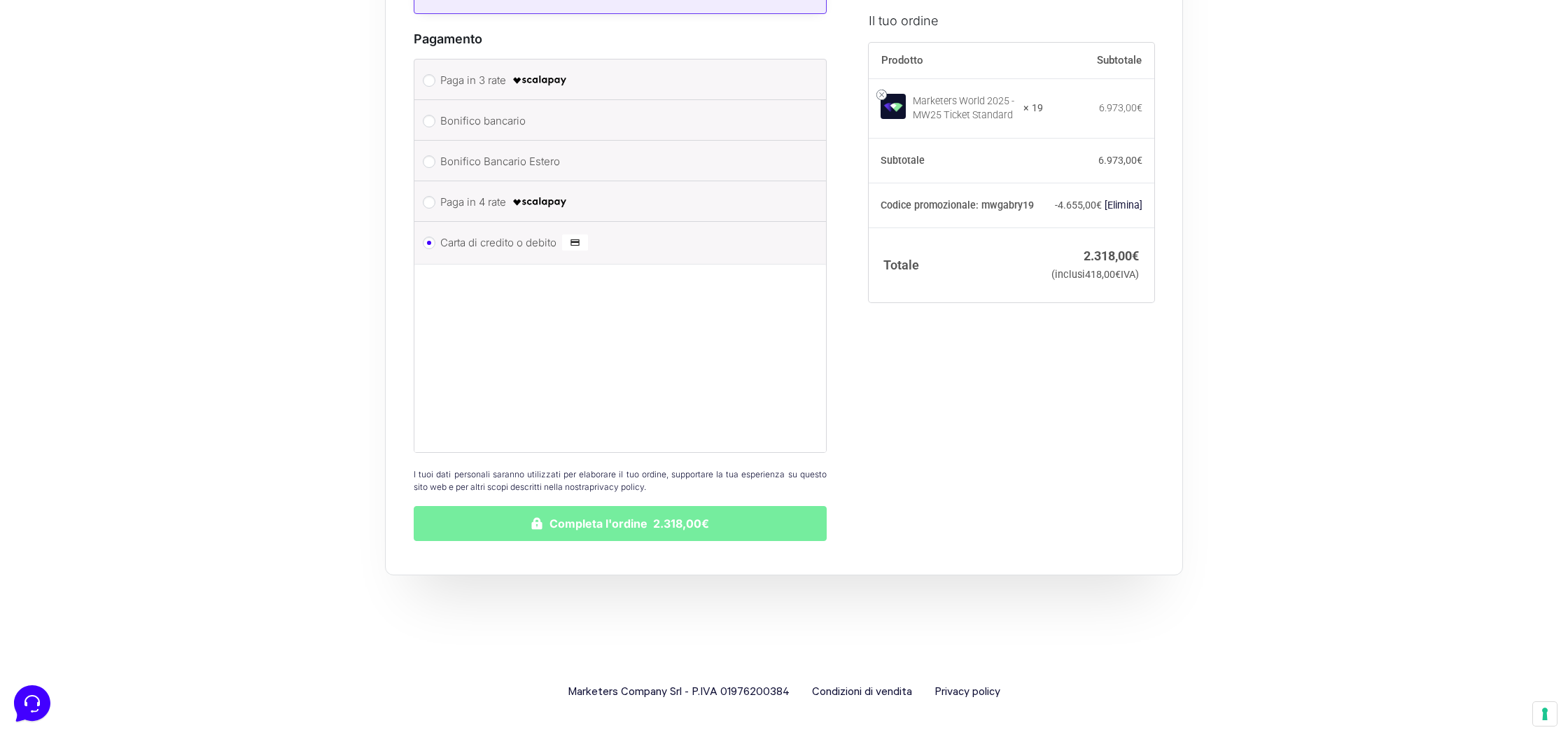
click at [648, 525] on button "Completa l'ordine 2.318,00€" at bounding box center [620, 523] width 413 height 35
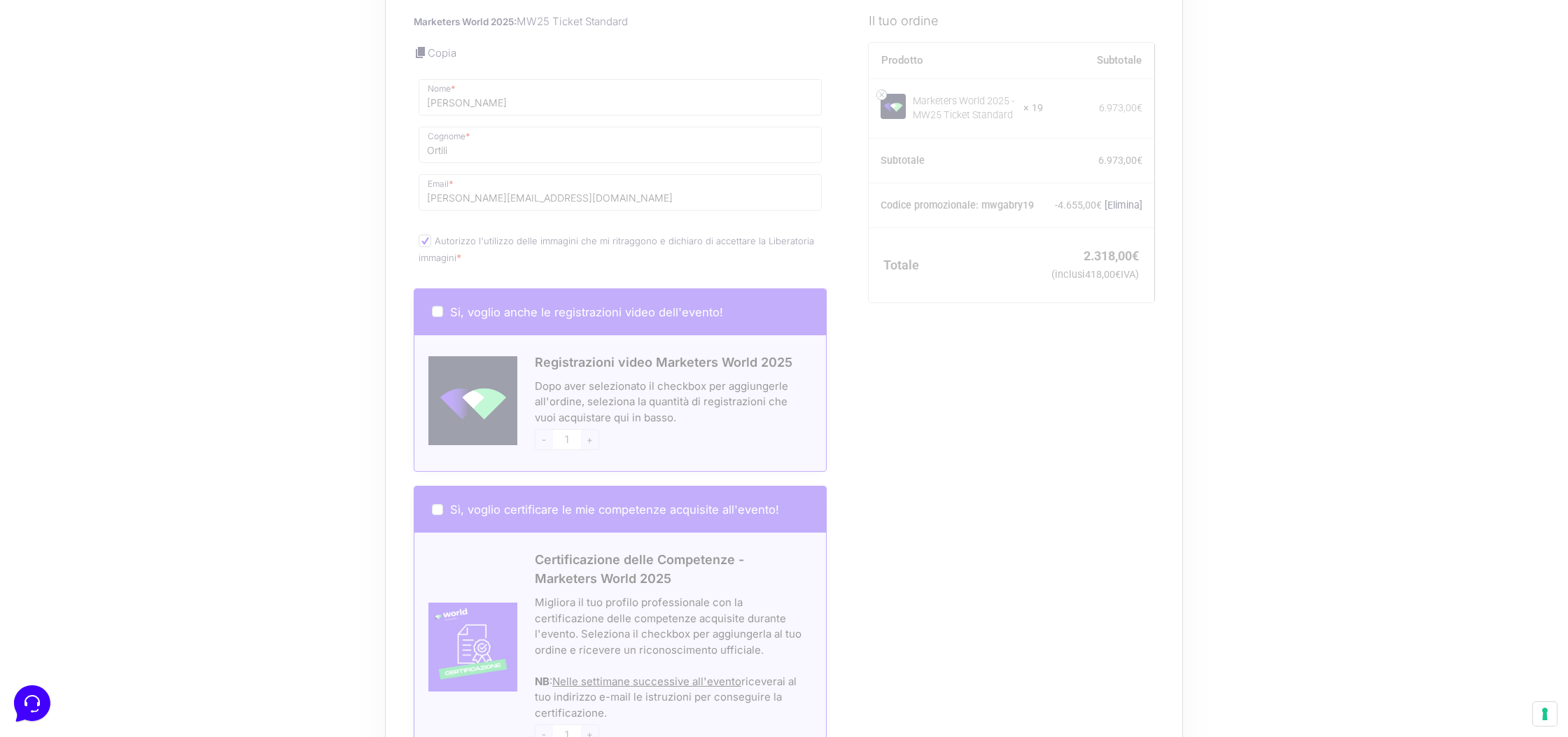
scroll to position [7425, 0]
